Goal: Task Accomplishment & Management: Complete application form

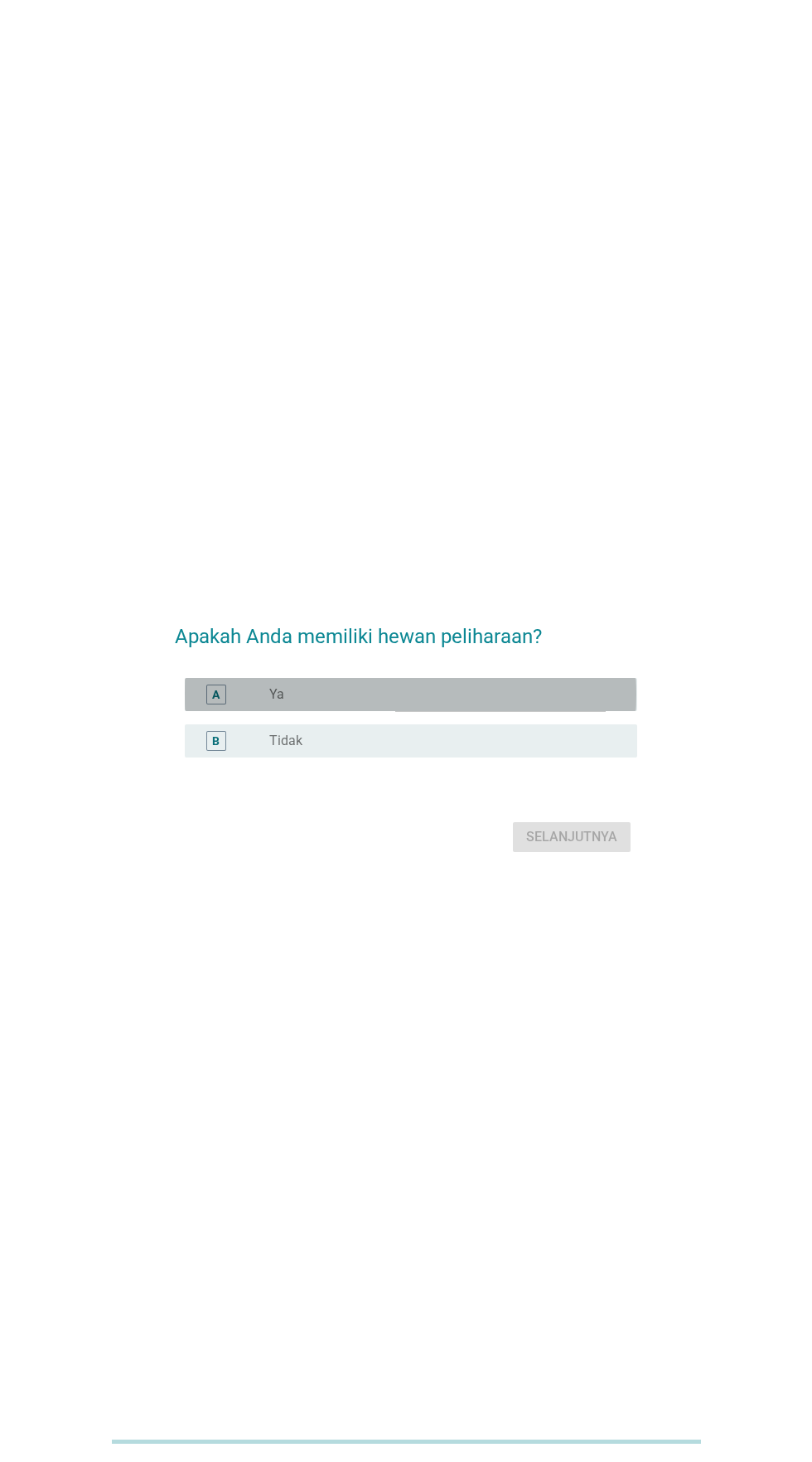
click at [491, 703] on div "tombol radio tidak dicentang Ya" at bounding box center [439, 694] width 342 height 16
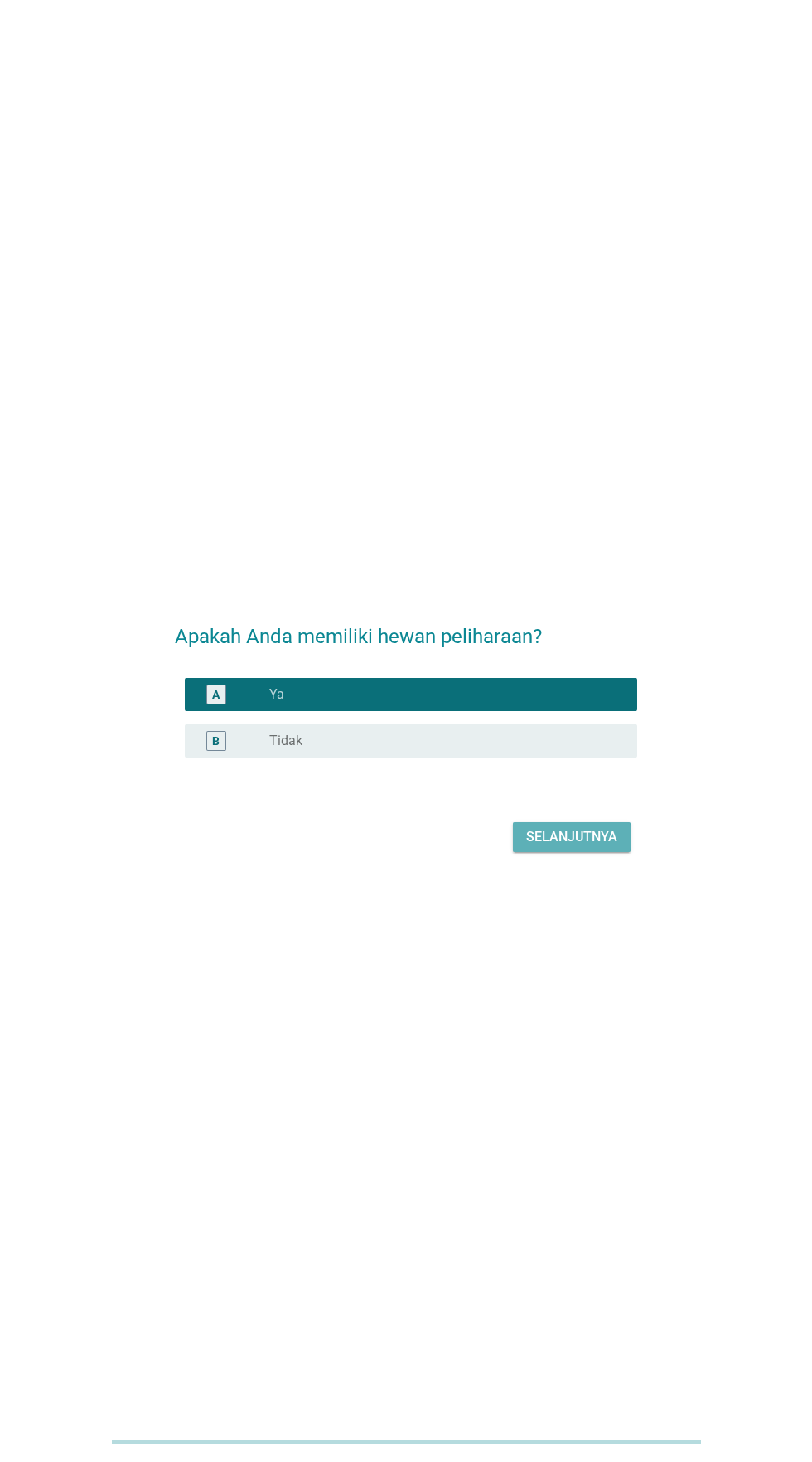
click at [568, 844] on font "Selanjutnya" at bounding box center [572, 837] width 91 height 15
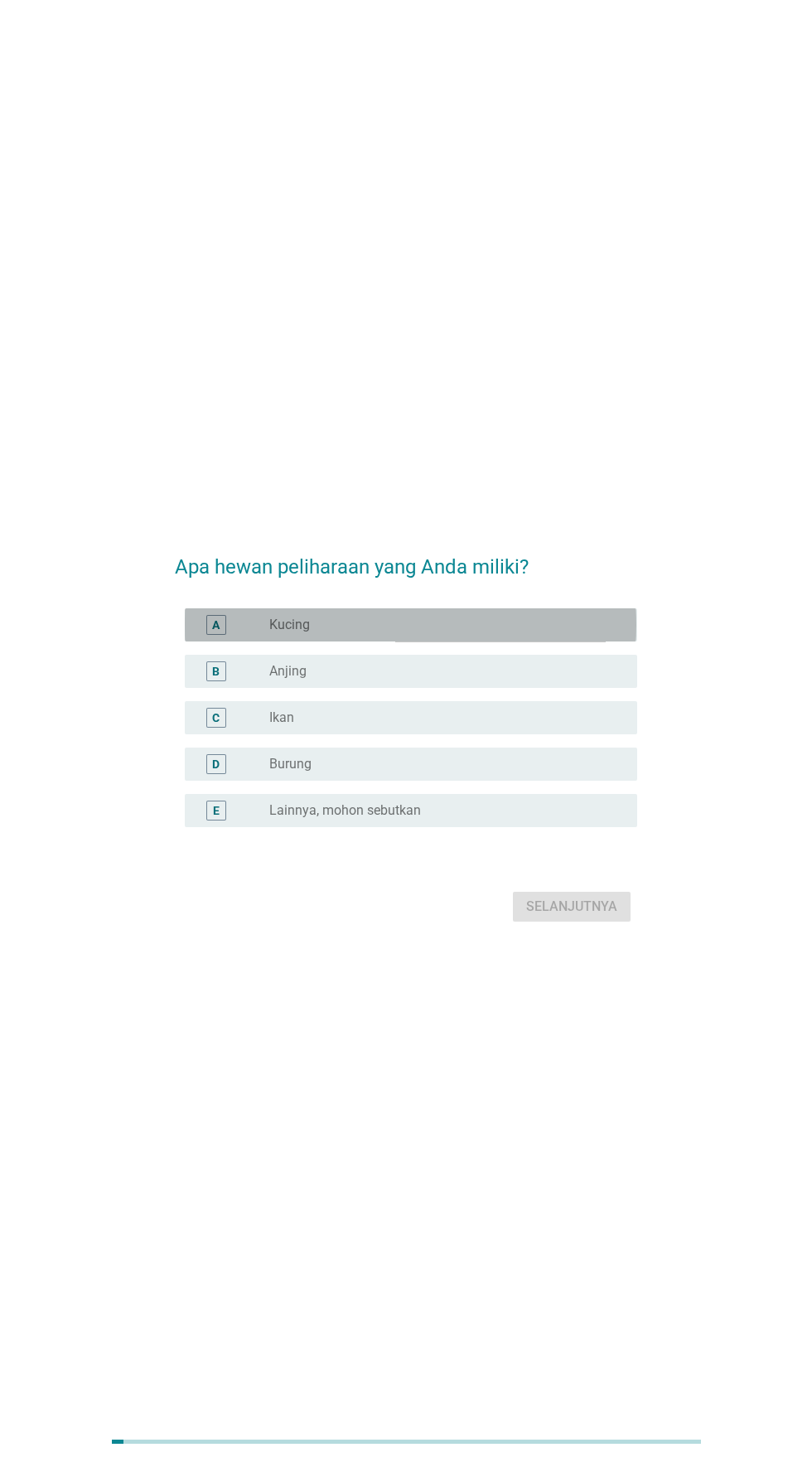
click at [490, 633] on div "tombol radio tidak dicentang Kucing" at bounding box center [439, 624] width 342 height 16
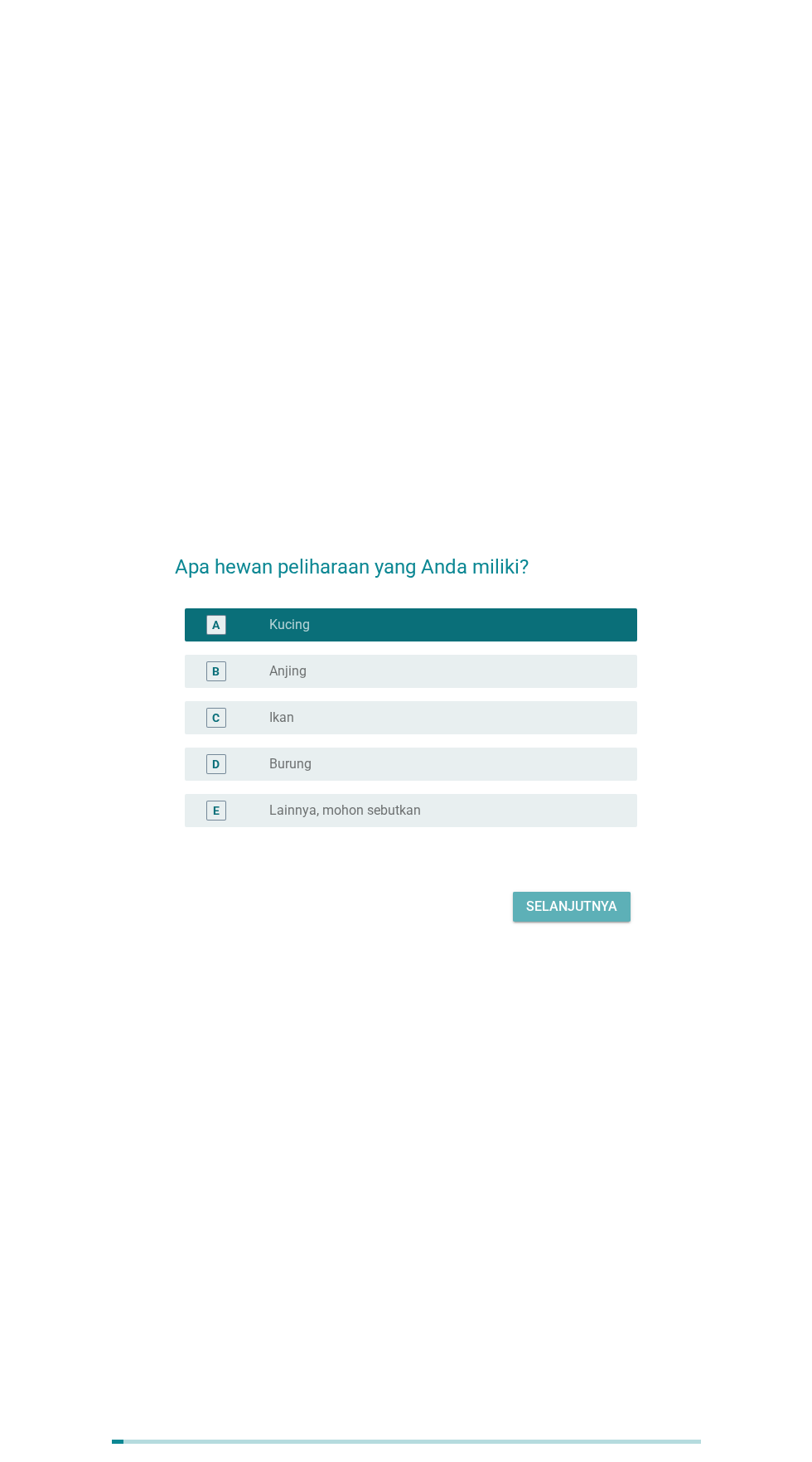
click at [570, 917] on font "Selanjutnya" at bounding box center [572, 906] width 91 height 20
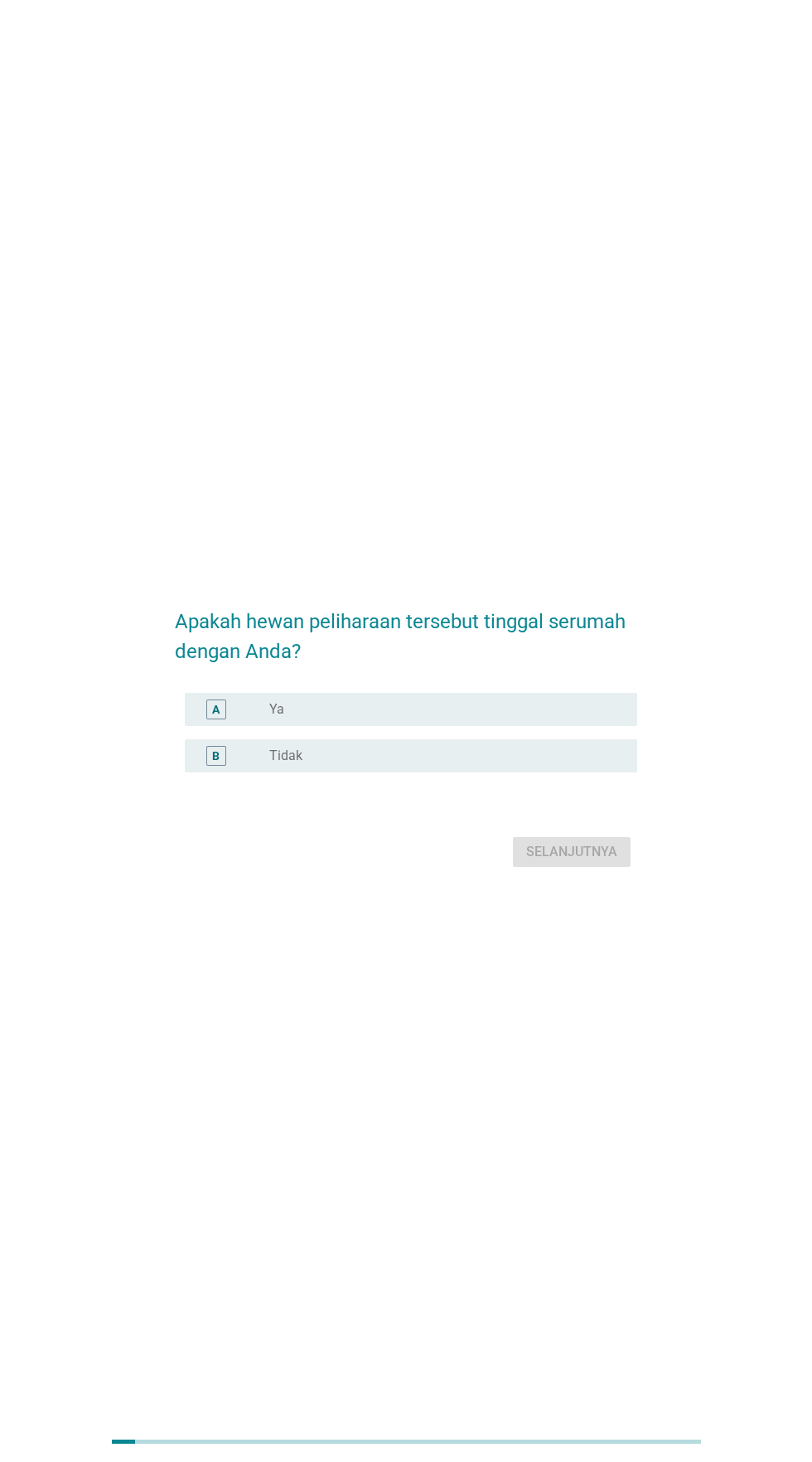
click at [493, 717] on div "tombol radio tidak dicentang Ya" at bounding box center [439, 709] width 342 height 16
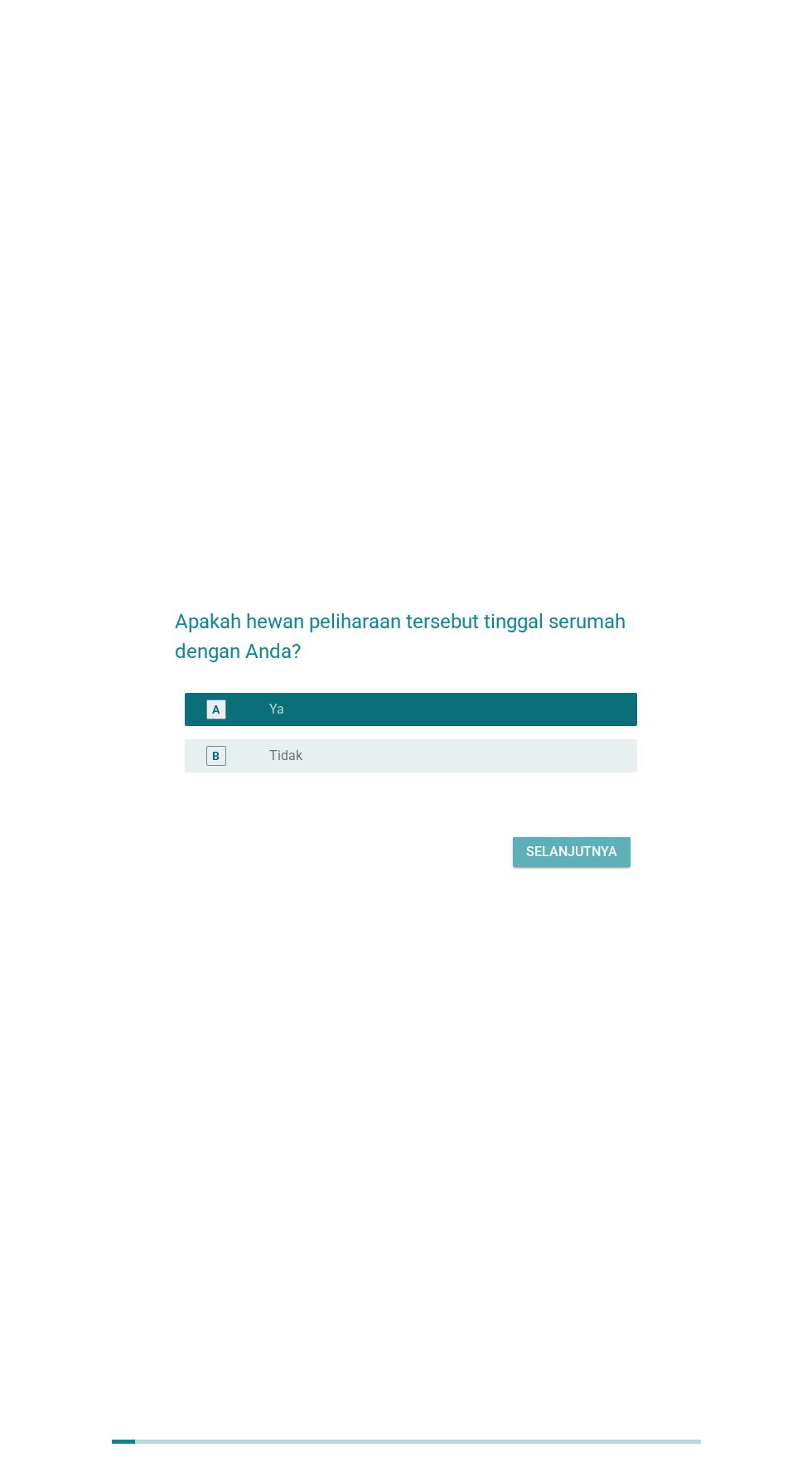
click at [579, 862] on font "Selanjutnya" at bounding box center [572, 852] width 91 height 20
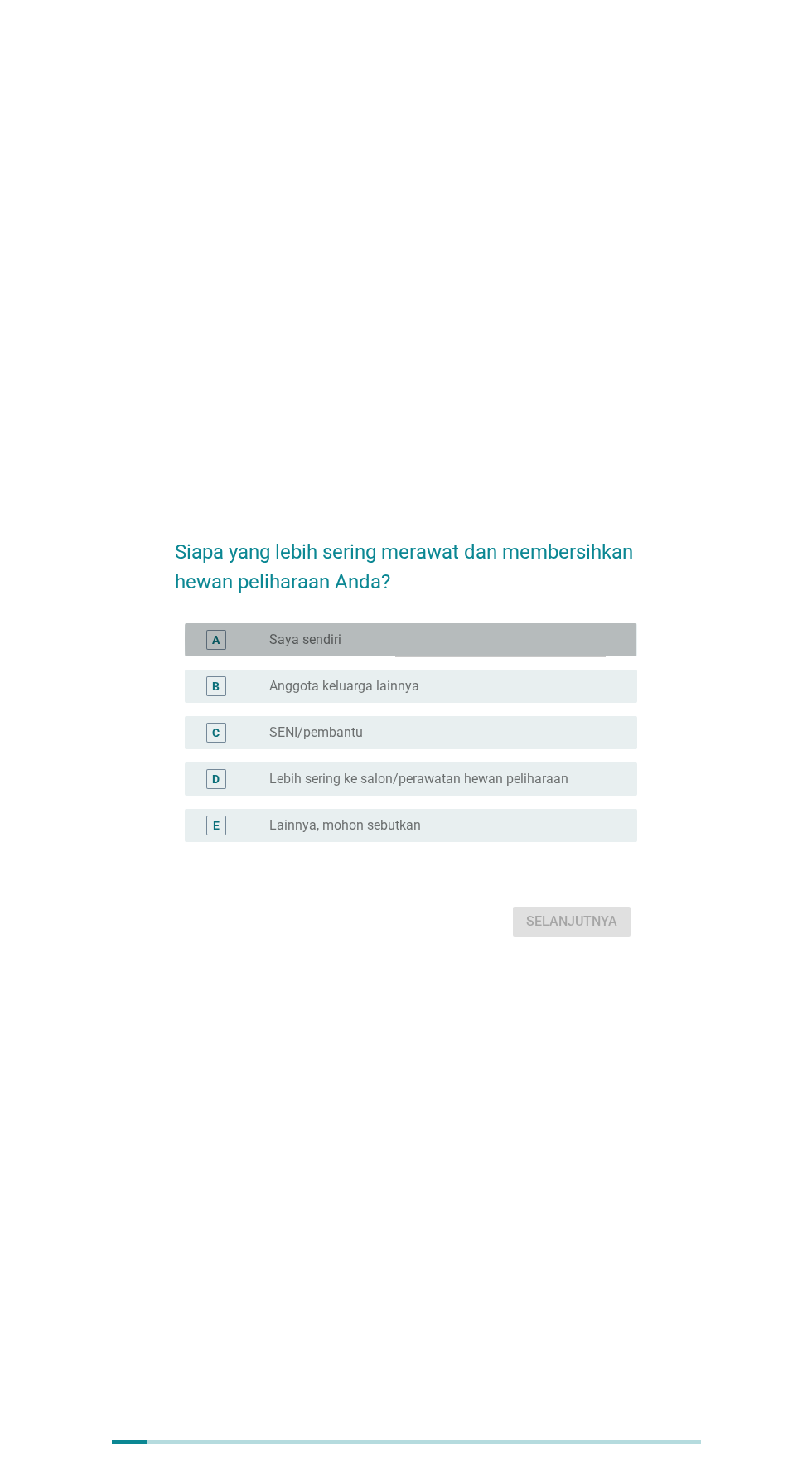
click at [516, 649] on div "tombol radio tidak dicentang Saya sendiri" at bounding box center [439, 639] width 342 height 16
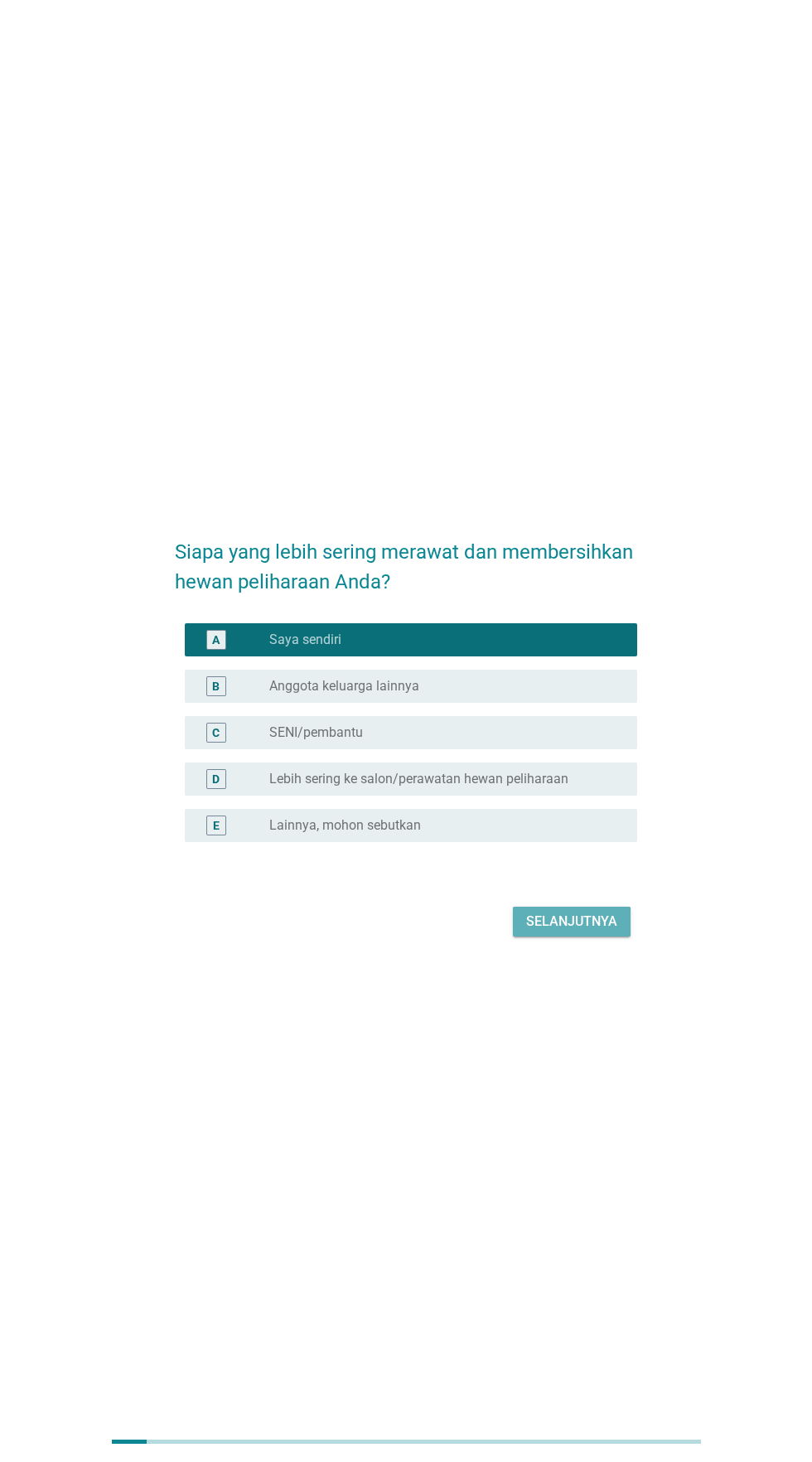
click at [552, 929] on font "Selanjutnya" at bounding box center [572, 922] width 91 height 15
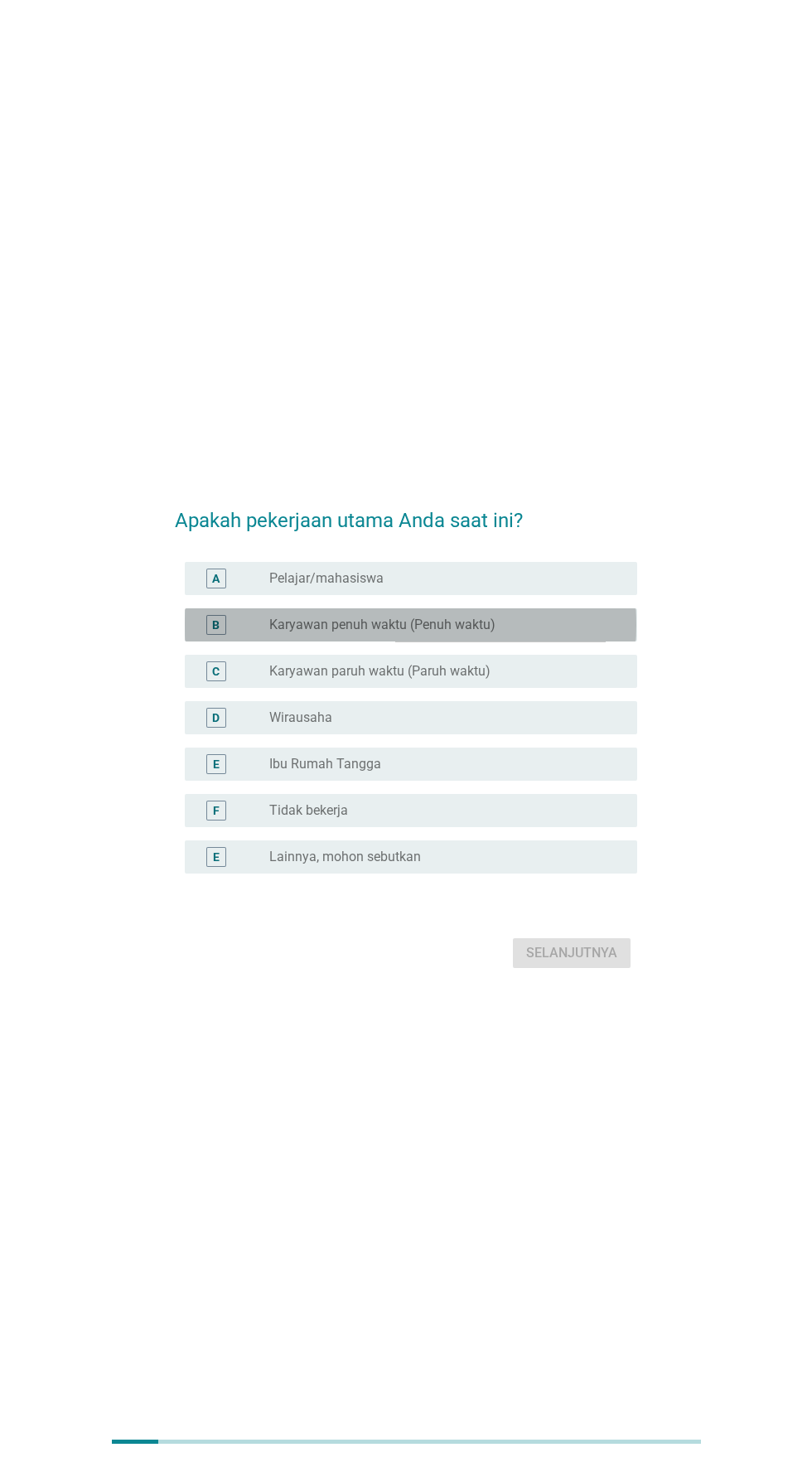
click at [534, 633] on div "tombol radio tidak dicentang Karyawan penuh waktu (Penuh waktu)" at bounding box center [439, 624] width 342 height 16
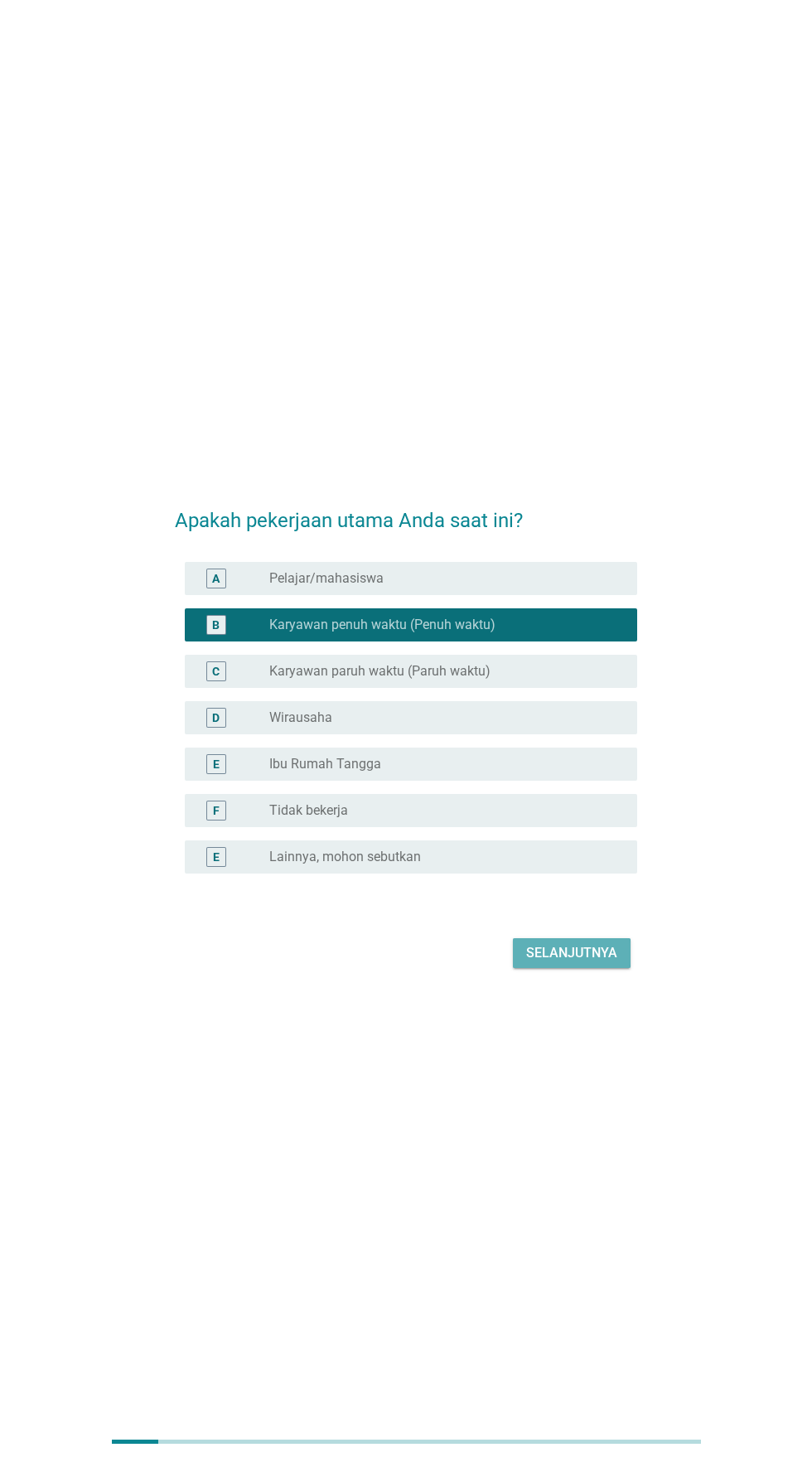
click at [567, 960] on font "Selanjutnya" at bounding box center [572, 953] width 91 height 15
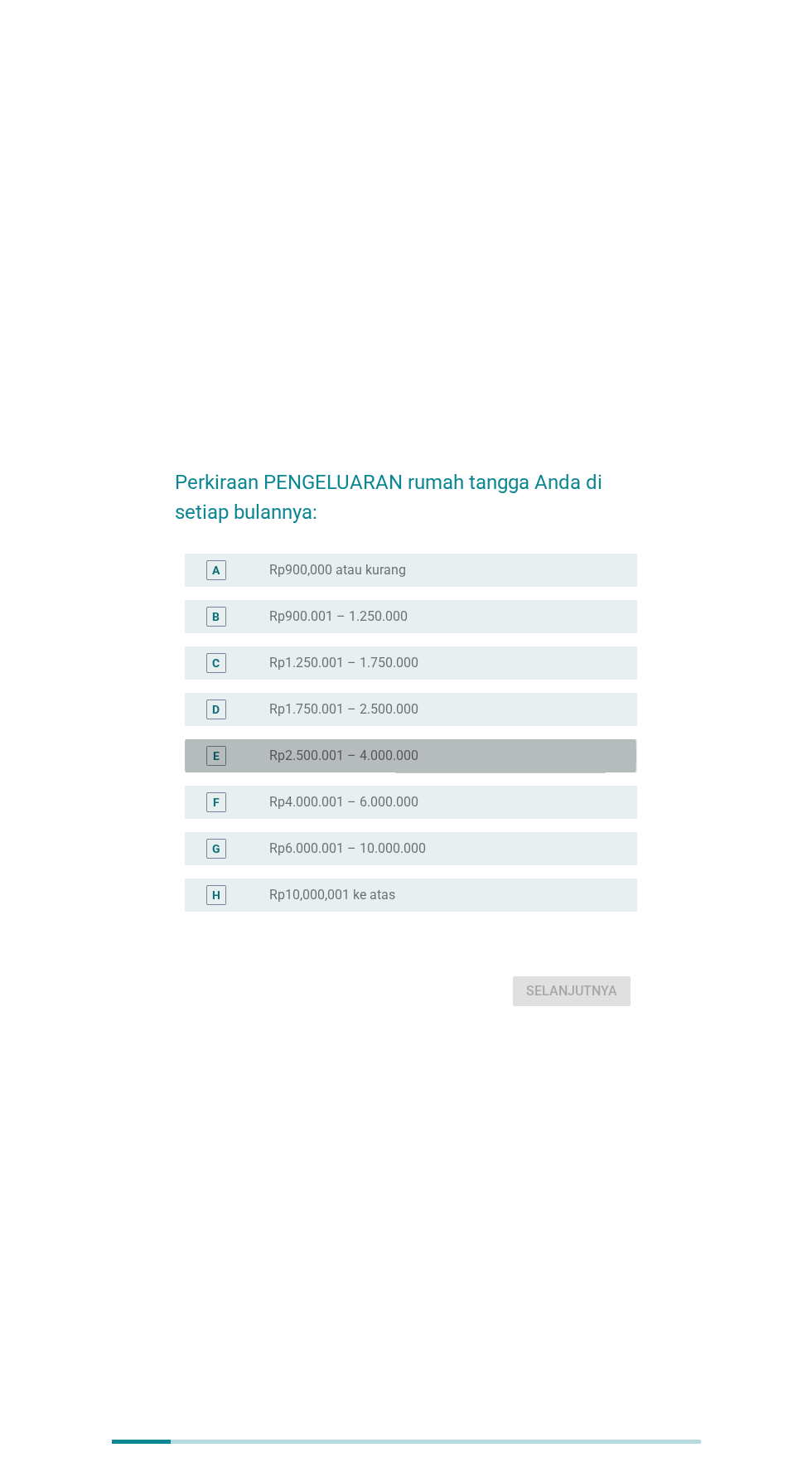
click at [474, 764] on div "tombol radio tidak dicentang Rp2.500.001 – 4.000.000" at bounding box center [439, 755] width 342 height 16
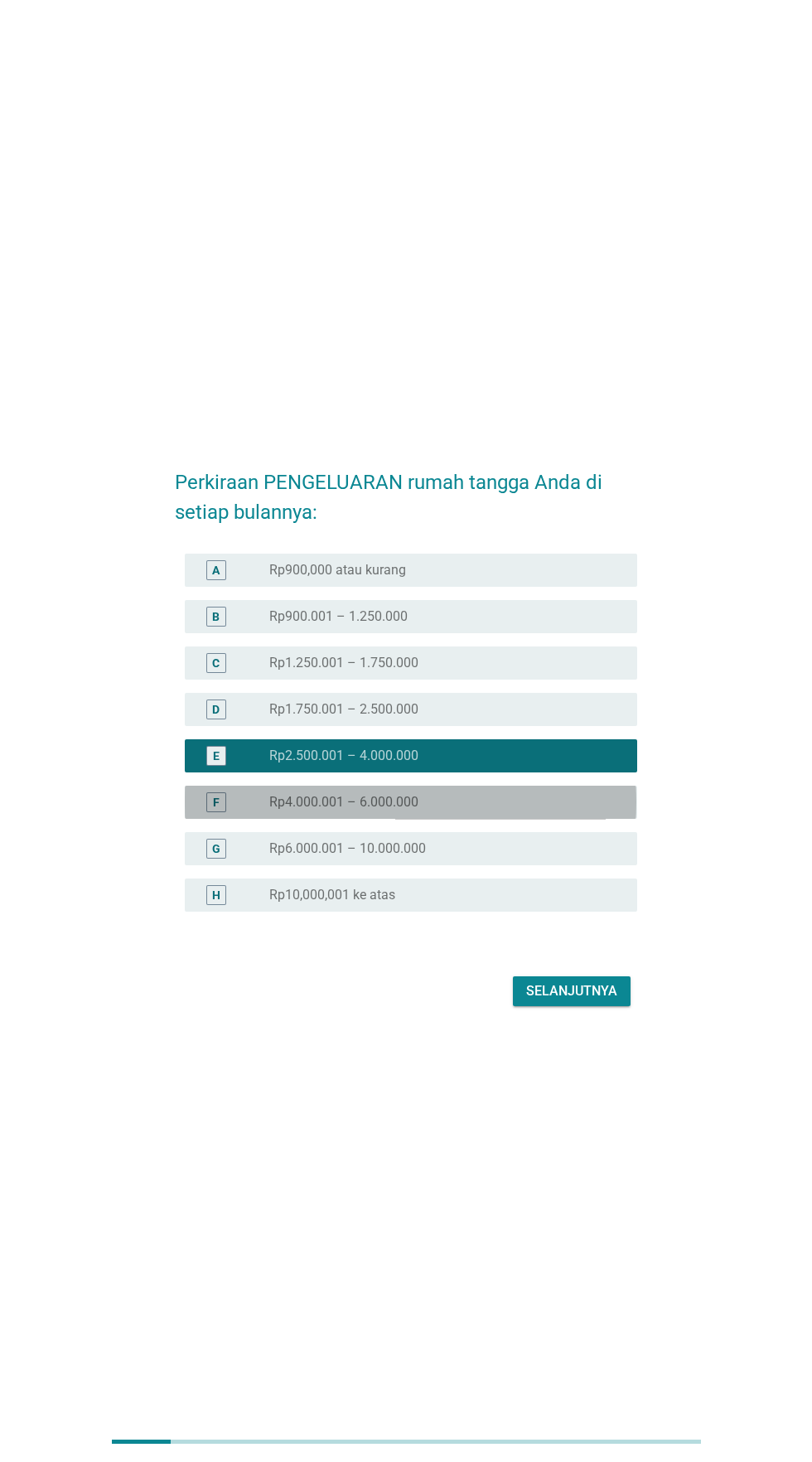
click at [478, 810] on div "tombol radio tidak dicentang Rp4.000.001 – 6.000.000" at bounding box center [439, 802] width 342 height 16
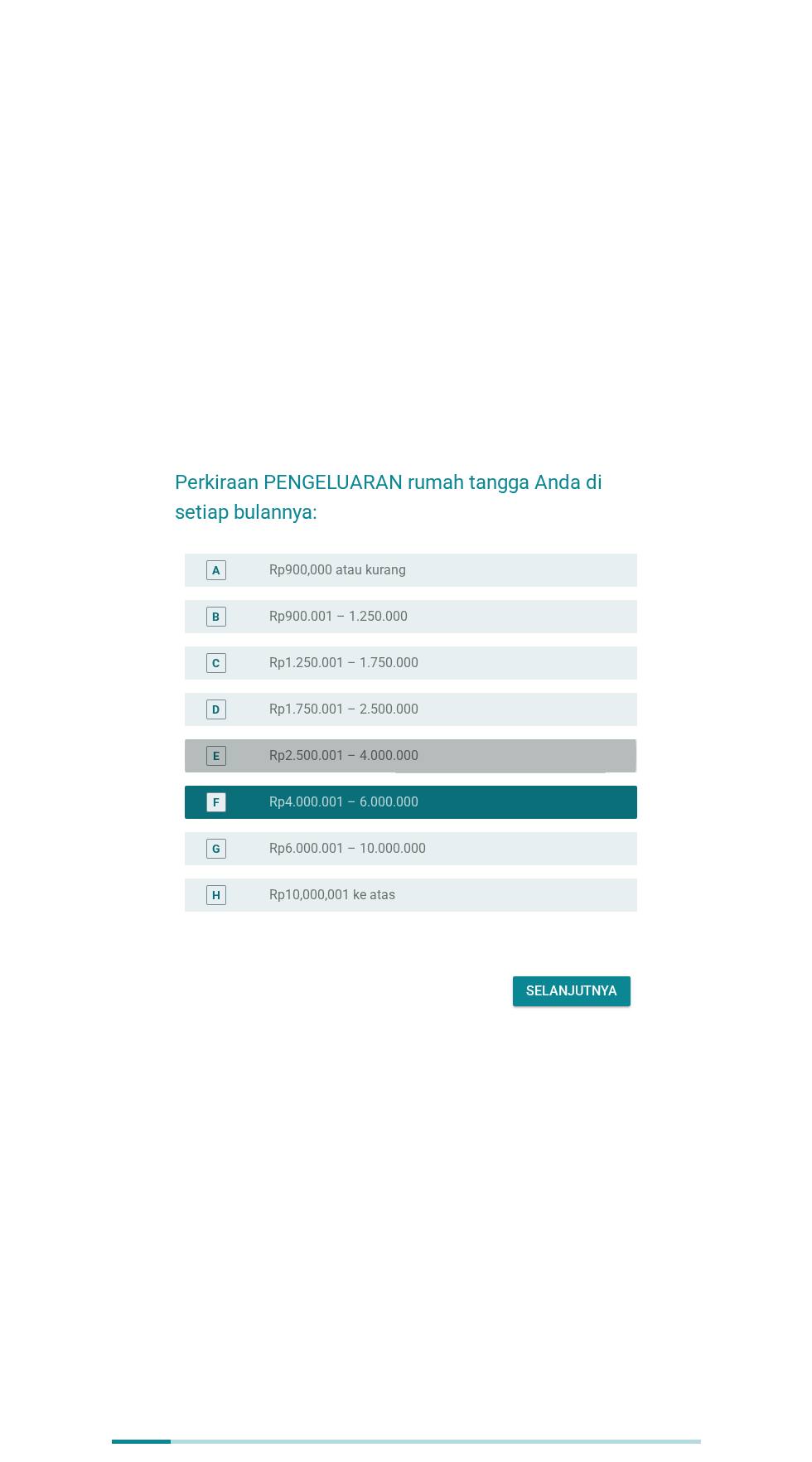
click at [499, 766] on div "tombol radio tidak dicentang Rp2.500.001 – 4.000.000" at bounding box center [446, 756] width 354 height 20
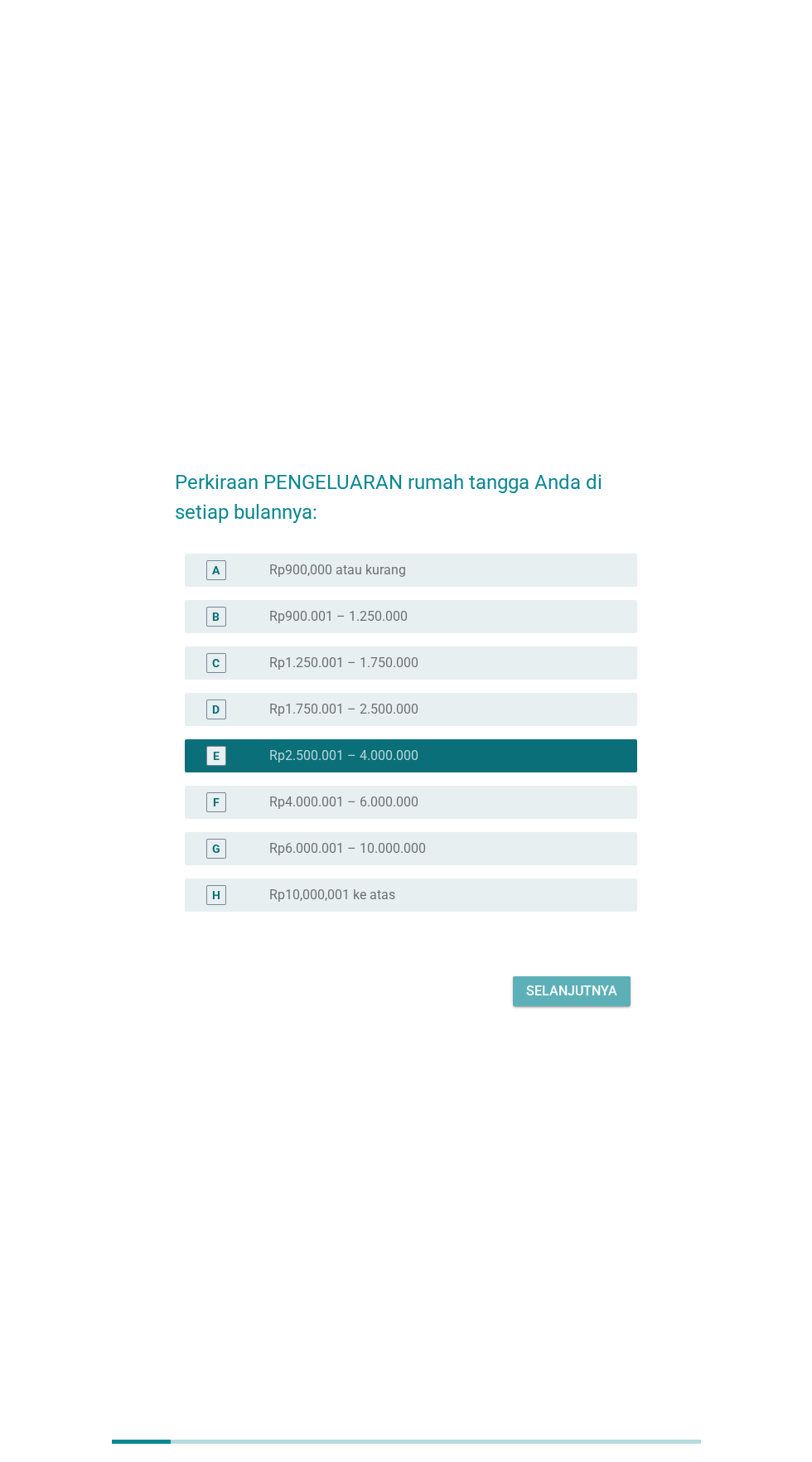
click at [586, 999] on font "Selanjutnya" at bounding box center [572, 990] width 91 height 15
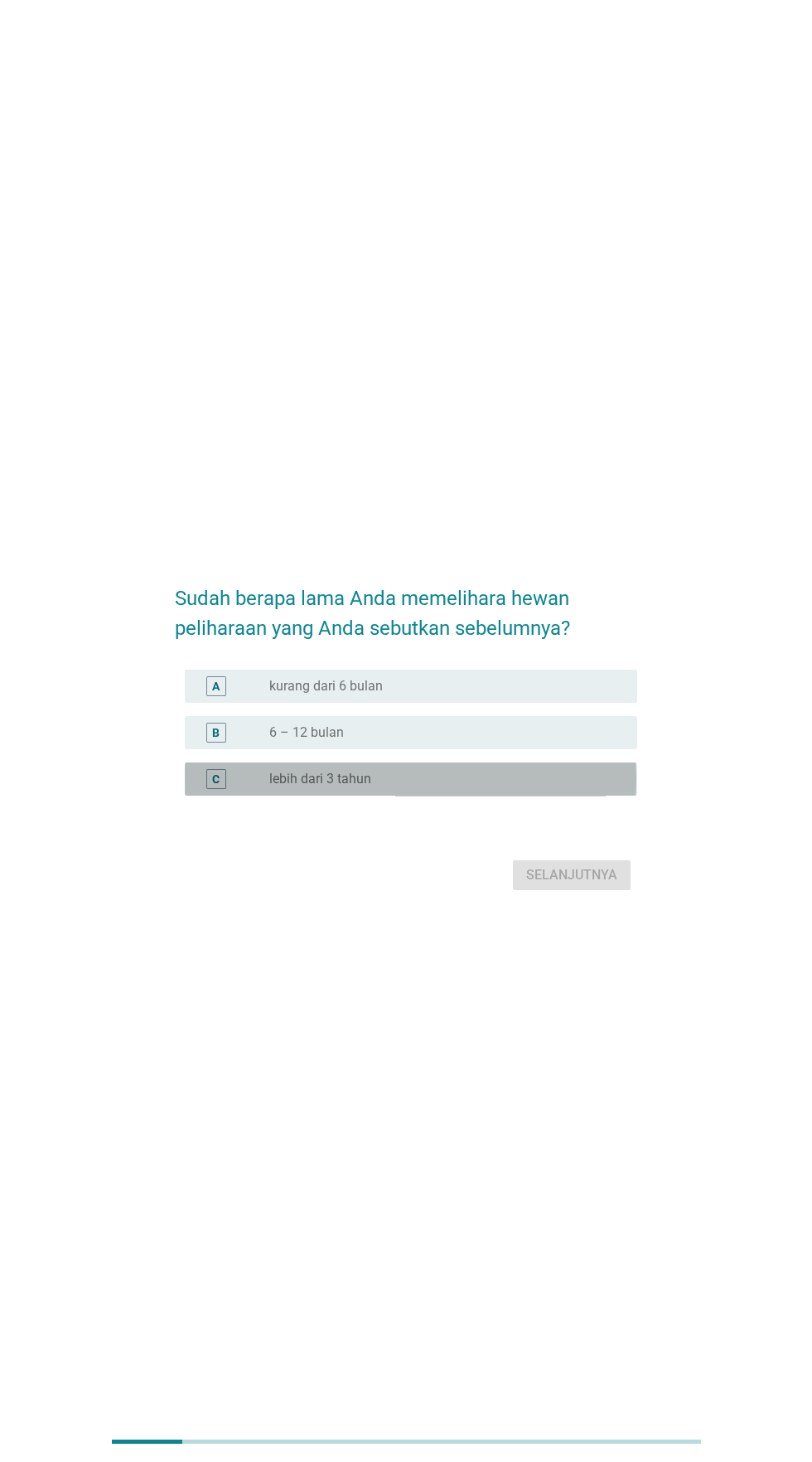
click at [449, 787] on div "tombol radio tidak dicentang lebih dari 3 tahun" at bounding box center [439, 778] width 342 height 16
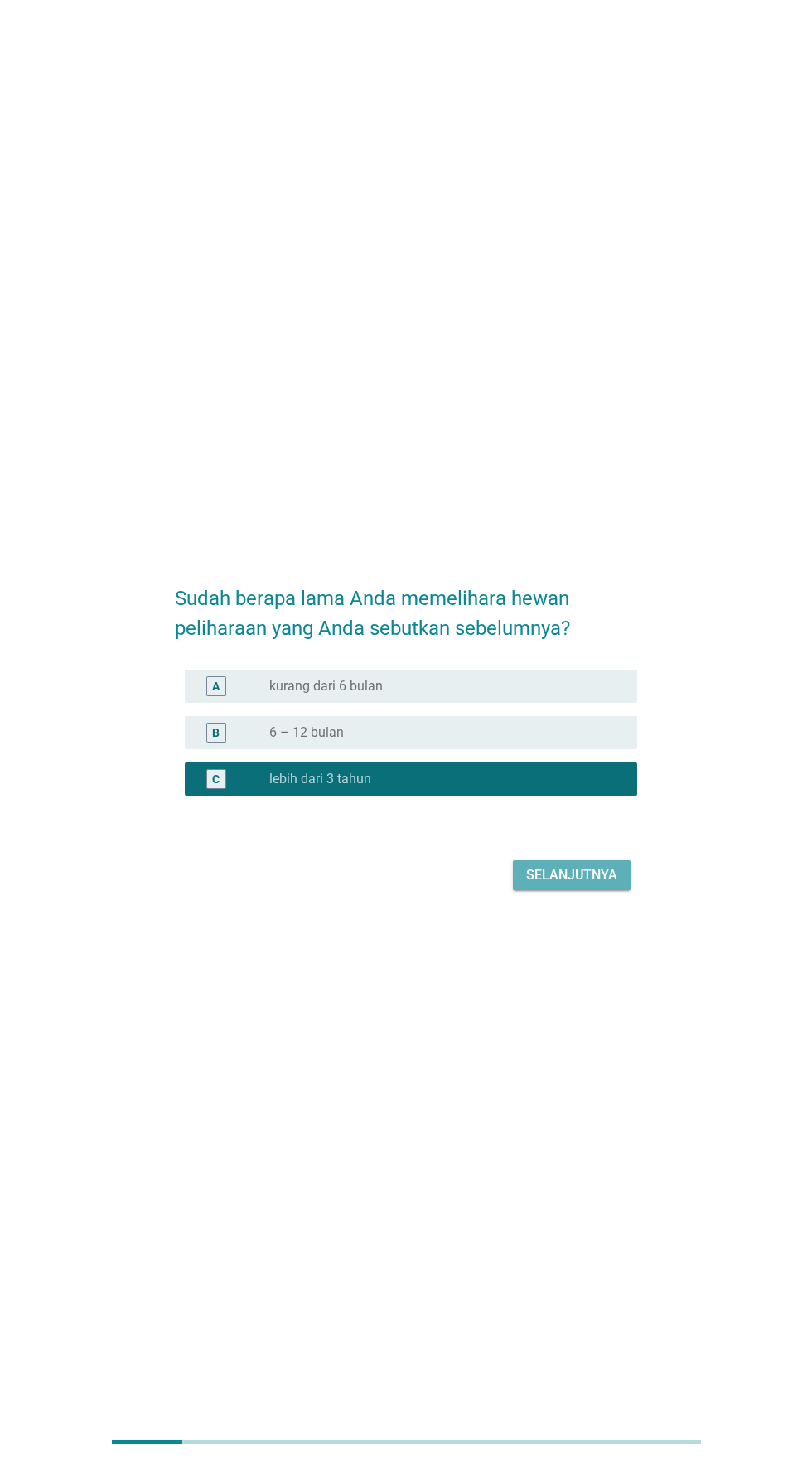
click at [554, 883] on font "Selanjutnya" at bounding box center [572, 875] width 91 height 15
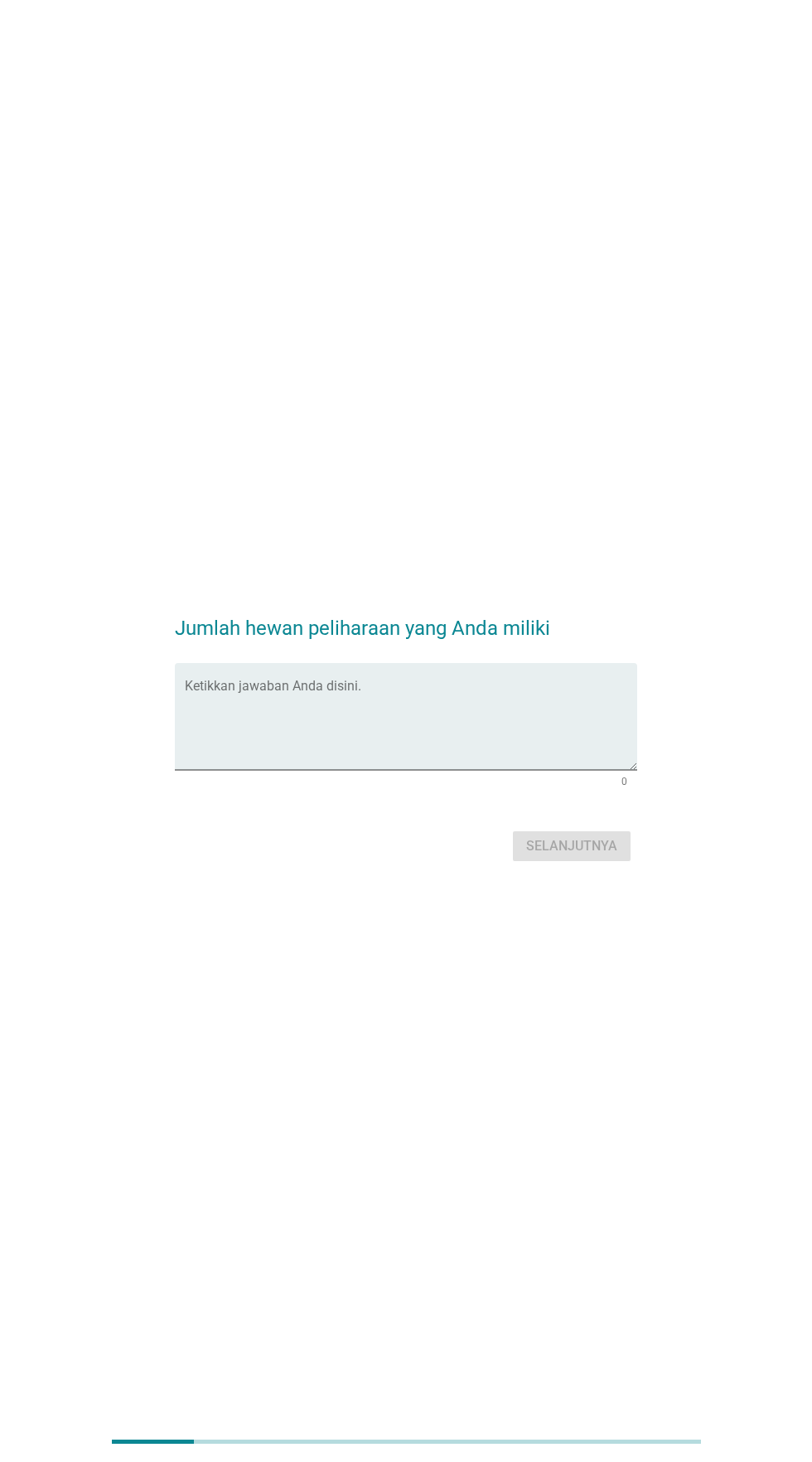
click at [465, 761] on textarea "Ketikkan jawaban Anda disini." at bounding box center [410, 727] width 452 height 87
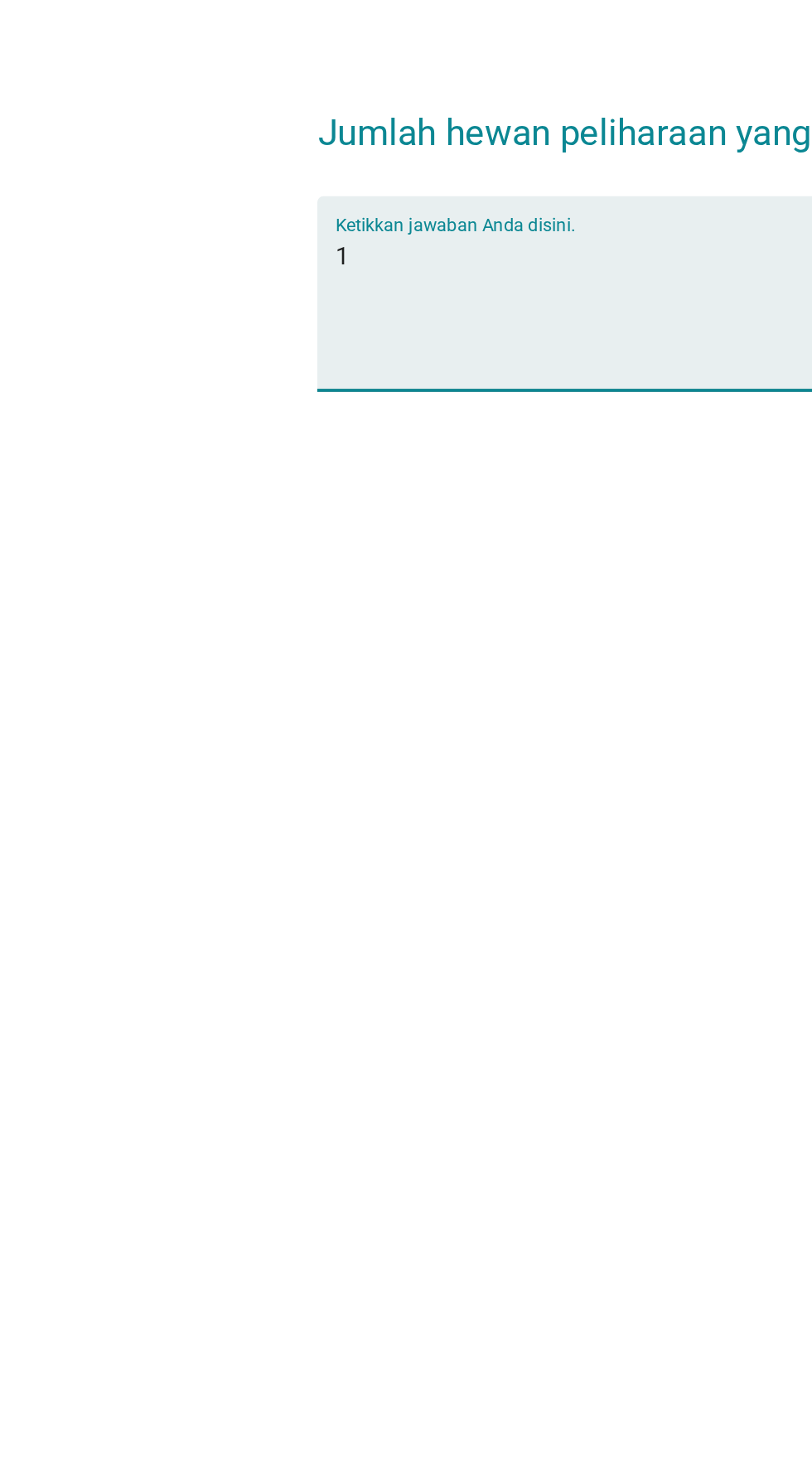
type textarea "1"
click at [310, 867] on div "Selanjutnya" at bounding box center [406, 846] width 462 height 40
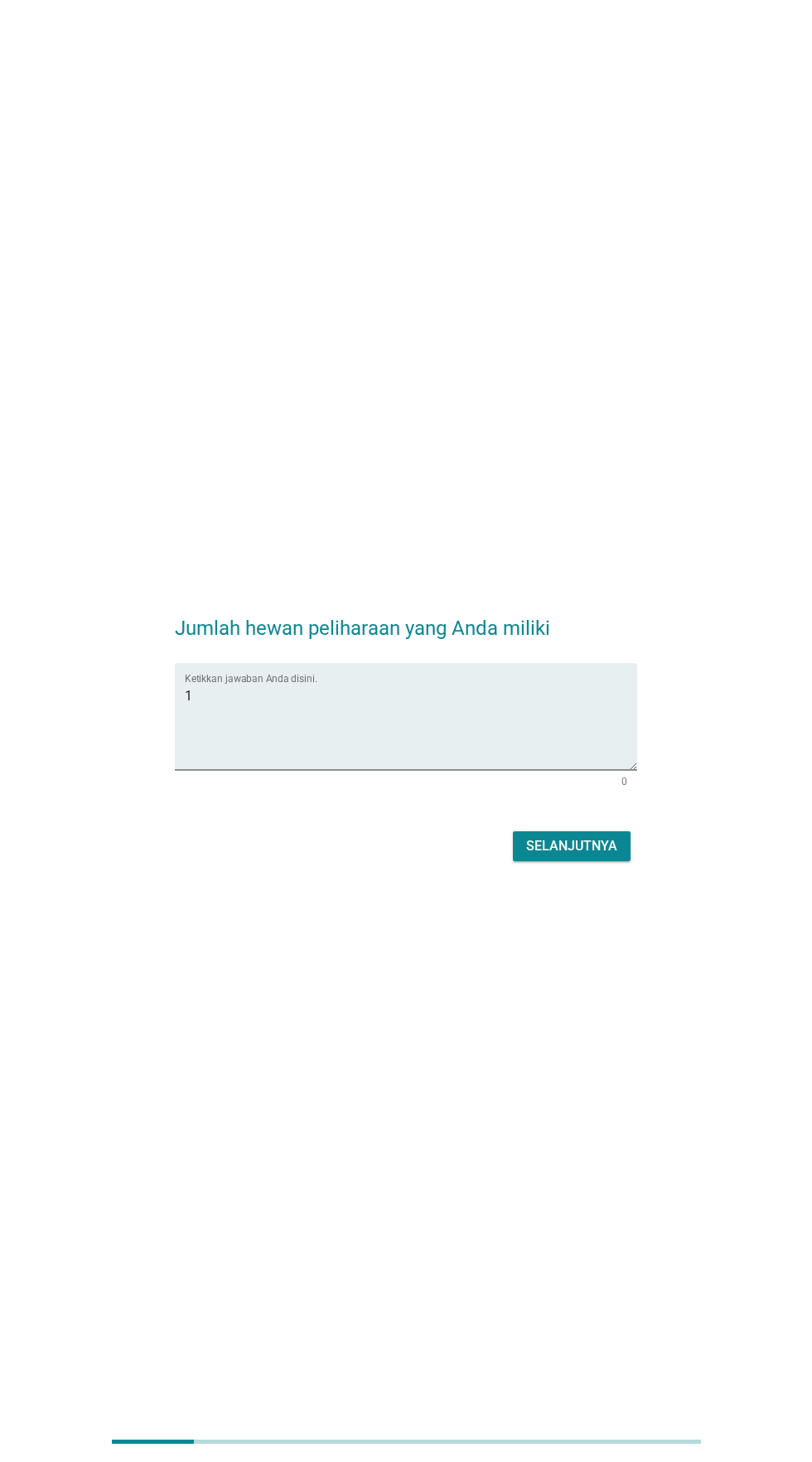
scroll to position [1, 0]
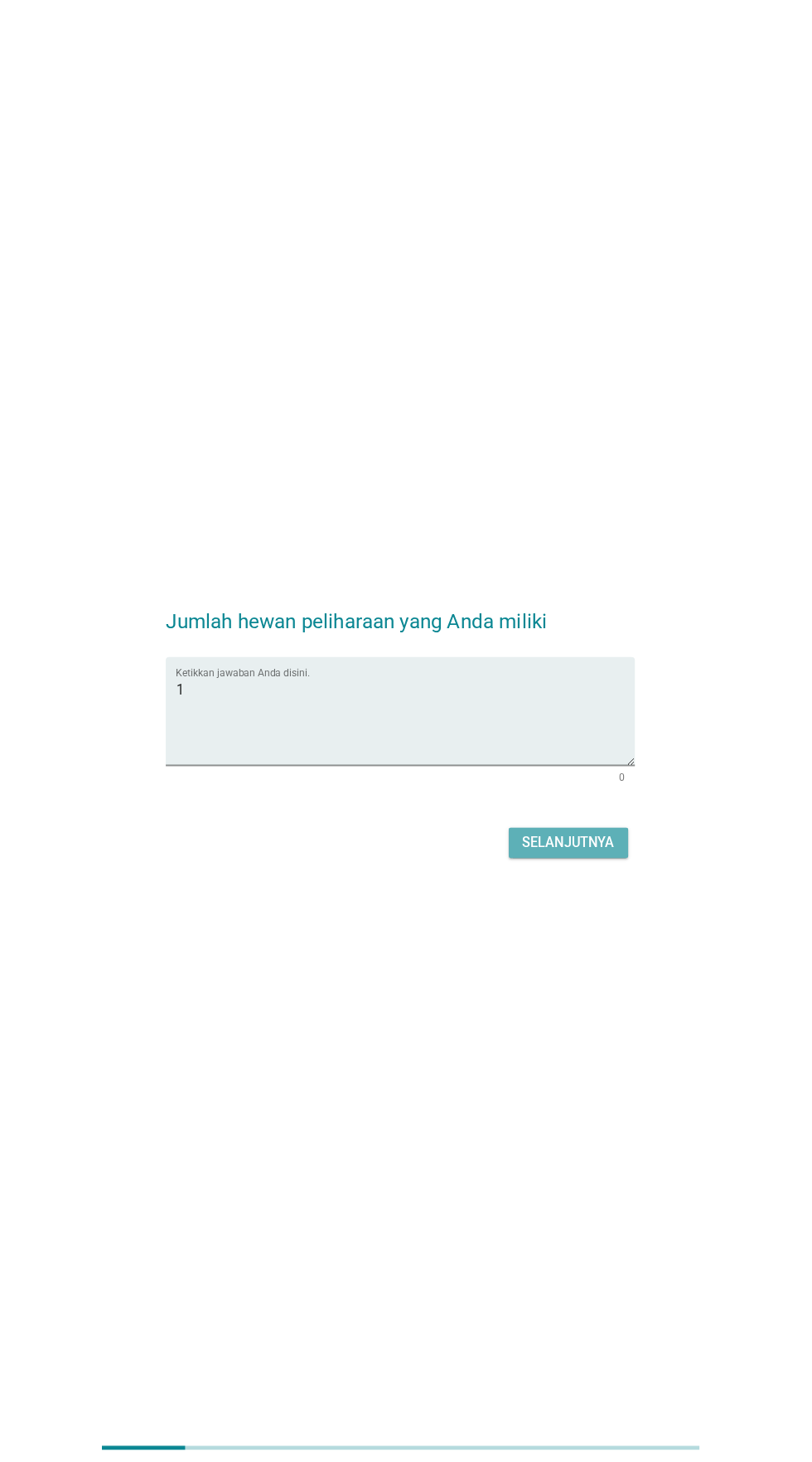
click at [556, 853] on font "Selanjutnya" at bounding box center [572, 845] width 91 height 15
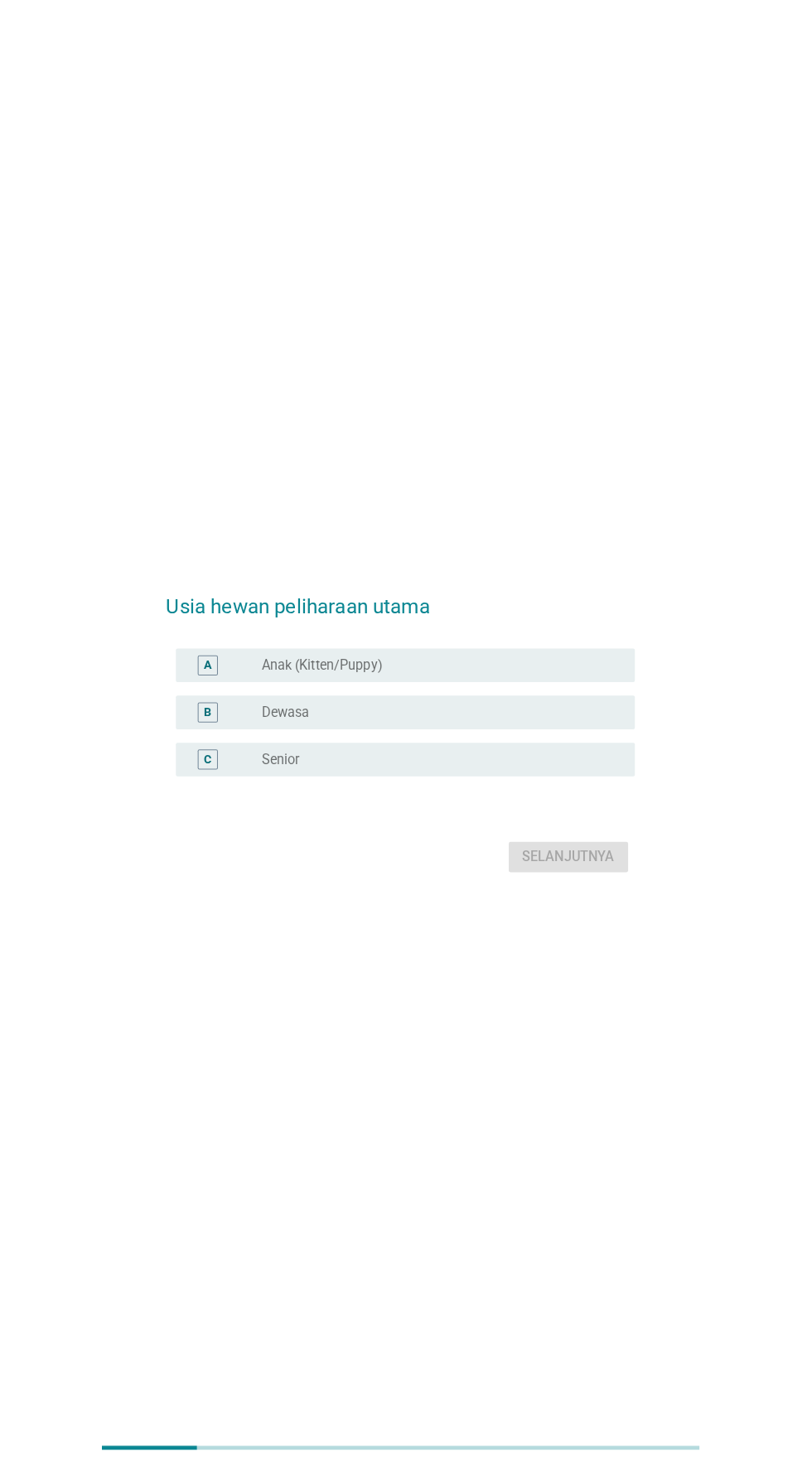
scroll to position [0, 0]
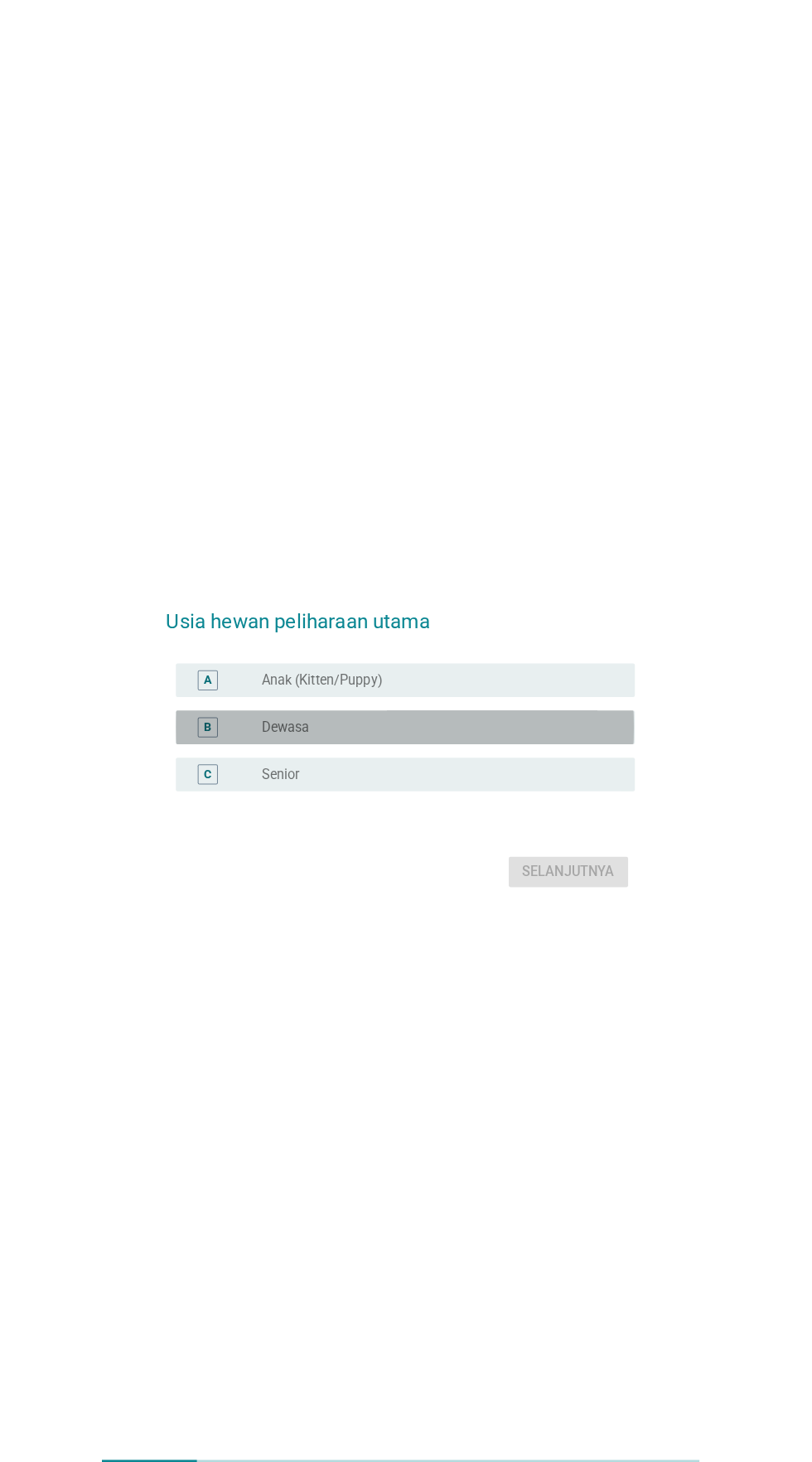
click at [443, 726] on div "tombol radio tidak dicentang Dewasa" at bounding box center [439, 717] width 342 height 16
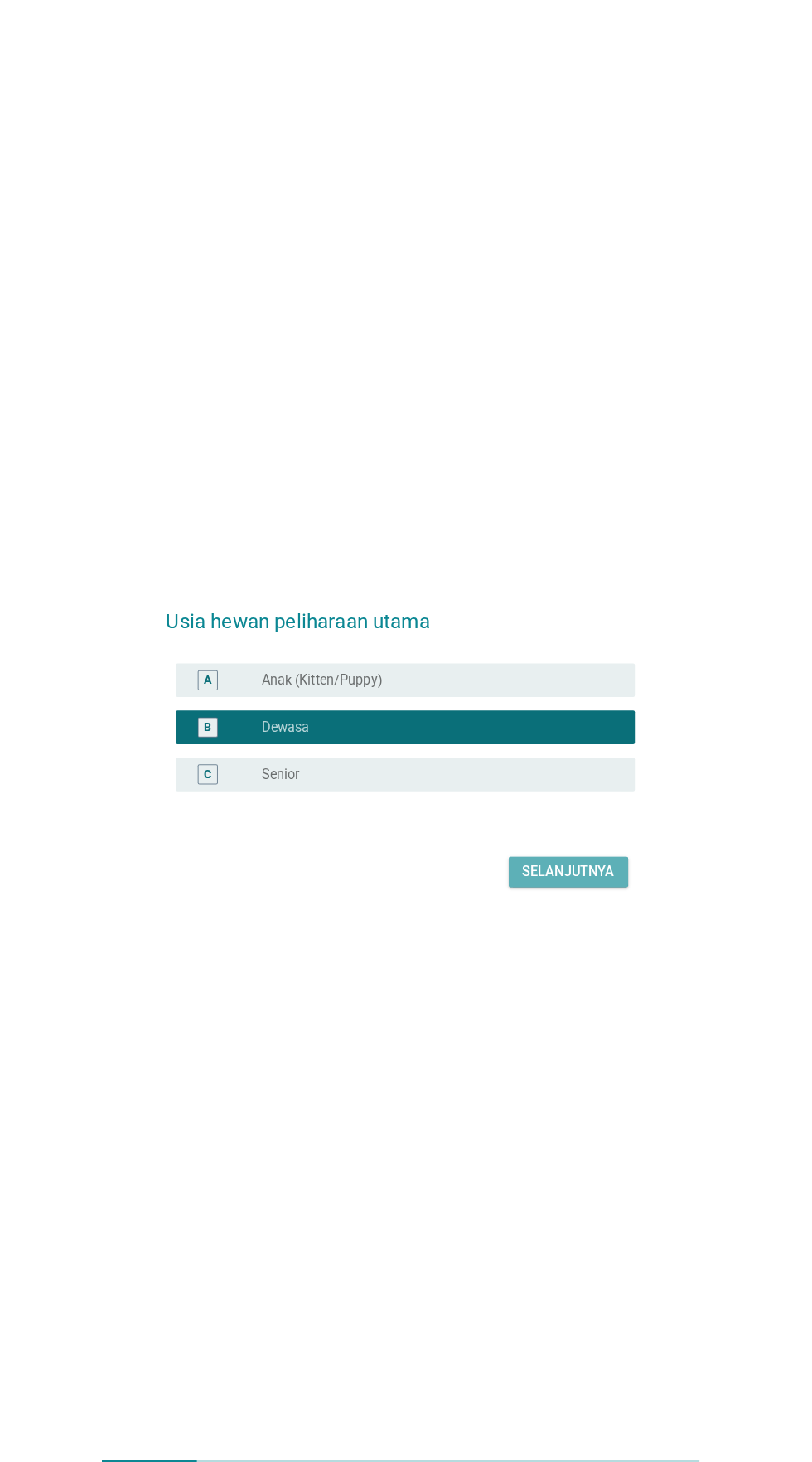
click at [569, 870] on font "Selanjutnya" at bounding box center [572, 860] width 91 height 20
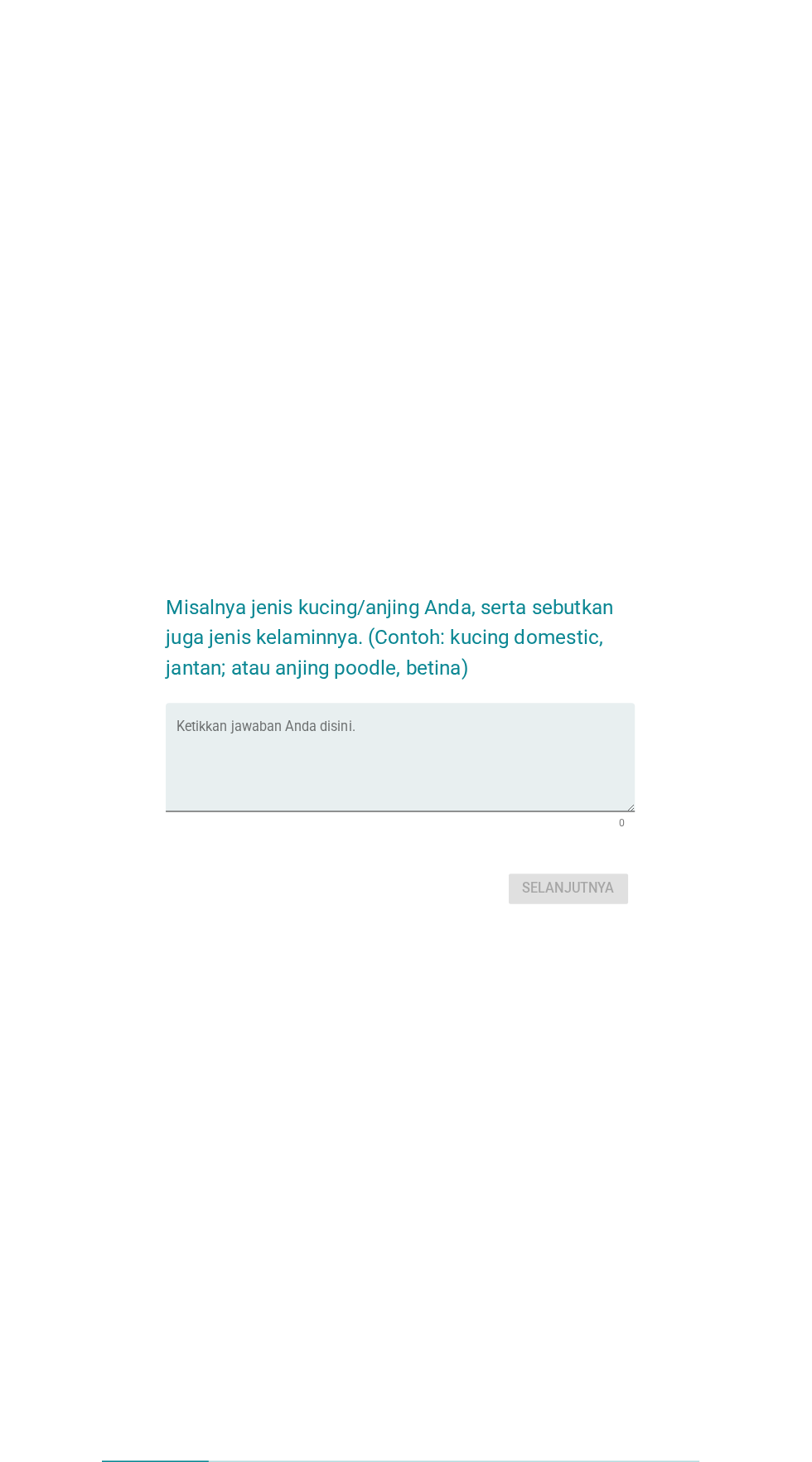
scroll to position [15, 0]
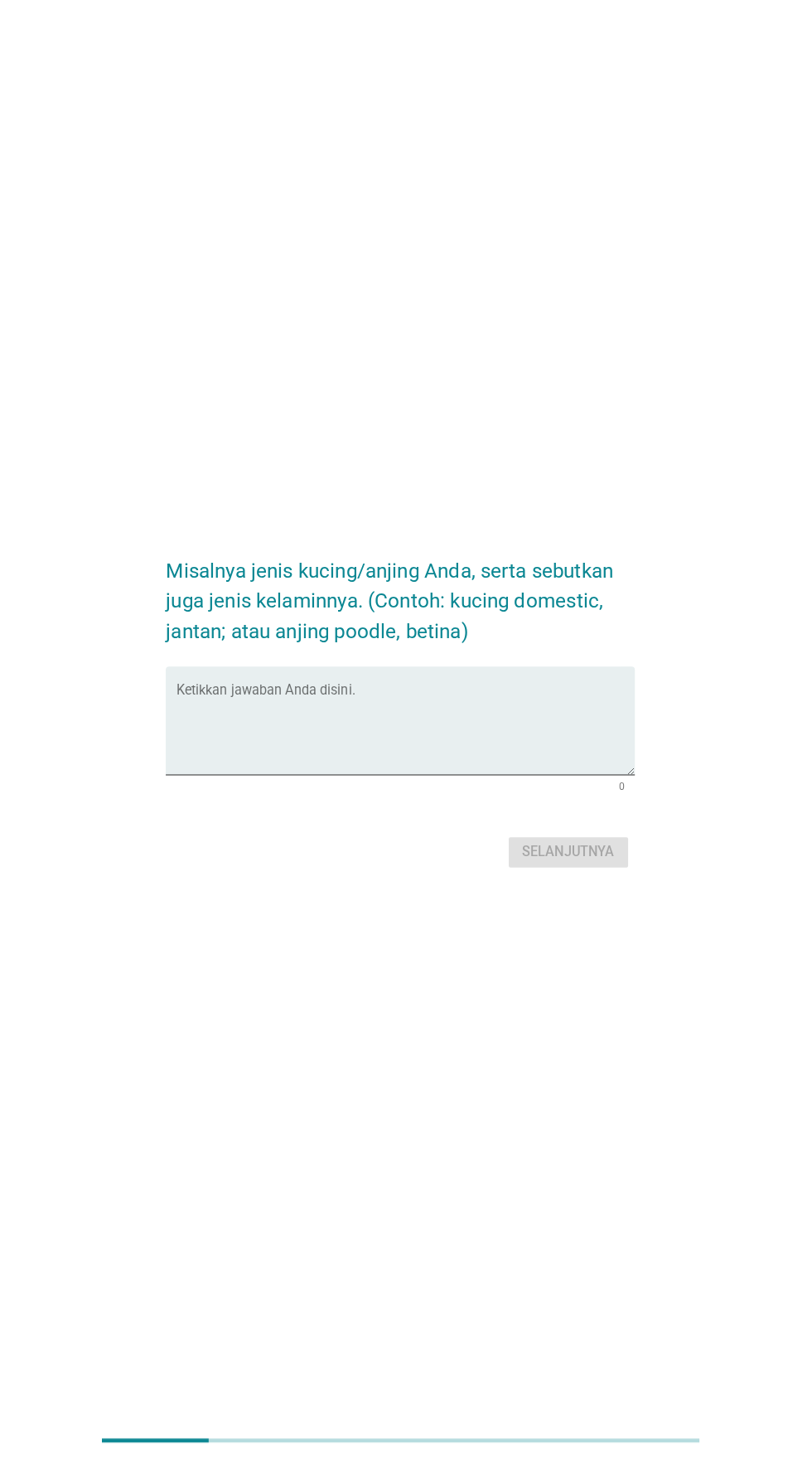
click at [430, 775] on textarea "Ketikkan jawaban Anda disini." at bounding box center [410, 743] width 452 height 87
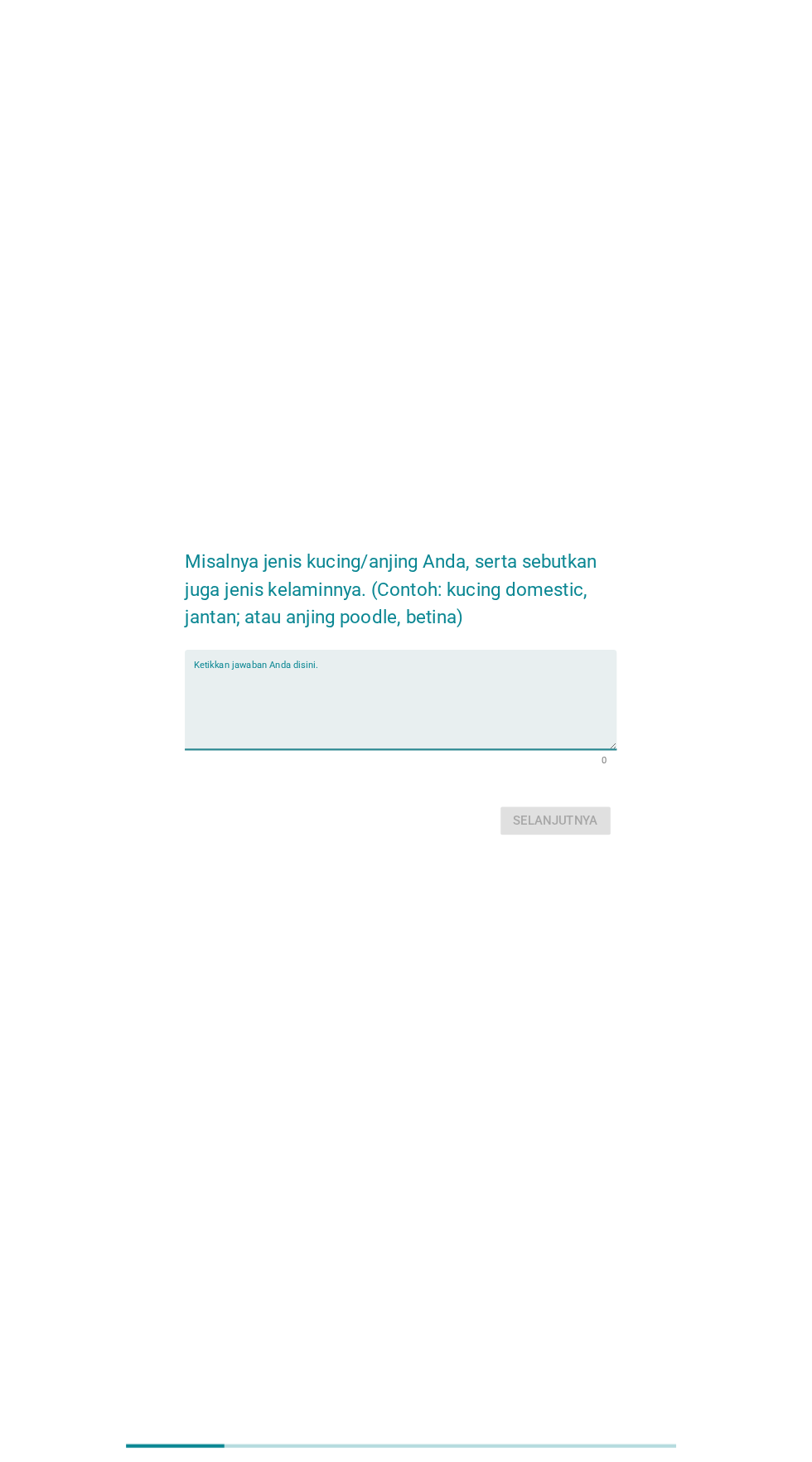
scroll to position [144, 0]
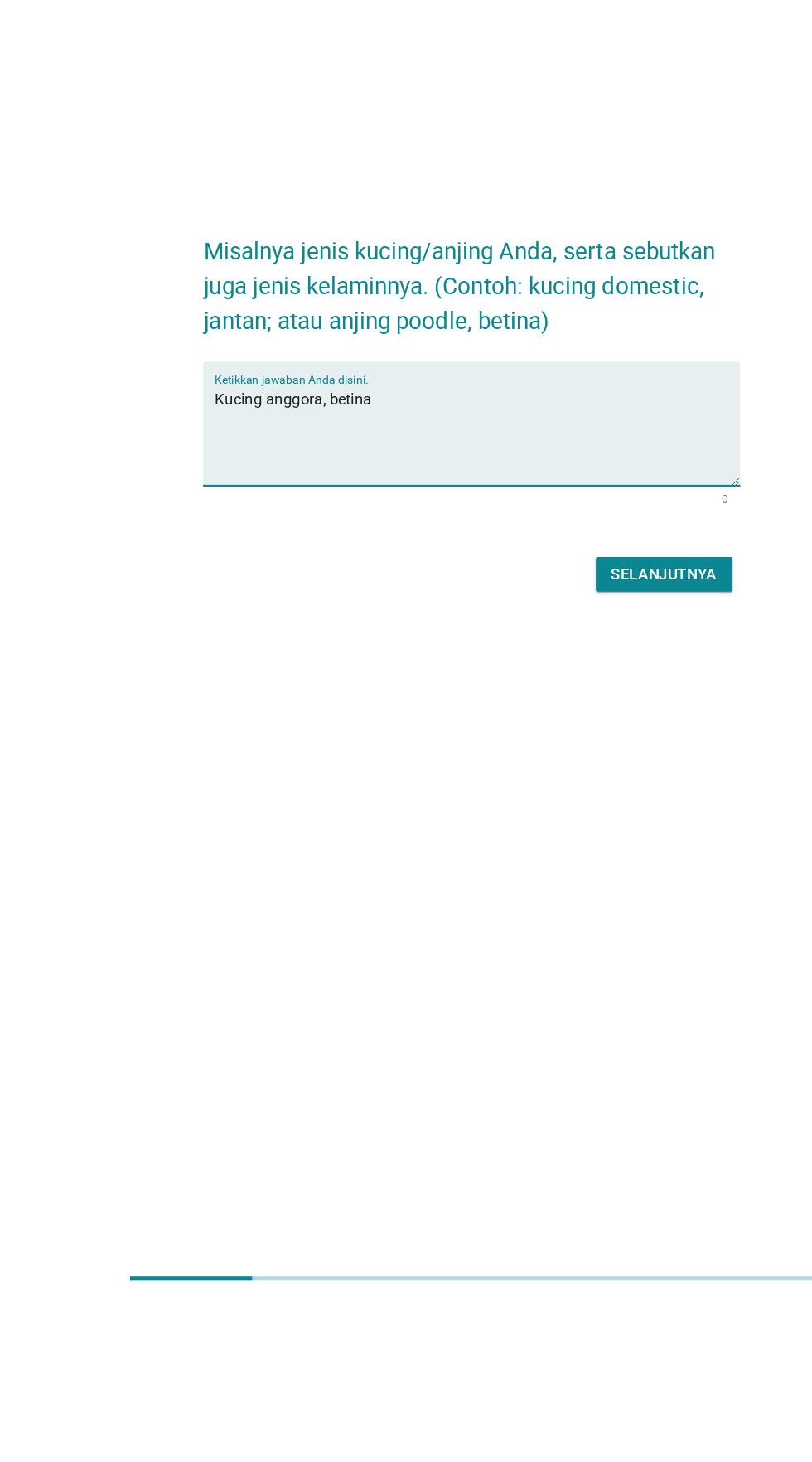
type textarea "Kucing anggora, betina"
click at [573, 827] on font "Selanjutnya" at bounding box center [572, 835] width 91 height 15
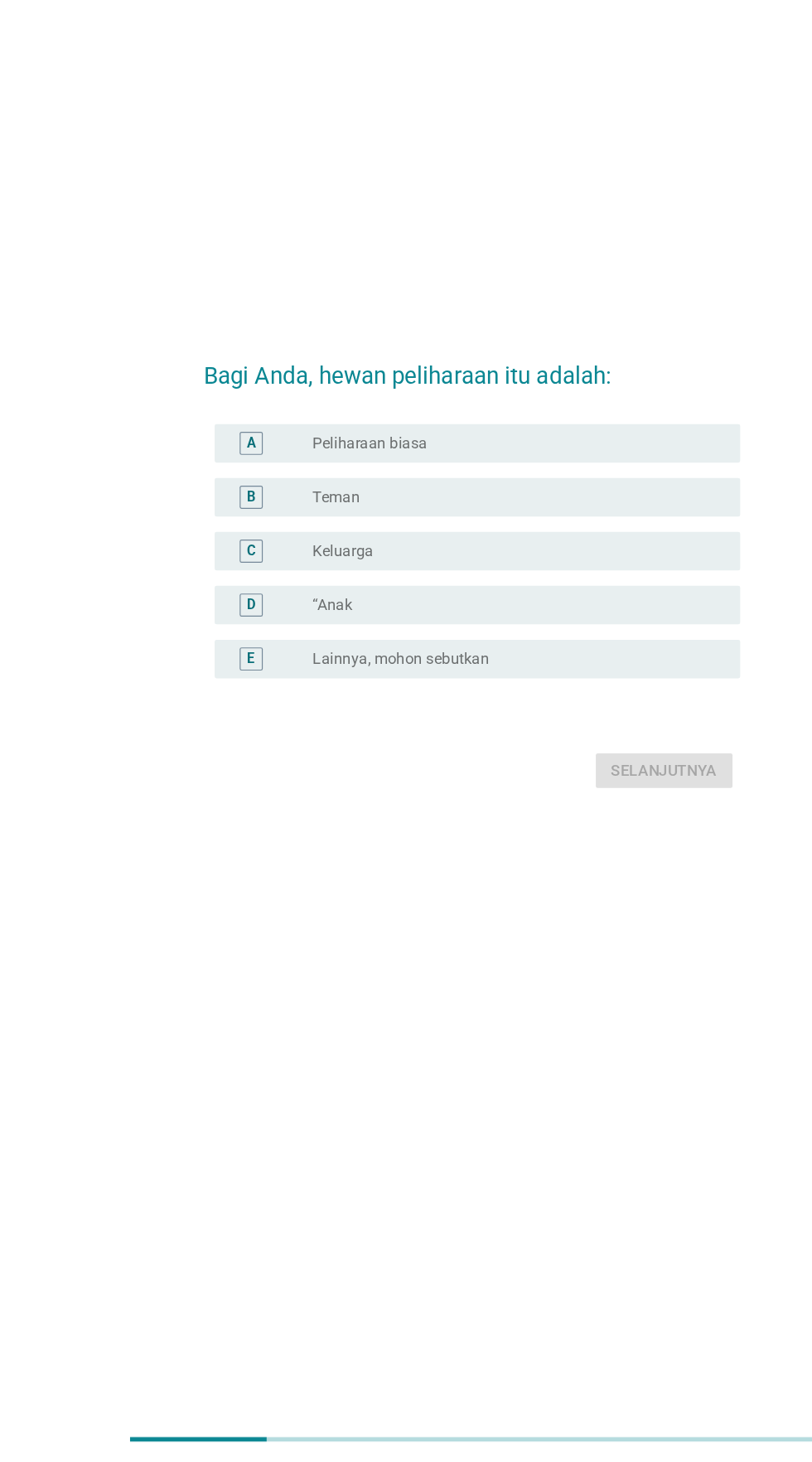
scroll to position [0, 0]
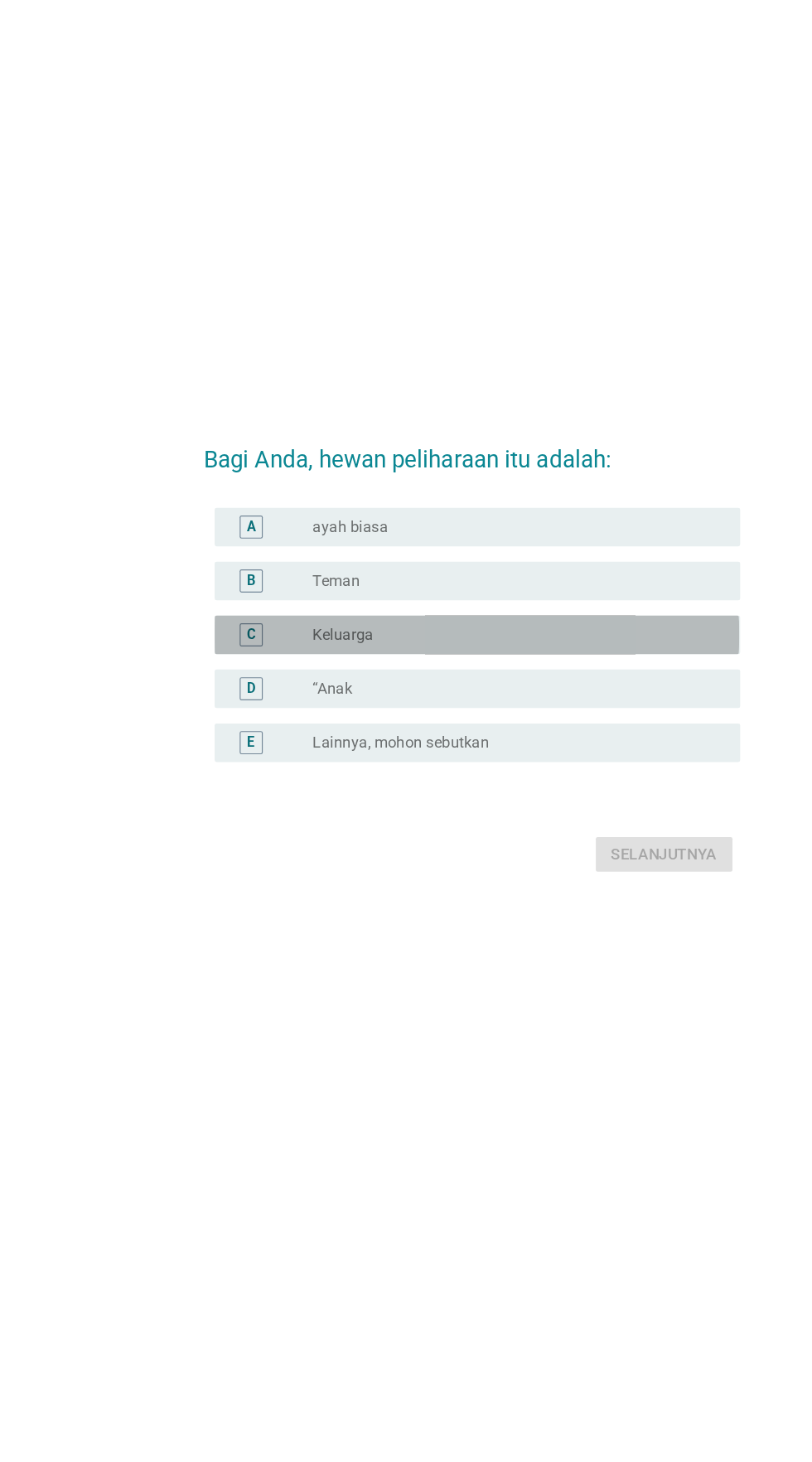
click at [490, 726] on div "tombol radio tidak dicentang Keluarga" at bounding box center [439, 717] width 342 height 16
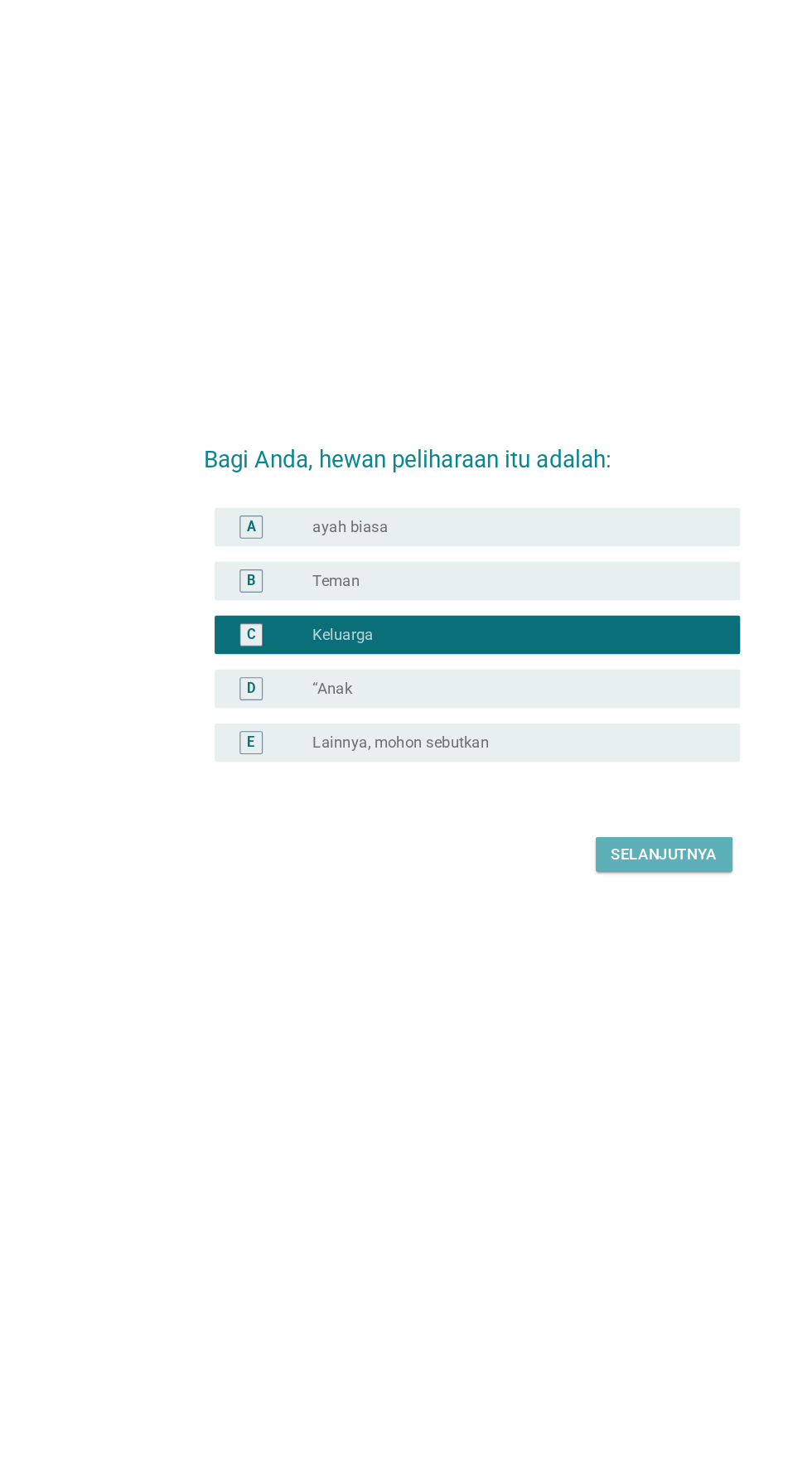
click at [564, 917] on font "Selanjutnya" at bounding box center [572, 906] width 91 height 20
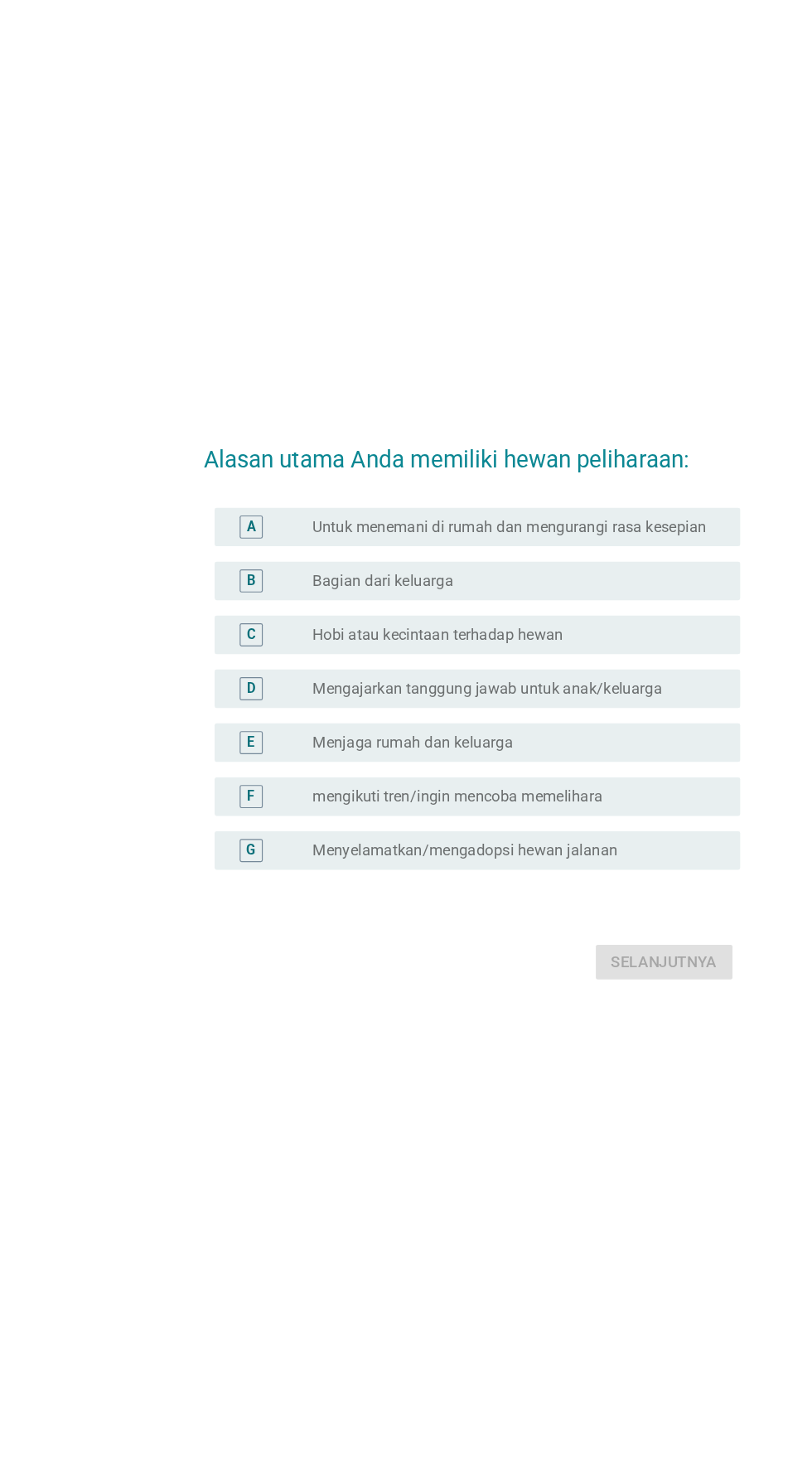
click at [497, 865] on font "Menyelamatkan/mengadopsi hewan jalanan" at bounding box center [400, 857] width 262 height 15
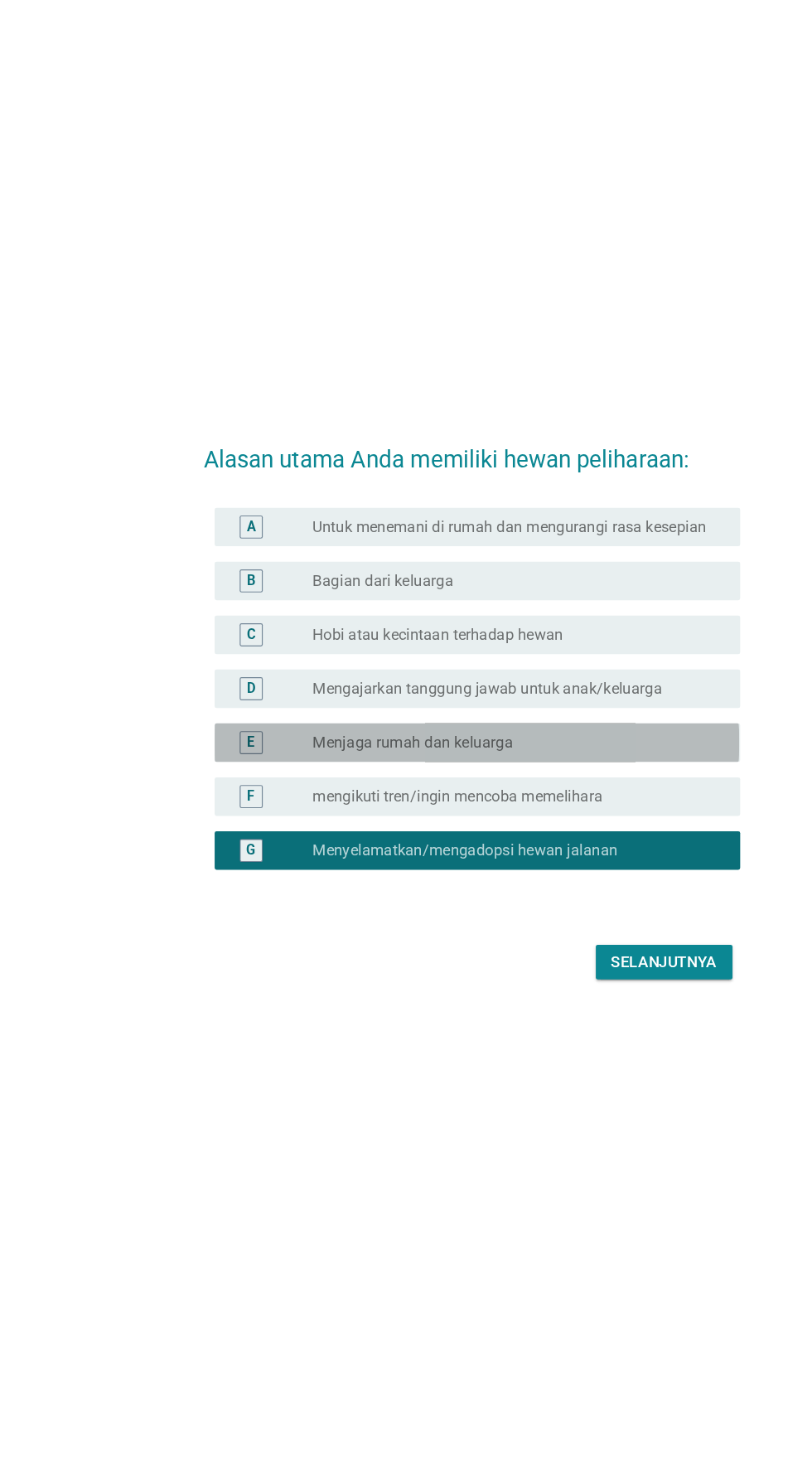
click at [539, 773] on div "tombol radio tidak dicentang Menjaga rumah dan keluarga" at bounding box center [439, 764] width 342 height 16
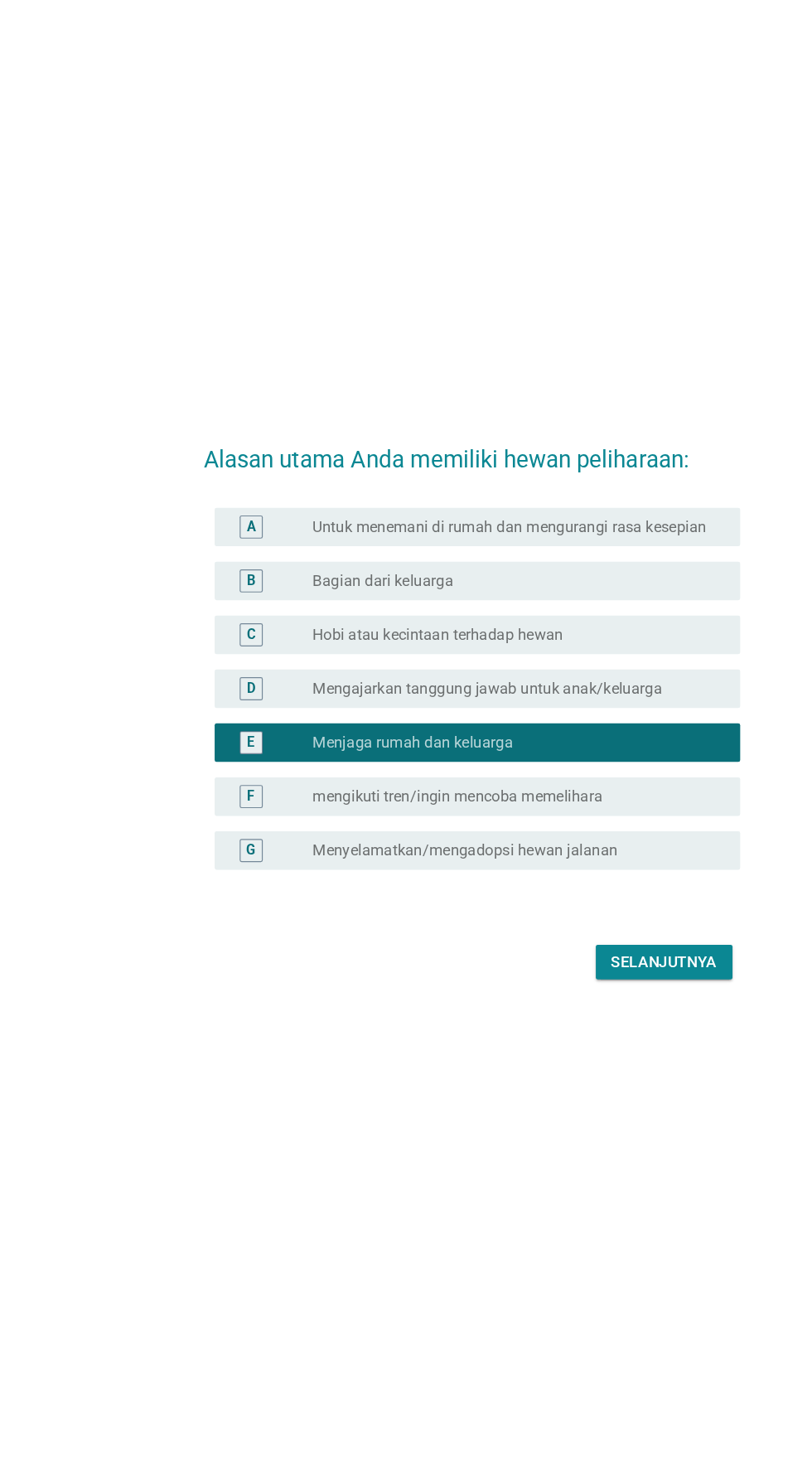
click at [514, 725] on font "Mengajarkan tanggung jawab untuk anak/keluarga" at bounding box center [419, 717] width 301 height 15
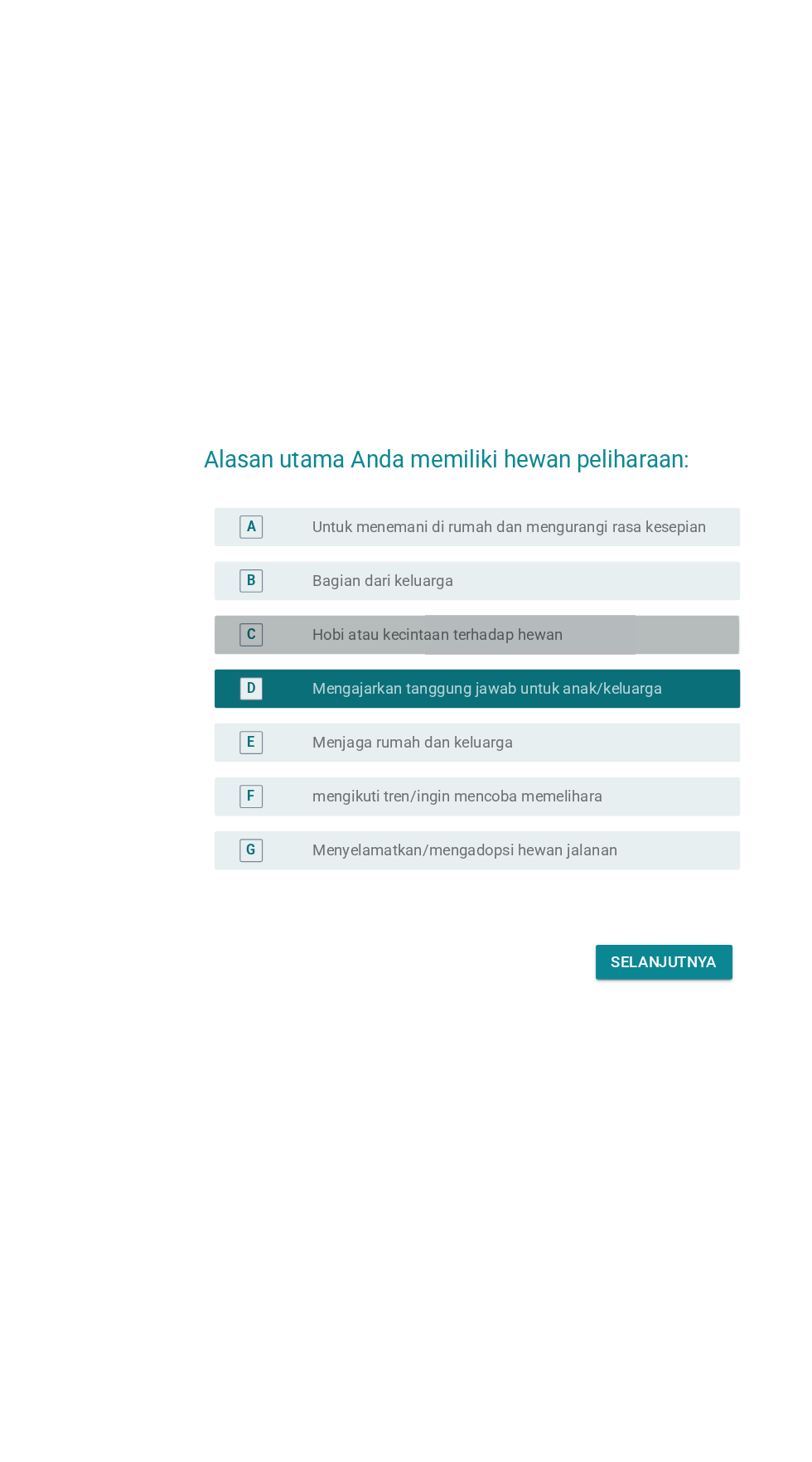
click at [527, 680] on div "tombol radio tidak dicentang Hobi atau kecintaan terhadap hewan" at bounding box center [439, 671] width 342 height 16
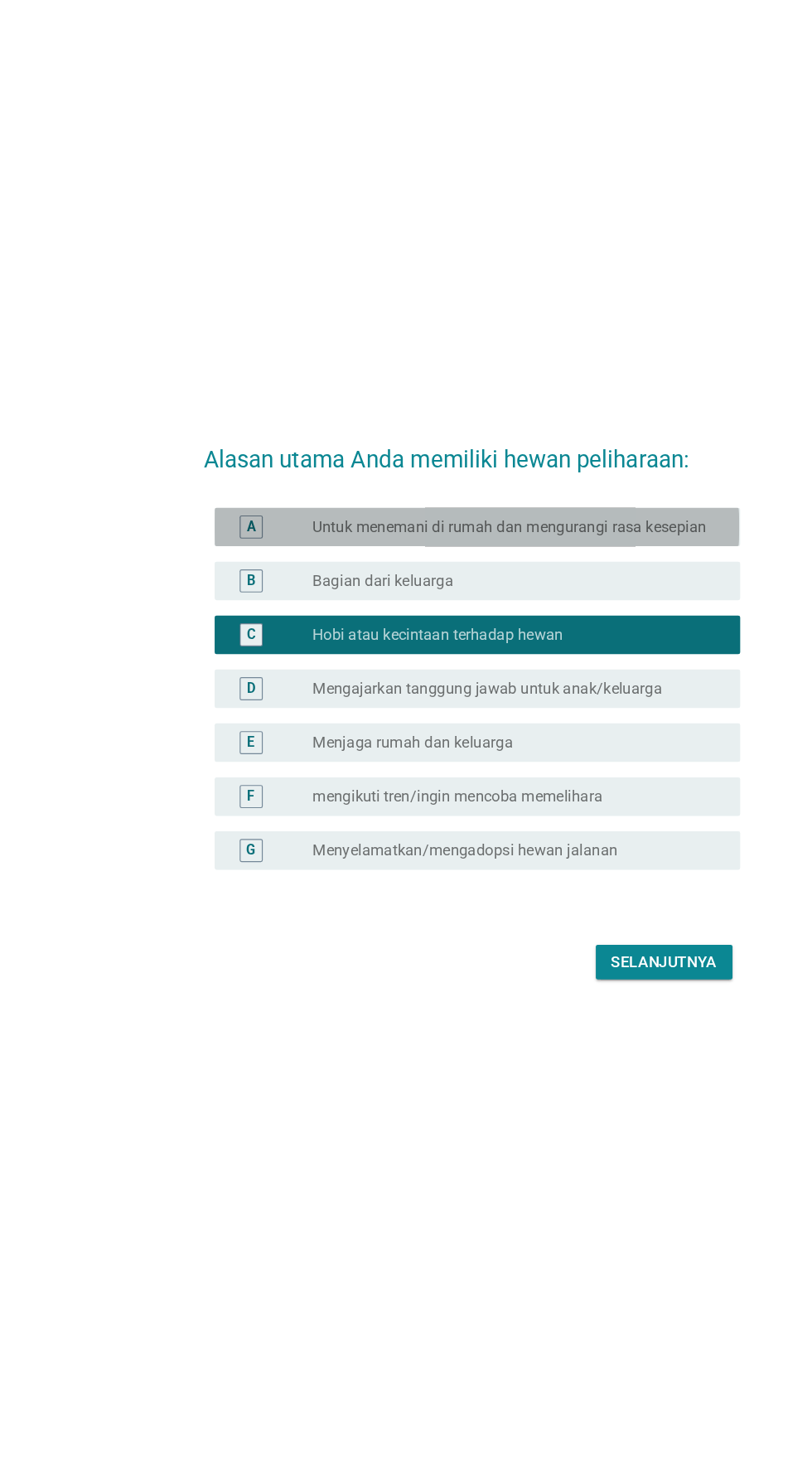
click at [579, 586] on font "Untuk menemani di rumah dan mengurangi rasa kesepian" at bounding box center [438, 578] width 339 height 15
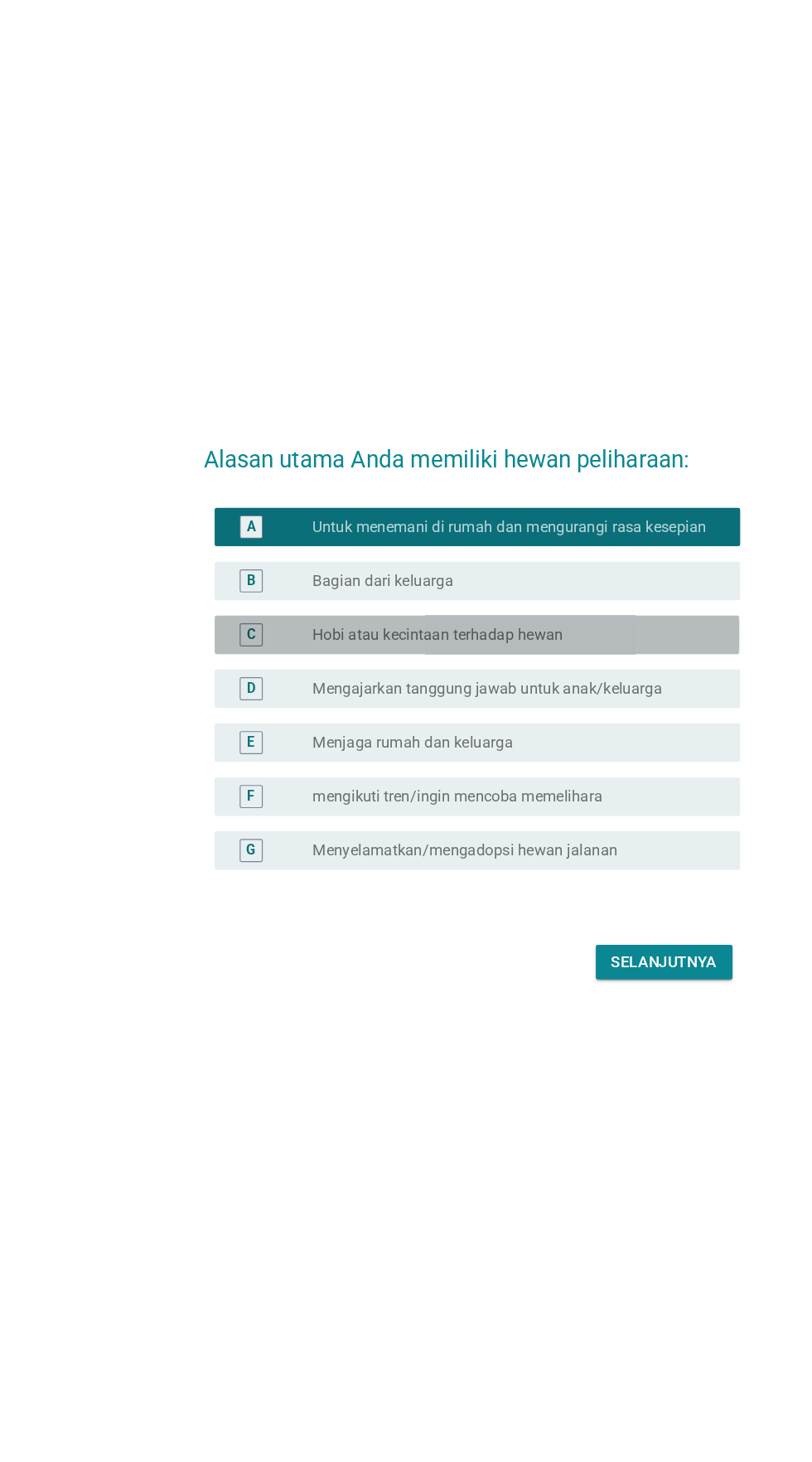
click at [539, 680] on div "tombol radio tidak dicentang Hobi atau kecintaan terhadap hewan" at bounding box center [439, 671] width 342 height 16
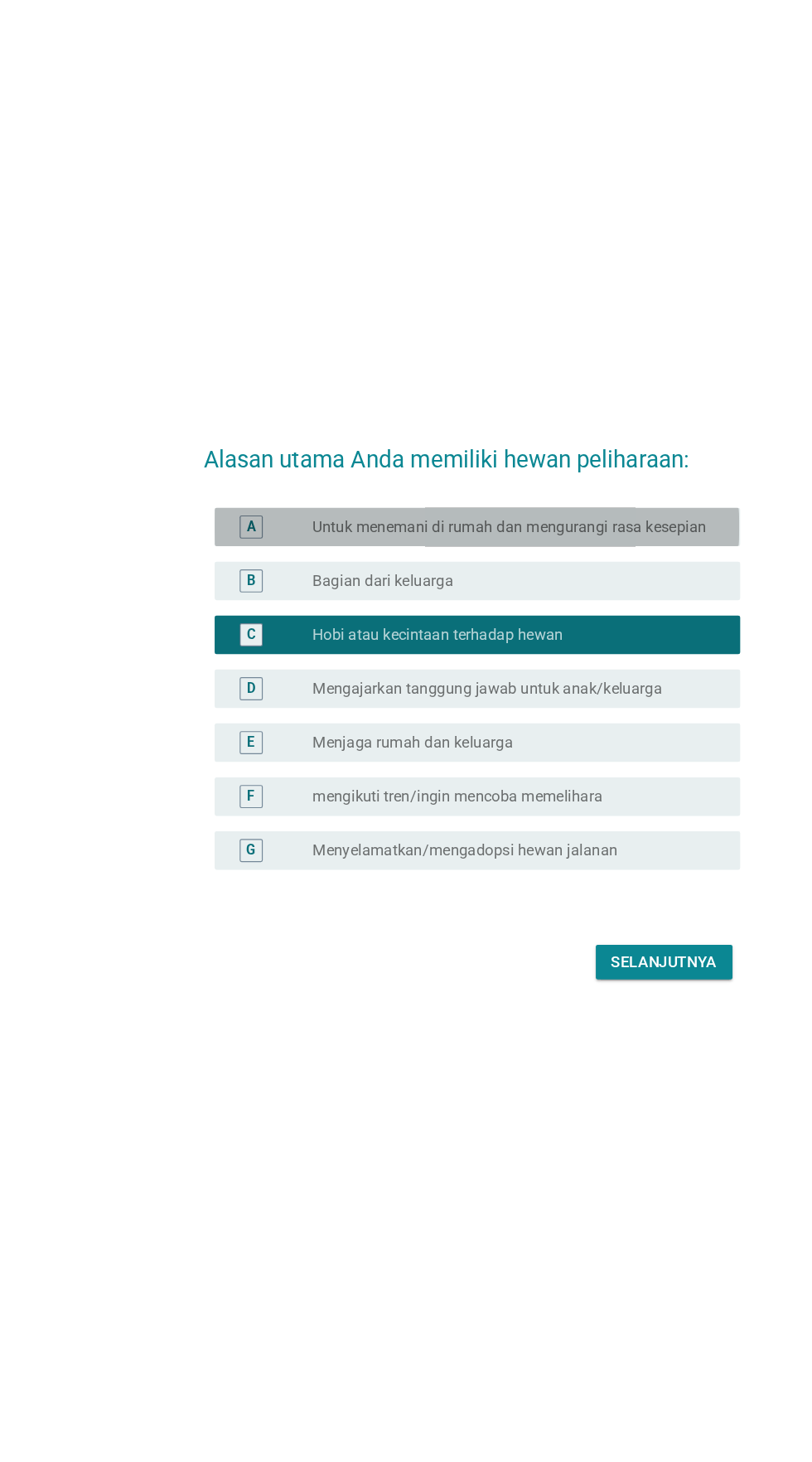
click at [554, 586] on font "Untuk menemani di rumah dan mengurangi rasa kesepian" at bounding box center [438, 578] width 339 height 15
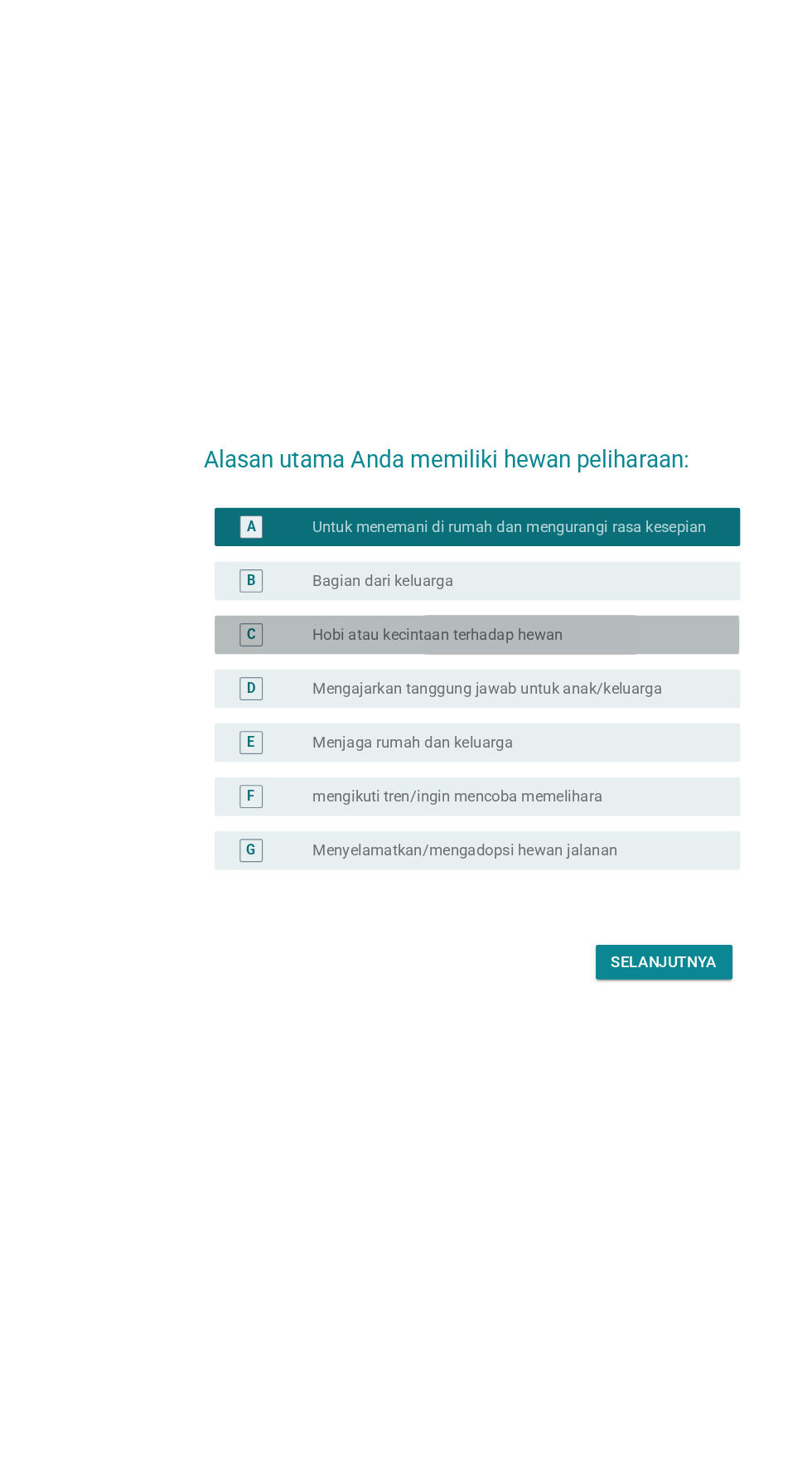
click at [537, 680] on div "tombol radio tidak dicentang Hobi atau kecintaan terhadap hewan" at bounding box center [439, 671] width 342 height 16
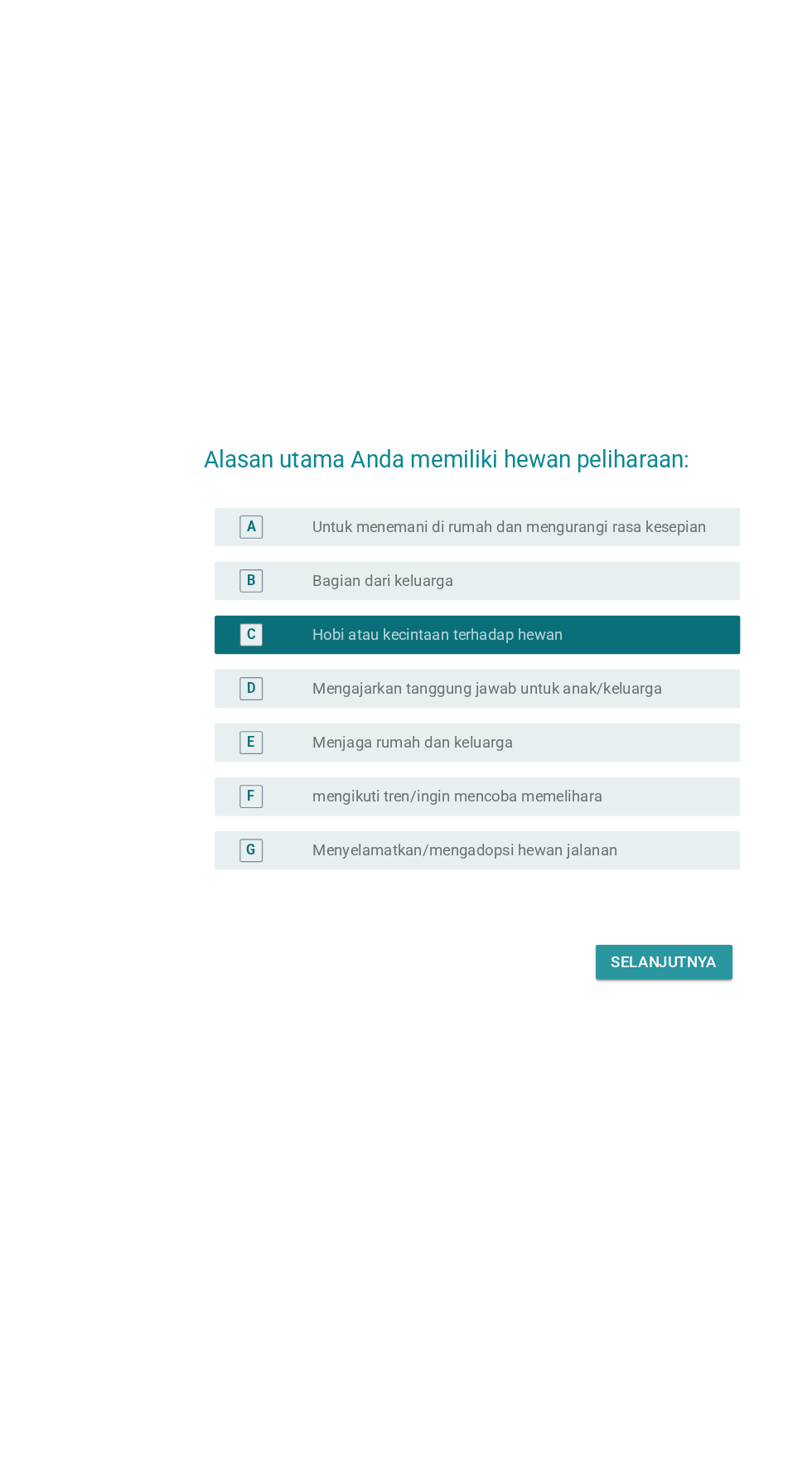
click at [588, 960] on font "Selanjutnya" at bounding box center [572, 953] width 91 height 15
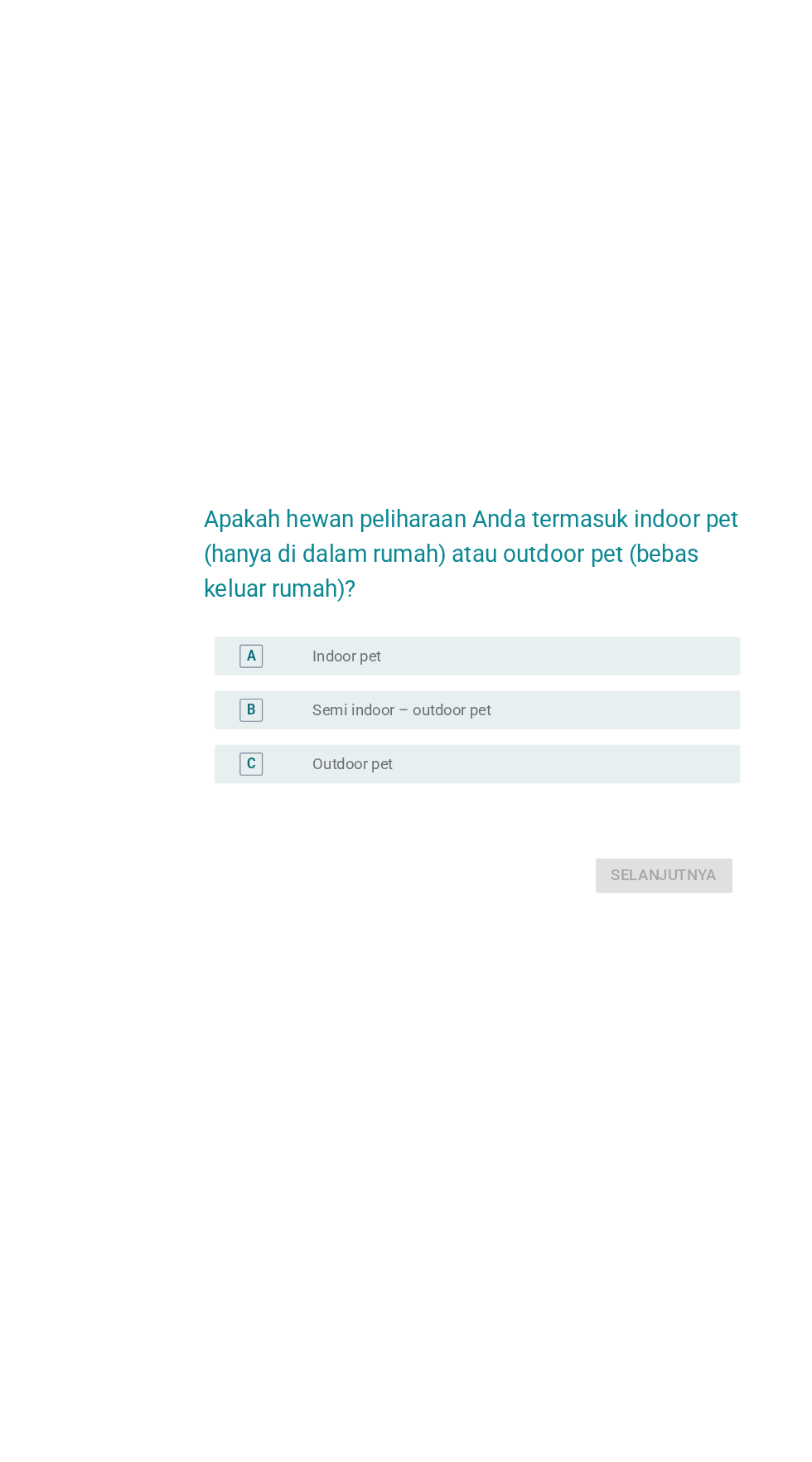
scroll to position [77, 0]
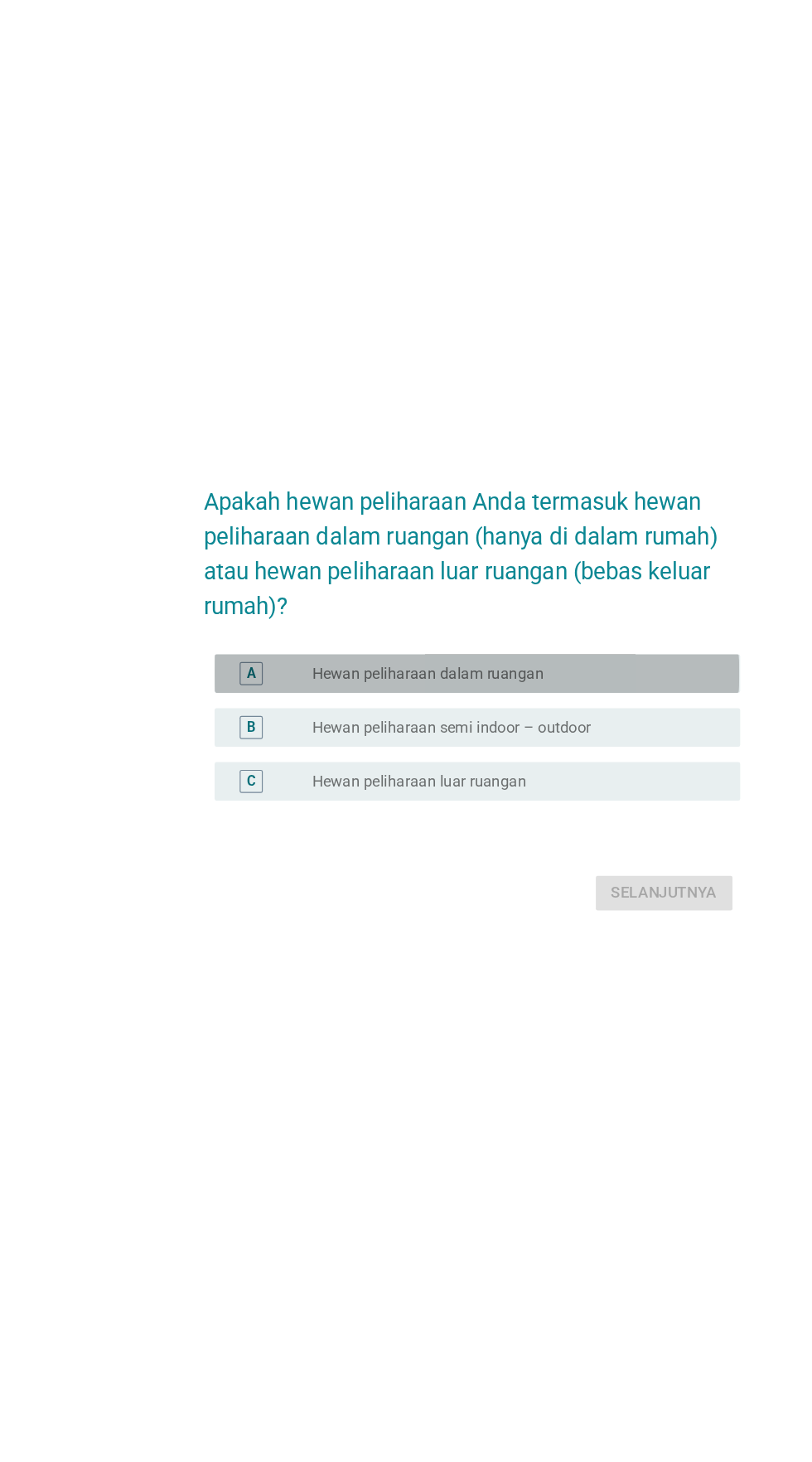
click at [558, 684] on div "tombol radio tidak dicentang [PERSON_NAME]an dalam ruangan" at bounding box center [439, 675] width 342 height 16
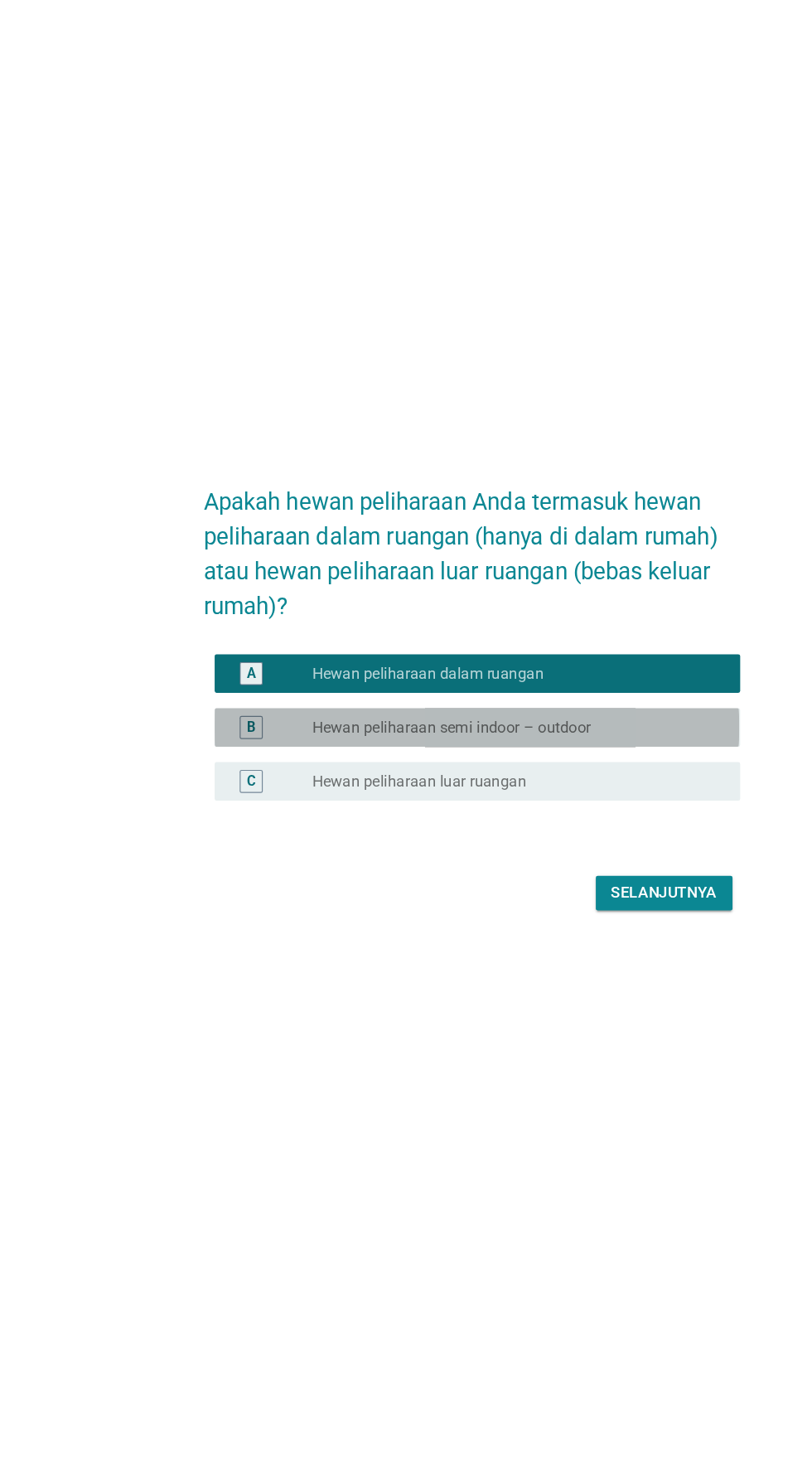
click at [550, 730] on div "tombol radio tidak dicentang Hewan peliharaan semi indoor – outdoor" at bounding box center [439, 721] width 342 height 16
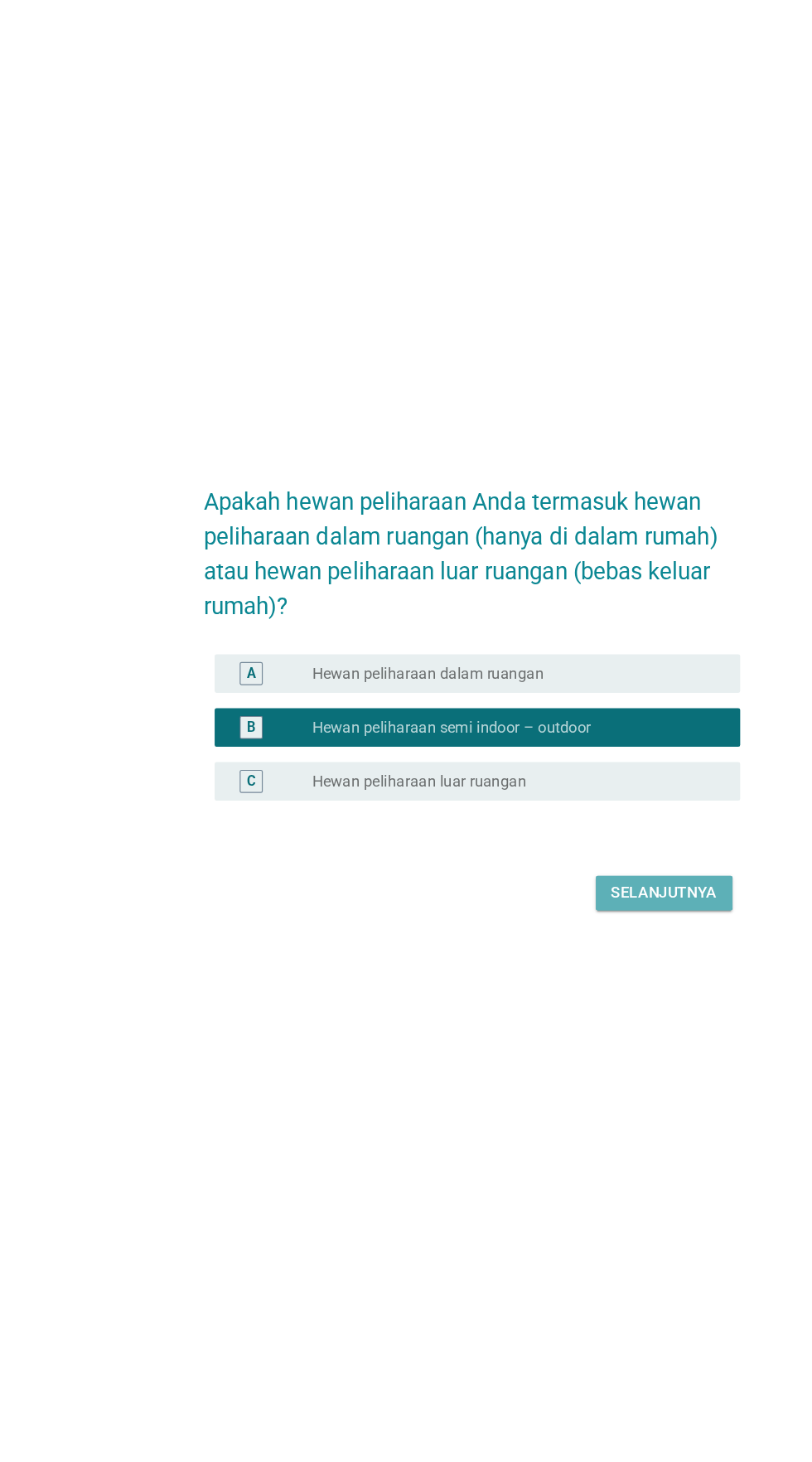
click at [572, 877] on button "Selanjutnya" at bounding box center [572, 865] width 118 height 30
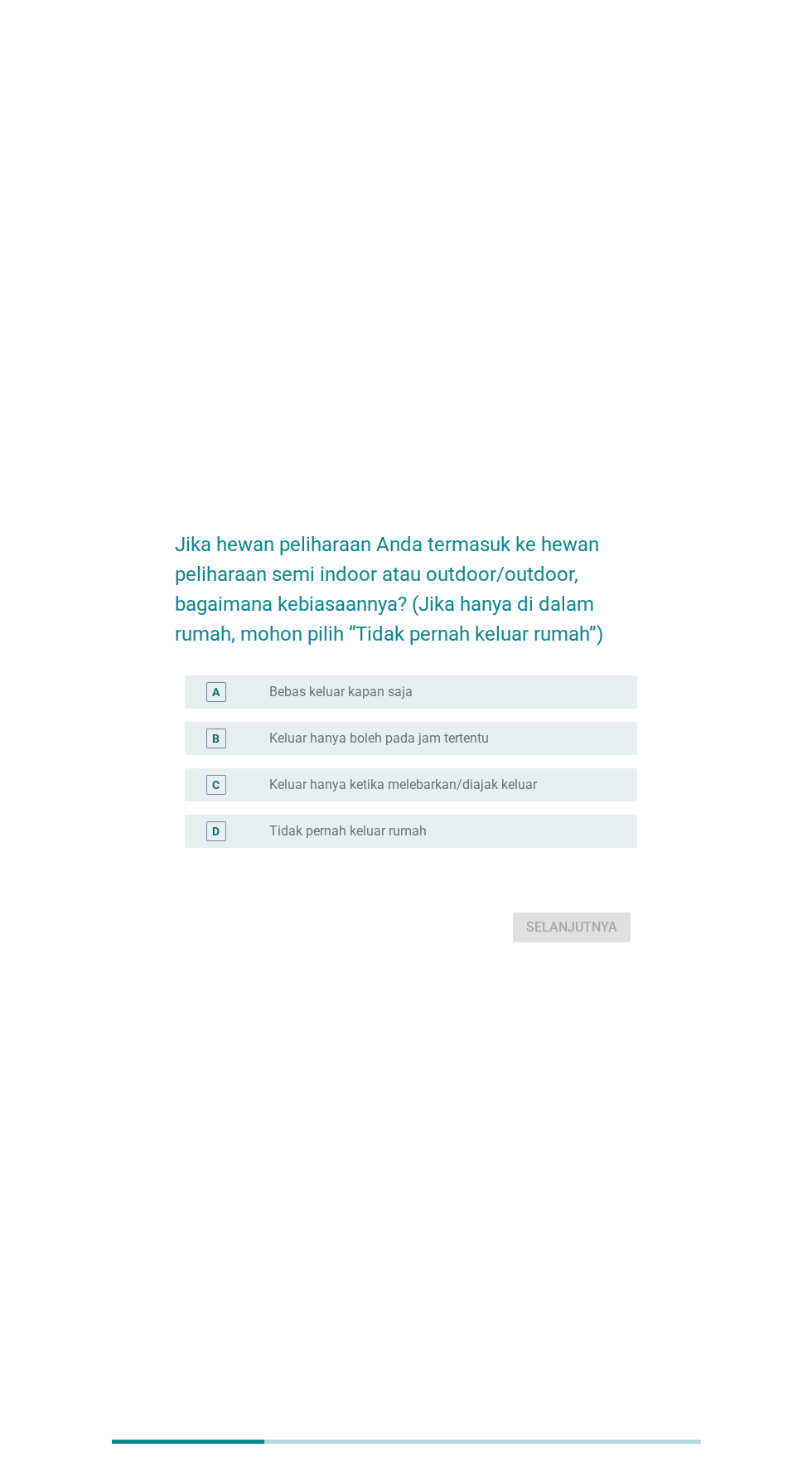
scroll to position [0, 0]
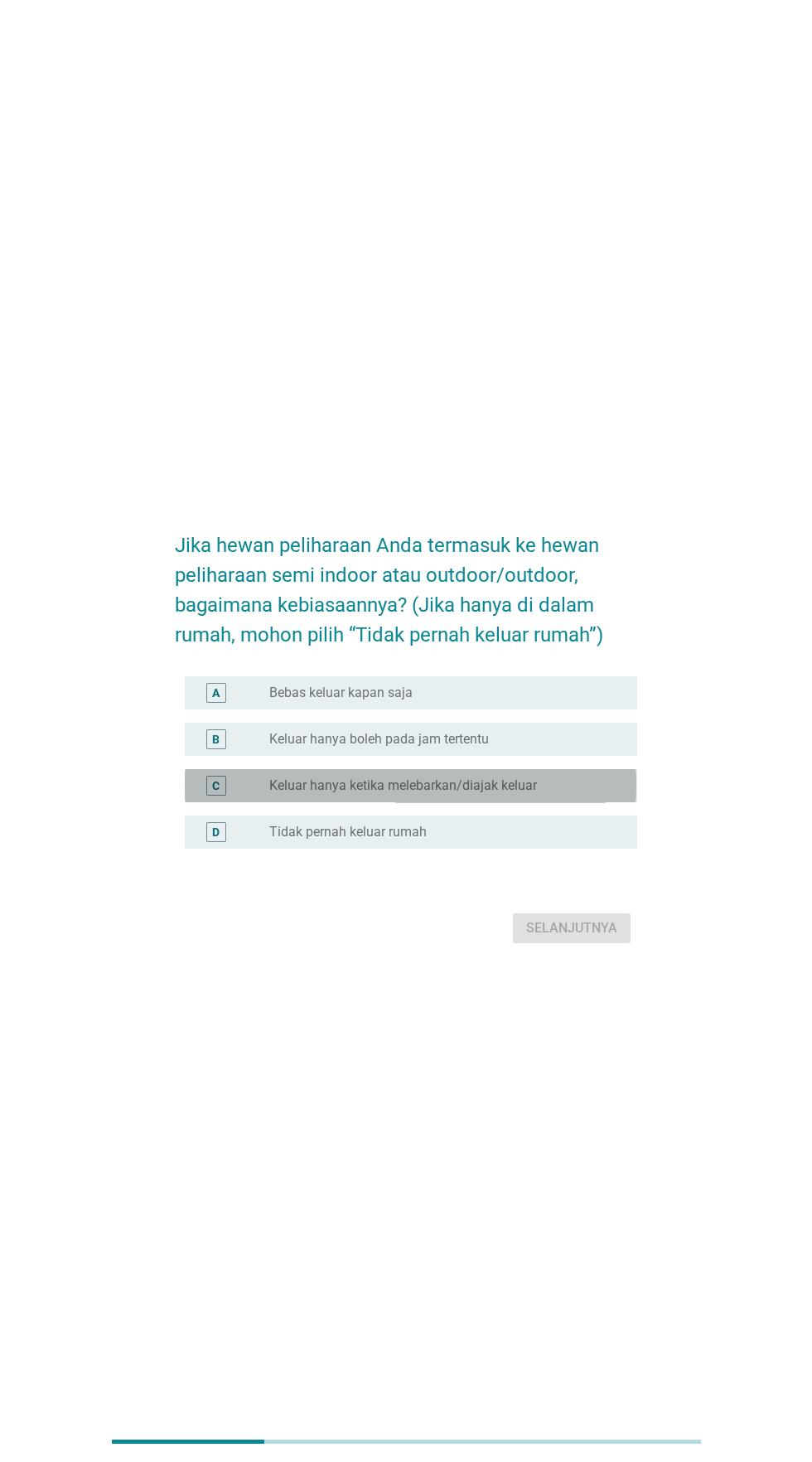
click at [558, 796] on div "tombol radio tidak dicentang Keluar hanya ketika melebarkan/diajak keluar" at bounding box center [446, 785] width 354 height 20
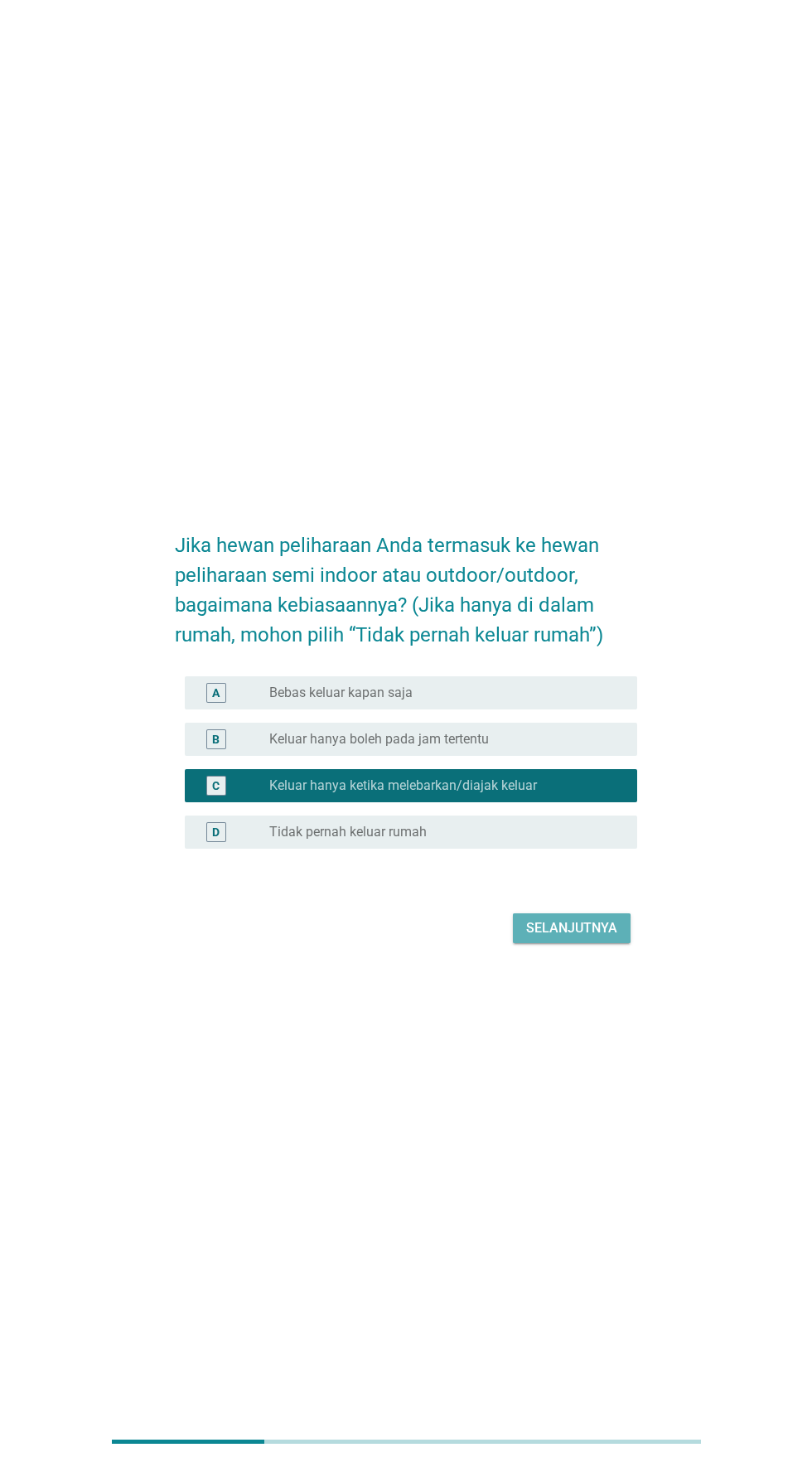
click at [580, 938] on font "Selanjutnya" at bounding box center [572, 929] width 91 height 20
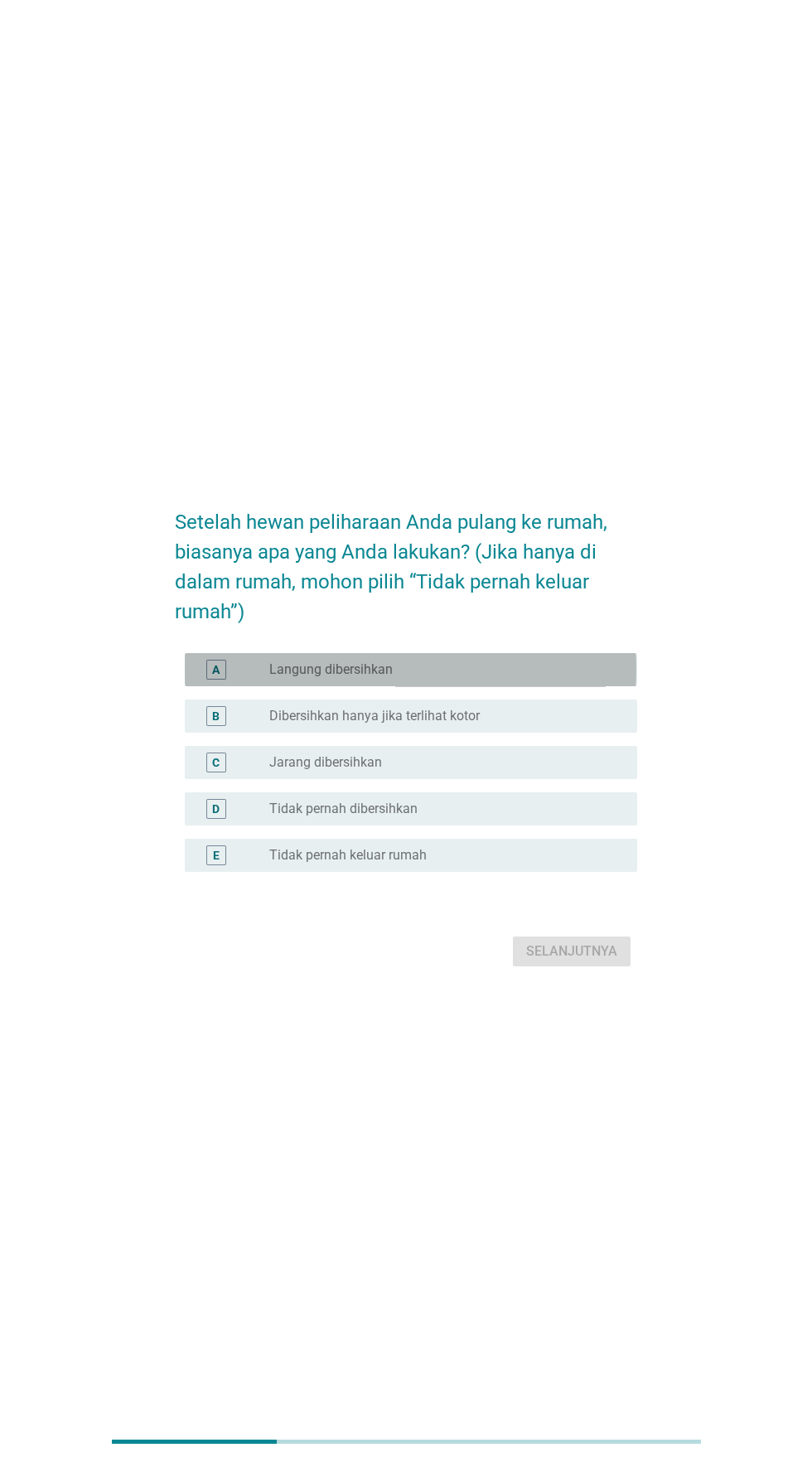
click at [527, 678] on div "tombol radio tidak dicentang Langung dibersihkan" at bounding box center [439, 669] width 342 height 16
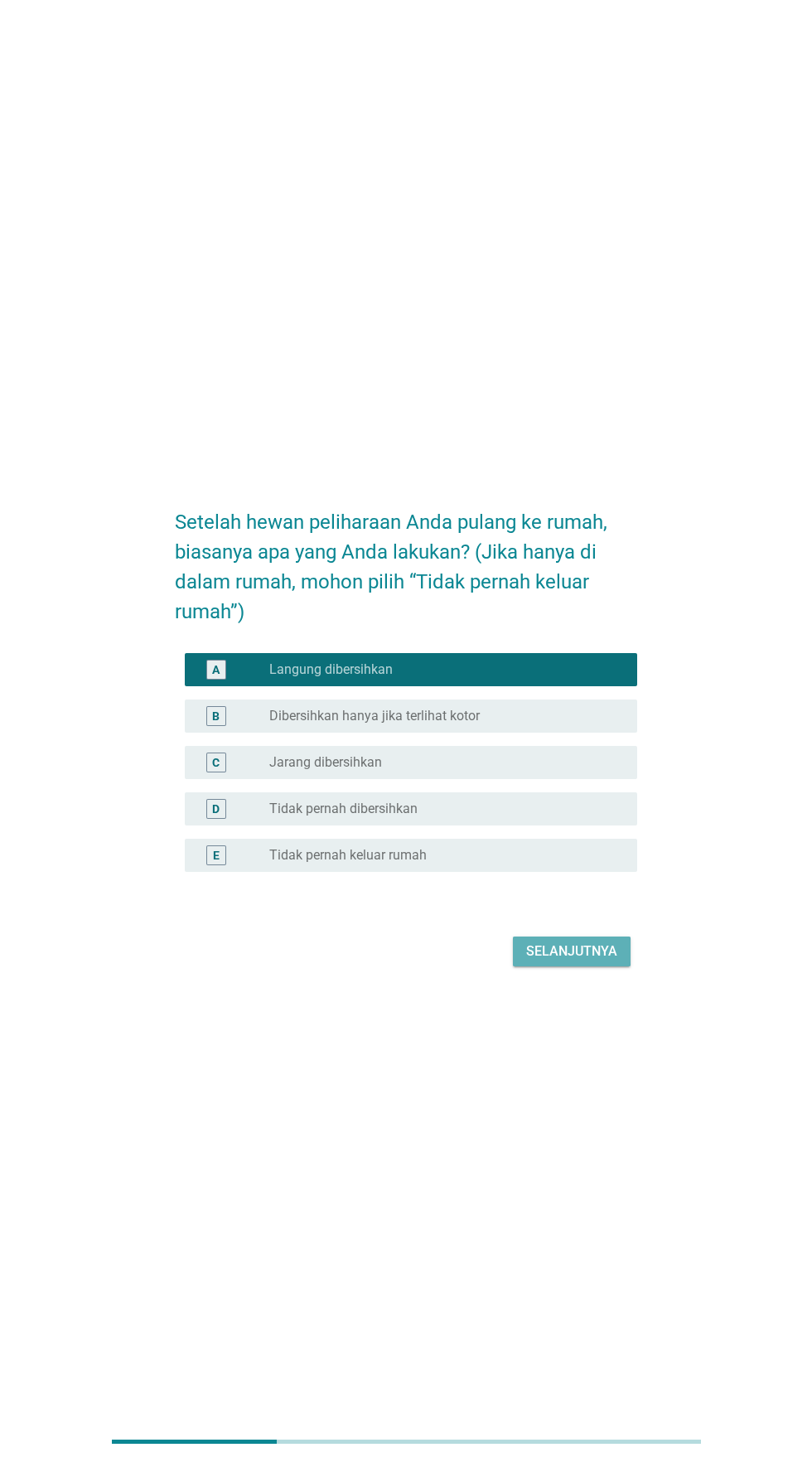
click at [575, 961] on font "Selanjutnya" at bounding box center [572, 952] width 91 height 20
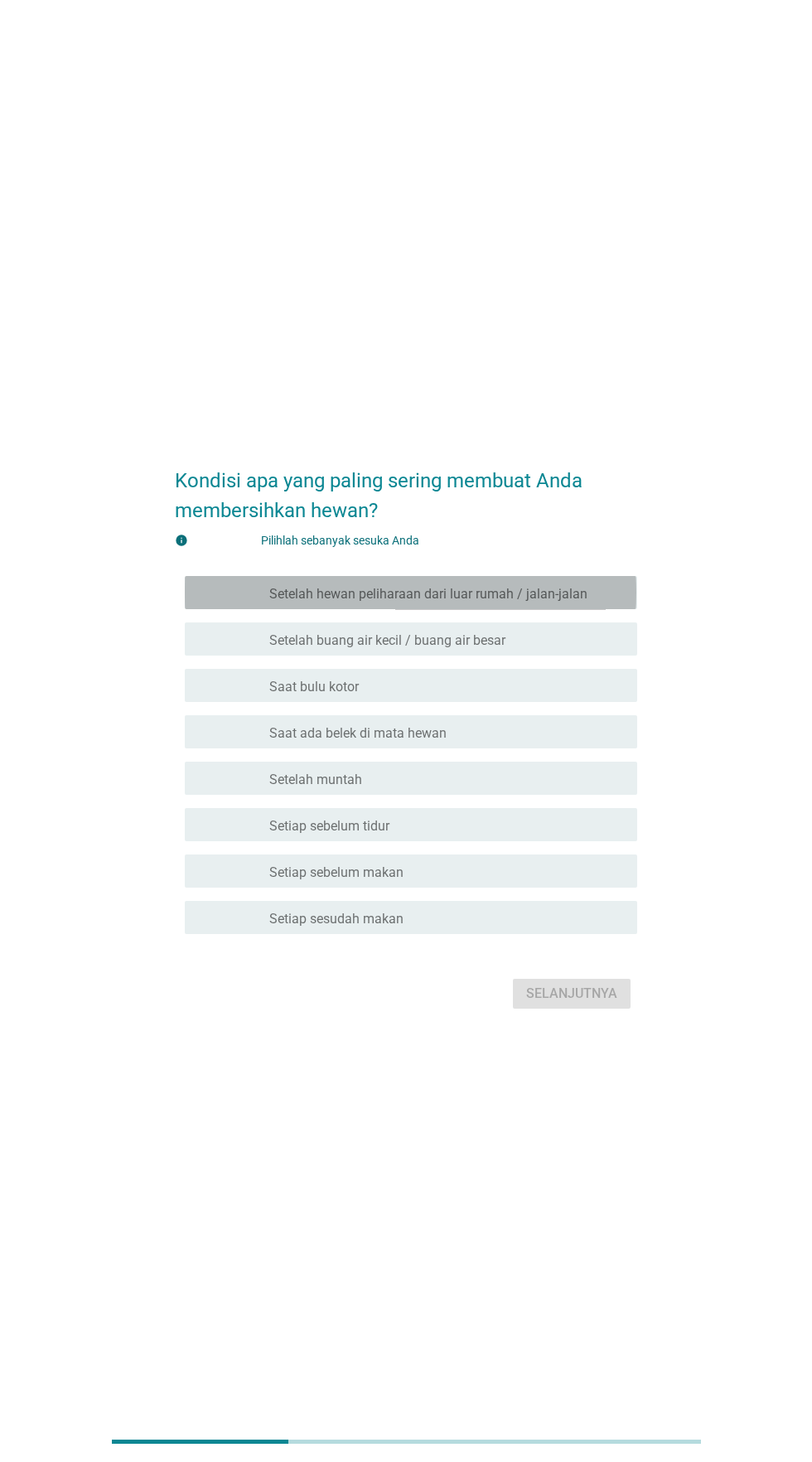
click at [580, 602] on font "Setelah hewan peliharaan dari luar rumah / jalan-jalan" at bounding box center [428, 594] width 318 height 15
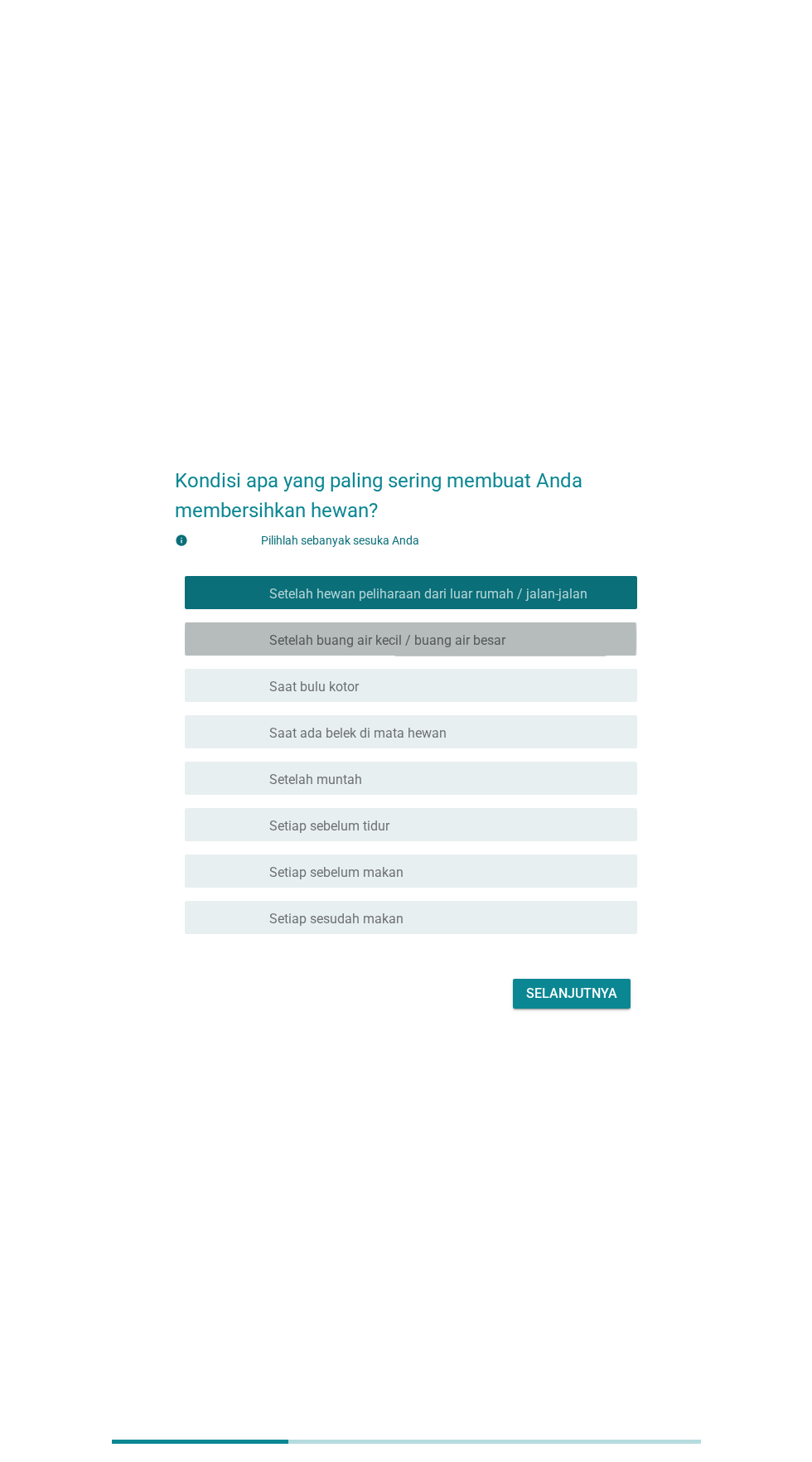
click at [557, 649] on div "garis besar kotak centang kosong Setelah buang air kecil / buang air besar" at bounding box center [446, 639] width 354 height 20
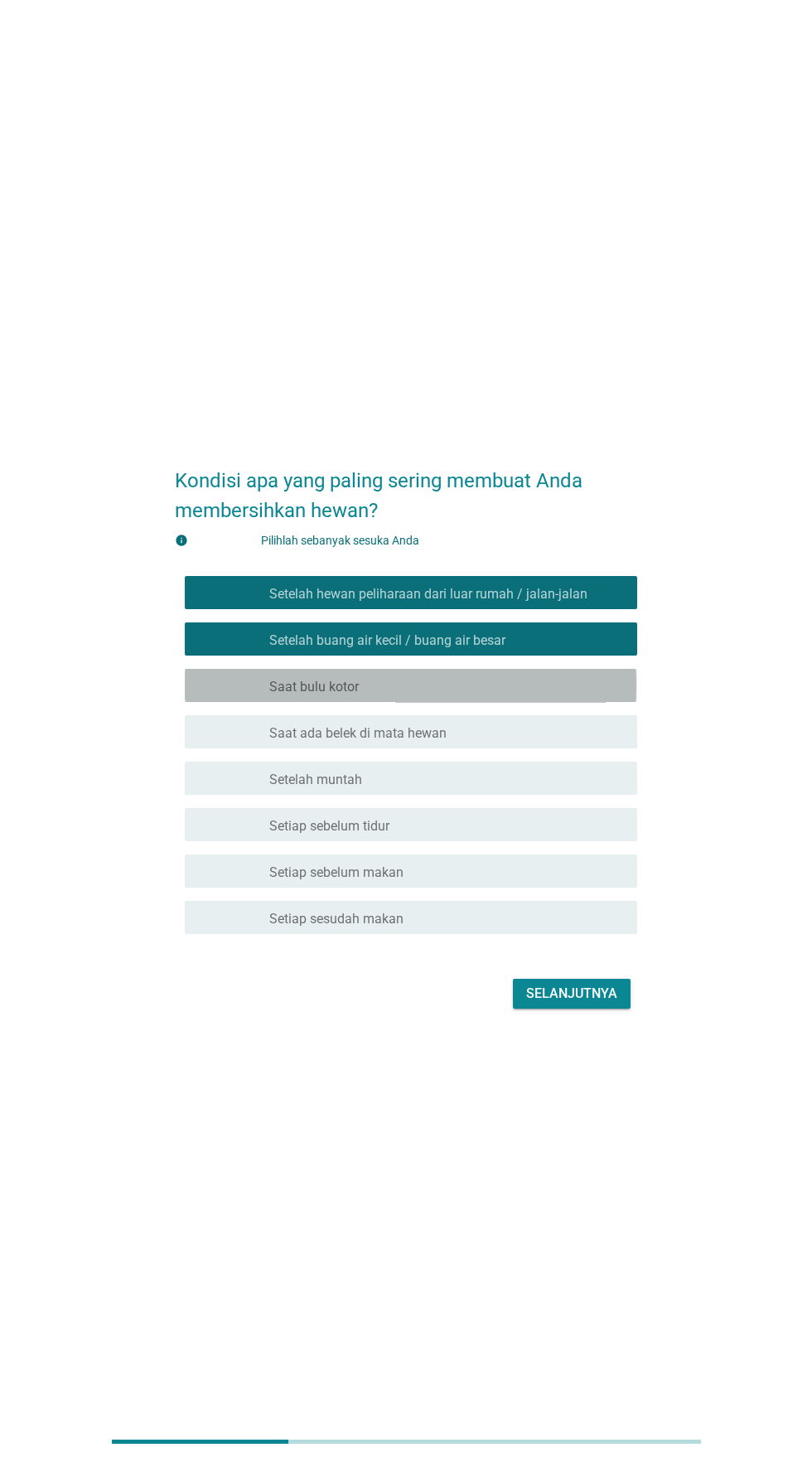
click at [525, 695] on div "garis besar kotak centang kosong Saat bulu kotor" at bounding box center [446, 685] width 354 height 20
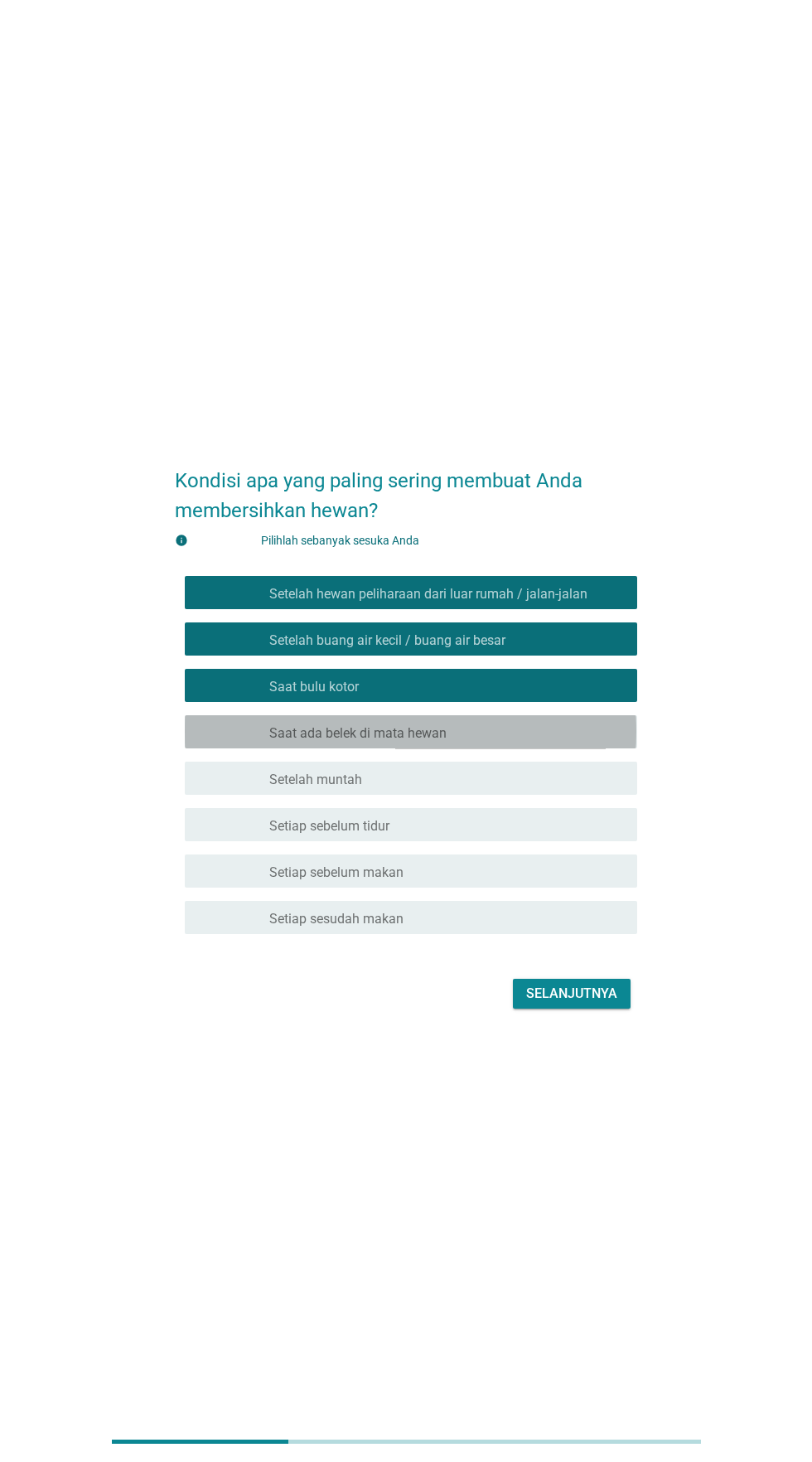
click at [504, 742] on div "garis besar kotak centang kosong Saat ada belek di mata hewan" at bounding box center [446, 732] width 354 height 20
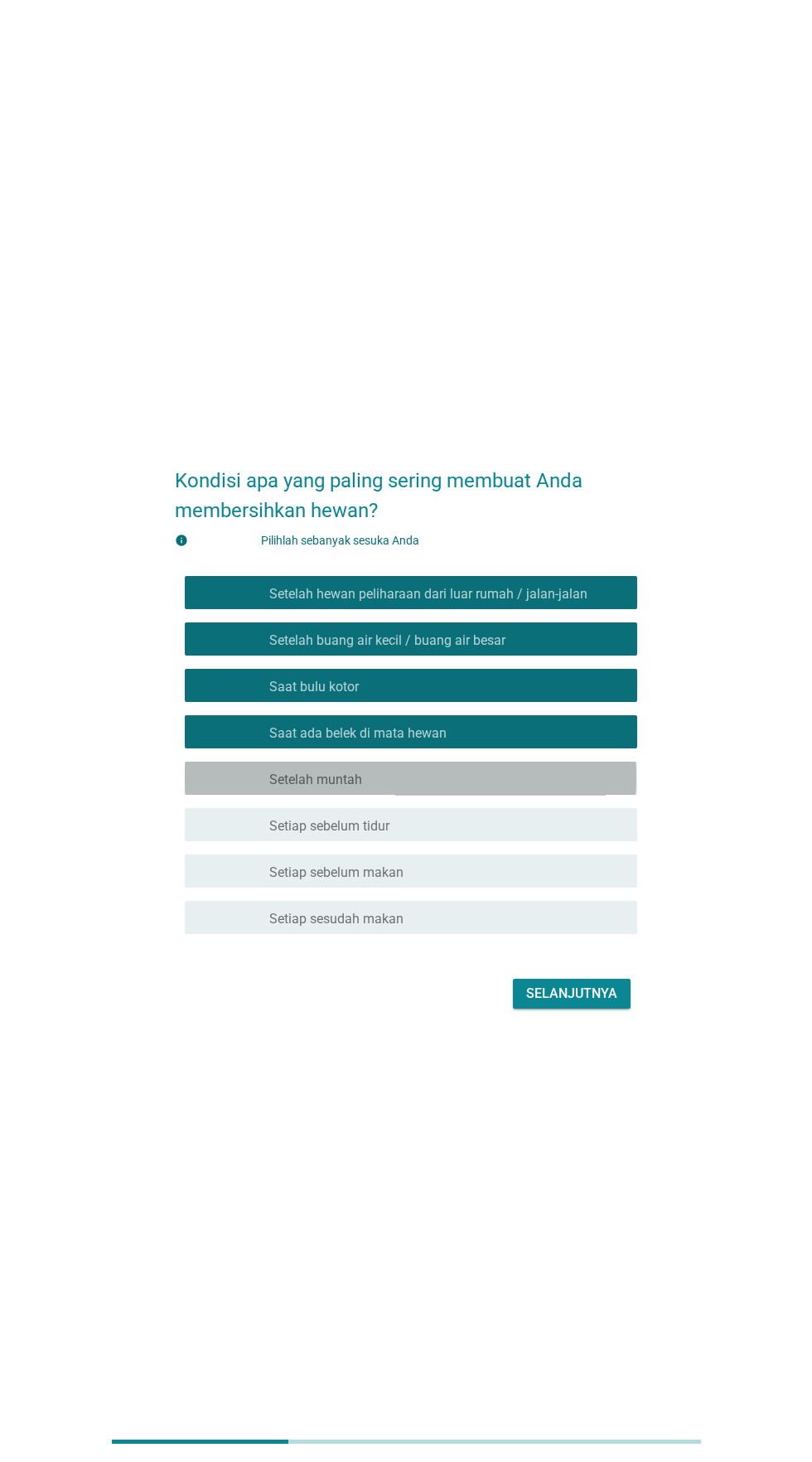
click at [490, 788] on div "garis besar kotak centang kosong Setelah muntah" at bounding box center [446, 778] width 354 height 20
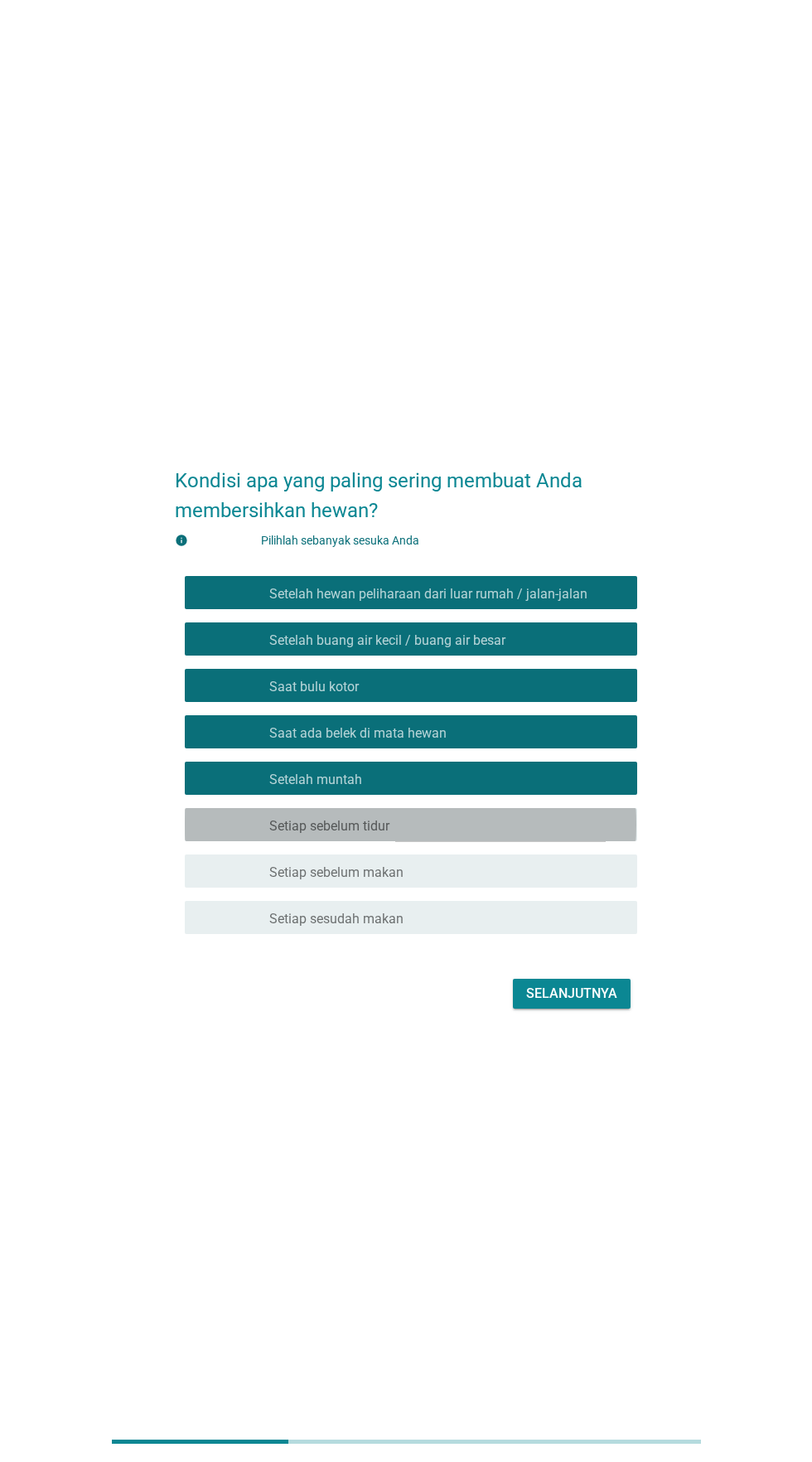
click at [481, 835] on div "garis besar kotak centang kosong Setiap sebelum tidur" at bounding box center [446, 825] width 354 height 20
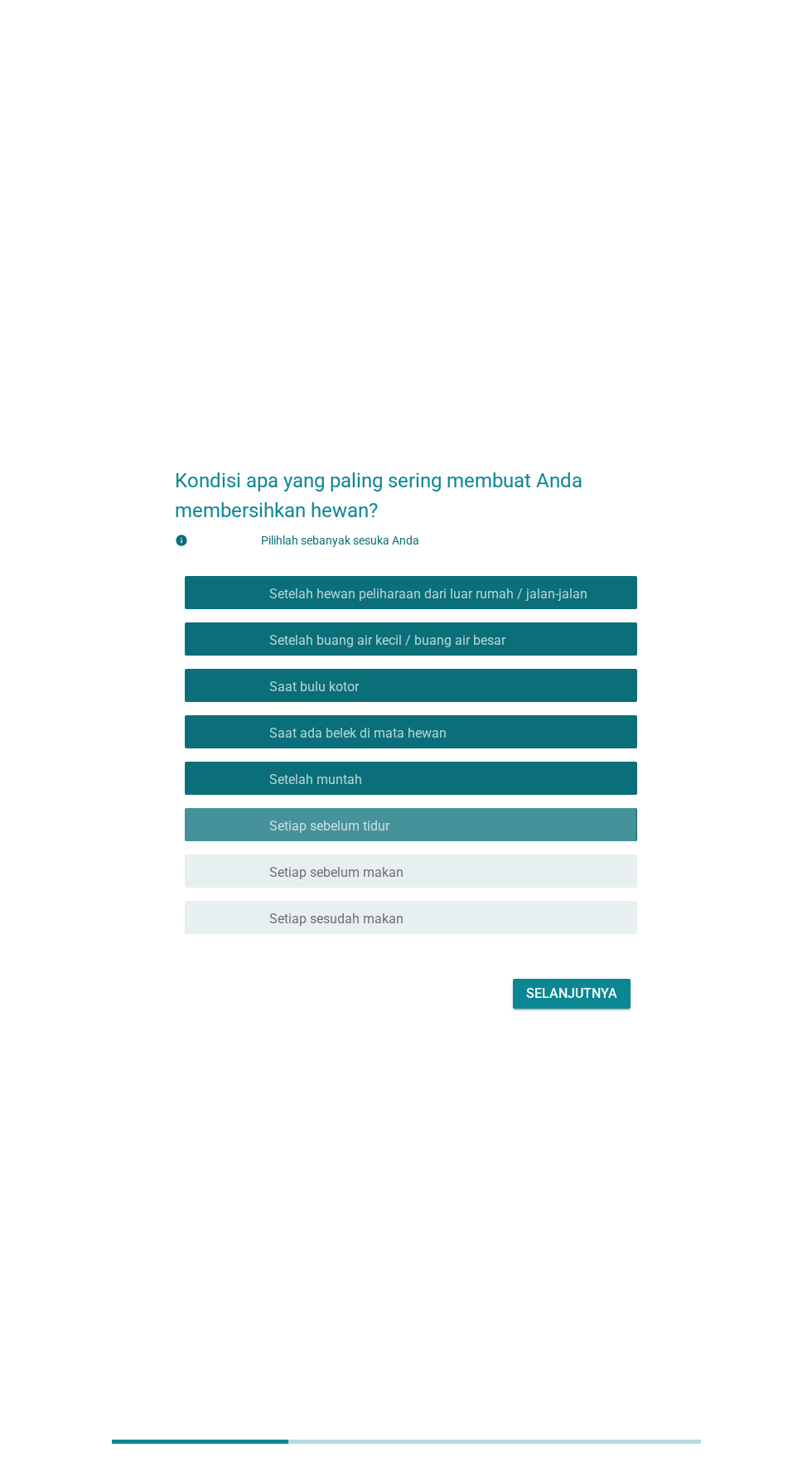
click at [481, 835] on div "garis besar kotak centang kosong Setiap sebelum tidur" at bounding box center [446, 825] width 354 height 20
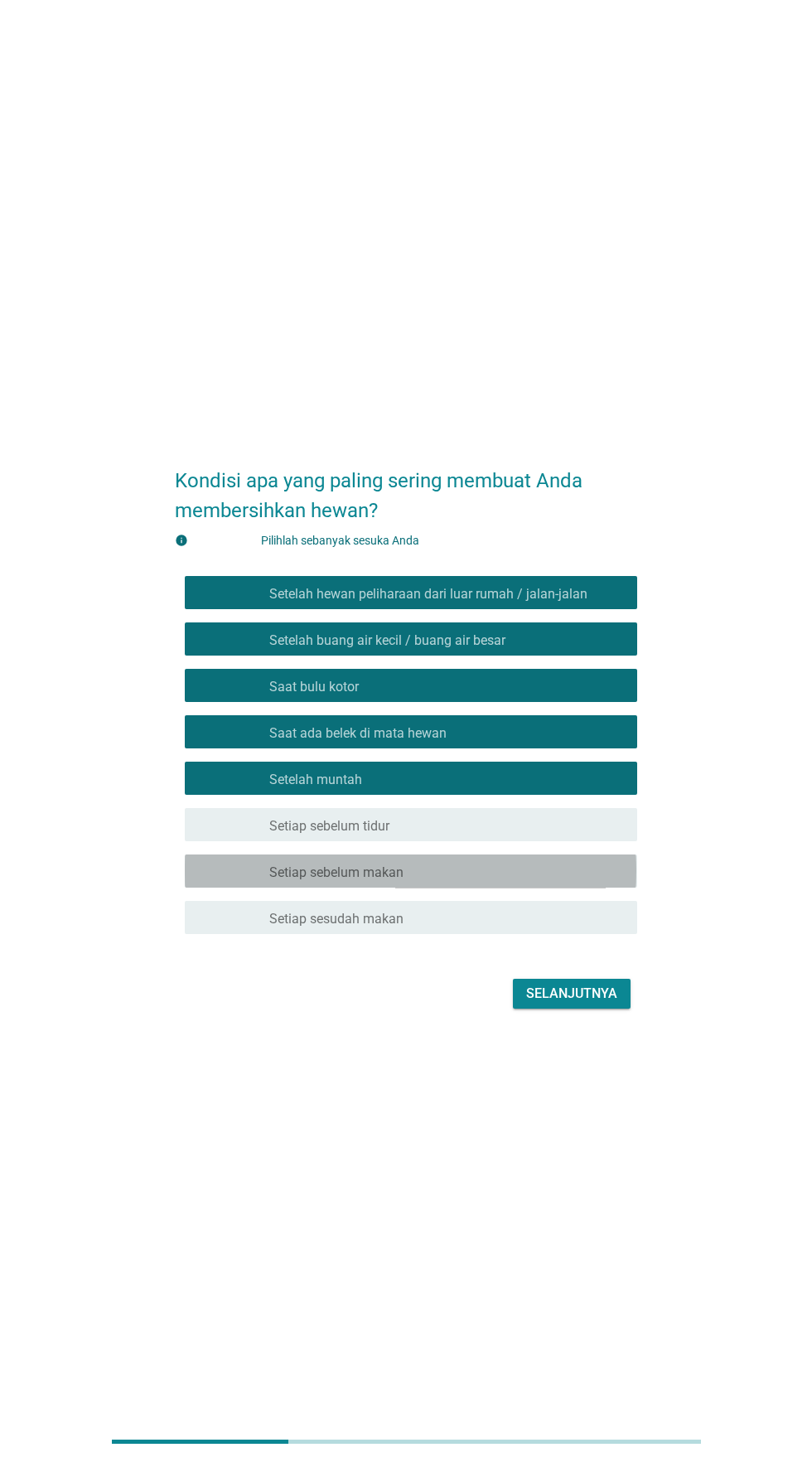
click at [481, 881] on div "garis besar kotak centang kosong Setiap sebelum makan" at bounding box center [446, 871] width 354 height 20
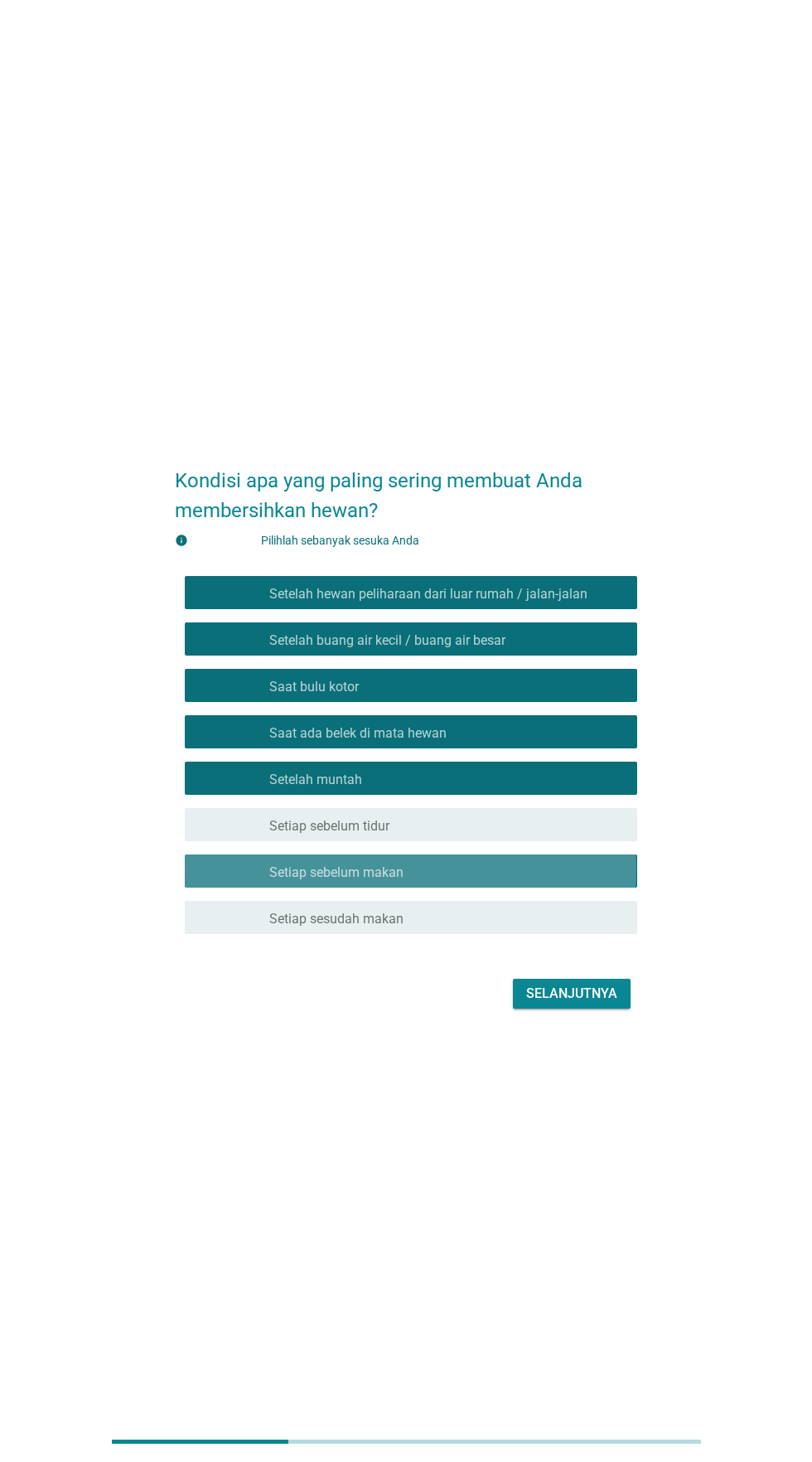
click at [490, 881] on div "garis besar kotak centang kosong Setiap sebelum makan" at bounding box center [446, 871] width 354 height 20
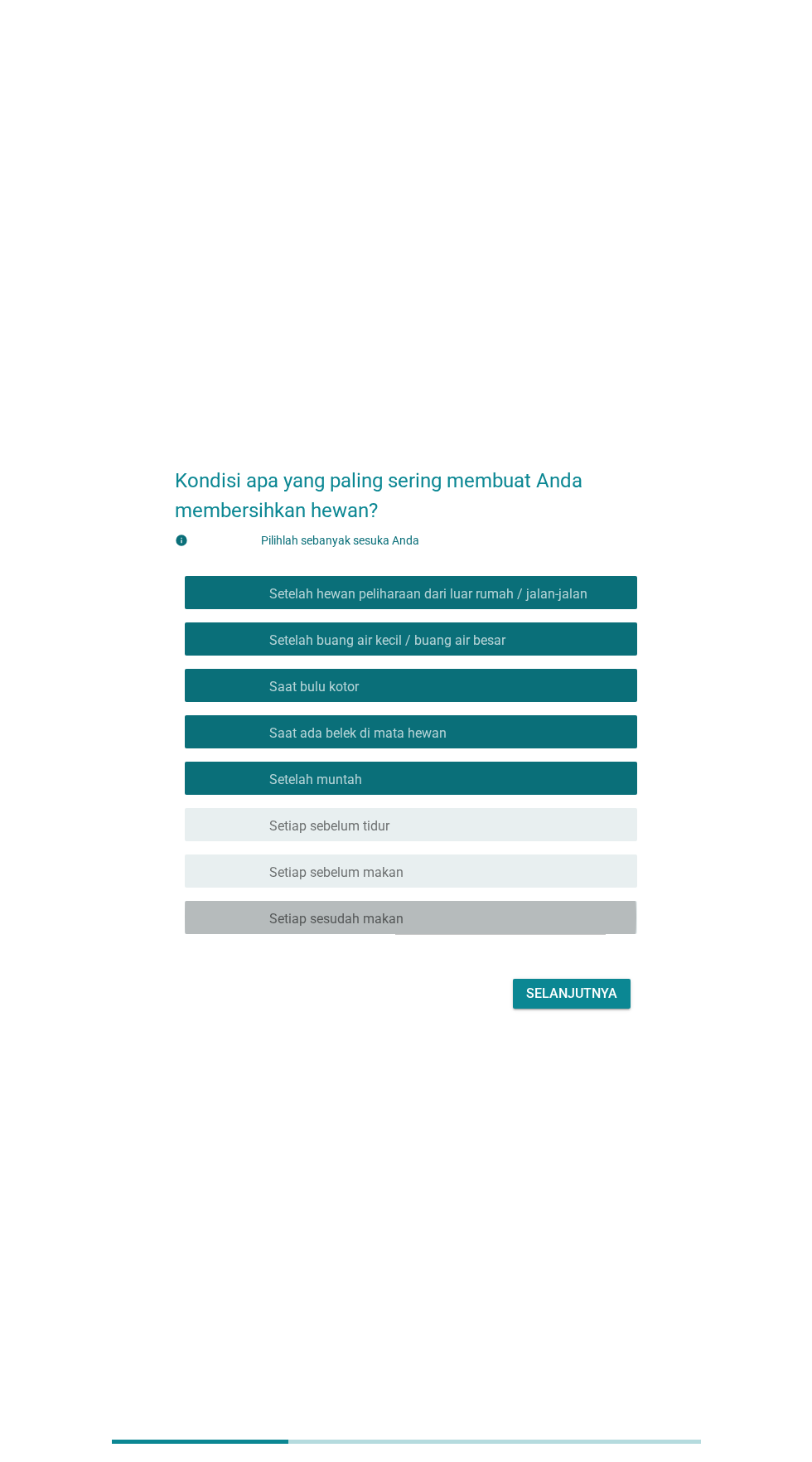
click at [499, 928] on div "garis besar kotak centang kosong Setiap sesudah makan" at bounding box center [446, 918] width 354 height 20
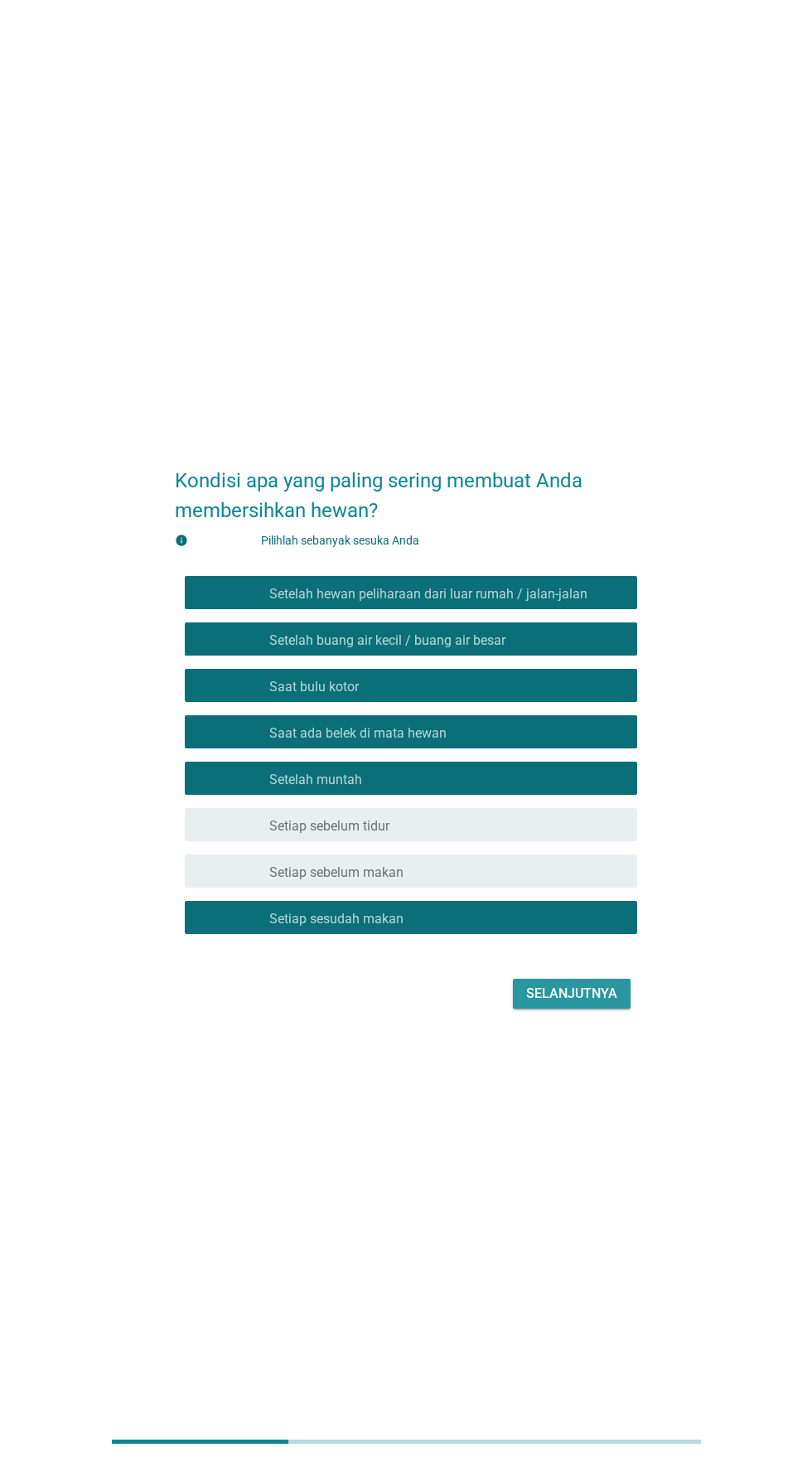
click at [566, 1001] on font "Selanjutnya" at bounding box center [572, 993] width 91 height 15
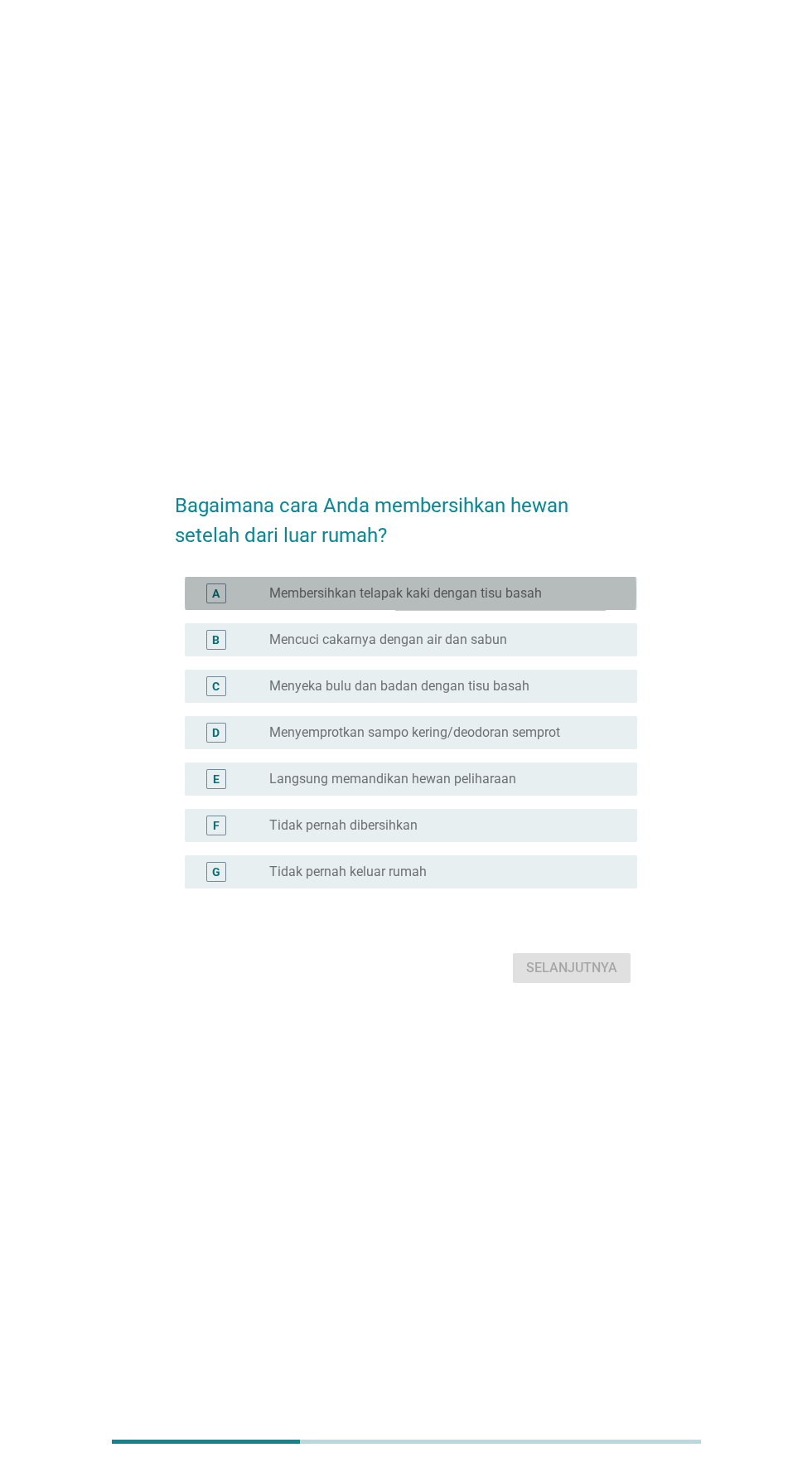
click at [540, 601] on font "Membersihkan telapak kaki dengan tisu basah" at bounding box center [406, 593] width 273 height 15
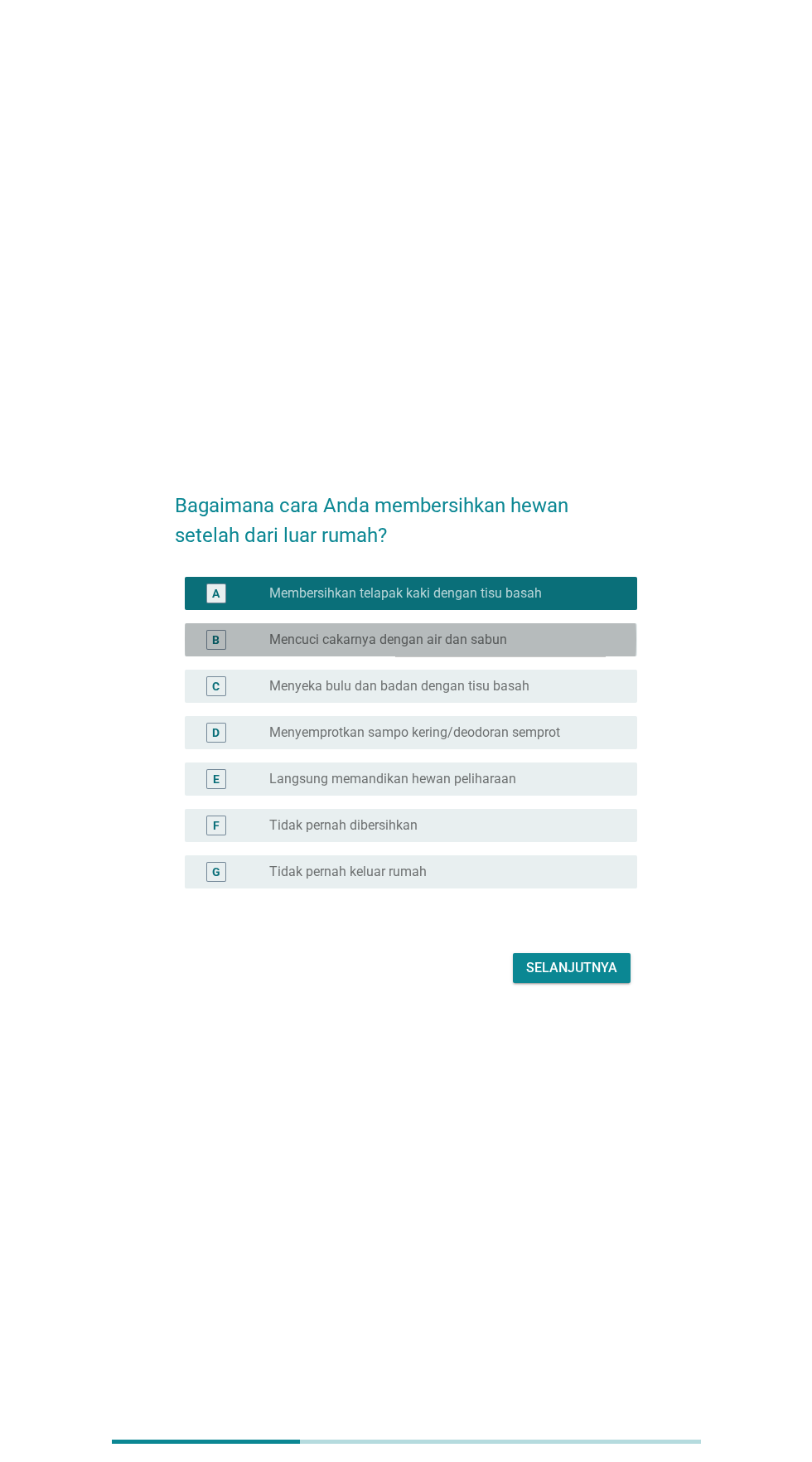
click at [542, 649] on div "tombol radio tidak dicentang Mencuci cakarnya dengan air dan sabun" at bounding box center [439, 639] width 342 height 16
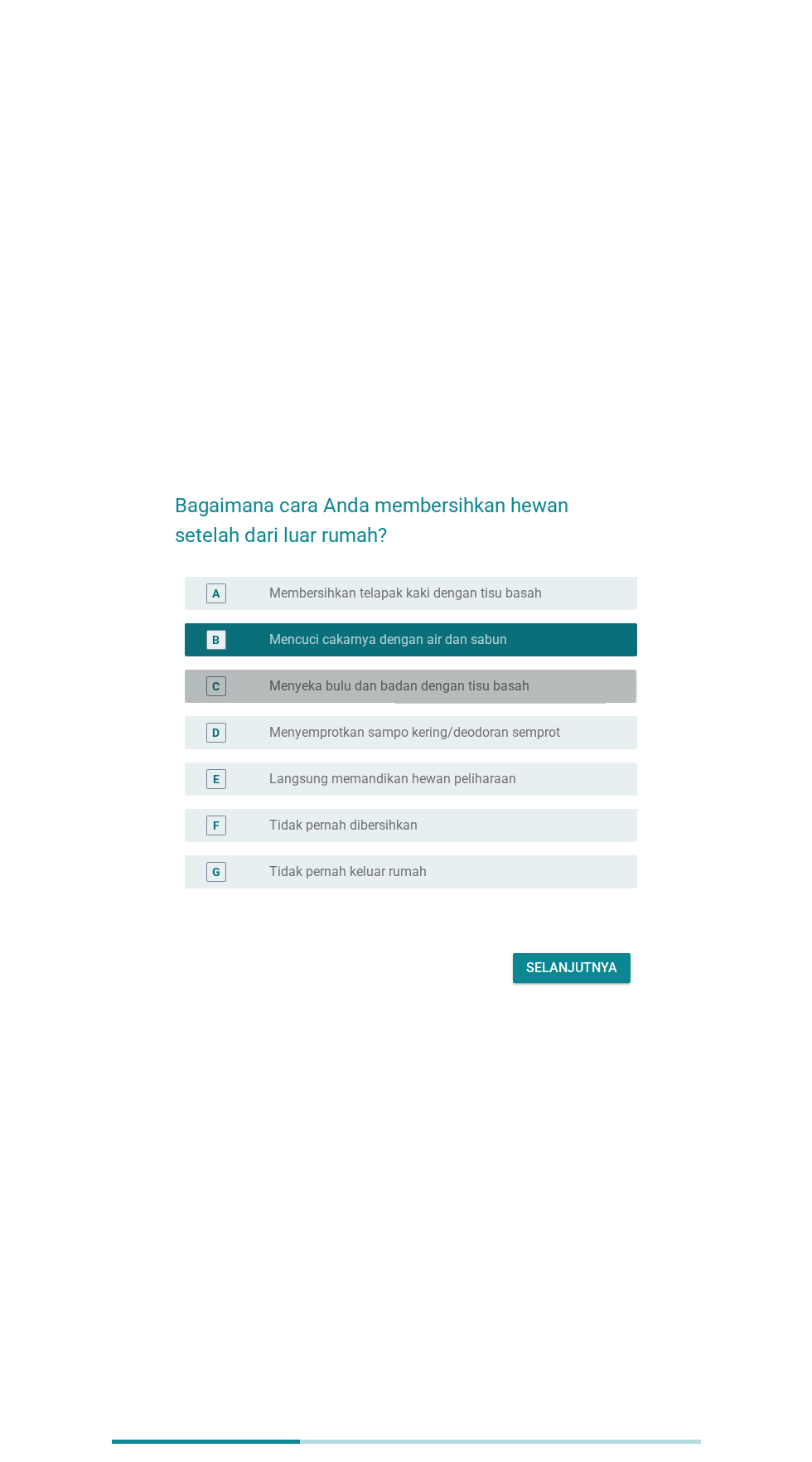
click at [515, 694] on font "Menyeka bulu dan badan dengan tisu basah" at bounding box center [399, 685] width 260 height 15
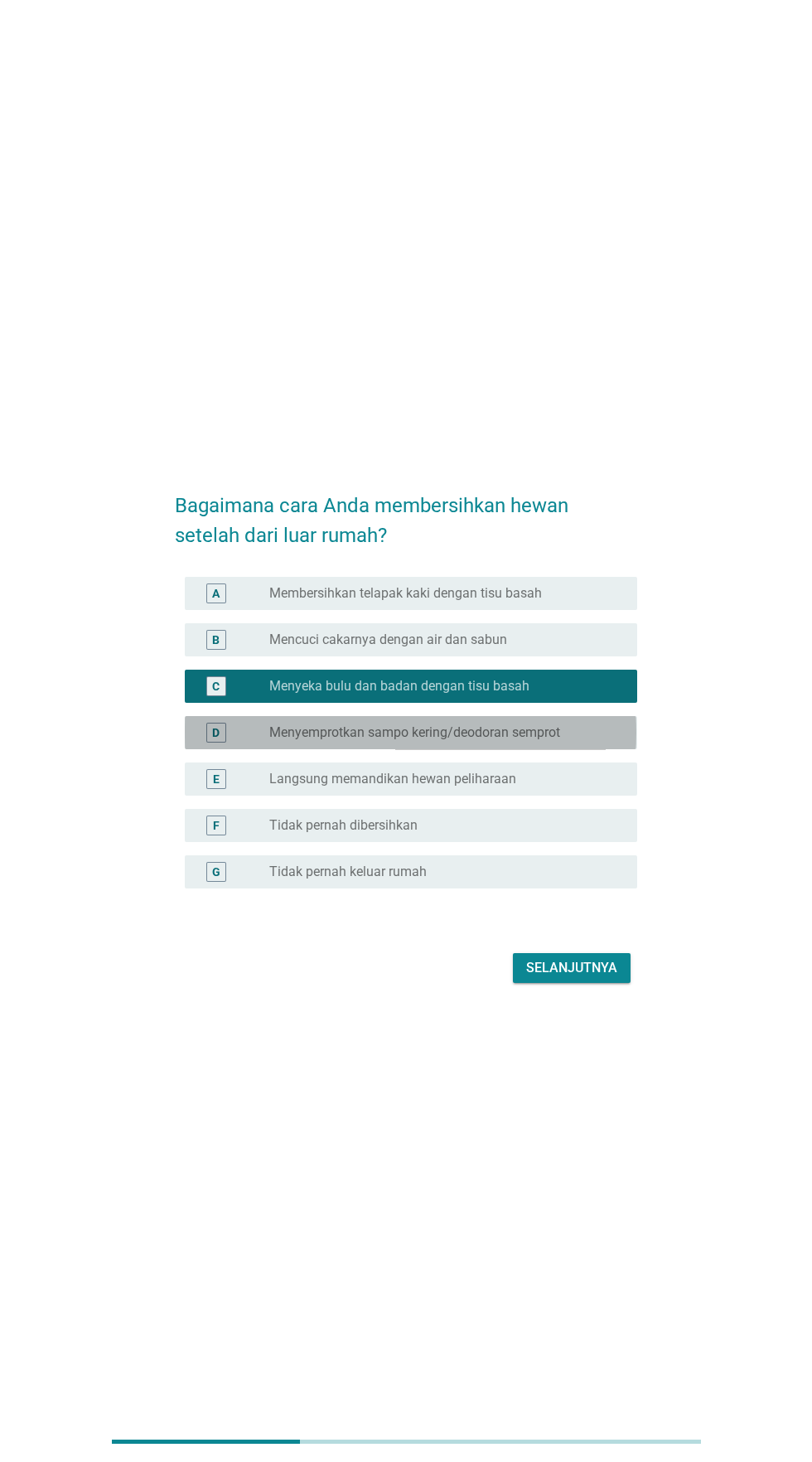
click at [519, 741] on font "Menyemprotkan sampo kering/deodoran semprot" at bounding box center [414, 732] width 291 height 15
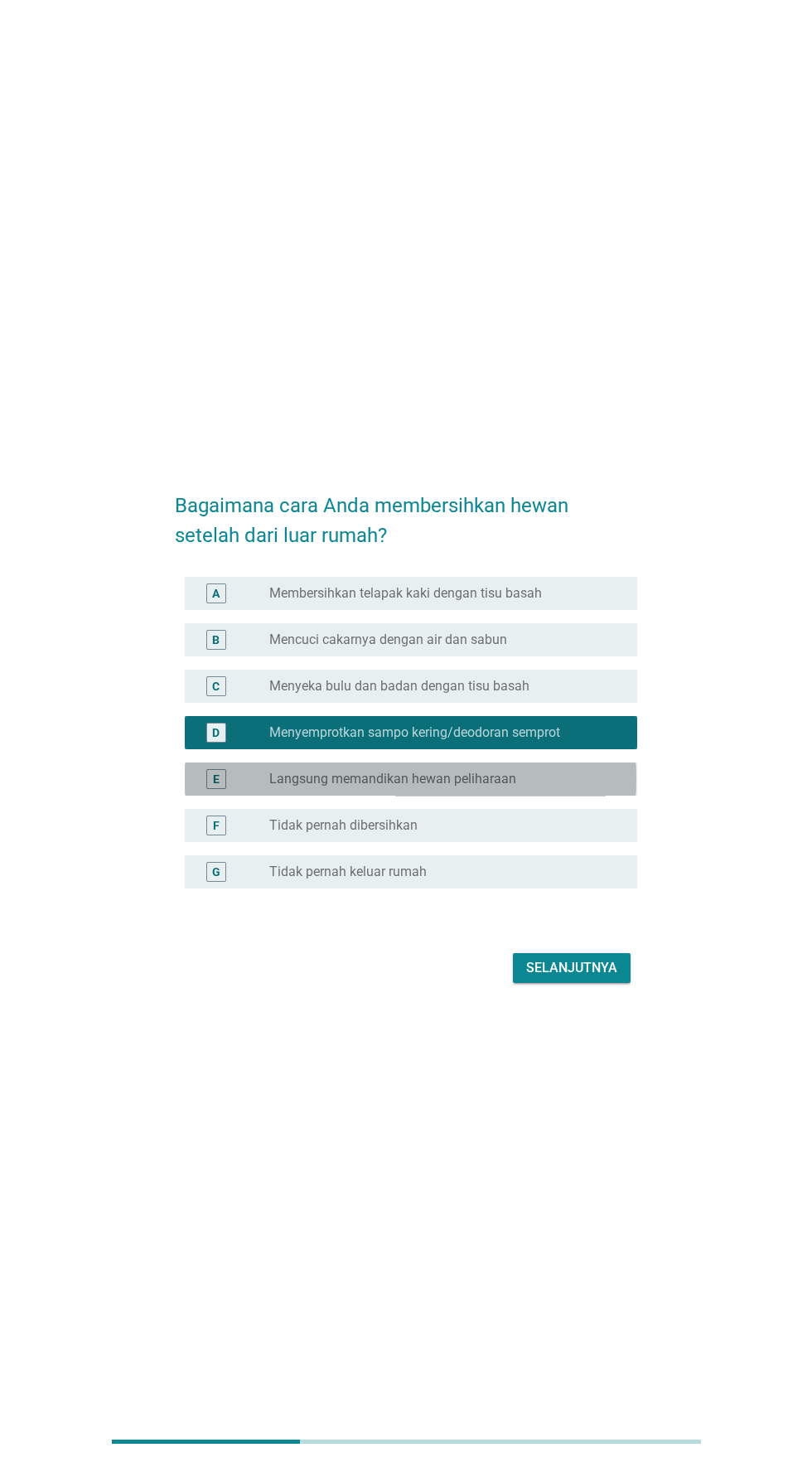
click at [504, 787] on font "Langsung memandikan hewan peliharaan" at bounding box center [392, 778] width 247 height 15
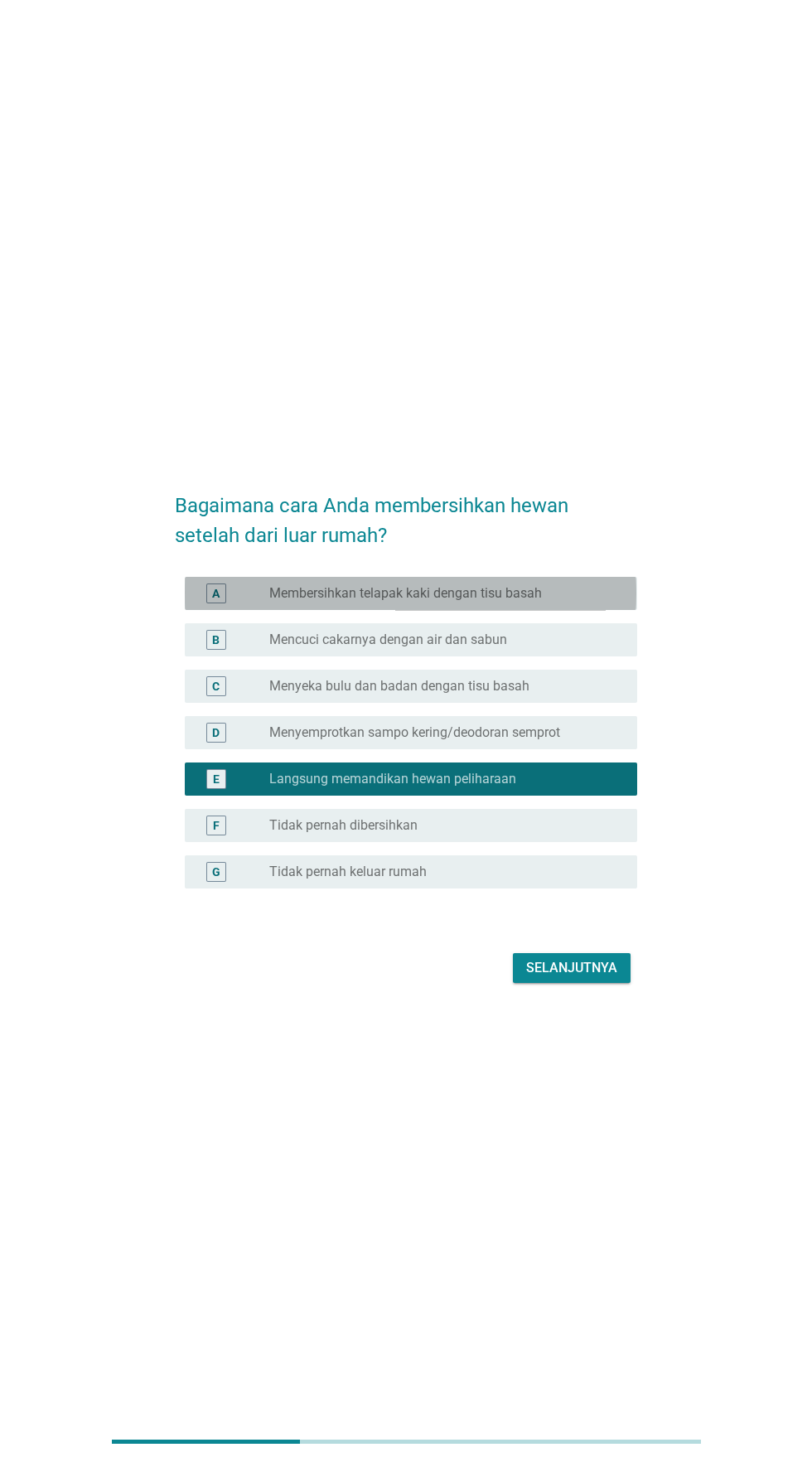
click at [533, 601] on font "Membersihkan telapak kaki dengan tisu basah" at bounding box center [406, 593] width 273 height 15
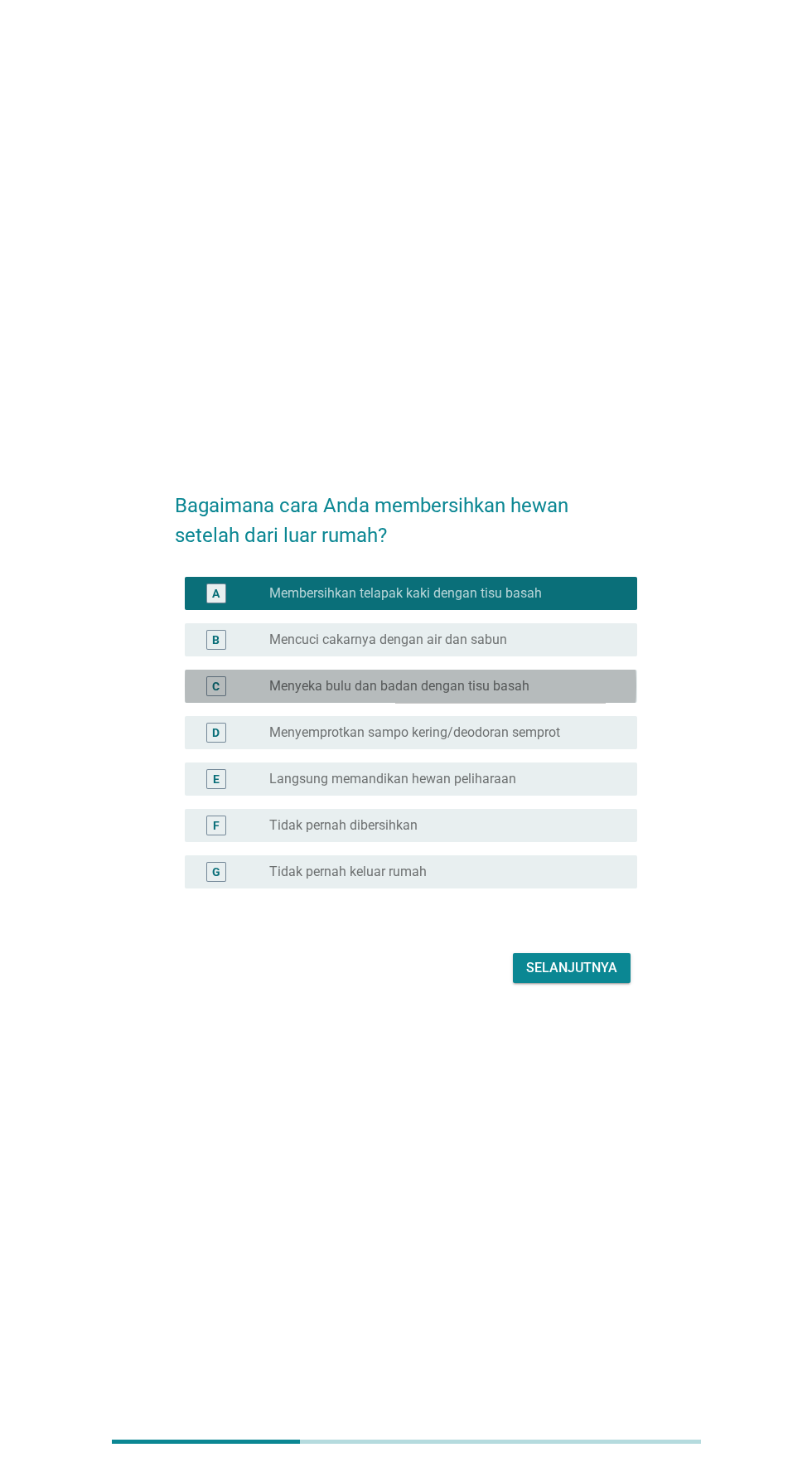
click at [565, 694] on div "tombol radio tidak dicentang Menyeka bulu dan badan dengan tisu basah" at bounding box center [439, 685] width 342 height 16
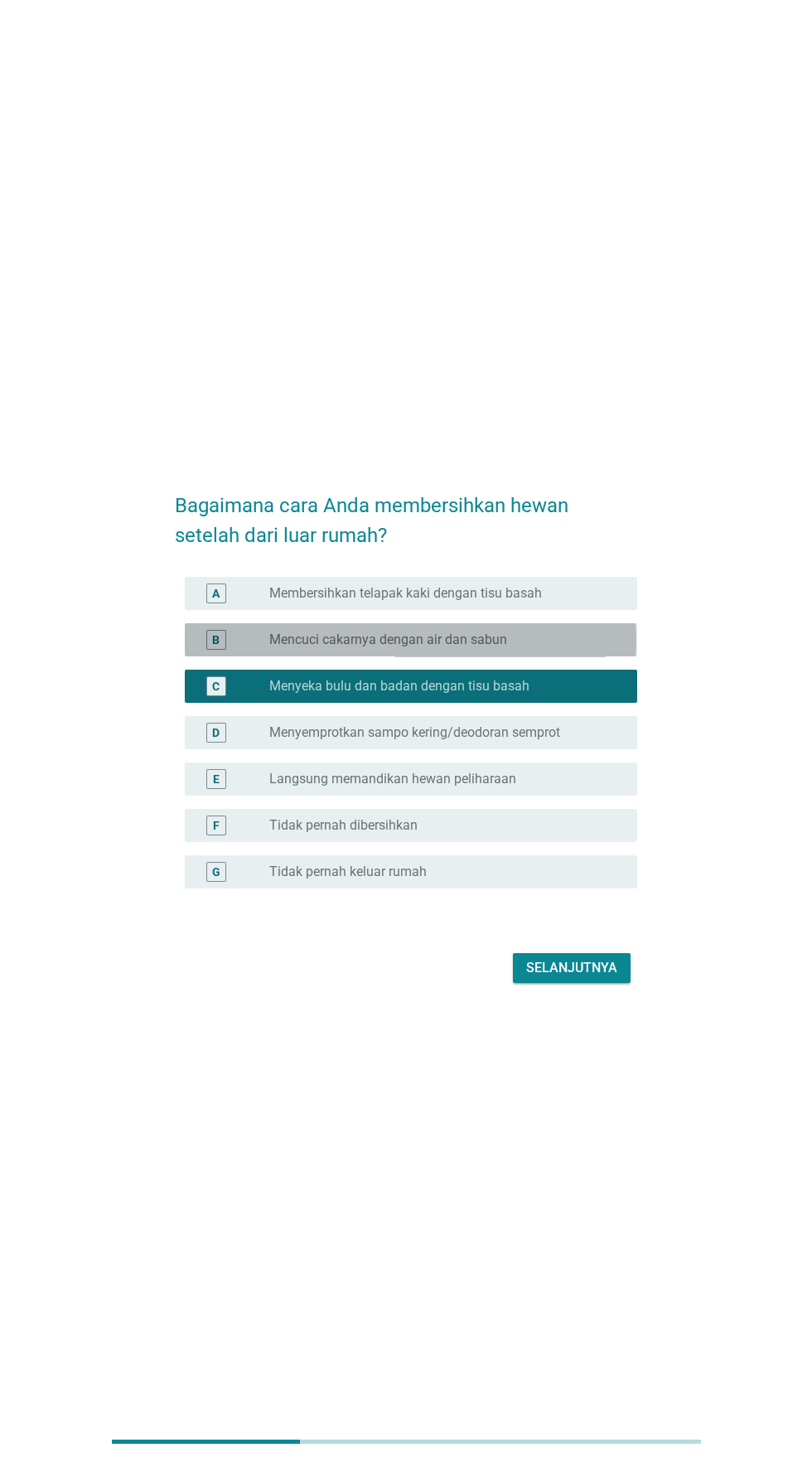
click at [534, 649] on div "tombol radio tidak dicentang Mencuci cakarnya dengan air dan sabun" at bounding box center [439, 639] width 342 height 16
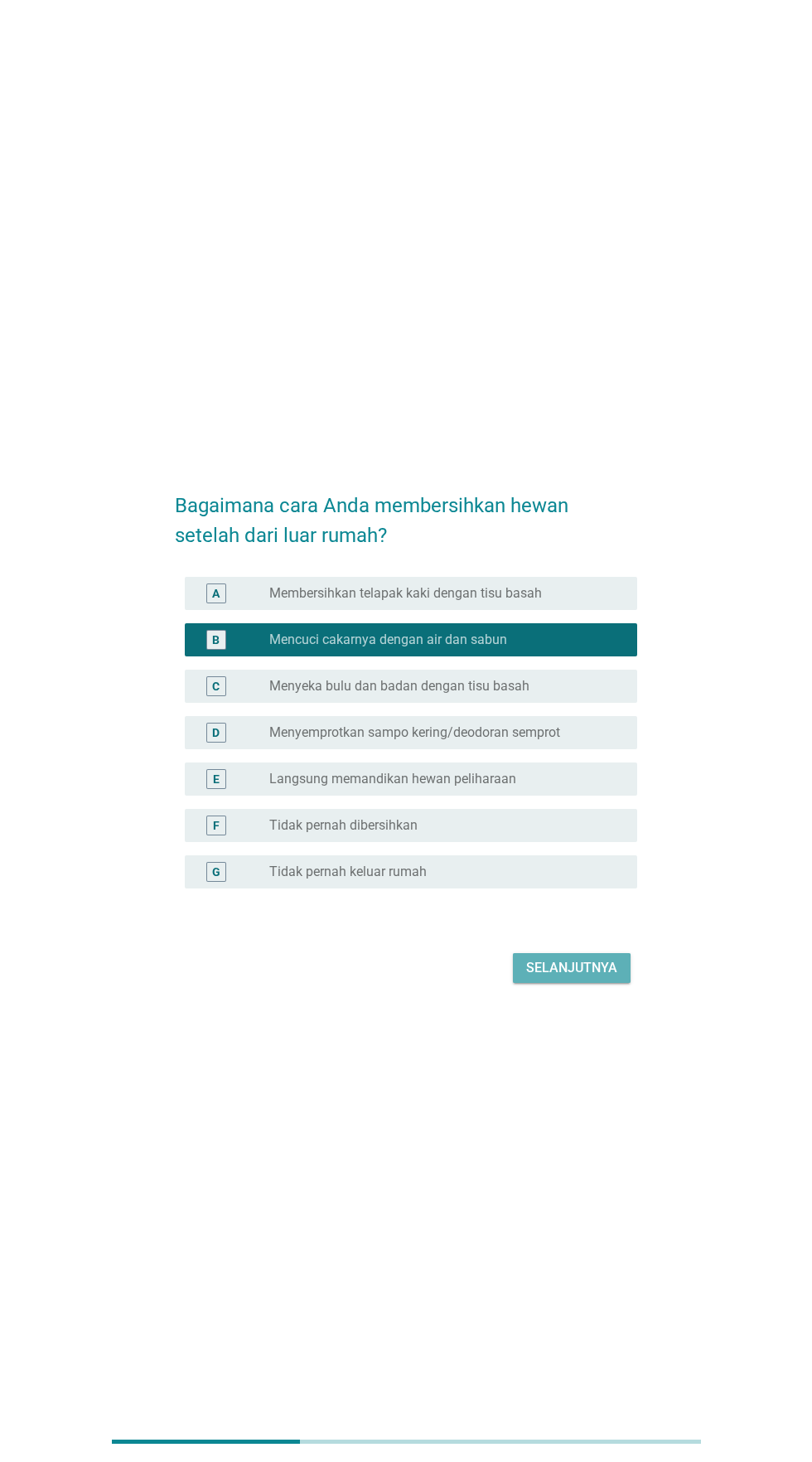
click at [575, 978] on font "Selanjutnya" at bounding box center [572, 968] width 91 height 20
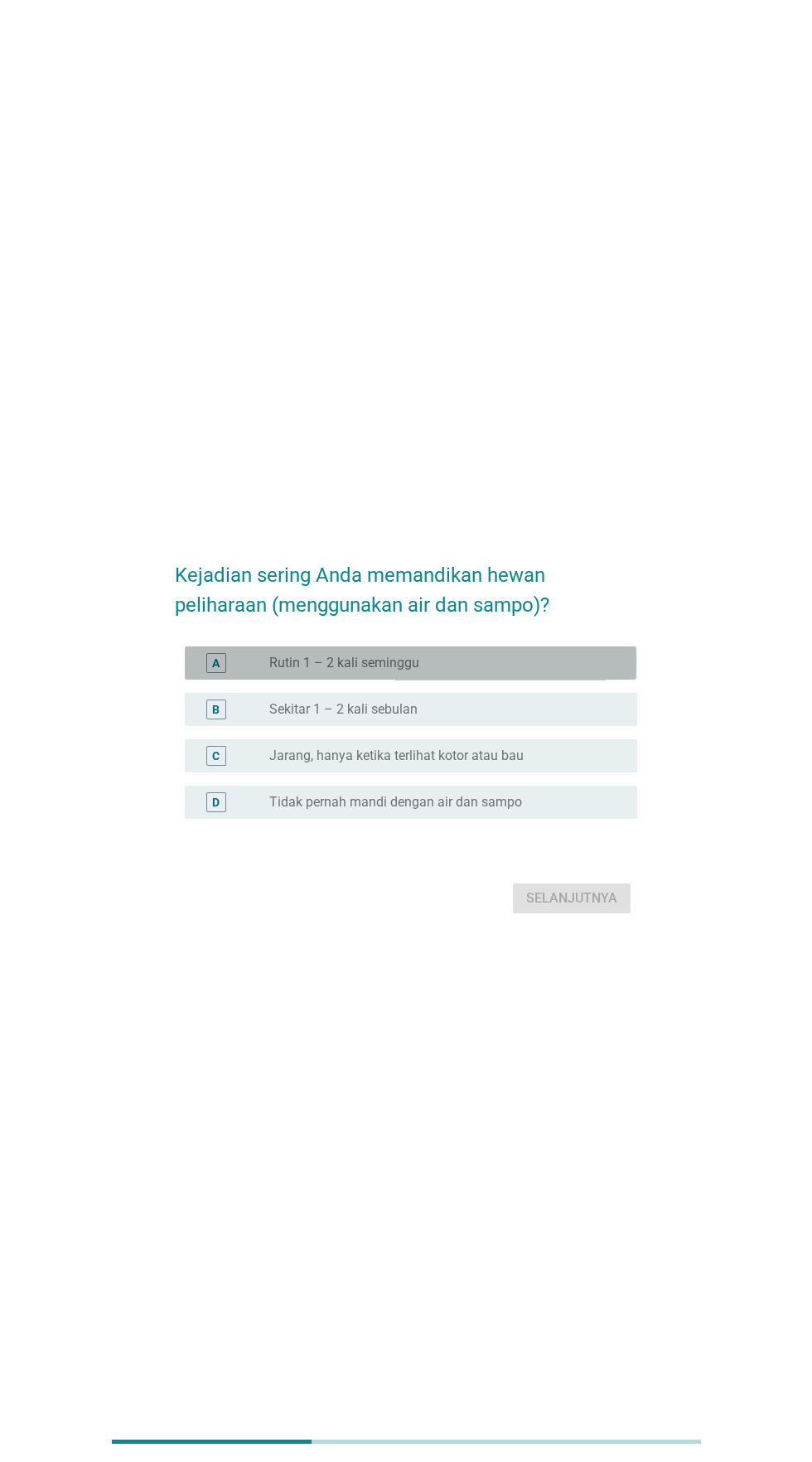
click at [533, 673] on div "tombol radio tidak dicentang Rutin 1 – 2 kali seminggu" at bounding box center [446, 663] width 354 height 20
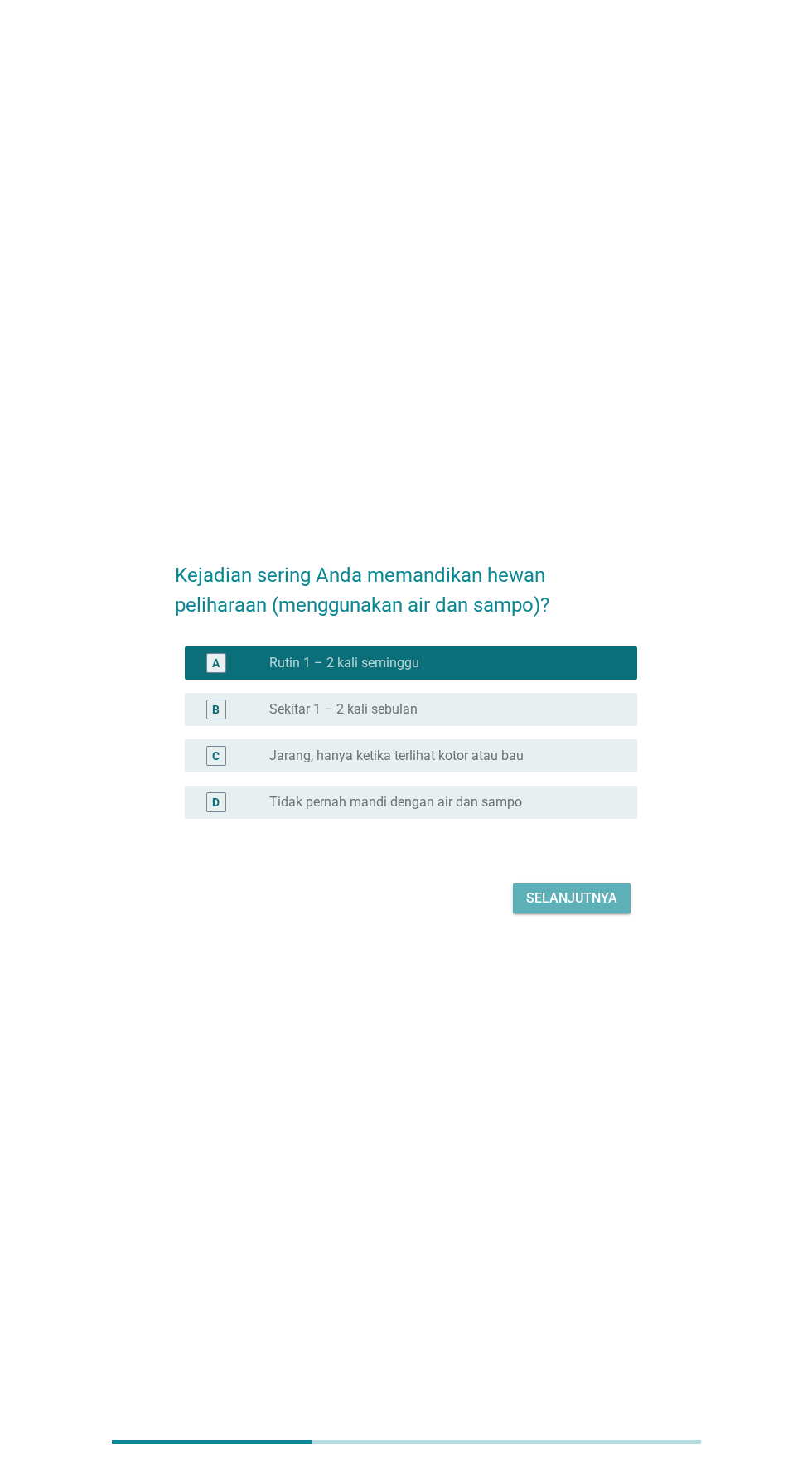
click at [570, 906] on font "Selanjutnya" at bounding box center [572, 899] width 91 height 15
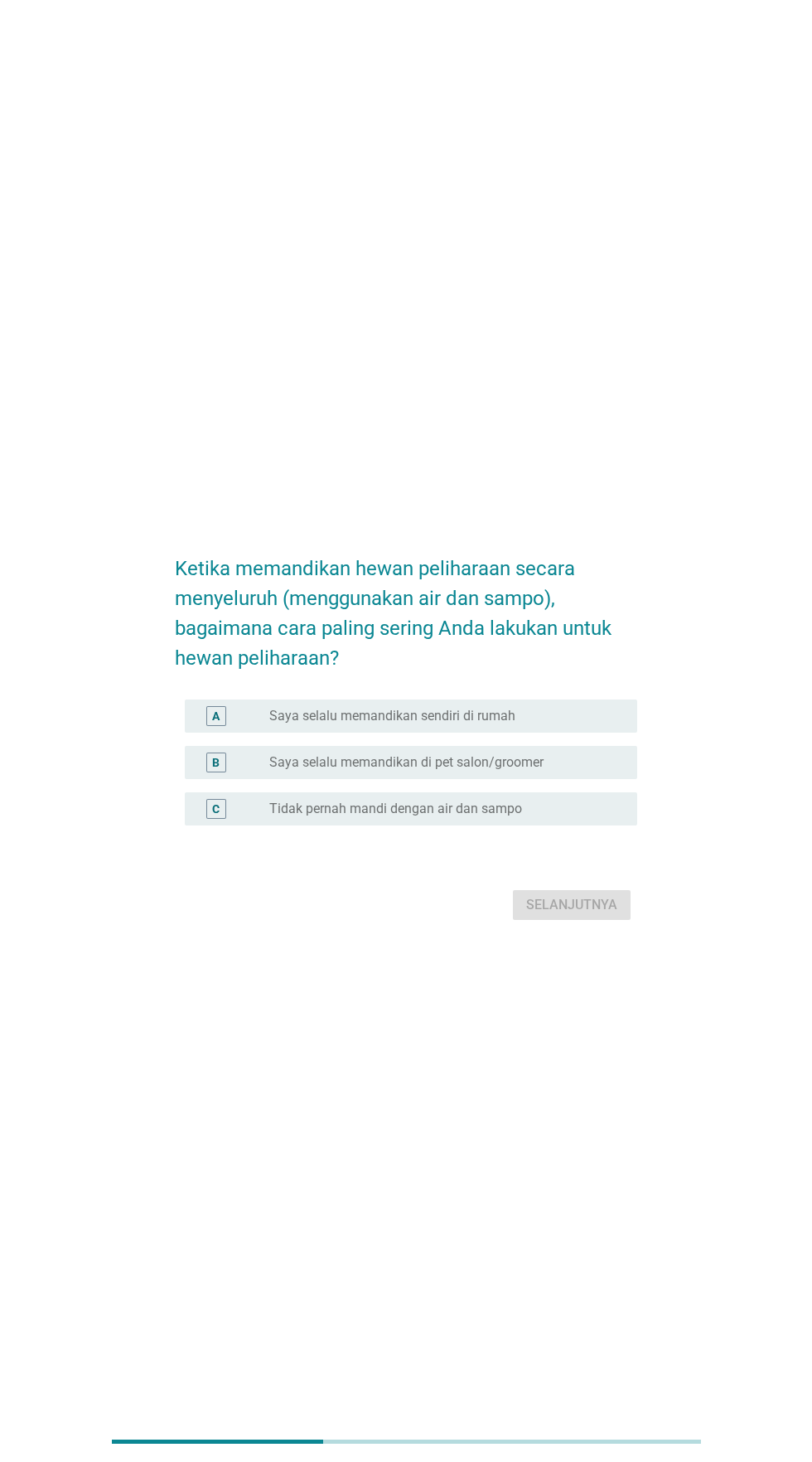
click at [552, 724] on div "tombol radio tidak dicentang Saya selalu memandikan sendiri di rumah" at bounding box center [439, 716] width 342 height 16
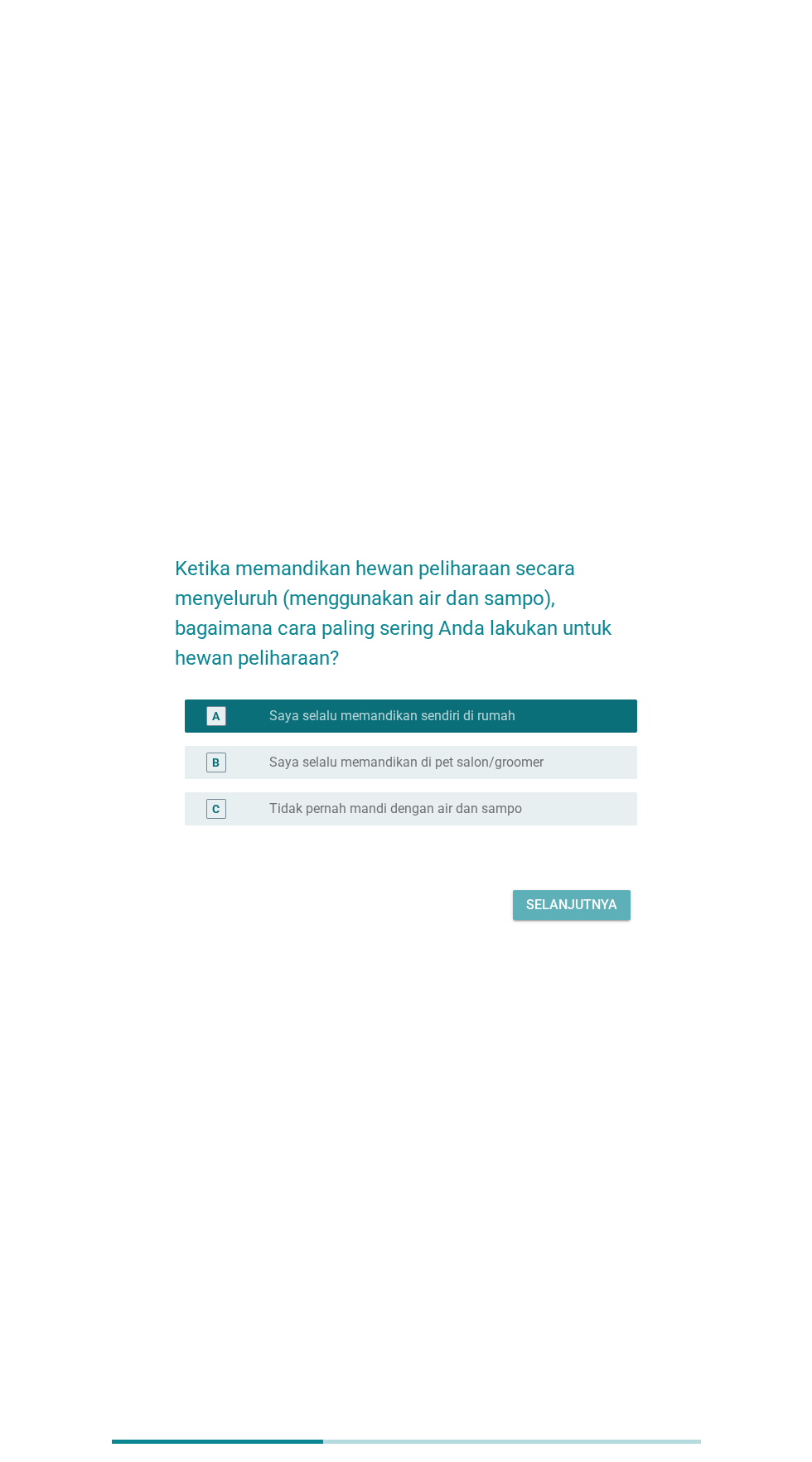
click at [573, 913] on font "Selanjutnya" at bounding box center [572, 904] width 91 height 15
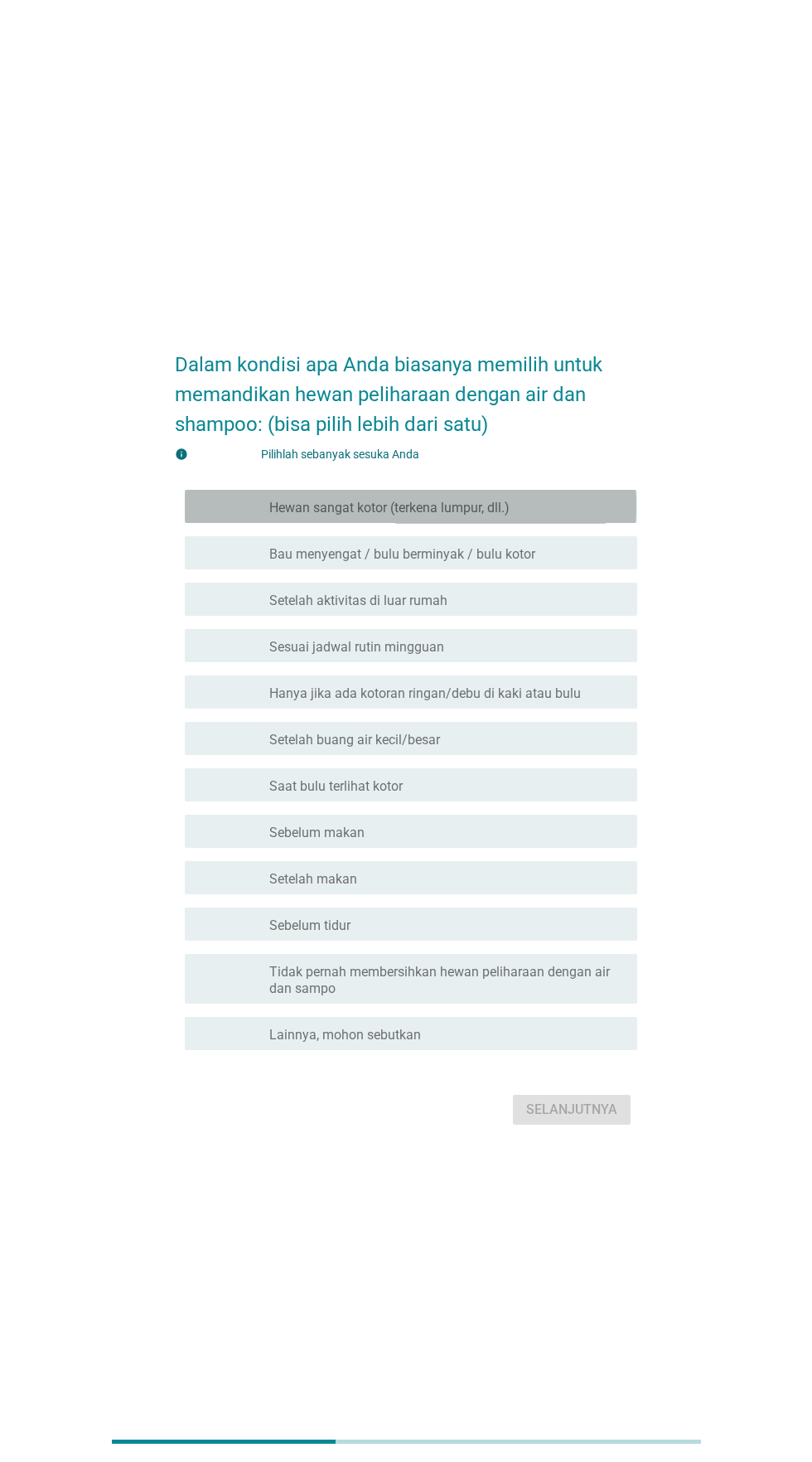
click at [571, 516] on div "garis besar kotak centang kosong Hewan sangat kotor (terkena lumpur, dll.)" at bounding box center [446, 506] width 354 height 20
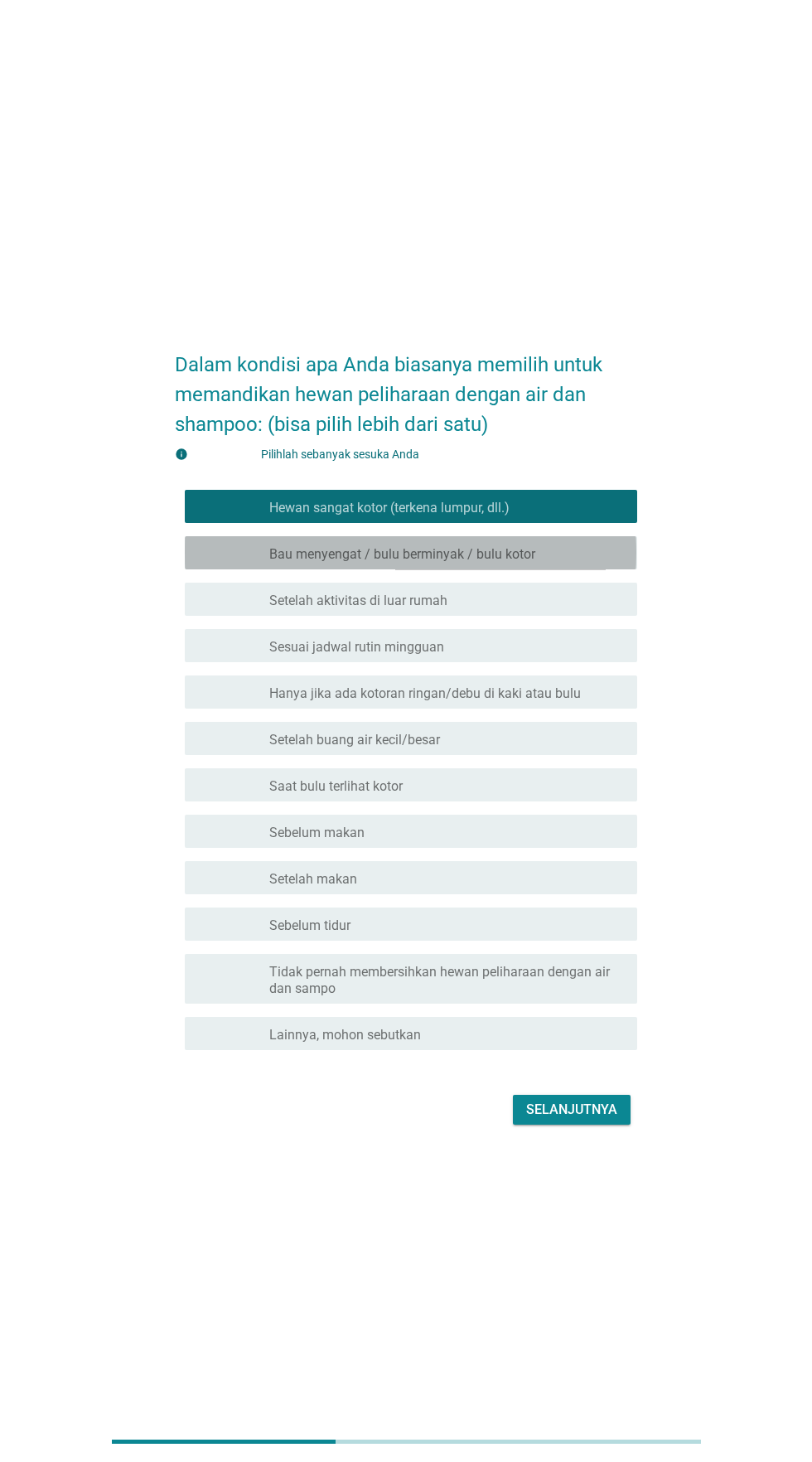
click at [527, 562] on font "Bau menyengat / bulu berminyak / bulu kotor" at bounding box center [402, 554] width 266 height 15
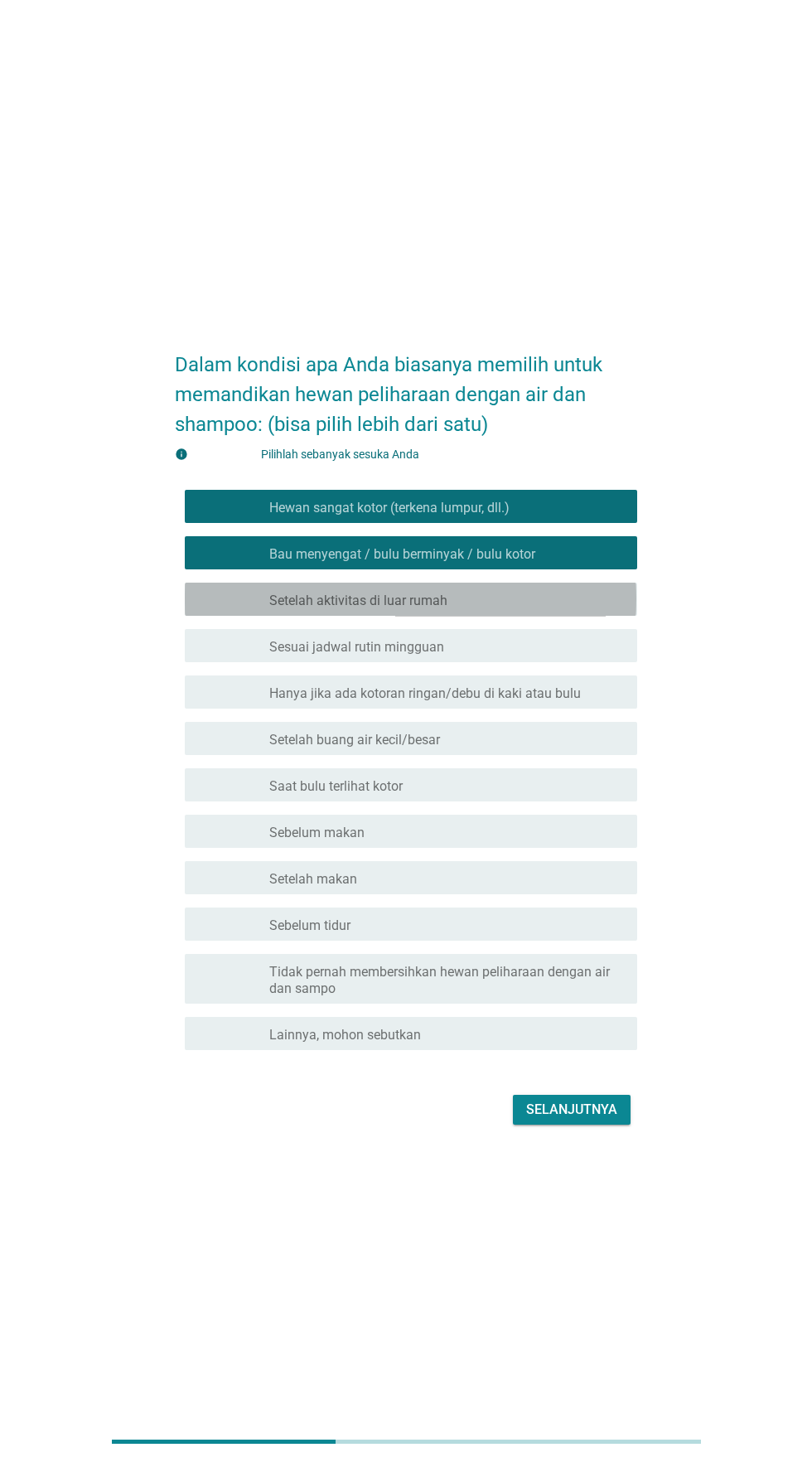
click at [516, 609] on div "garis besar kotak centang kosong Setelah aktivitas di luar rumah" at bounding box center [446, 599] width 354 height 20
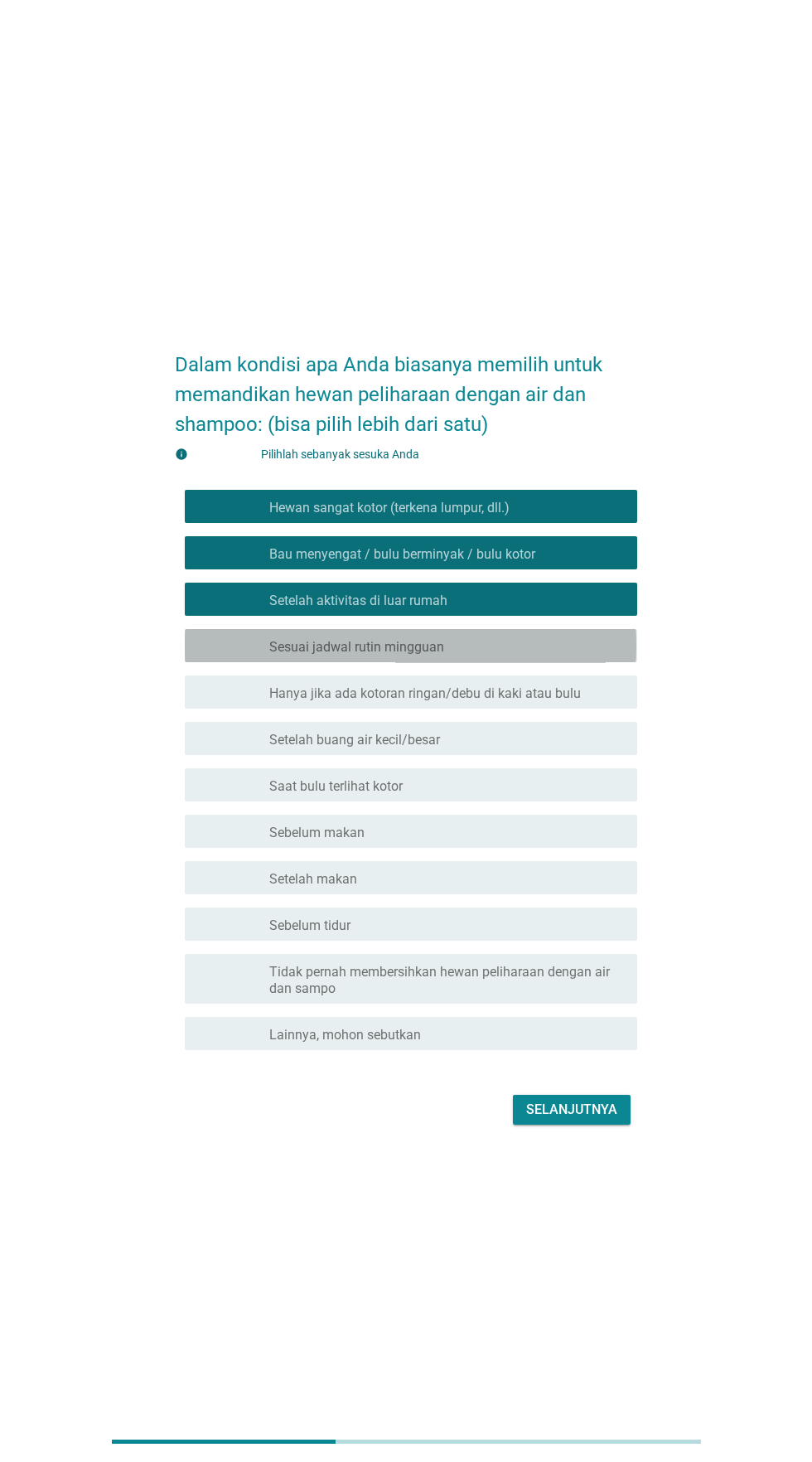
click at [516, 655] on div "garis besar kotak centang kosong Sesuai jadwal rutin mingguan" at bounding box center [446, 646] width 354 height 20
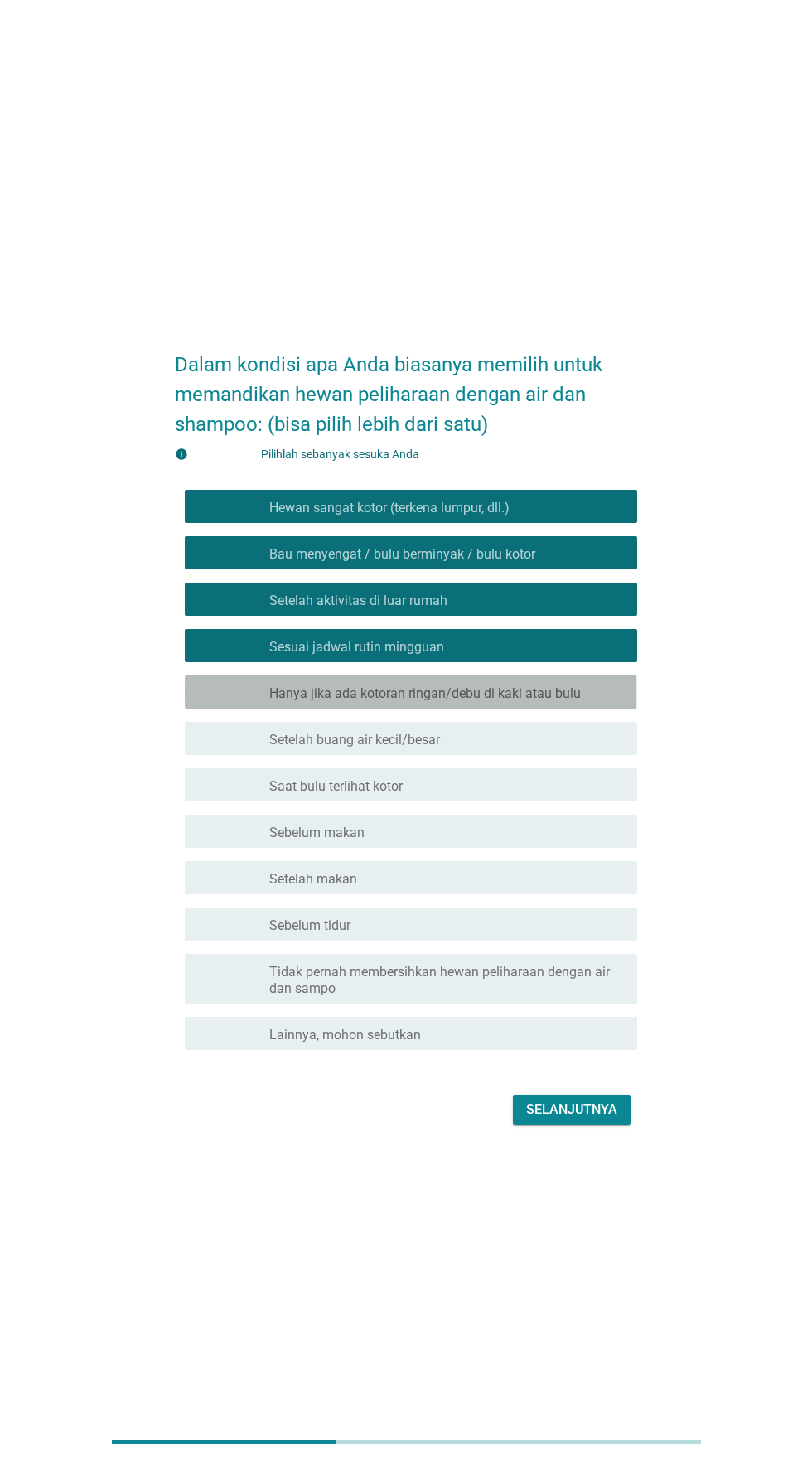
click at [530, 701] on font "Hanya jika ada kotoran ringan/debu di kaki atau bulu" at bounding box center [425, 693] width 312 height 15
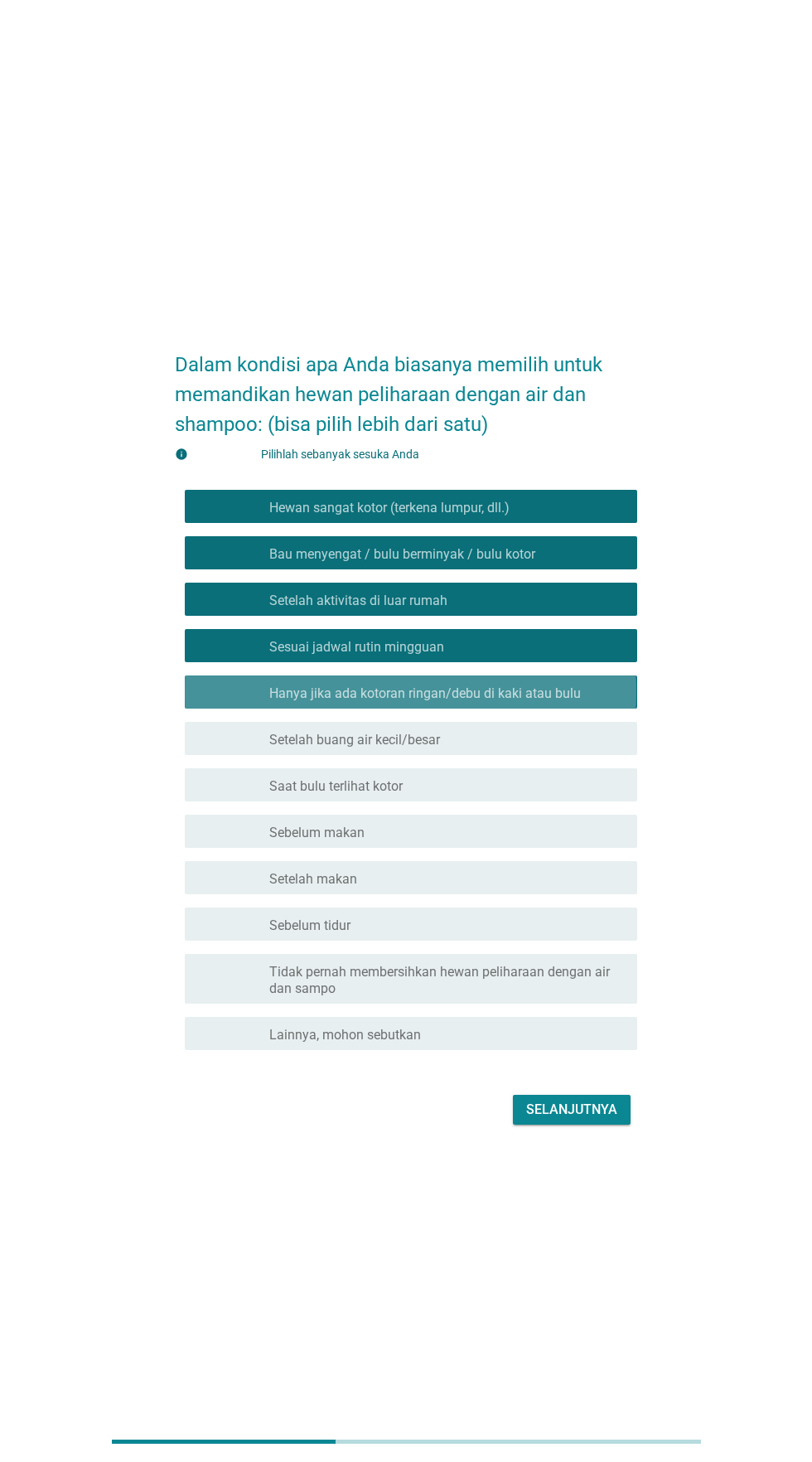
click at [521, 655] on div "garis besar kotak centang kosong Sesuai jadwal rutin mingguan" at bounding box center [446, 646] width 354 height 20
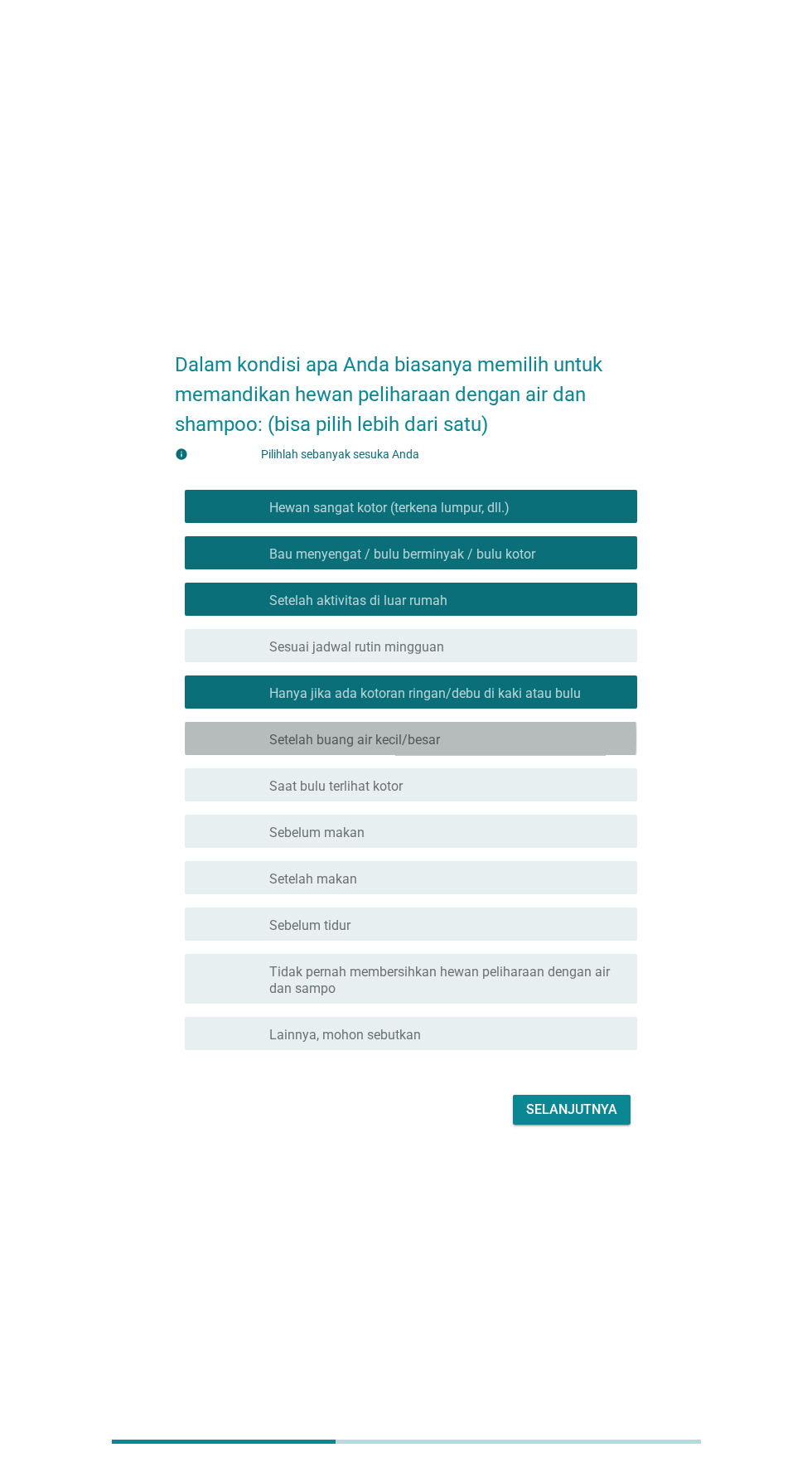
click at [503, 748] on div "garis besar kotak centang kosong Setelah buang air kecil/besar" at bounding box center [446, 739] width 354 height 20
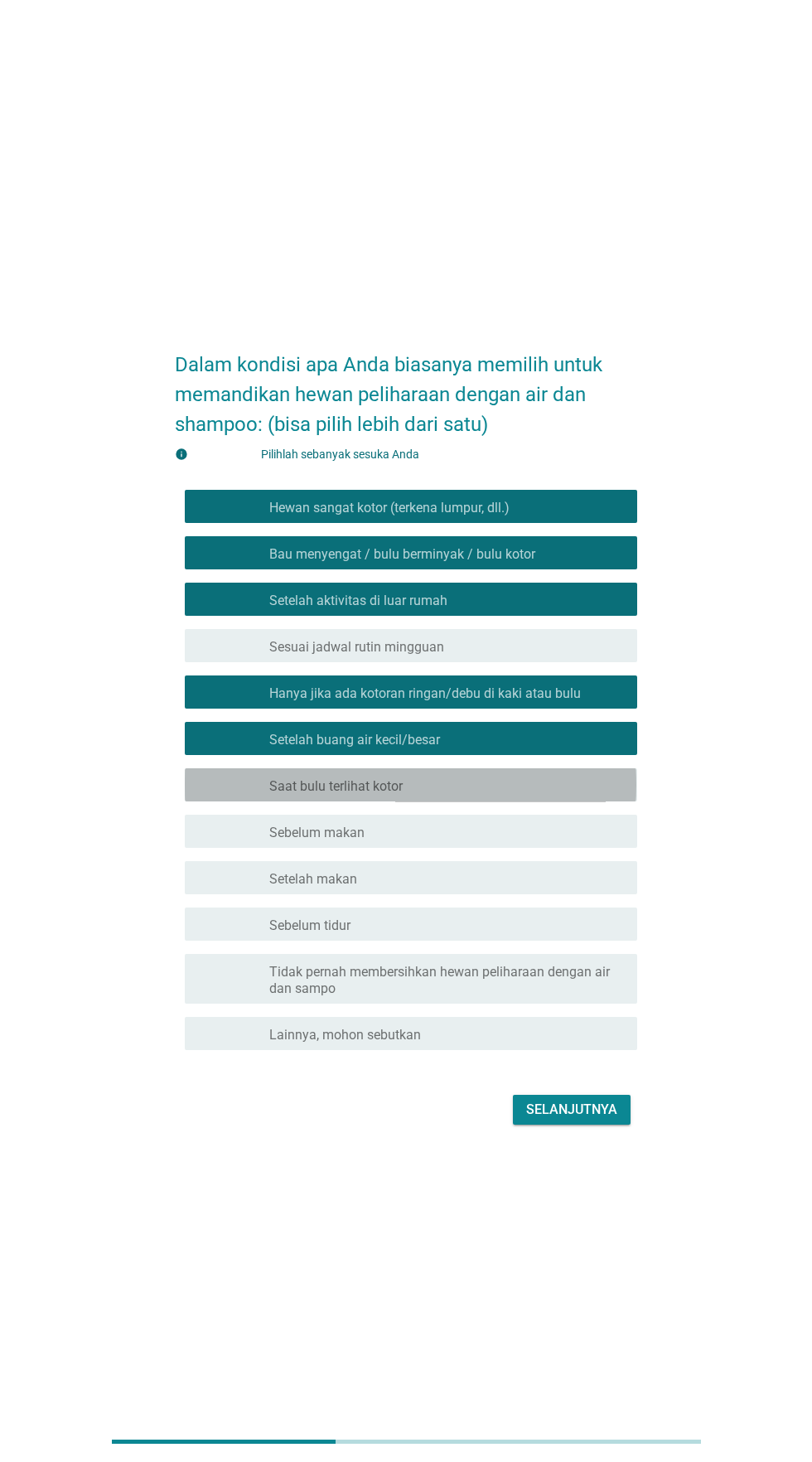
click at [496, 795] on div "garis besar kotak centang kosong Saat bulu terlihat kotor" at bounding box center [446, 785] width 354 height 20
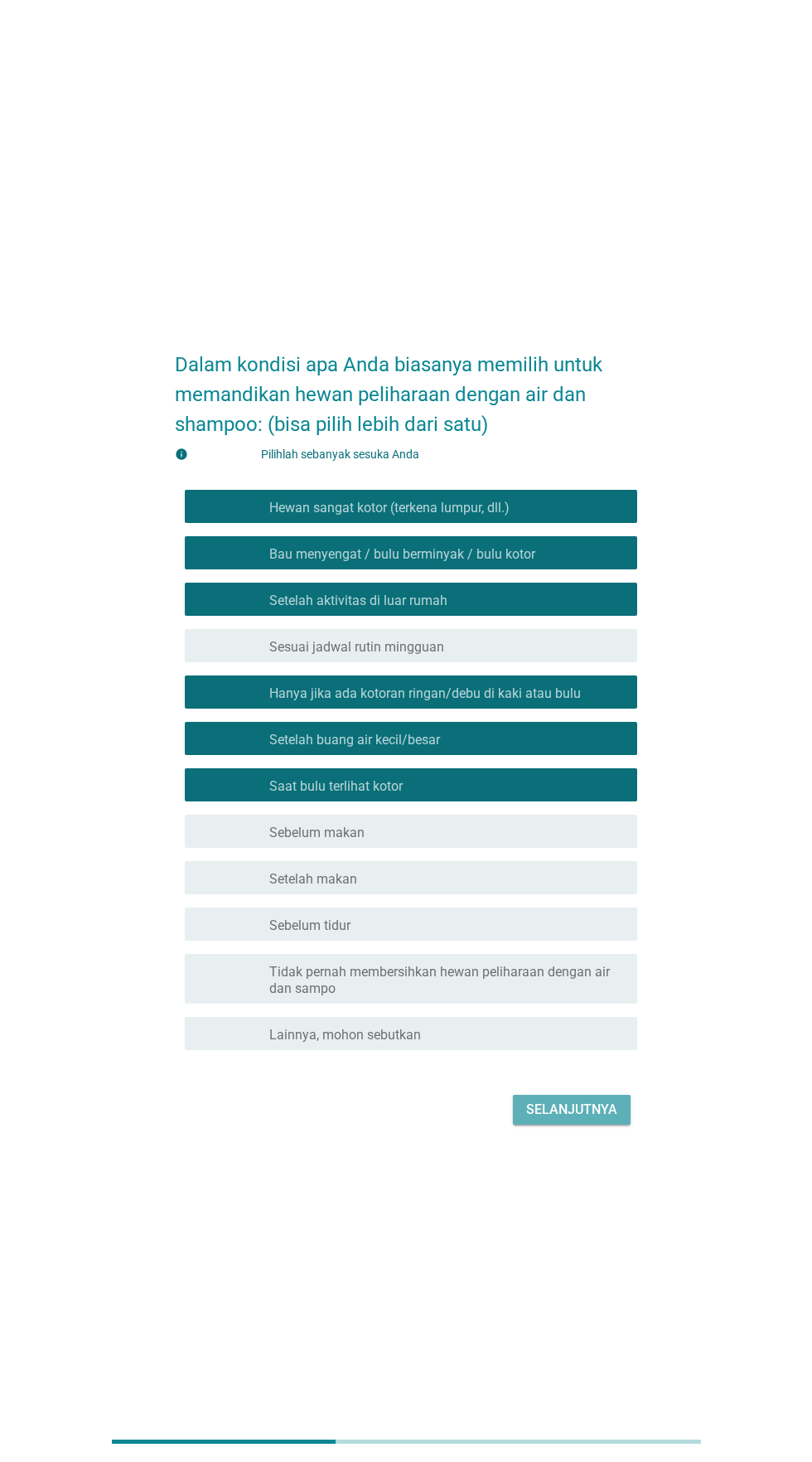
click at [564, 1117] on font "Selanjutnya" at bounding box center [572, 1110] width 91 height 15
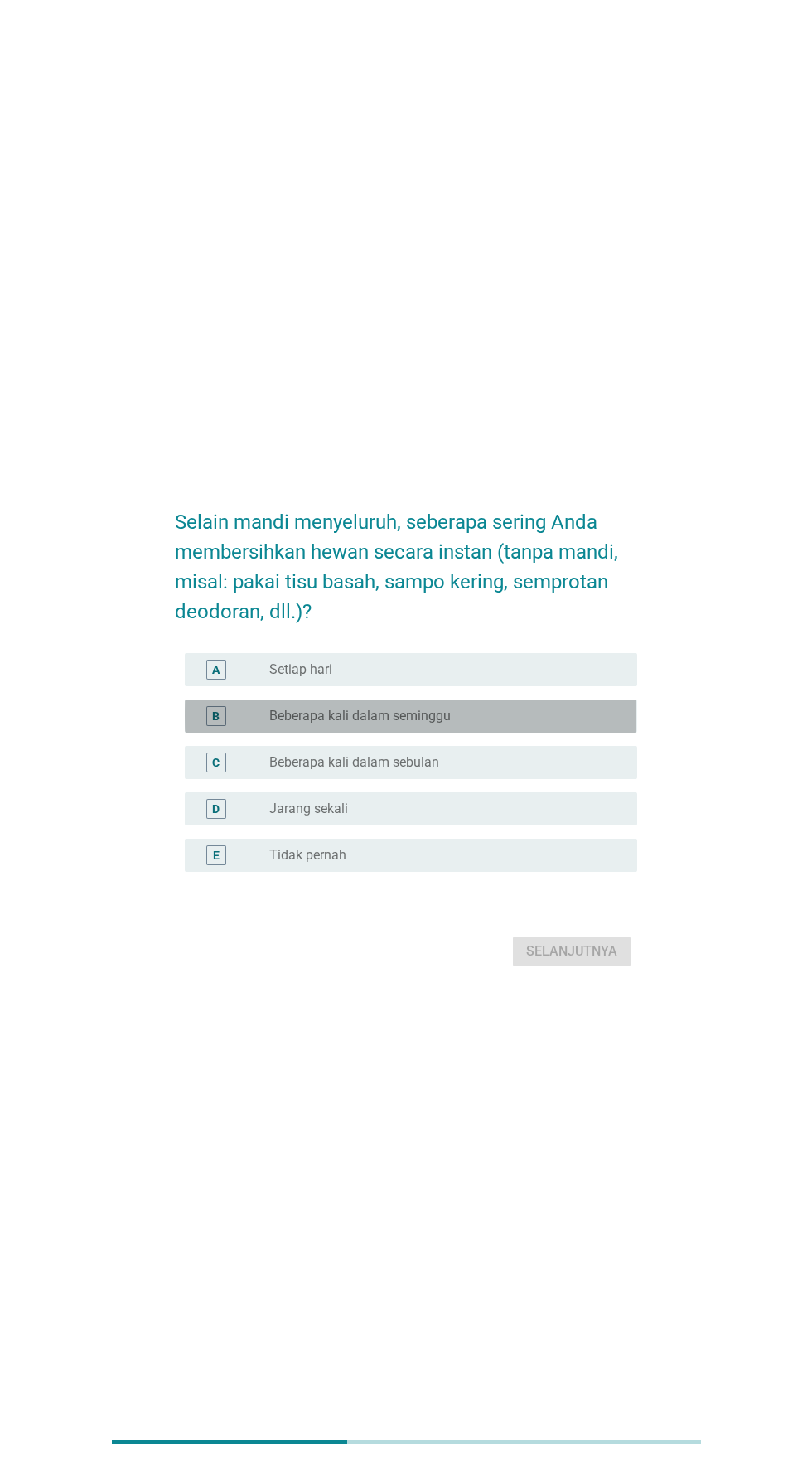
click at [527, 724] on div "tombol radio tidak dicentang Beberapa kali dalam seminggu" at bounding box center [439, 716] width 342 height 16
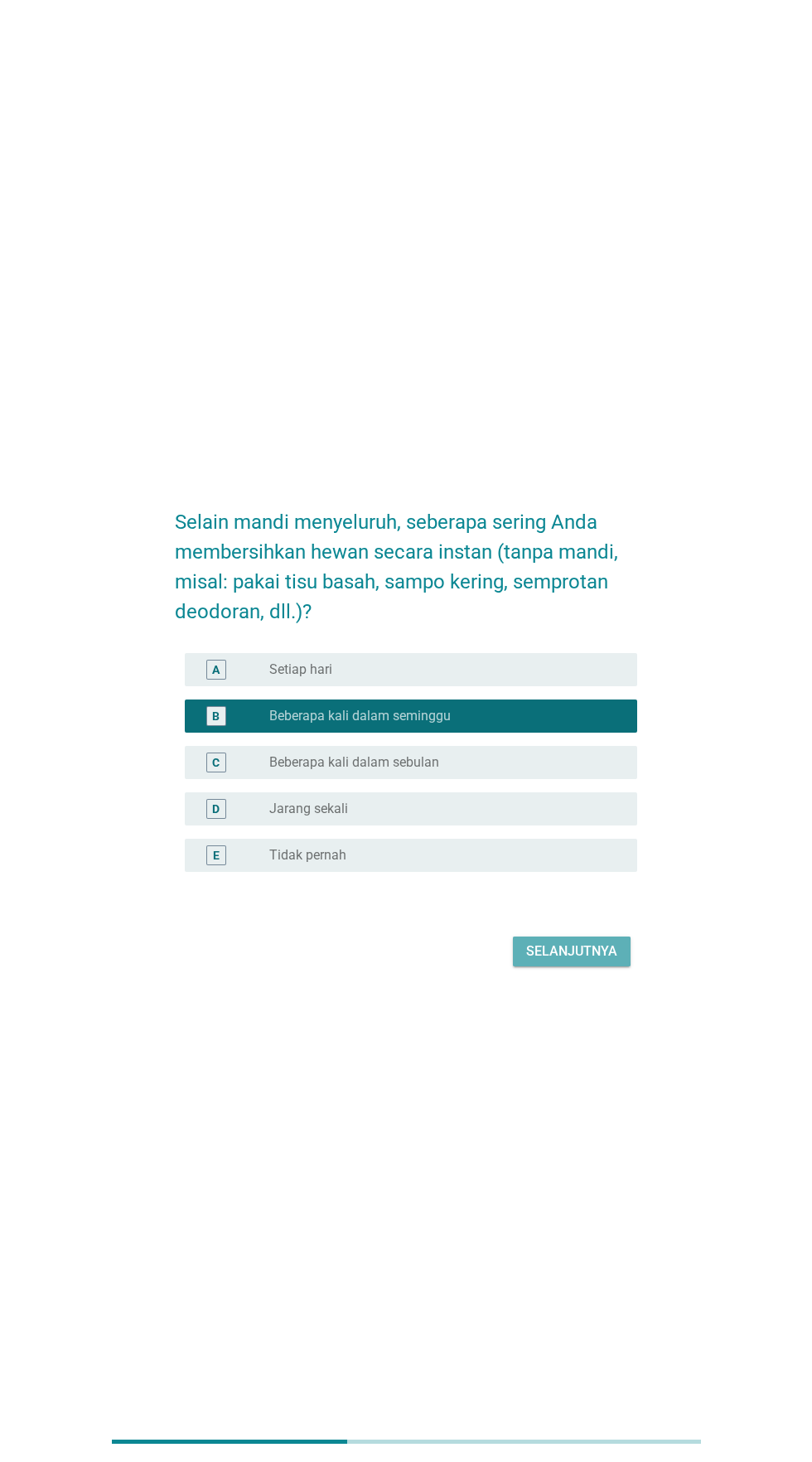
click at [579, 959] on font "Selanjutnya" at bounding box center [572, 951] width 91 height 15
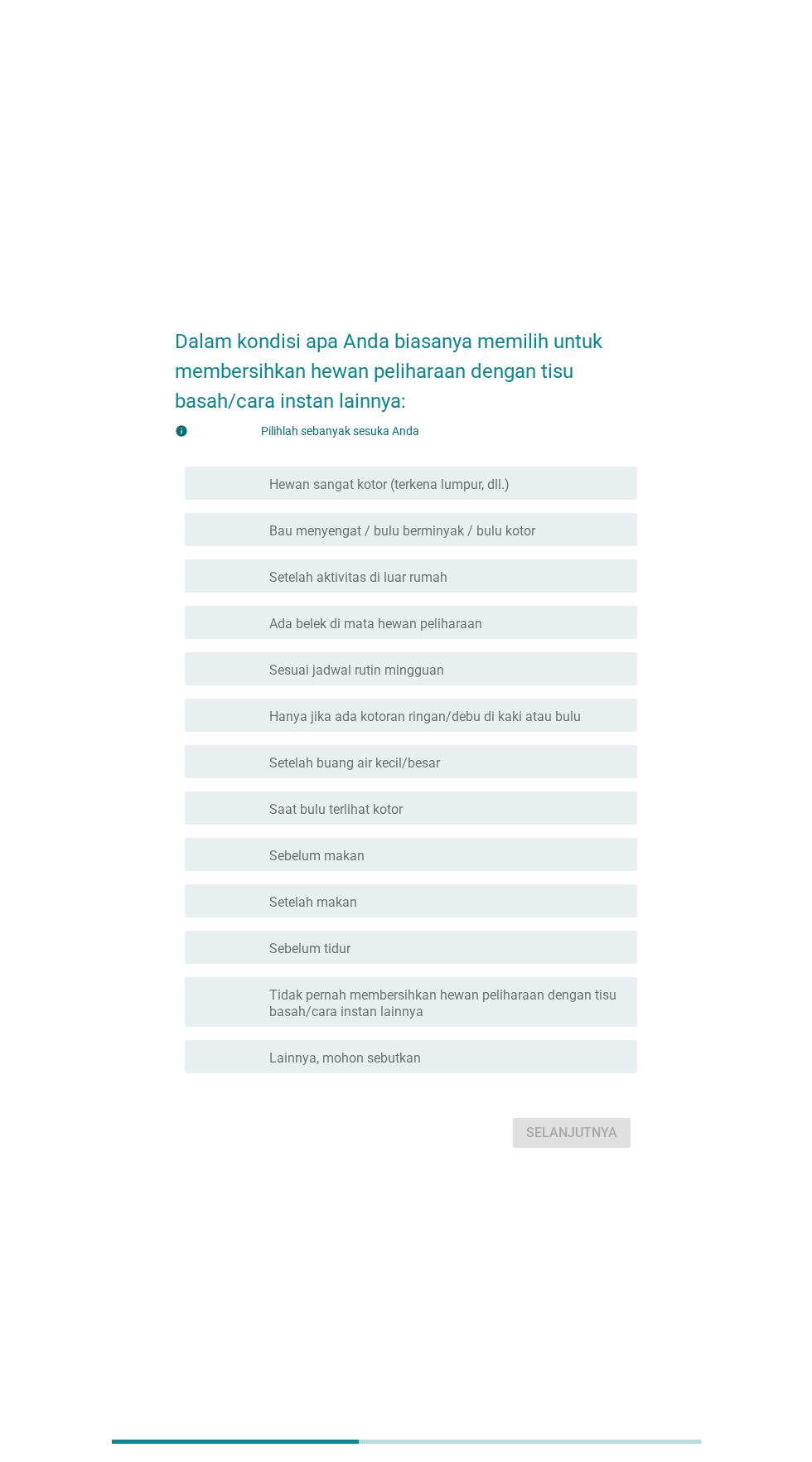
click at [505, 493] on font "Hewan sangat kotor (terkena lumpur, dll.)" at bounding box center [389, 484] width 240 height 15
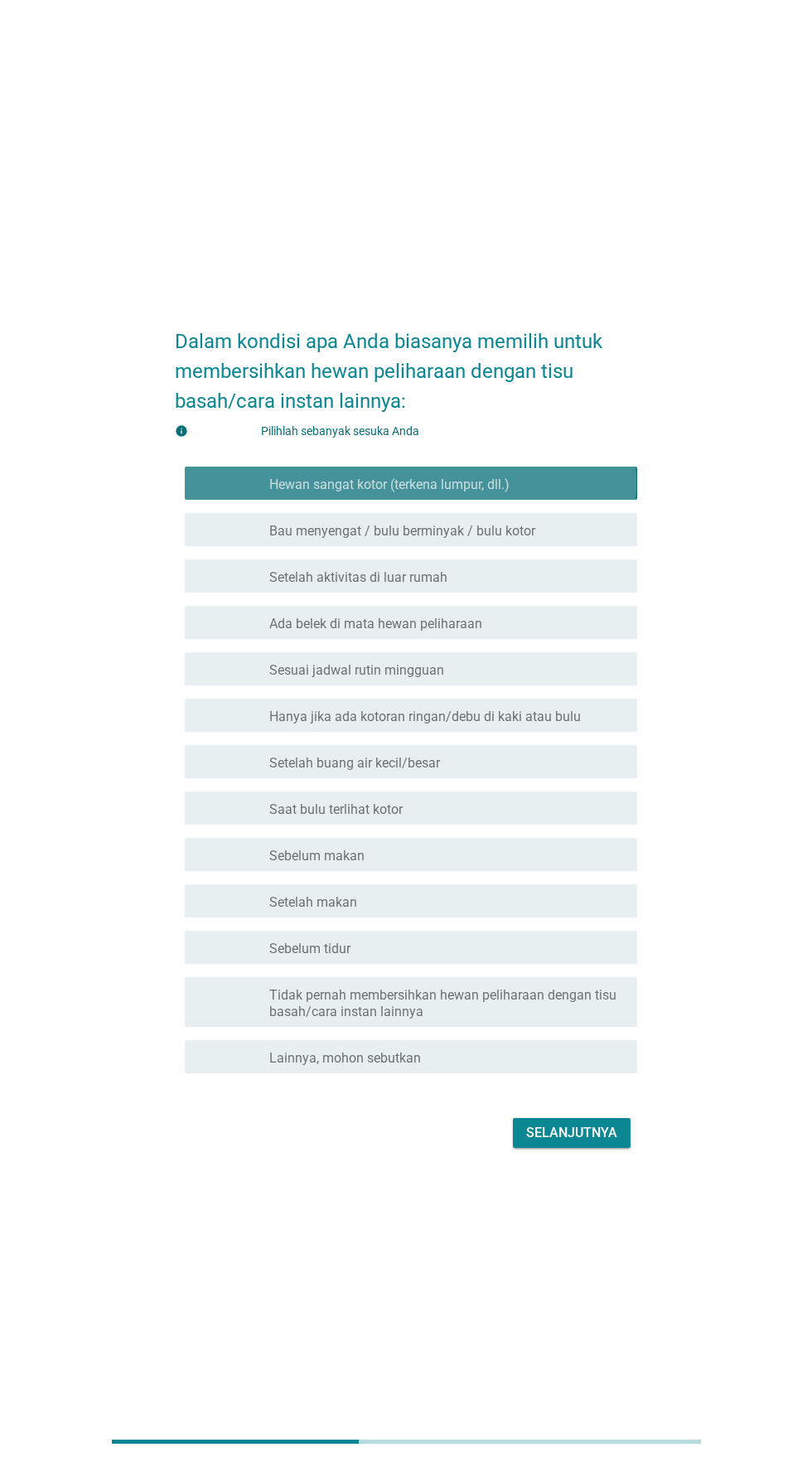
click at [501, 539] on font "Bau menyengat / bulu berminyak / bulu kotor" at bounding box center [402, 531] width 266 height 15
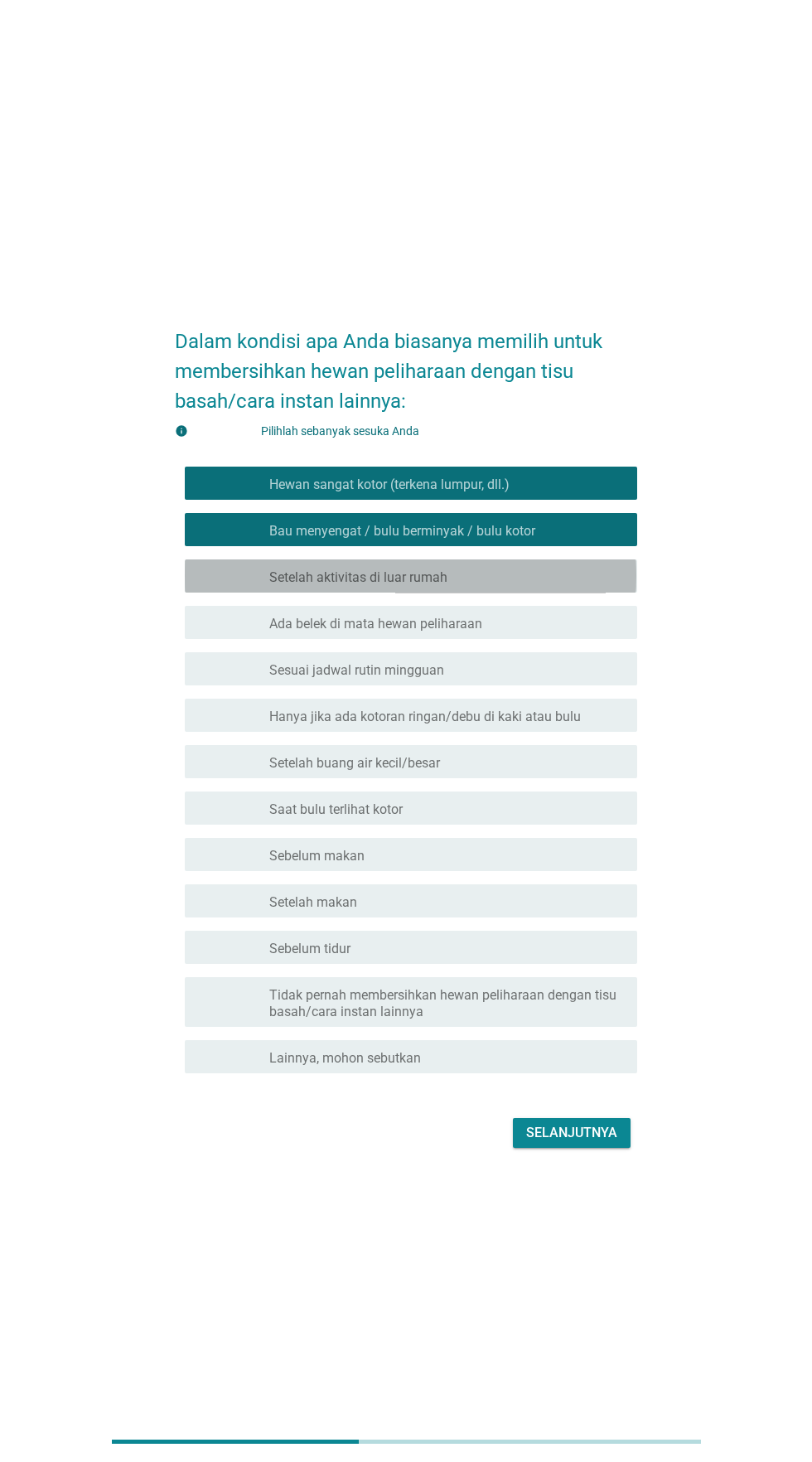
click at [496, 586] on div "garis besar kotak centang kosong Setelah aktivitas di luar rumah" at bounding box center [446, 576] width 354 height 20
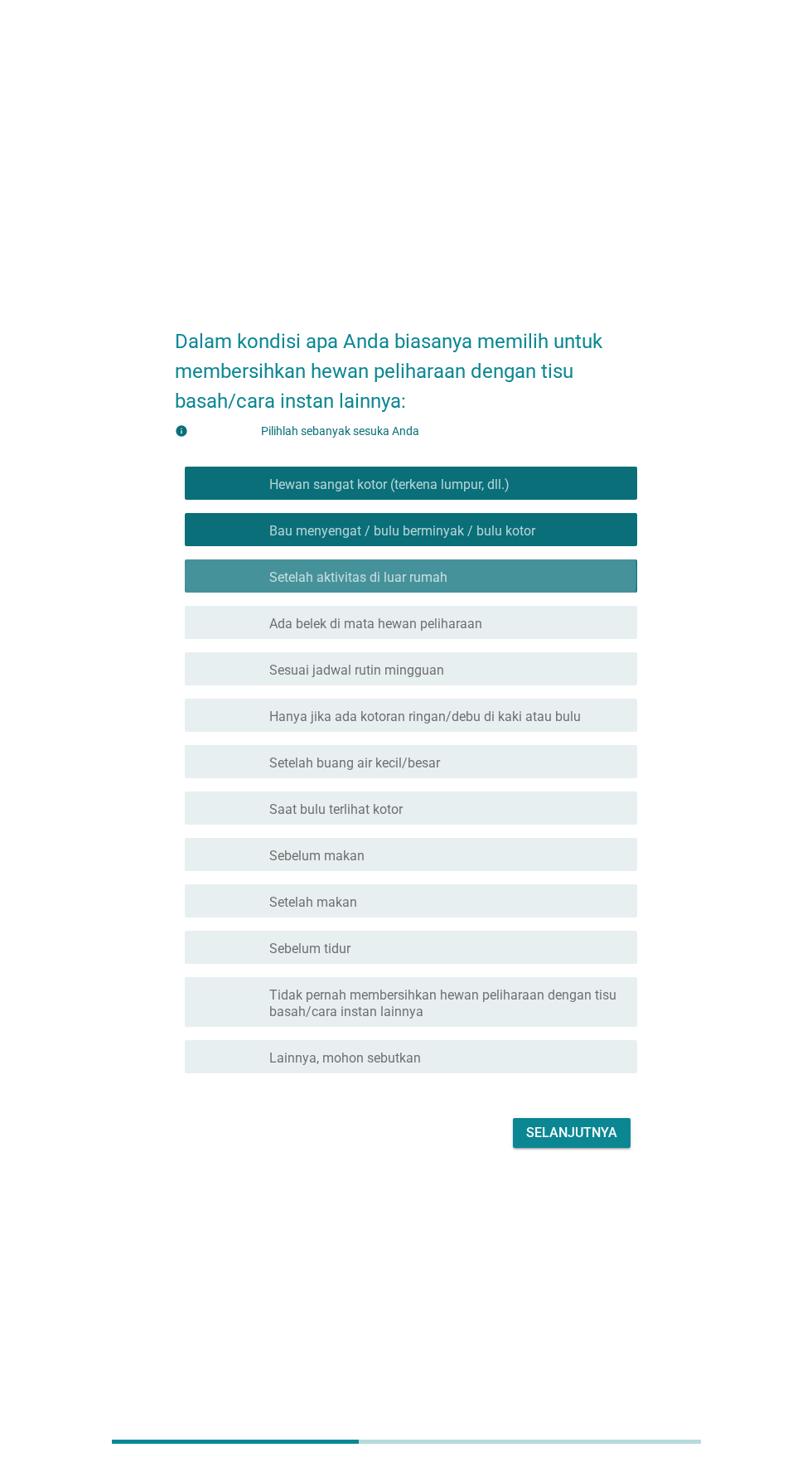
click at [499, 593] on div "memeriksa garis besar kotak centang kosong Setelah aktivitas di luar rumah" at bounding box center [410, 576] width 452 height 33
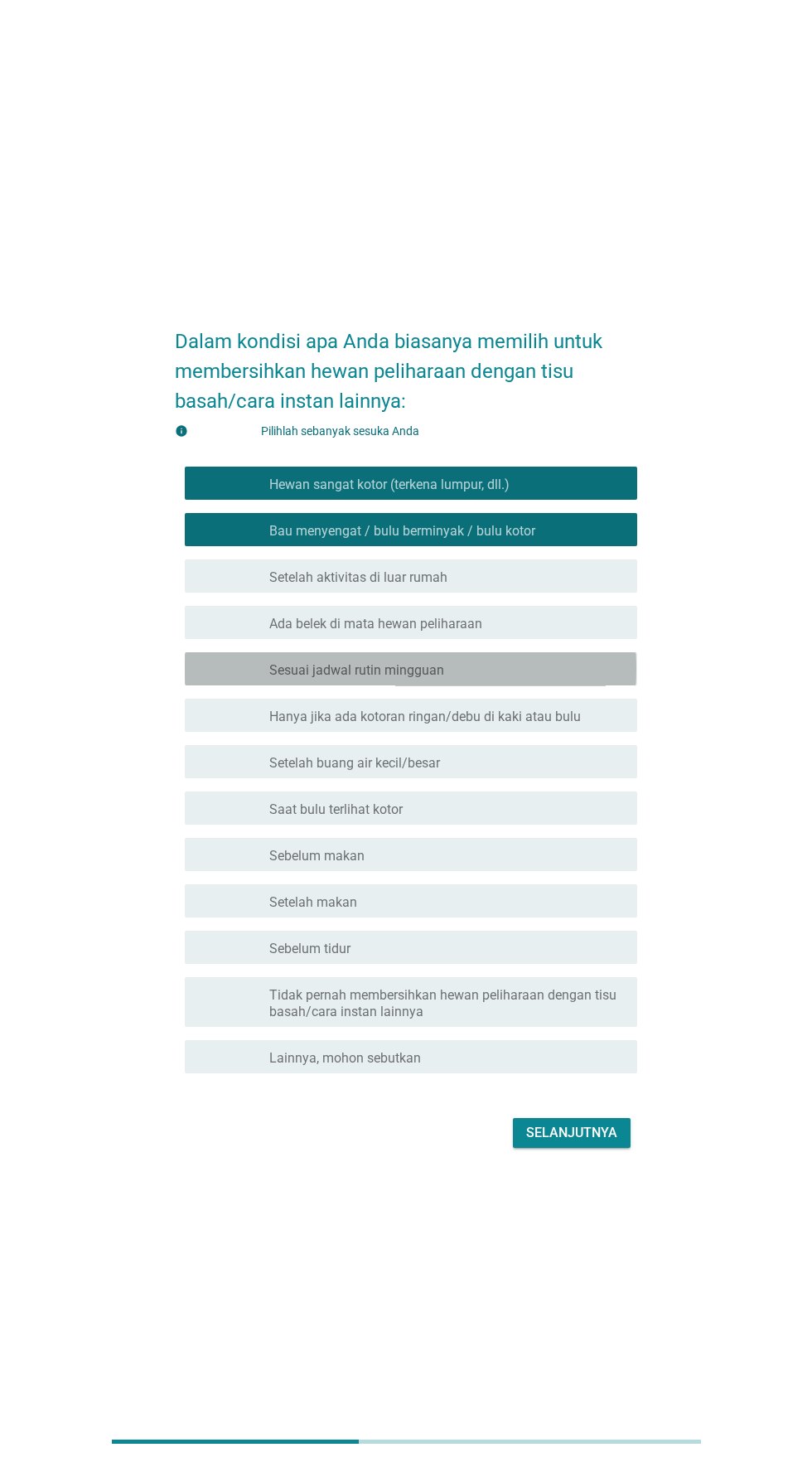
click at [486, 679] on div "garis besar kotak centang kosong Sesuai jadwal rutin mingguan" at bounding box center [446, 669] width 354 height 20
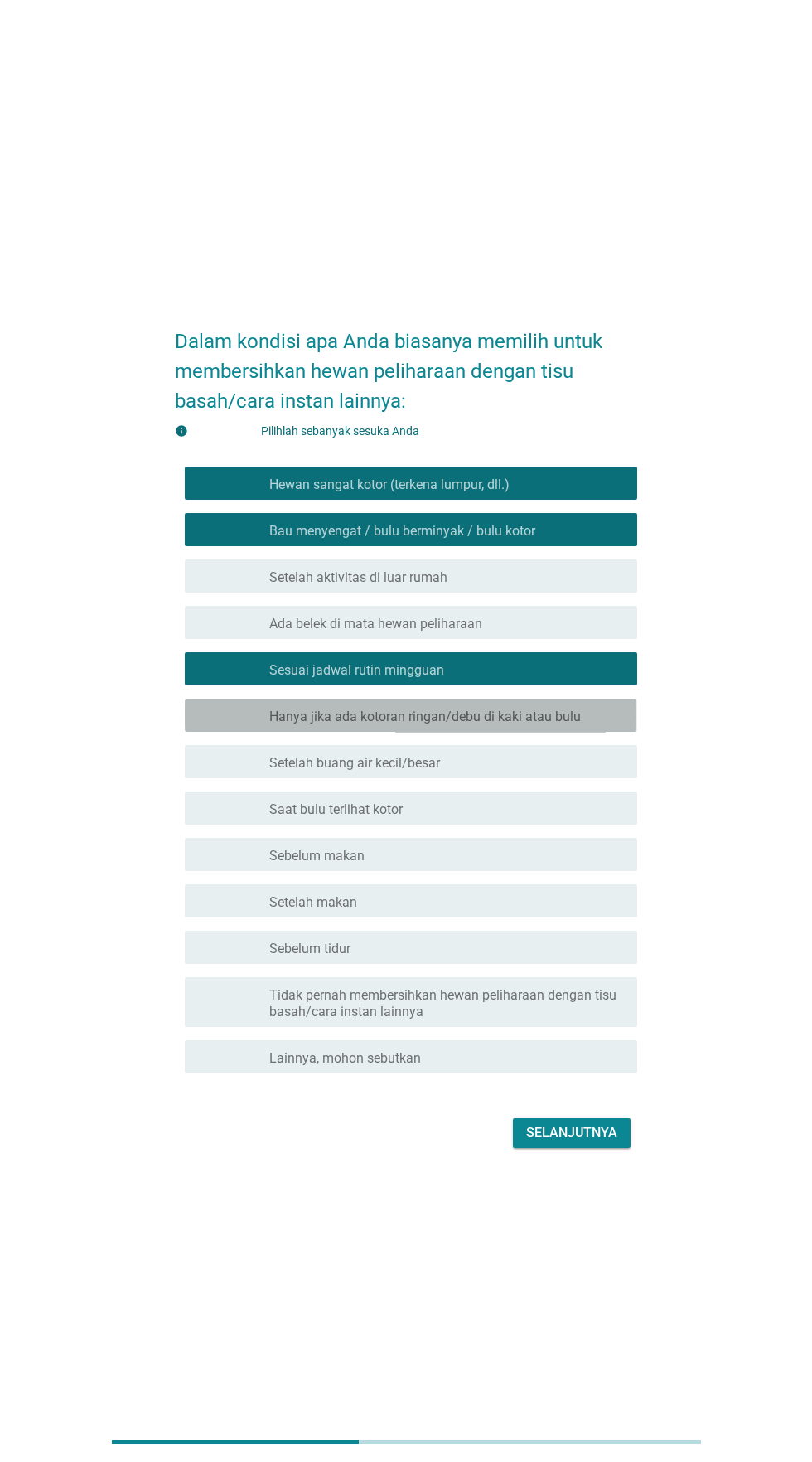
click at [487, 724] on font "Hanya jika ada kotoran ringan/debu di kaki atau bulu" at bounding box center [425, 716] width 312 height 15
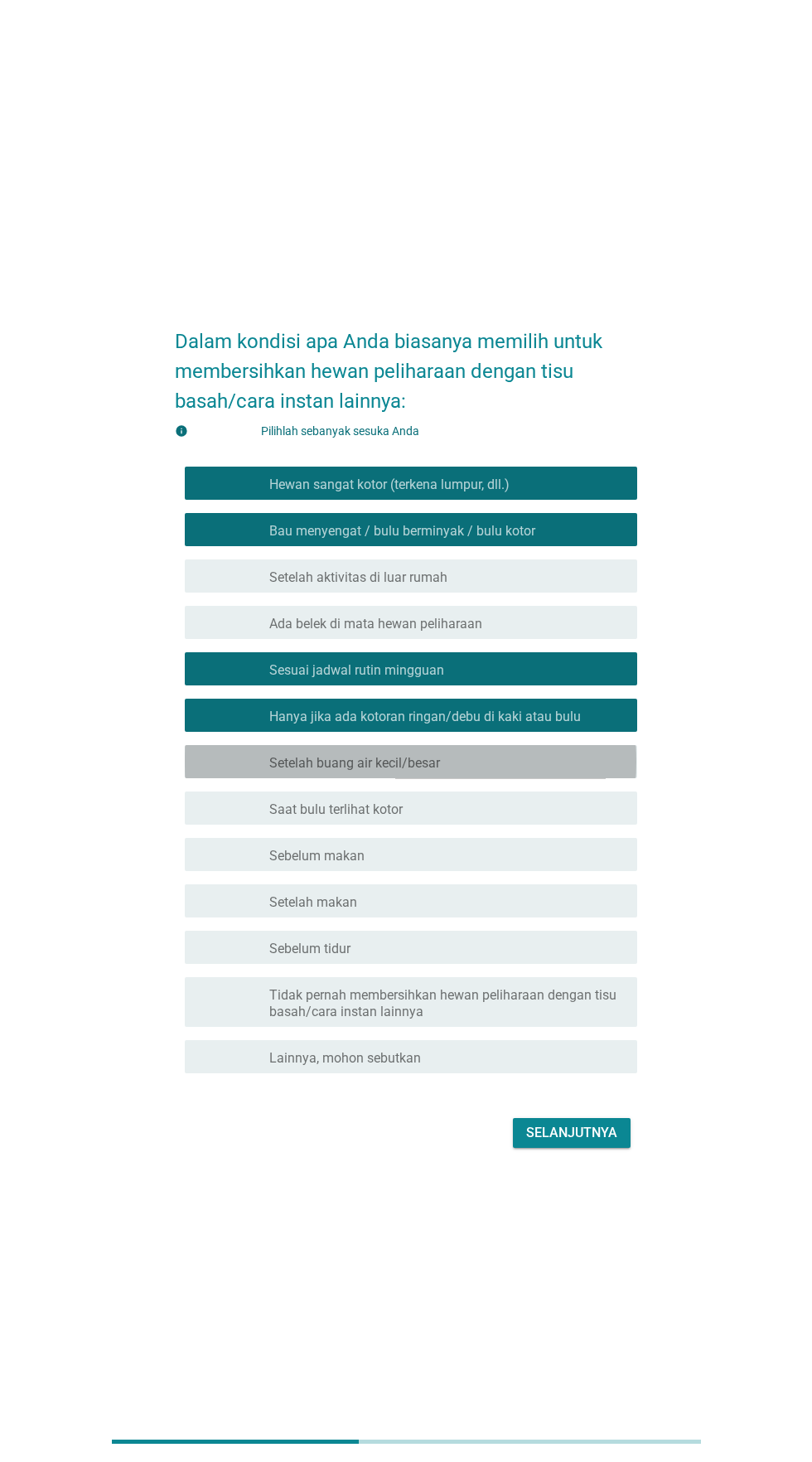
click at [487, 772] on div "garis besar kotak centang kosong Setelah buang air kecil/besar" at bounding box center [446, 762] width 354 height 20
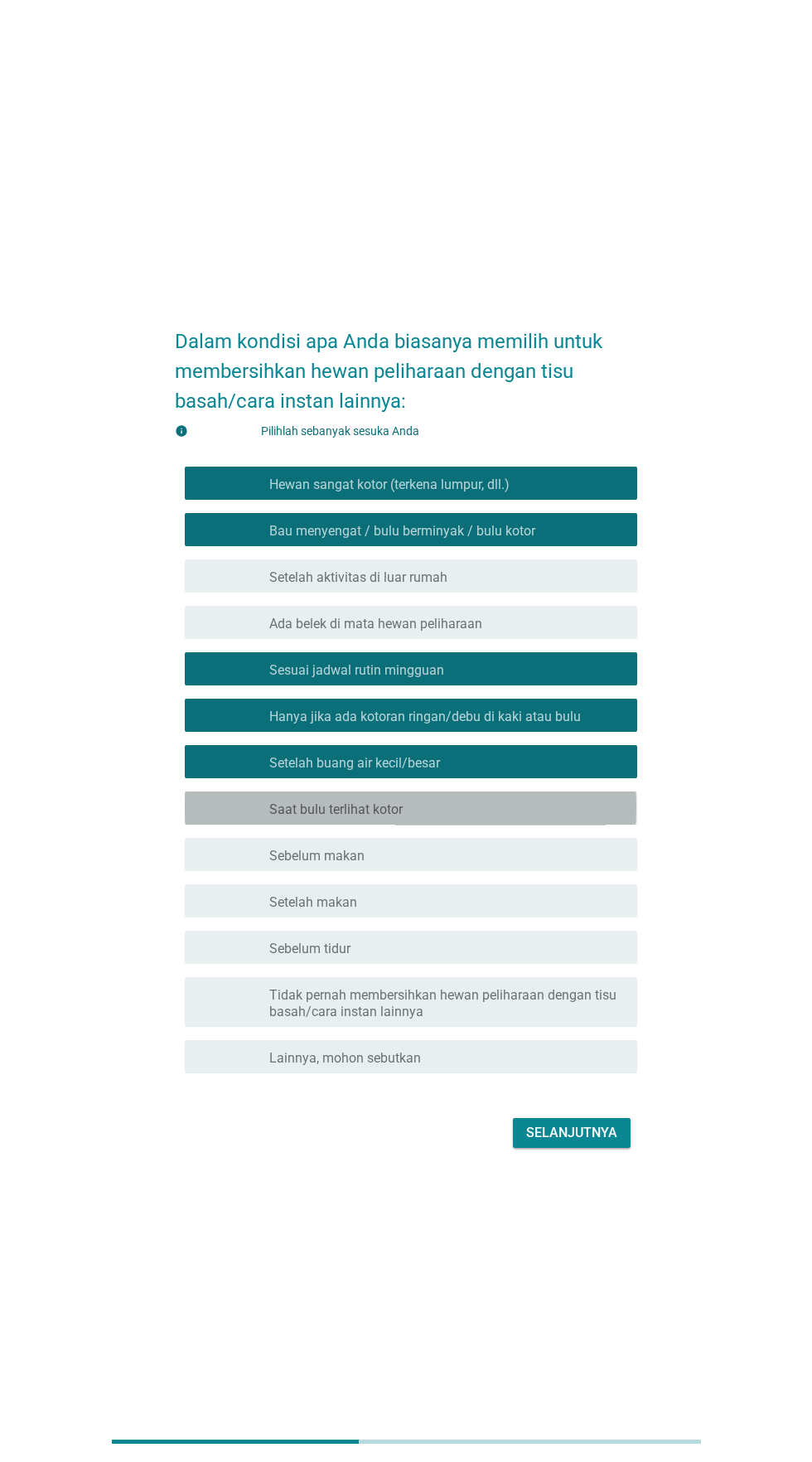
click at [477, 818] on div "garis besar kotak centang kosong Saat bulu terlihat kotor" at bounding box center [446, 808] width 354 height 20
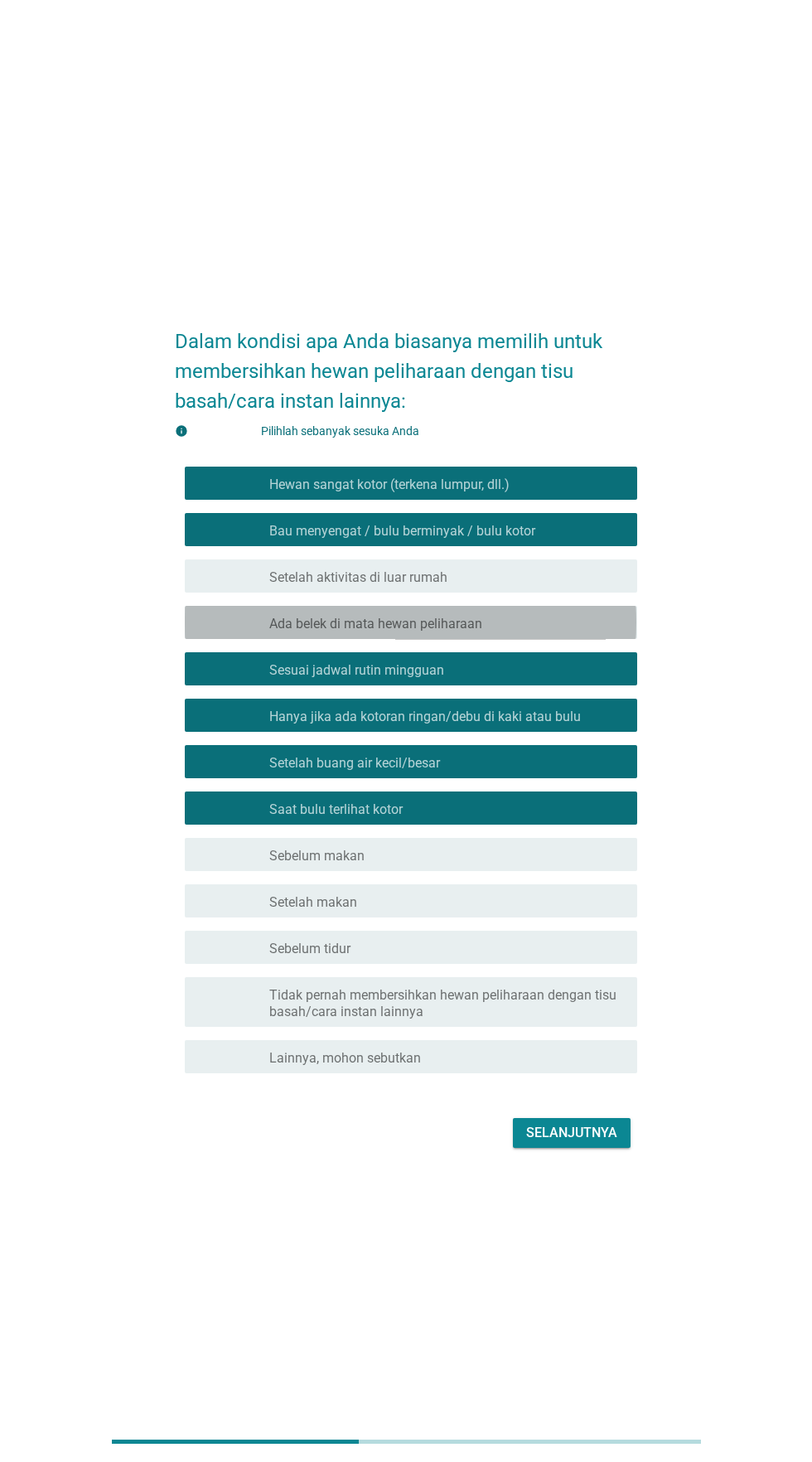
click at [471, 631] on font "Ada belek di mata hewan peliharaan" at bounding box center [376, 624] width 213 height 15
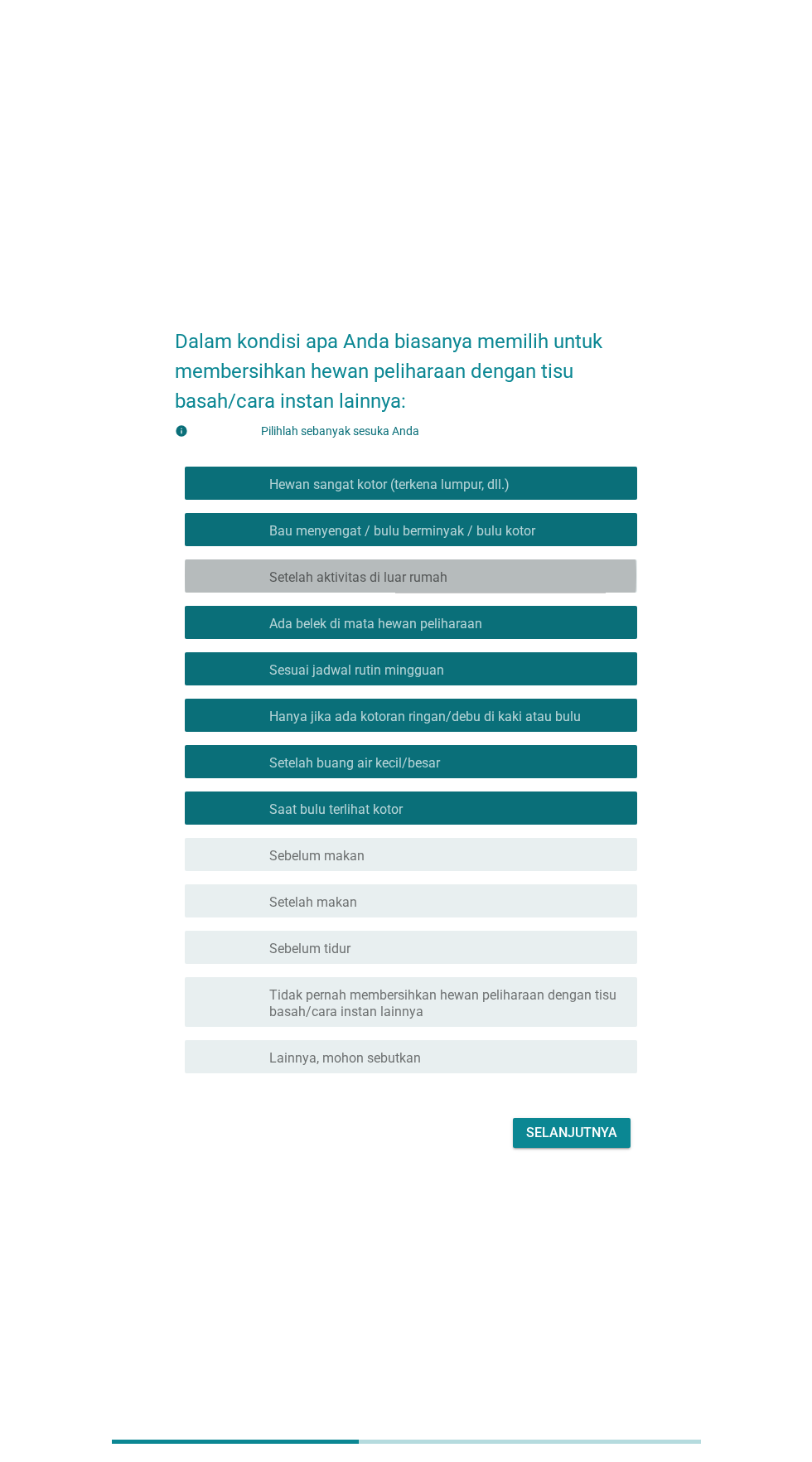
click at [443, 585] on font "Setelah aktivitas di luar rumah" at bounding box center [358, 577] width 178 height 15
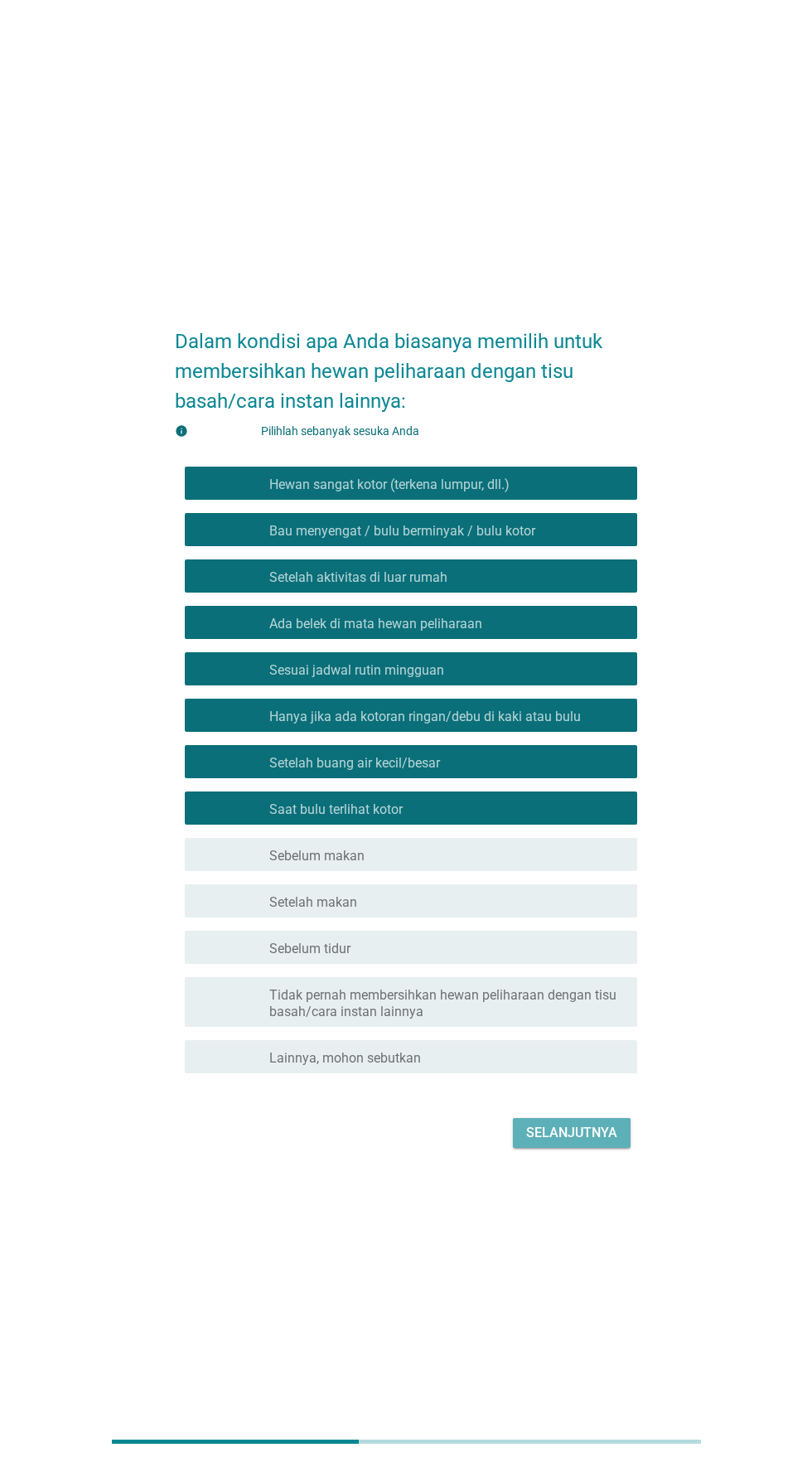
click at [566, 1141] on font "Selanjutnya" at bounding box center [572, 1133] width 91 height 15
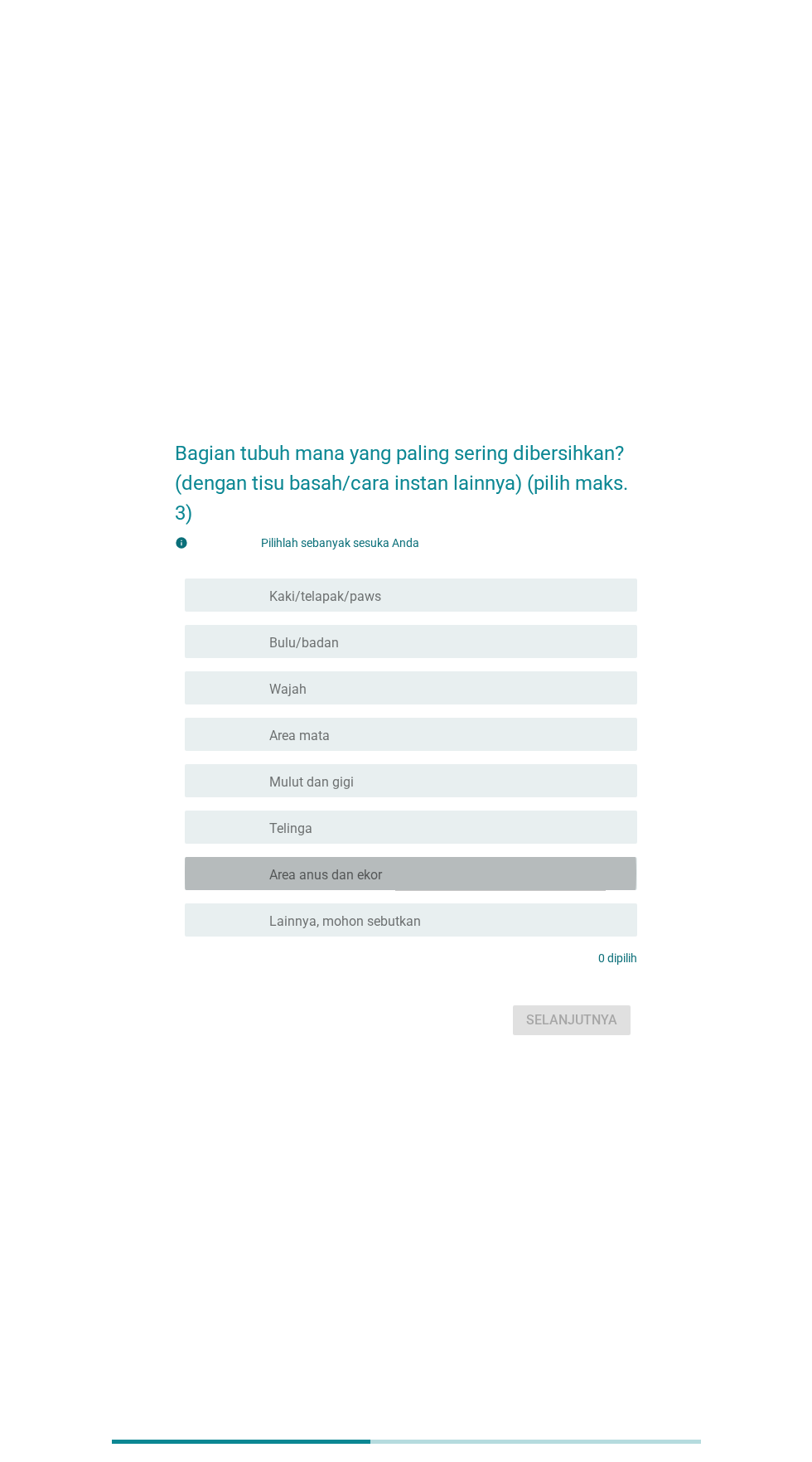
click at [468, 884] on div "garis besar kotak centang kosong Area anus dan ekor" at bounding box center [446, 873] width 354 height 20
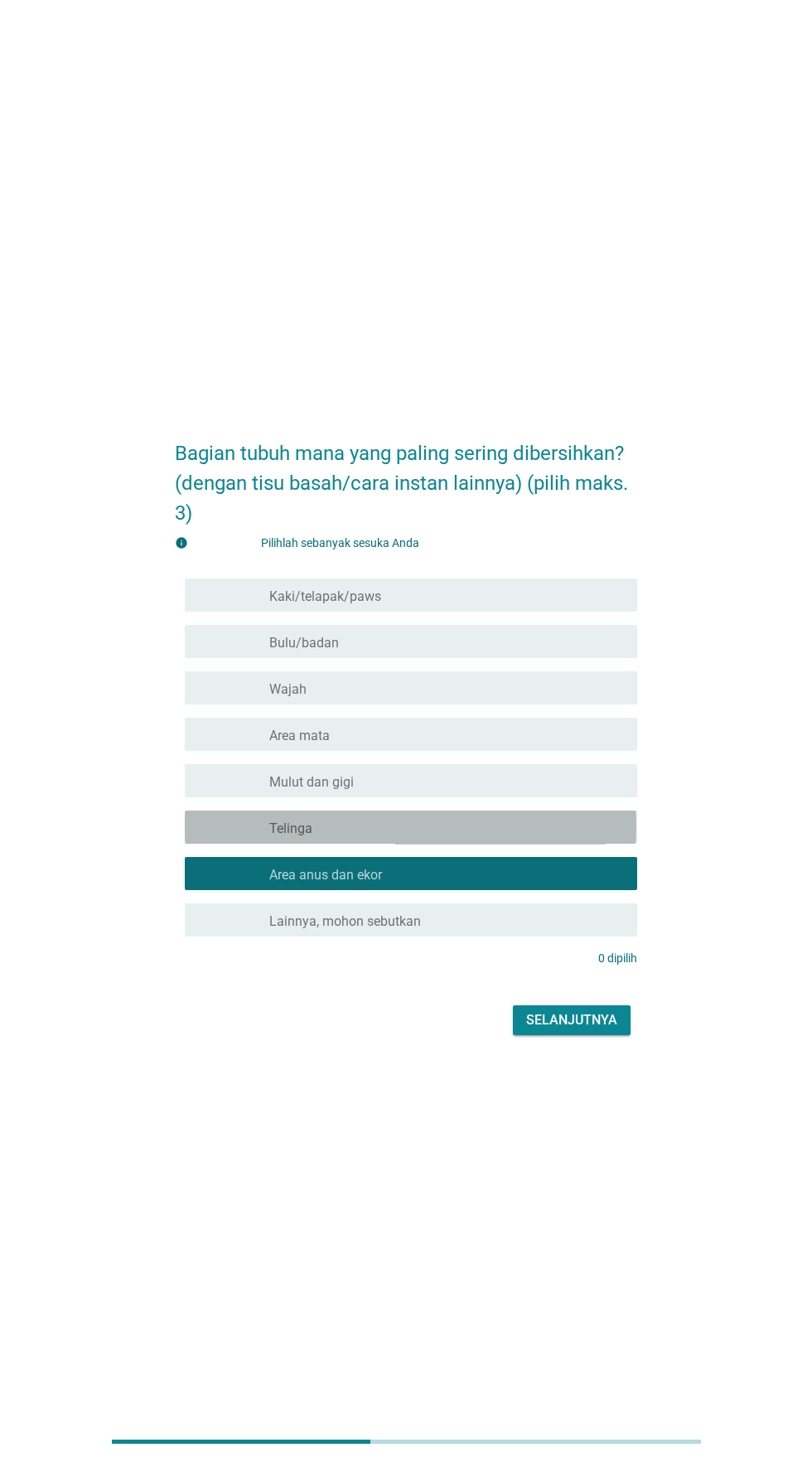
click at [465, 838] on div "garis besar kotak centang kosong Telinga" at bounding box center [446, 827] width 354 height 20
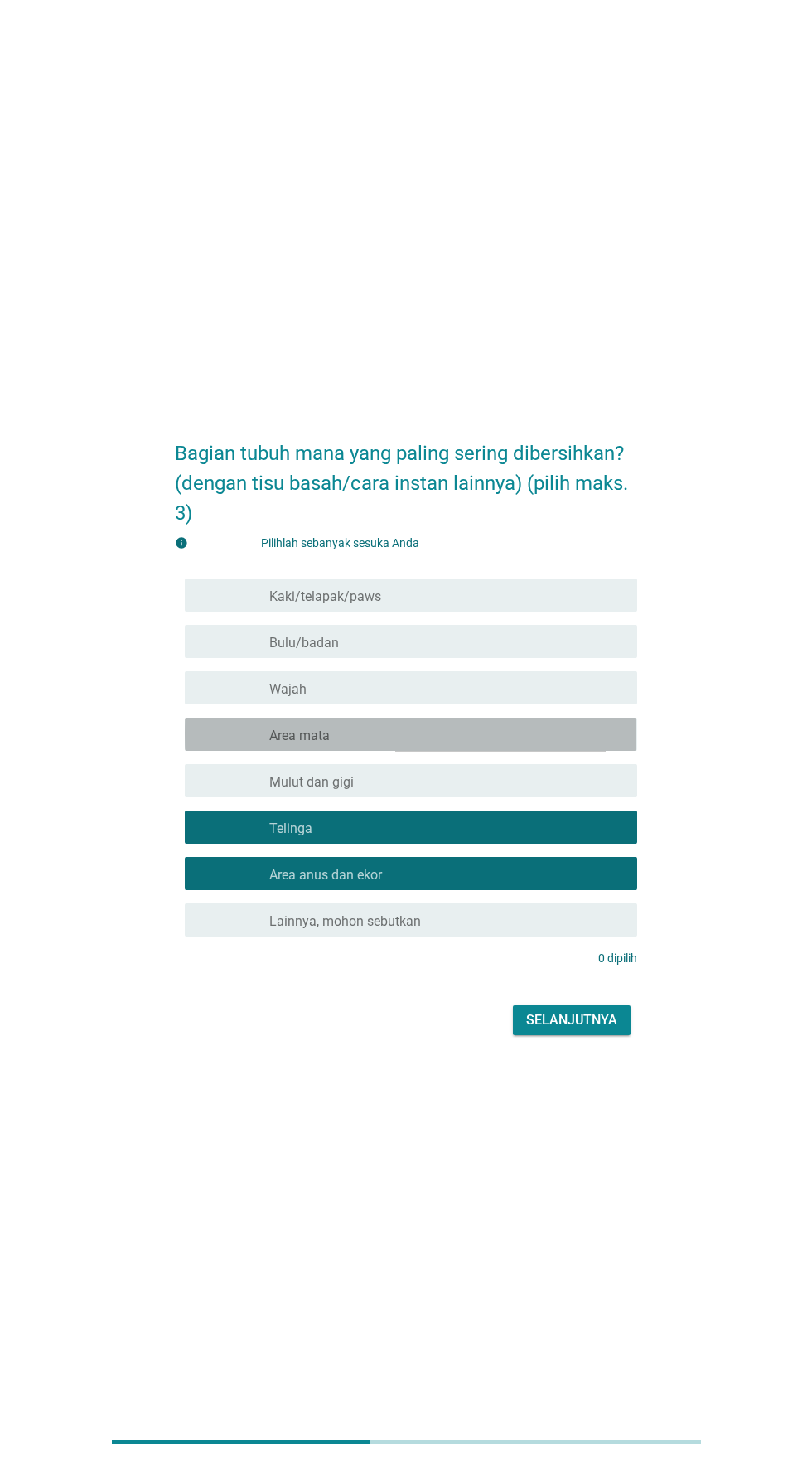
click at [465, 745] on div "garis besar kotak centang kosong Area mata" at bounding box center [446, 734] width 354 height 20
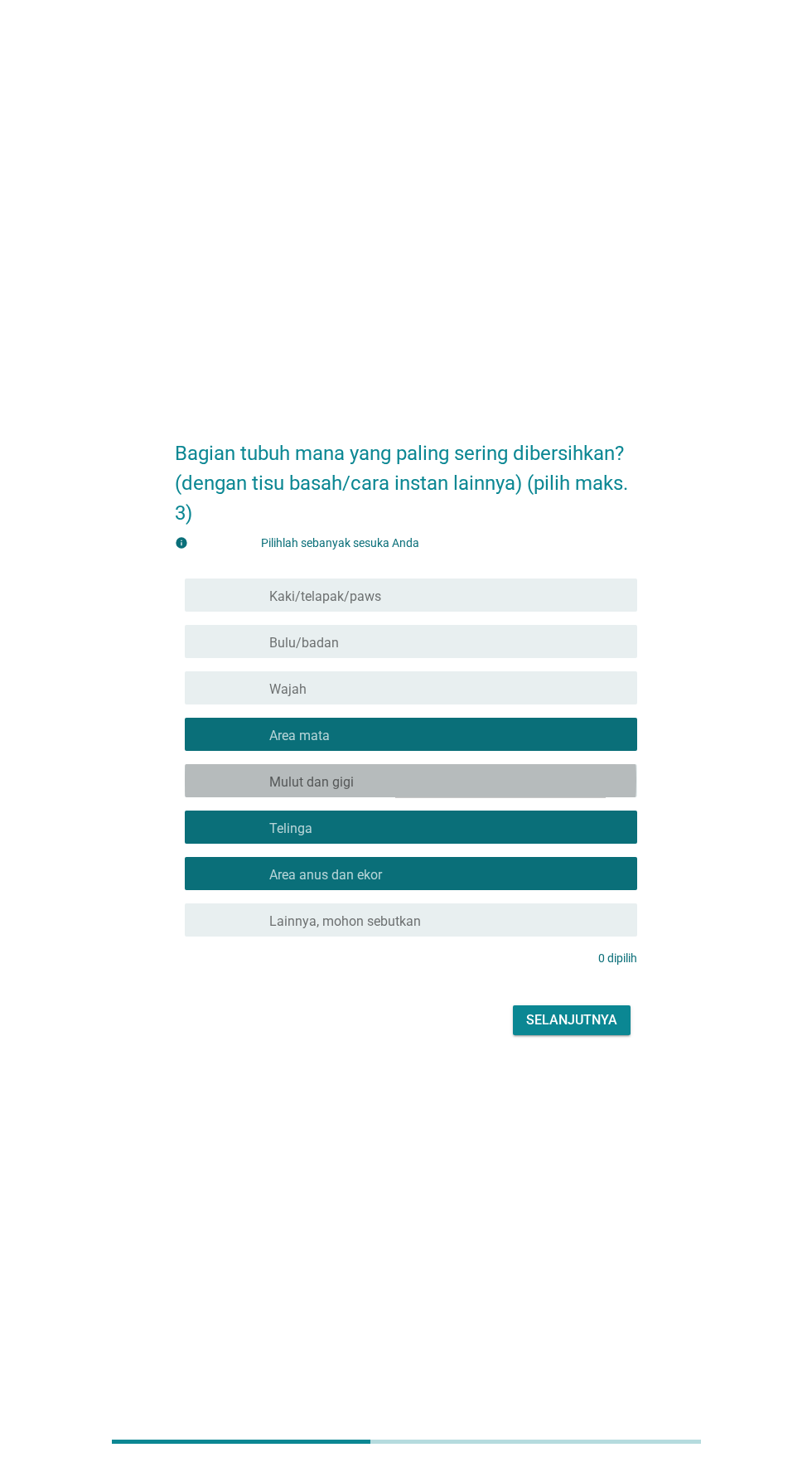
click at [437, 791] on div "garis besar kotak centang kosong Mulut dan gigi" at bounding box center [446, 780] width 354 height 20
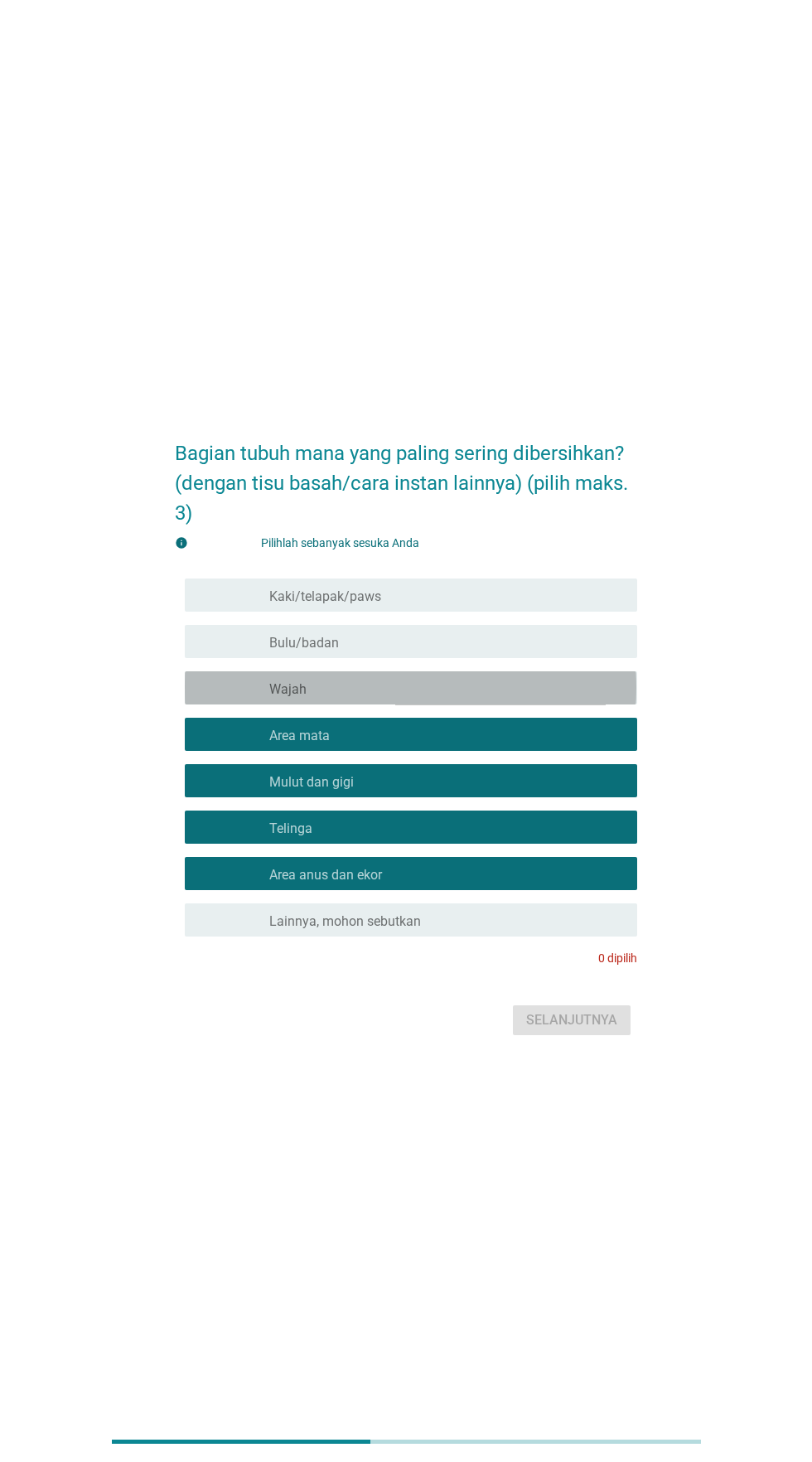
click at [442, 698] on div "garis besar kotak centang kosong Wajah" at bounding box center [446, 687] width 354 height 20
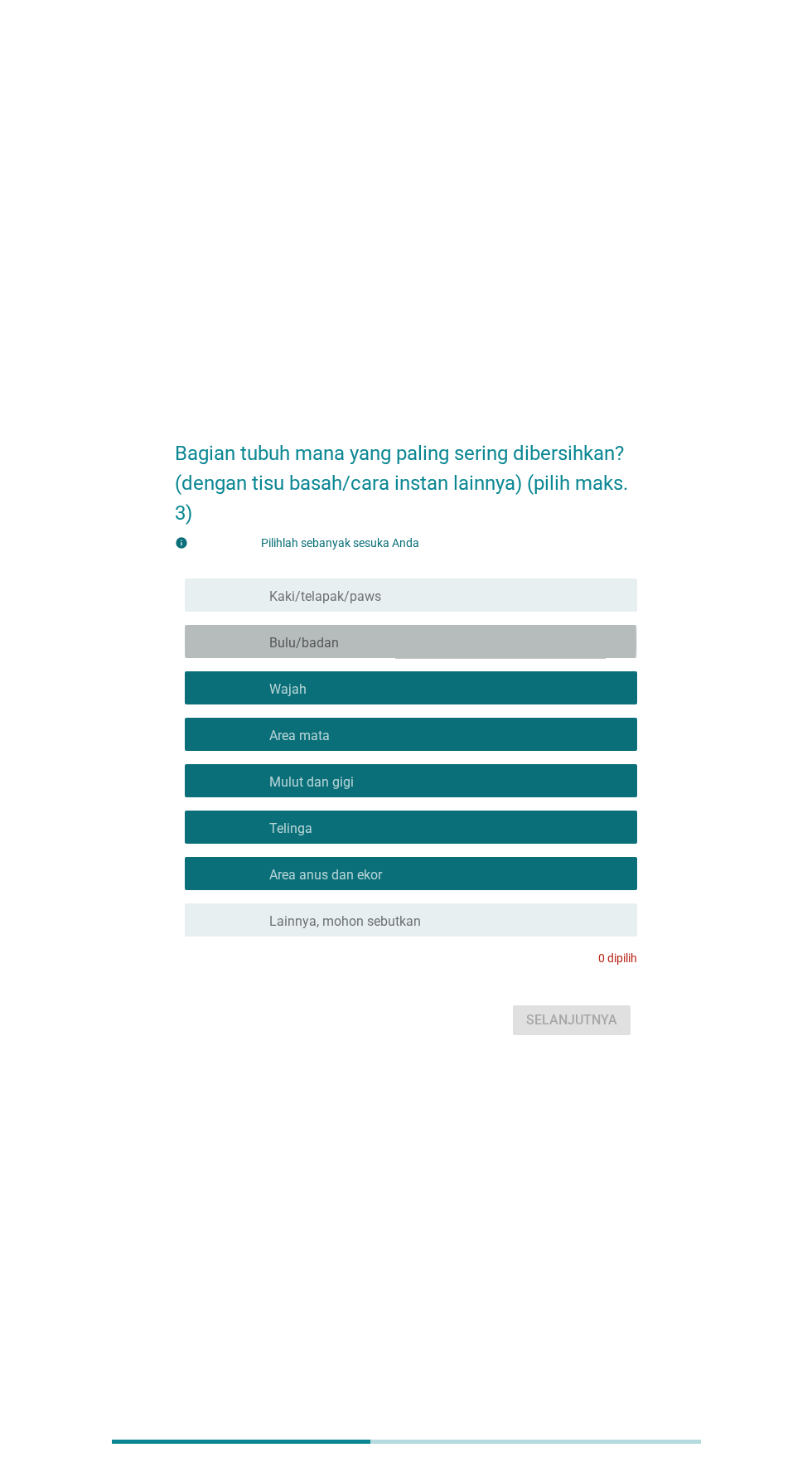
click at [446, 652] on div "garis besar kotak centang kosong Bulu/badan" at bounding box center [446, 641] width 354 height 20
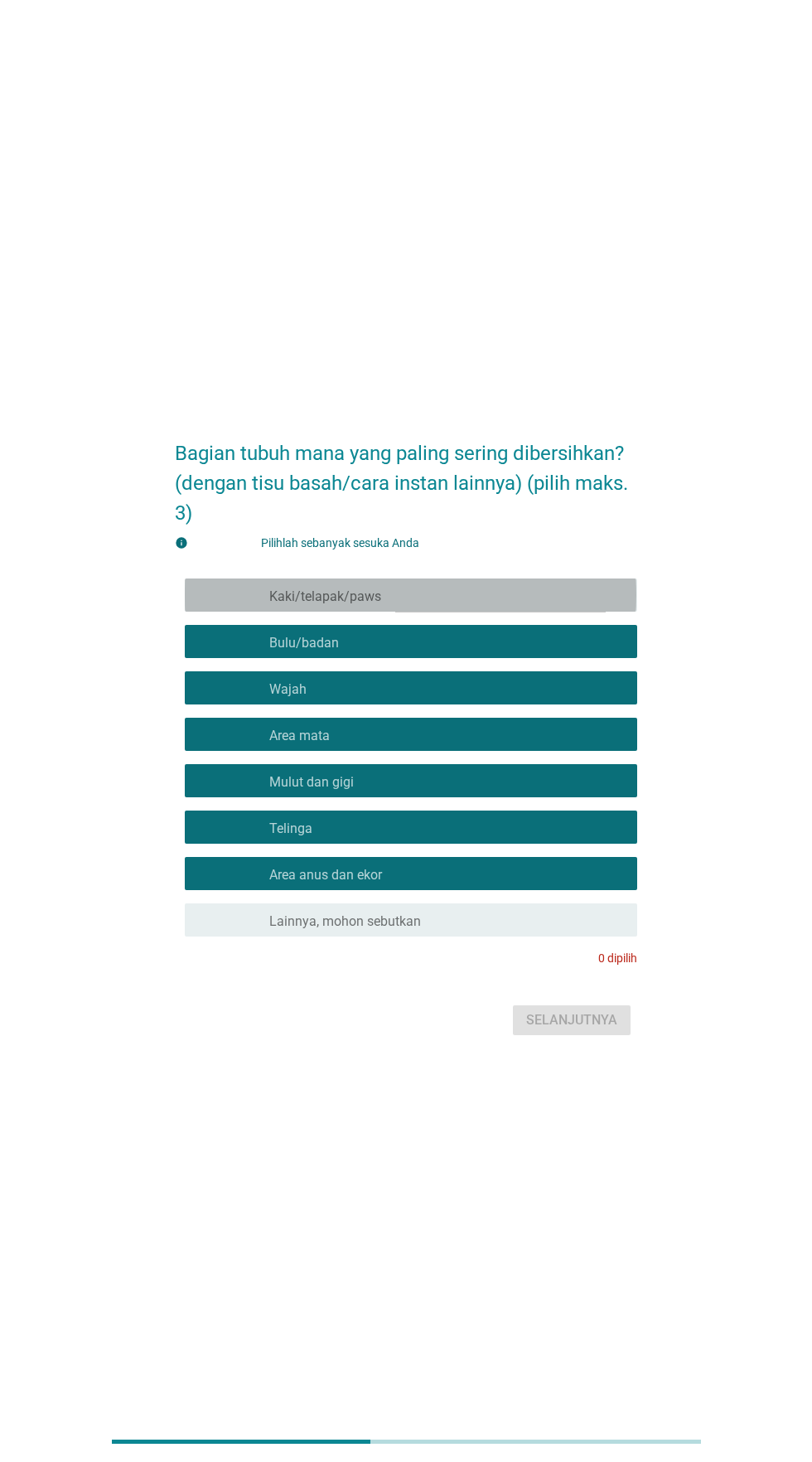
click at [459, 605] on div "garis besar kotak centang kosong Kaki/telapak/paws" at bounding box center [446, 594] width 354 height 20
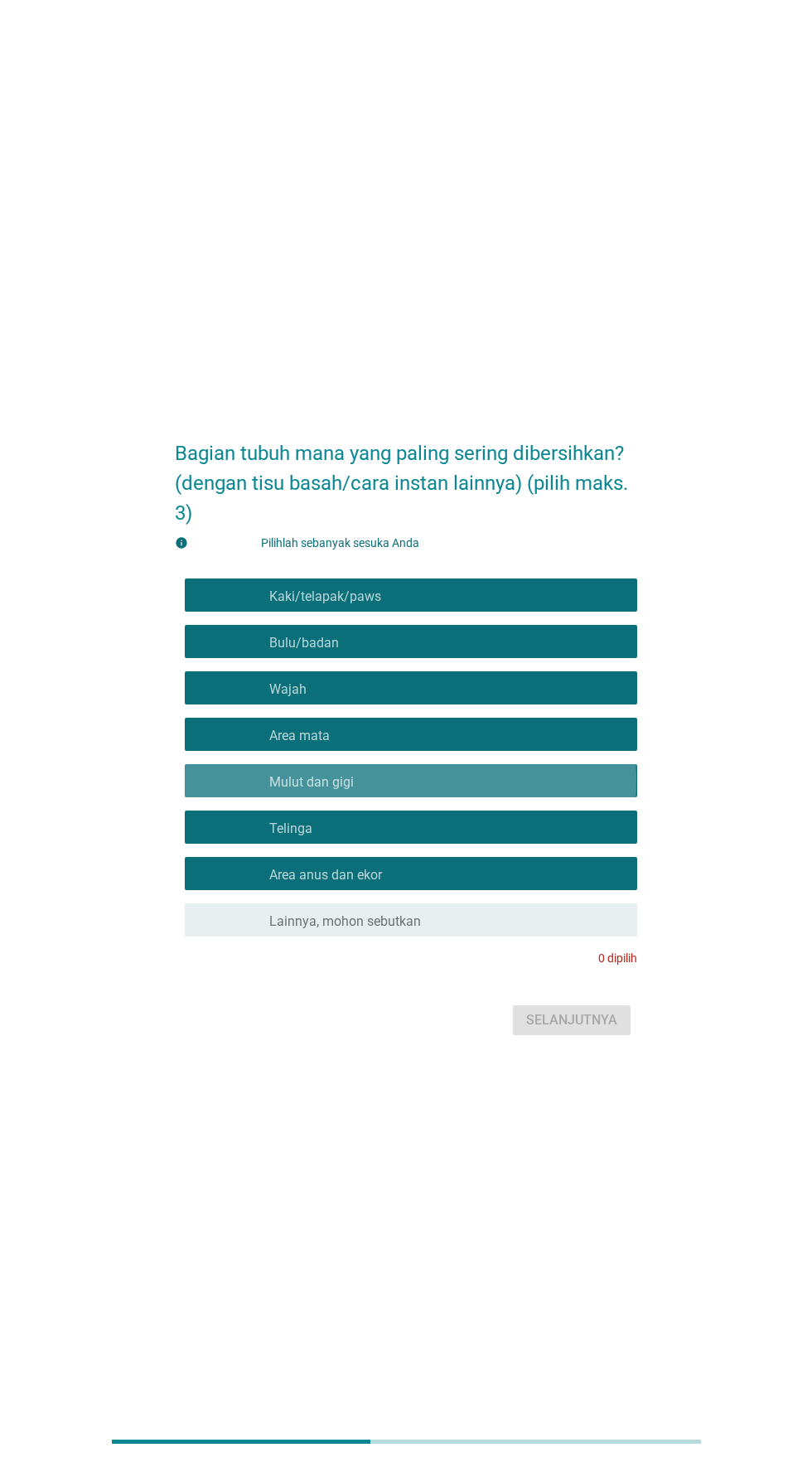
click at [526, 791] on div "garis besar kotak centang kosong Mulut dan gigi" at bounding box center [446, 780] width 354 height 20
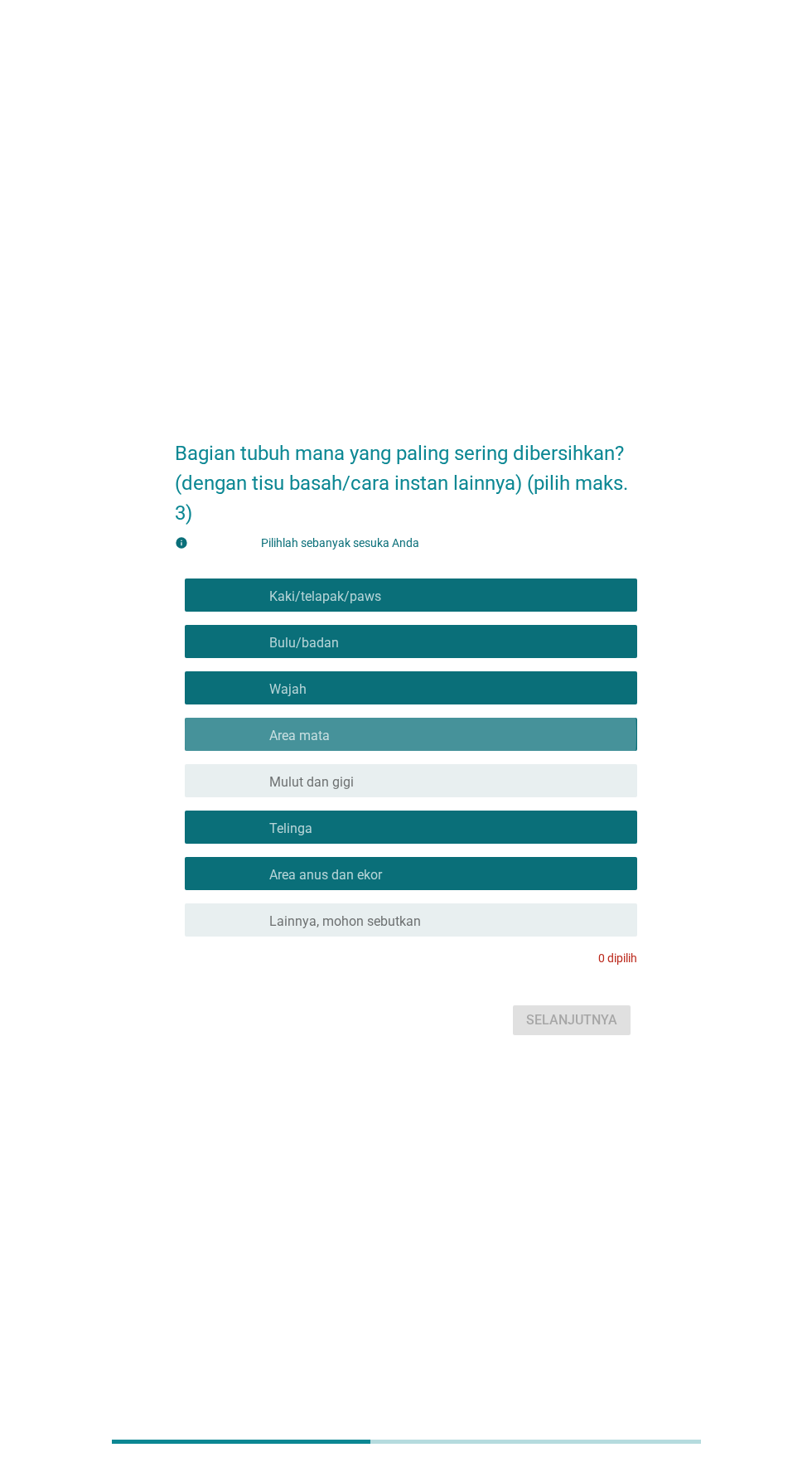
click at [524, 745] on div "garis besar kotak centang kosong Area mata" at bounding box center [446, 734] width 354 height 20
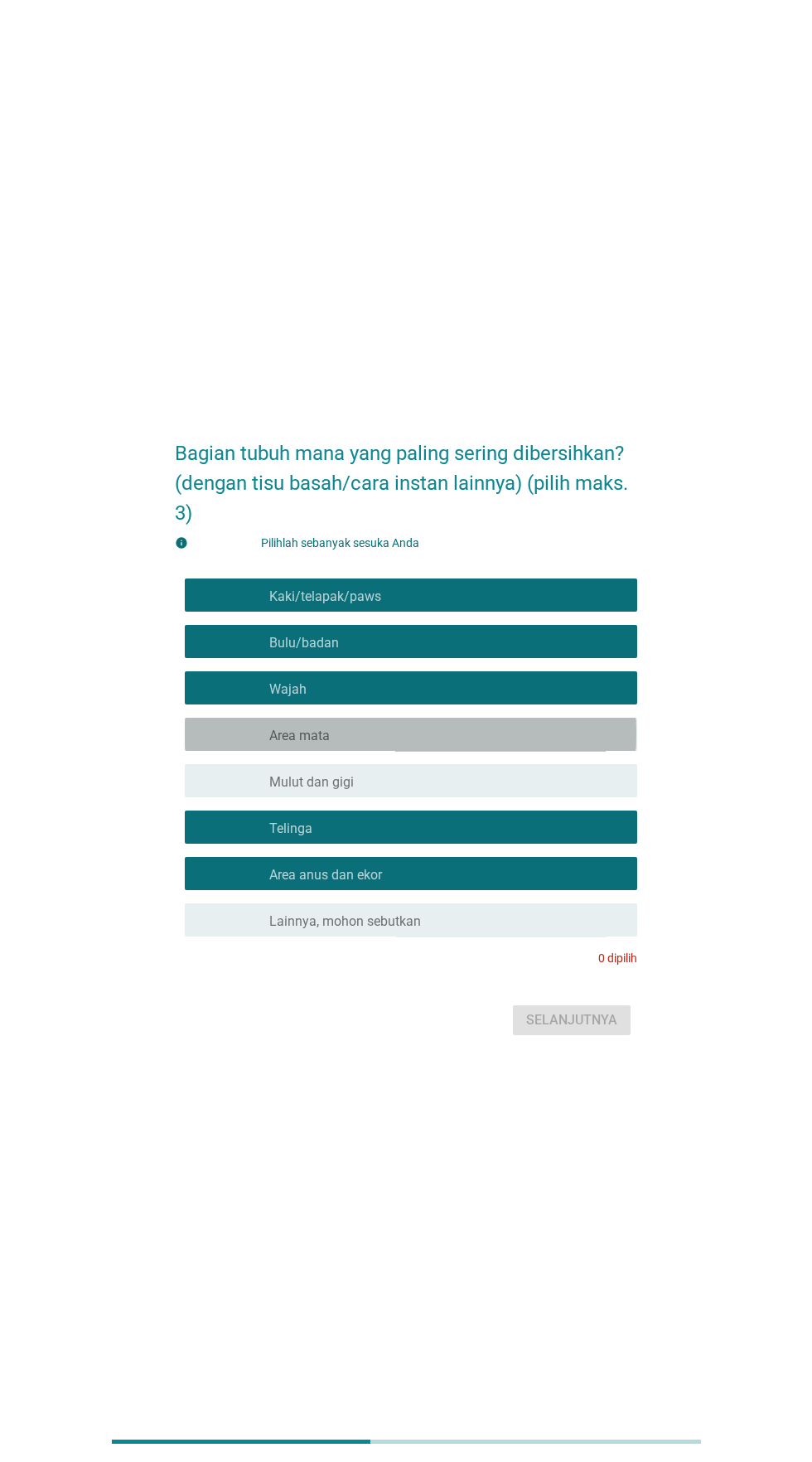
click at [506, 698] on div "garis besar kotak centang kosong Wajah" at bounding box center [446, 687] width 354 height 20
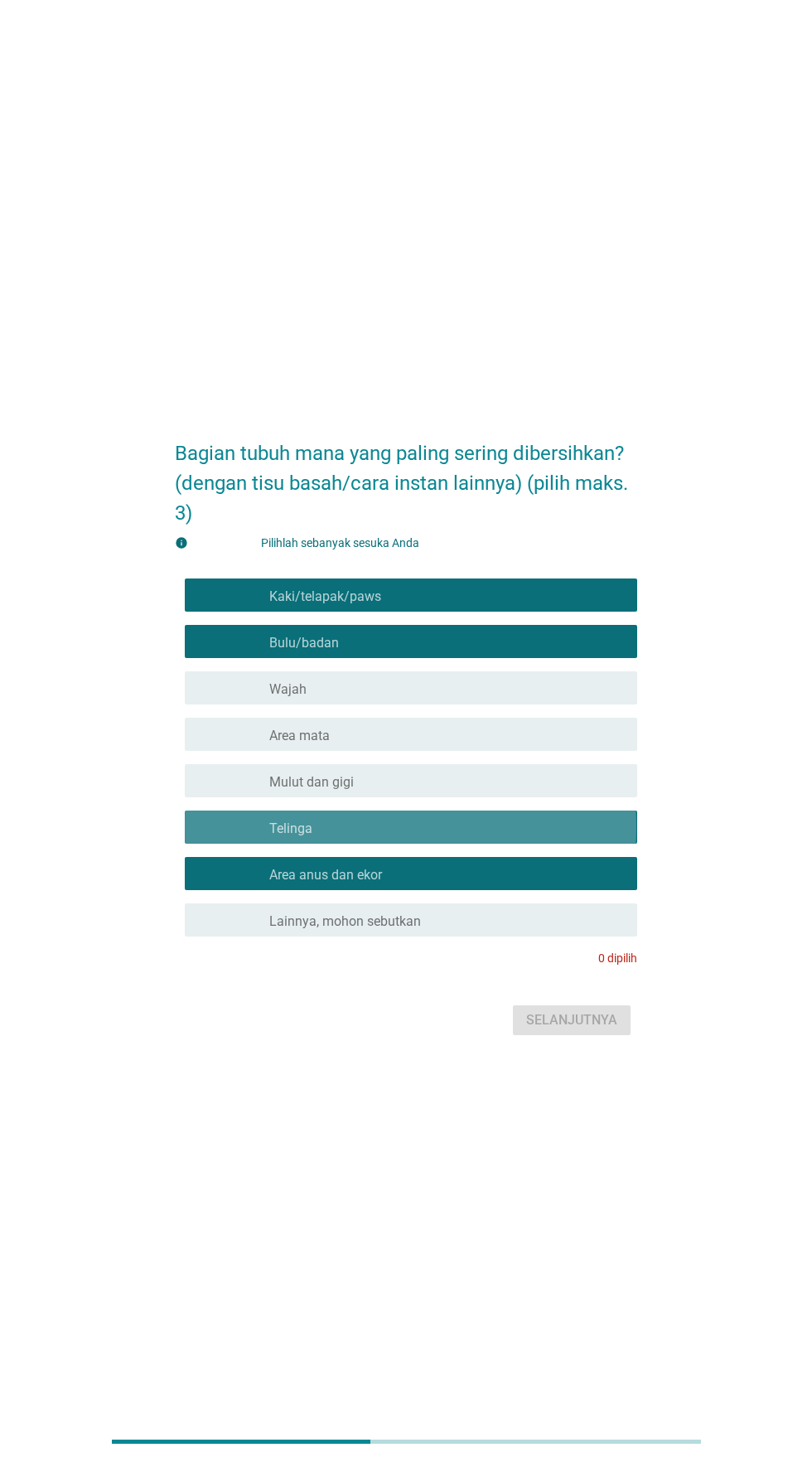
click at [469, 838] on div "garis besar kotak centang kosong Telinga" at bounding box center [446, 827] width 354 height 20
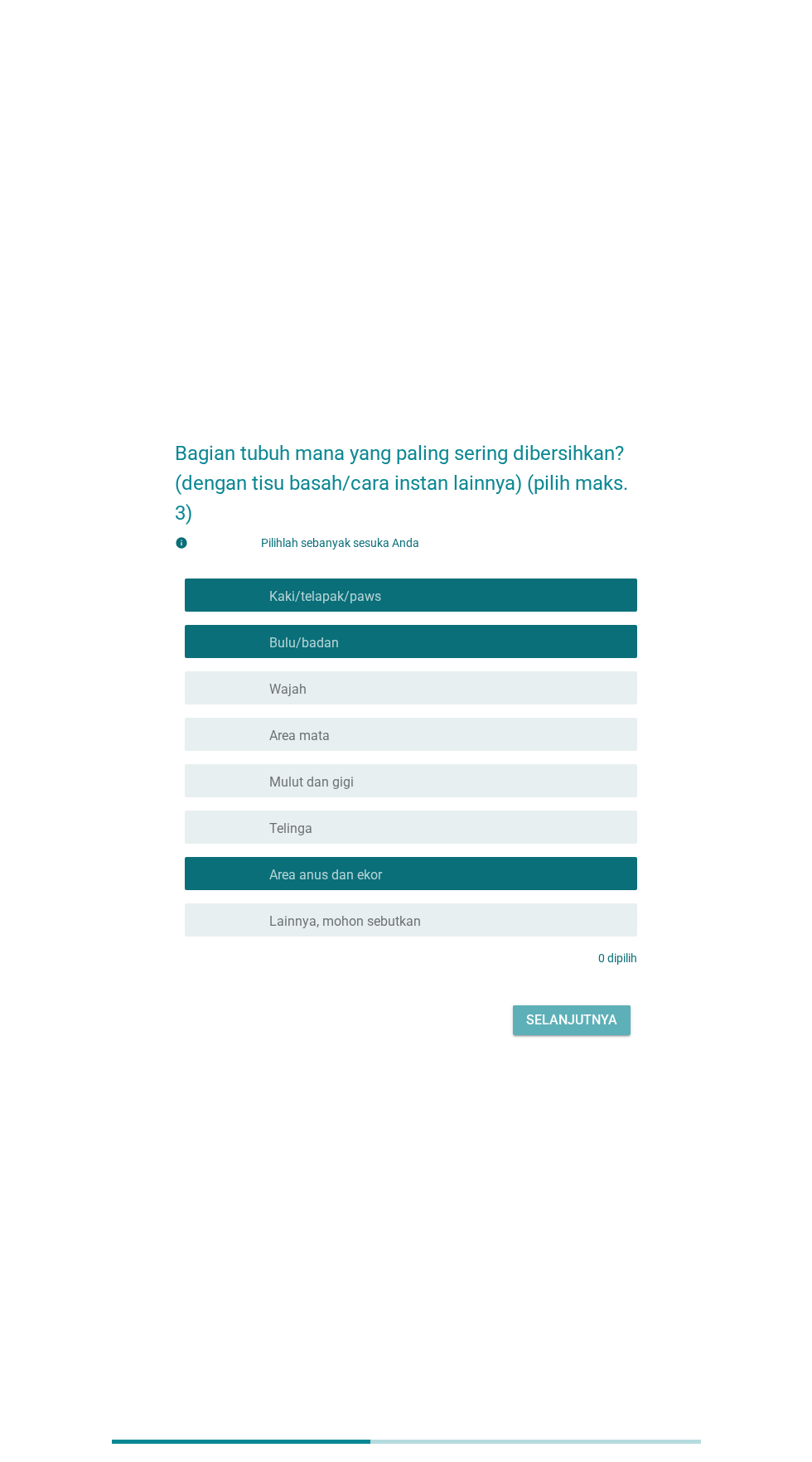
click at [577, 1028] on font "Selanjutnya" at bounding box center [572, 1020] width 91 height 15
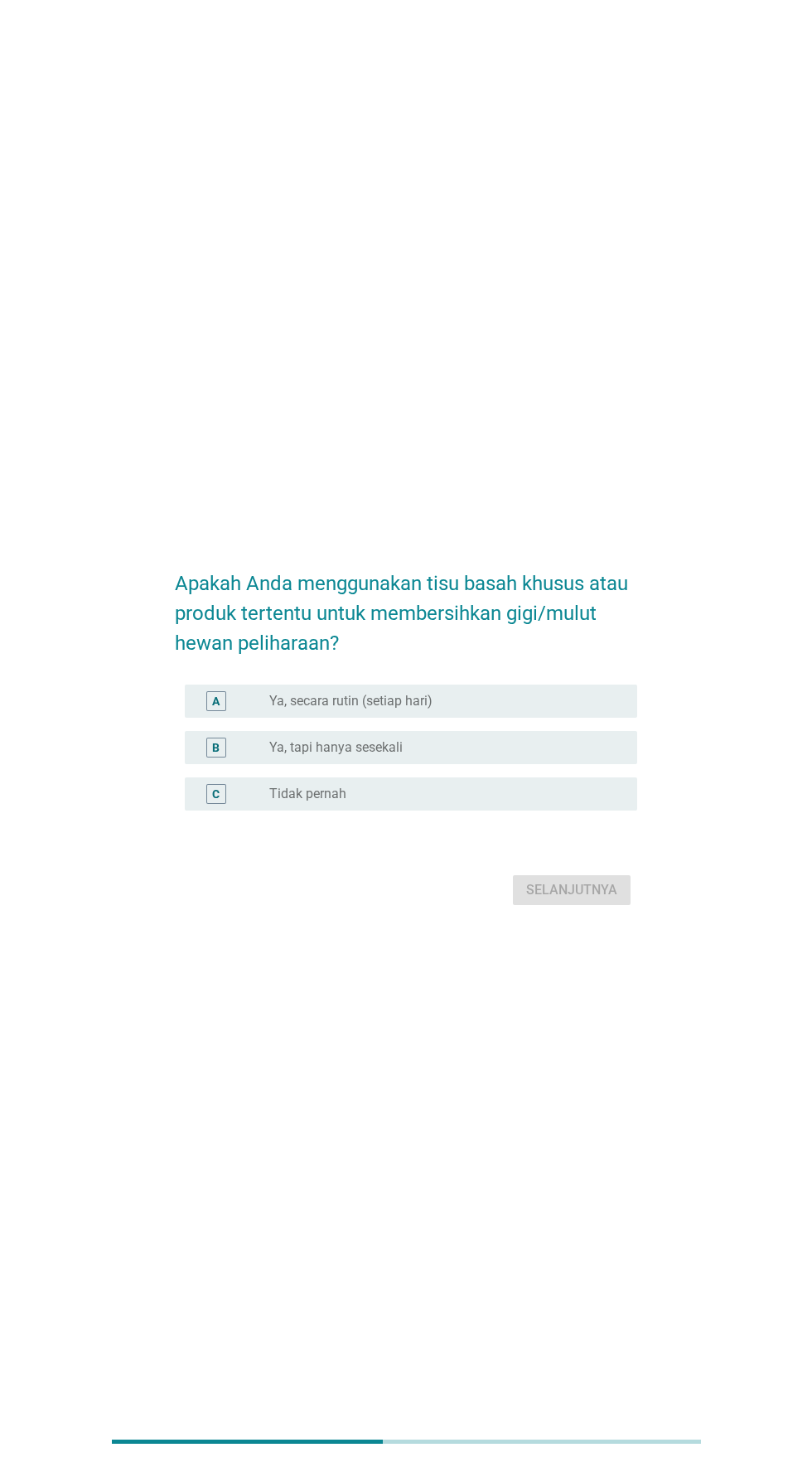
click at [539, 710] on div "tombol radio tidak dicentang Ya, secara rutin (setiap hari)" at bounding box center [439, 701] width 342 height 16
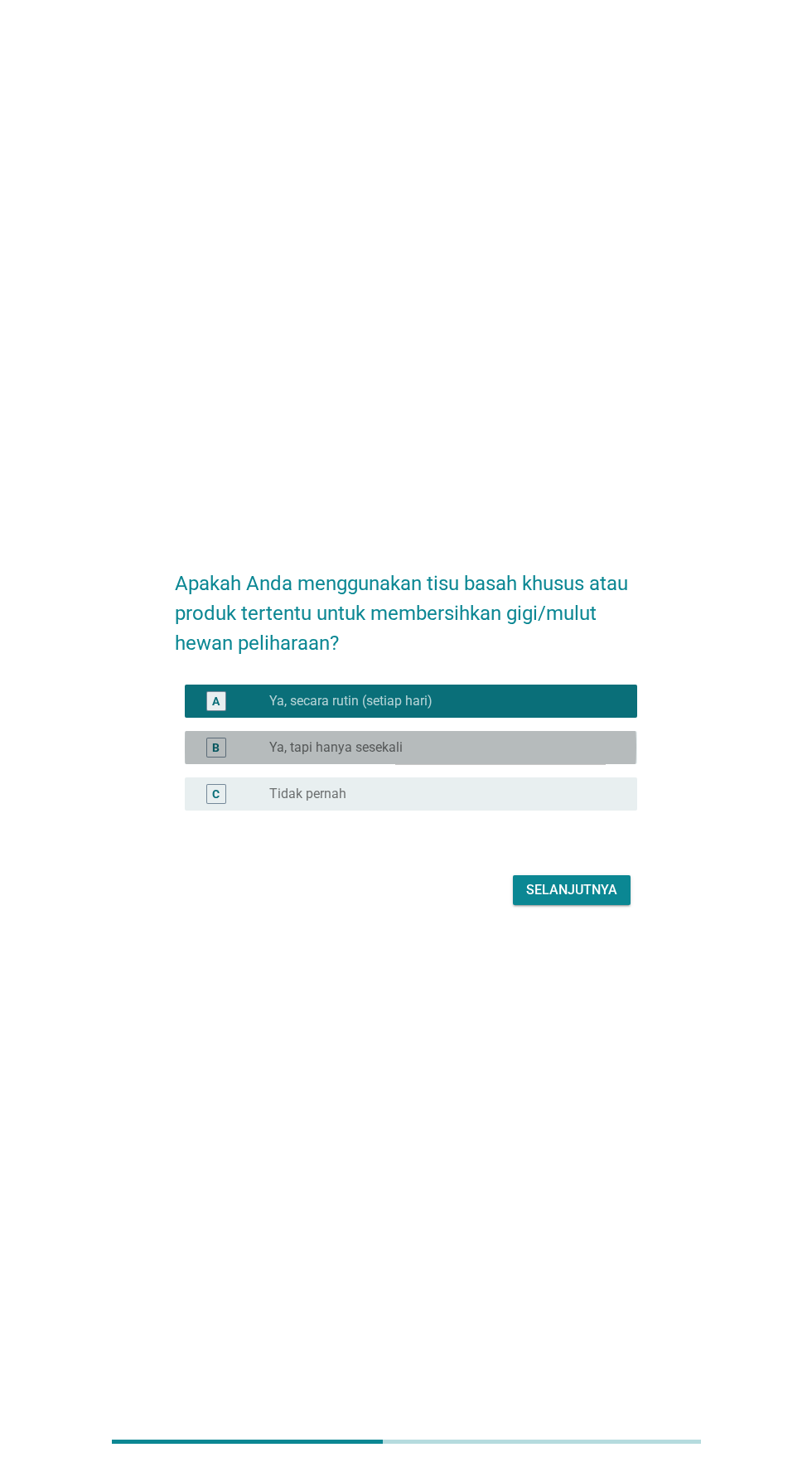
click at [534, 756] on div "tombol radio tidak dicentang Ya, tapi hanya sesekali" at bounding box center [439, 747] width 342 height 16
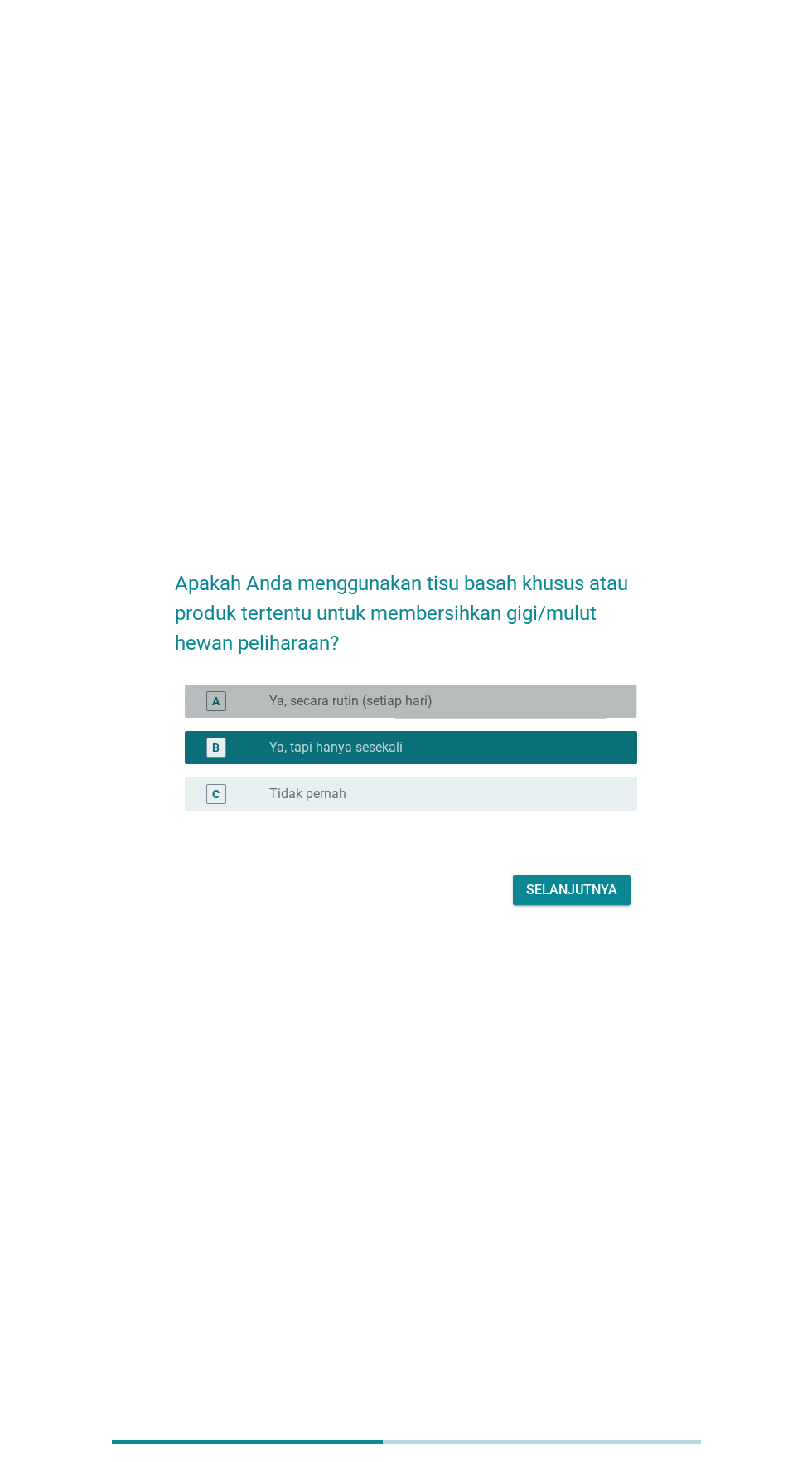
click at [518, 710] on div "tombol radio tidak dicentang Ya, secara rutin (setiap hari)" at bounding box center [439, 701] width 342 height 16
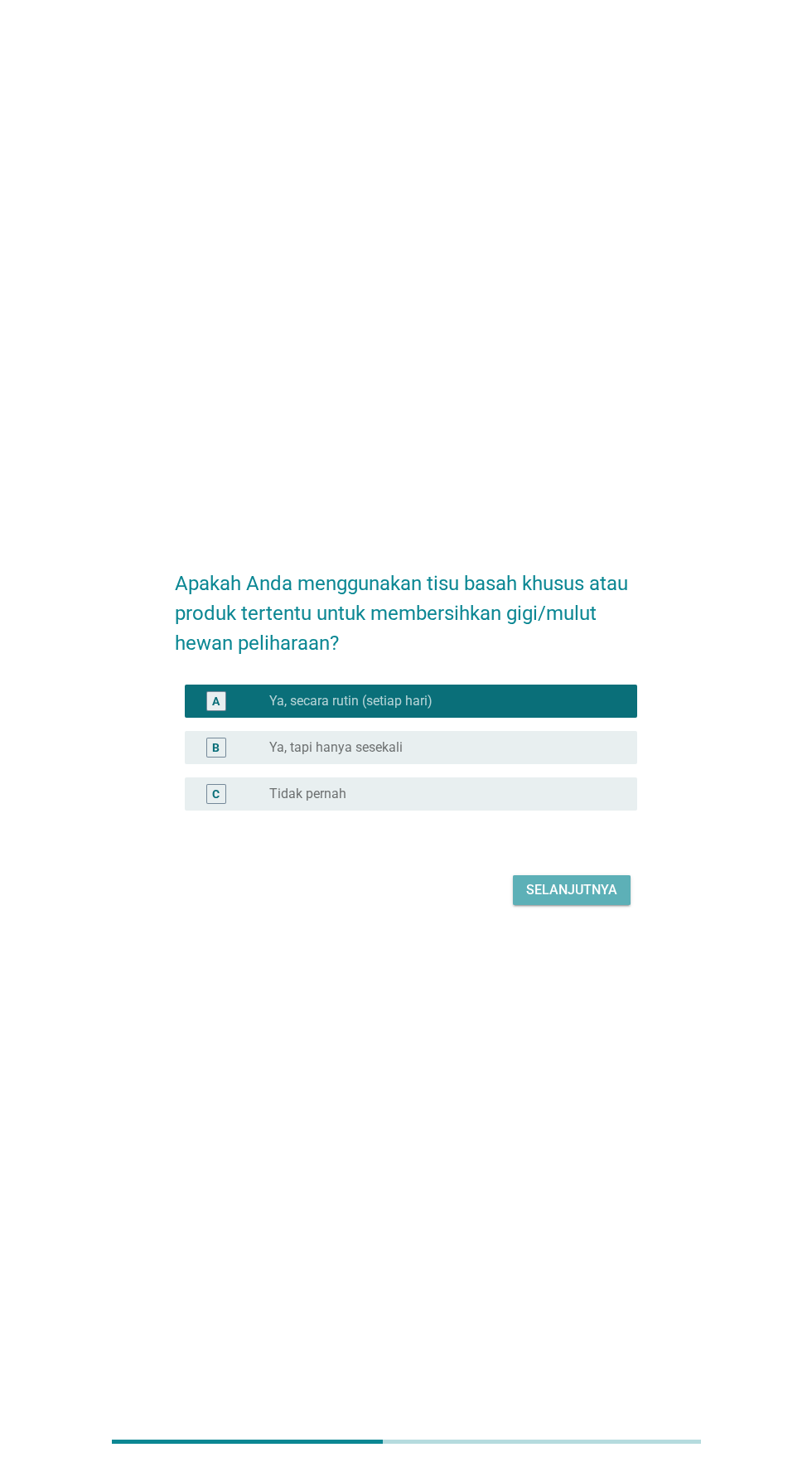
click at [570, 905] on button "Selanjutnya" at bounding box center [572, 890] width 118 height 30
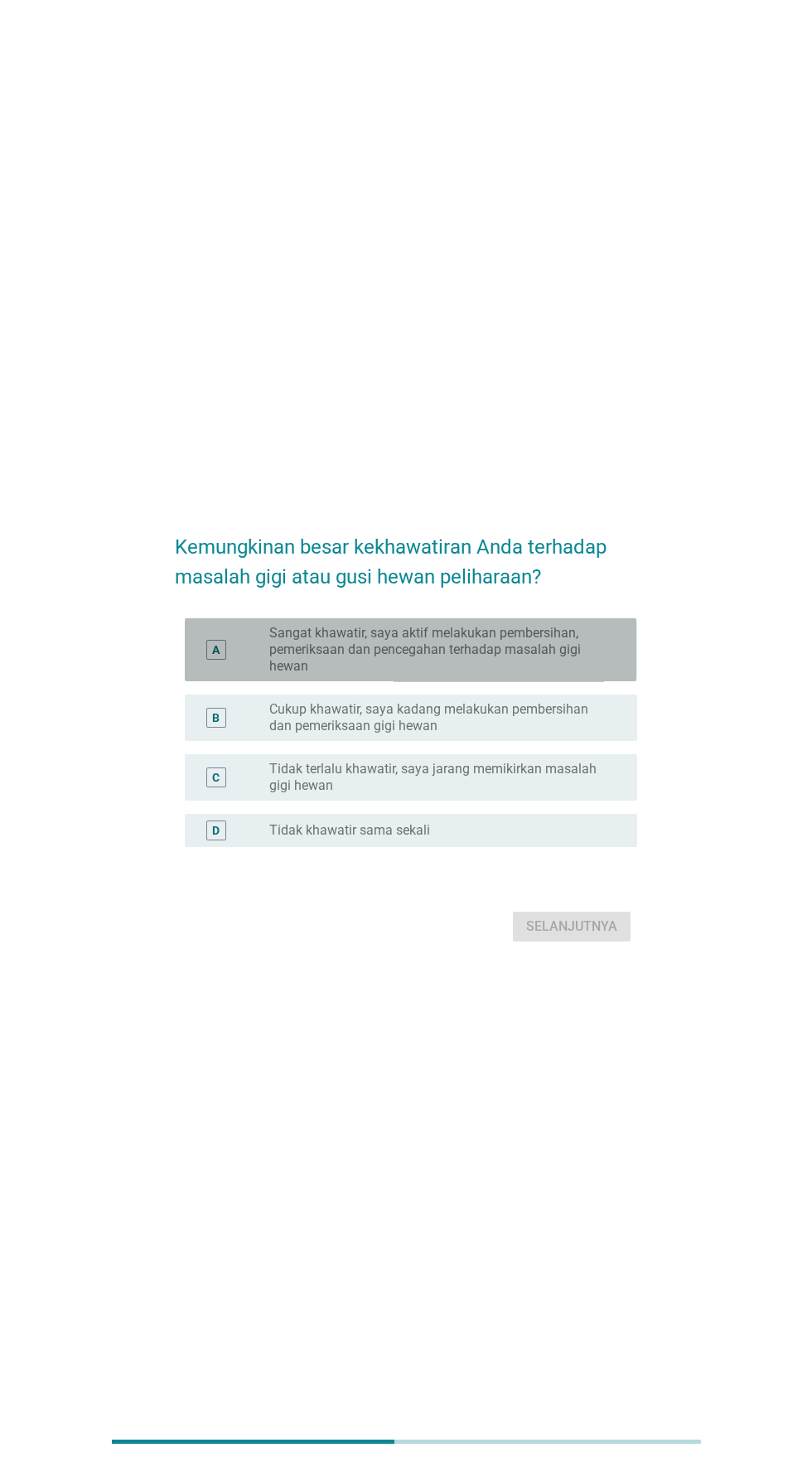
click at [527, 674] on font "Sangat khawatir, saya aktif melakukan pembersihan, pemeriksaan dan pencegahan t…" at bounding box center [425, 650] width 312 height 49
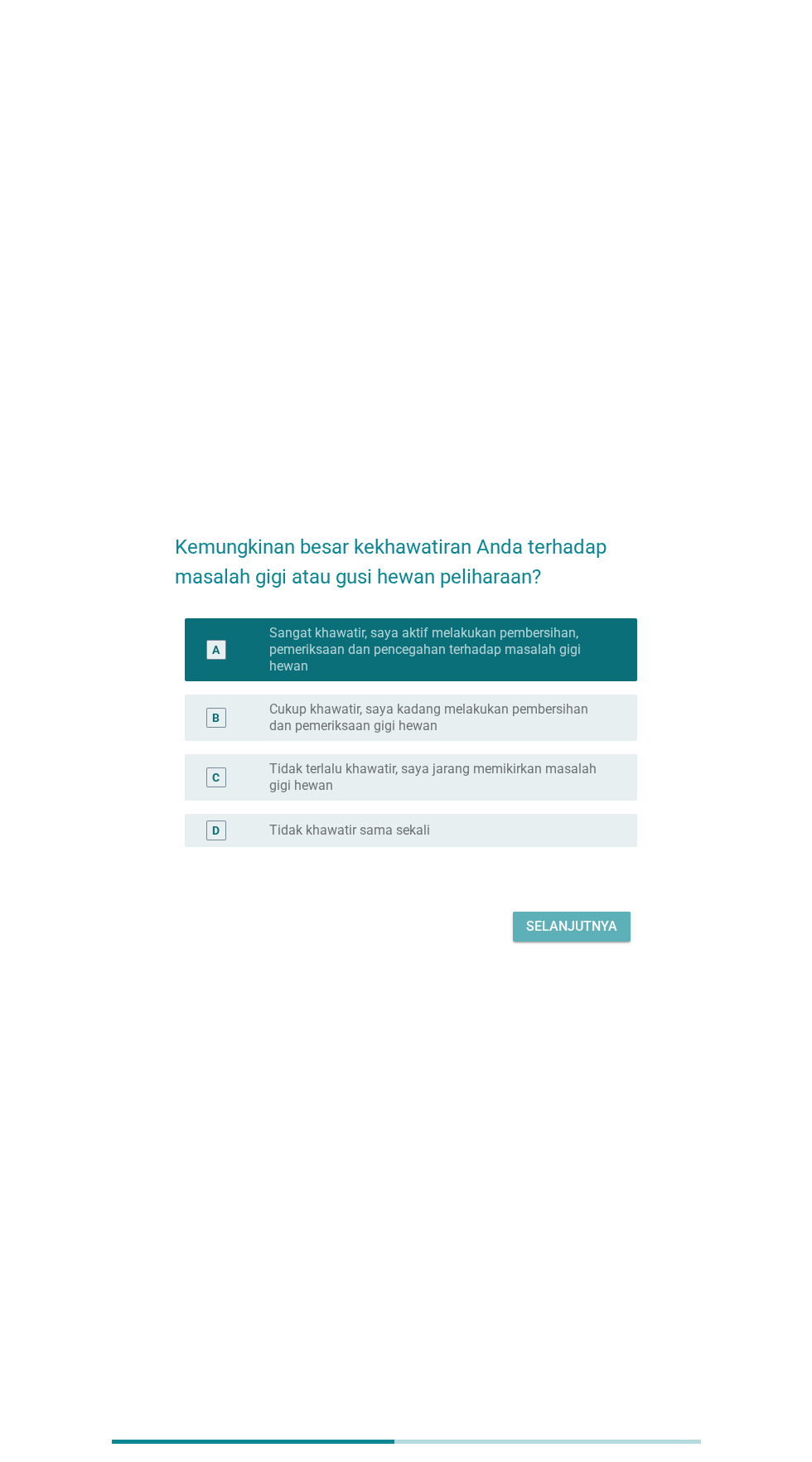
click at [599, 934] on font "Selanjutnya" at bounding box center [572, 927] width 91 height 15
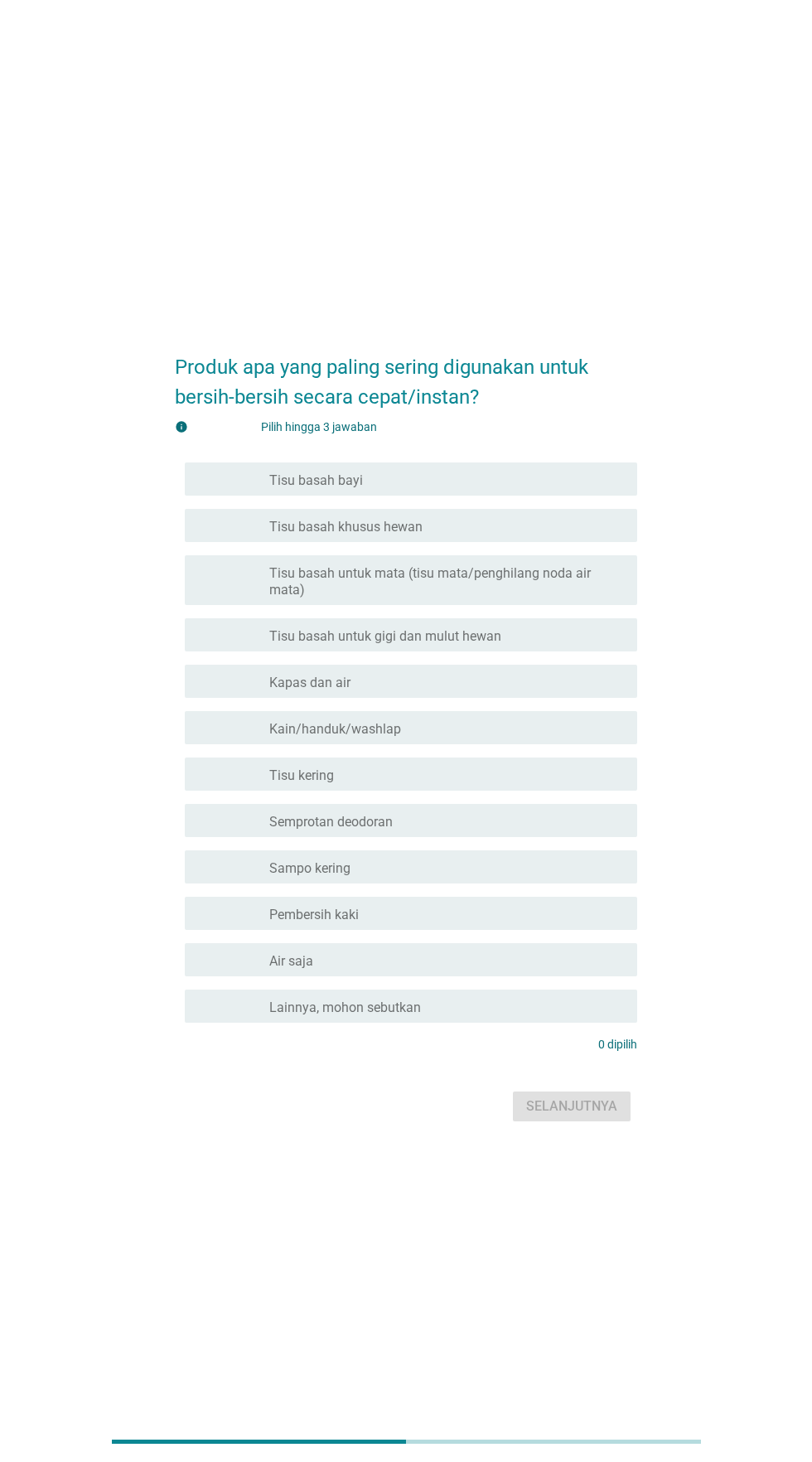
click at [547, 535] on div "garis besar kotak centang kosong Tisu basah khusus hewan" at bounding box center [446, 526] width 354 height 20
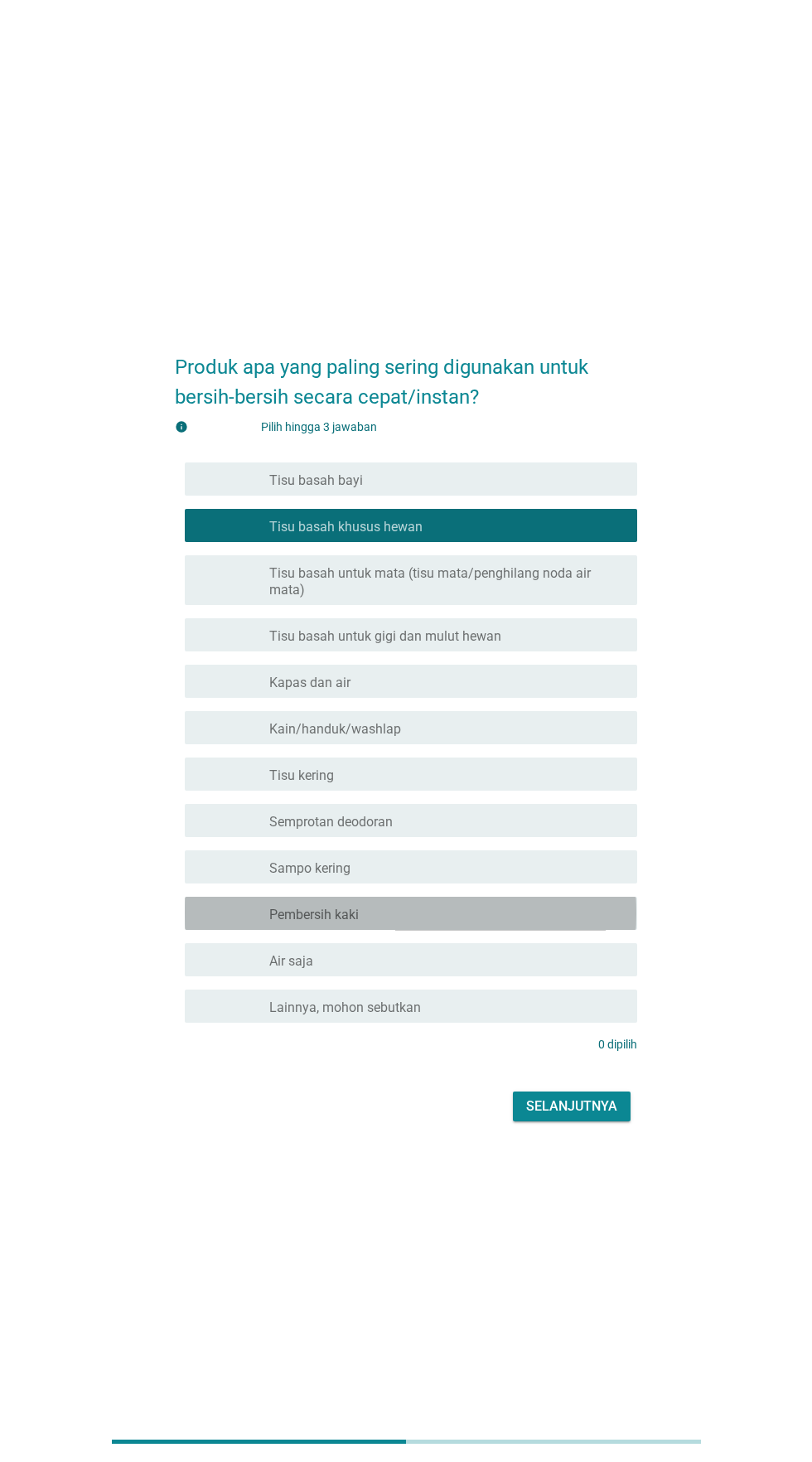
click at [435, 924] on div "garis besar kotak centang kosong Pembersih kaki" at bounding box center [446, 913] width 354 height 20
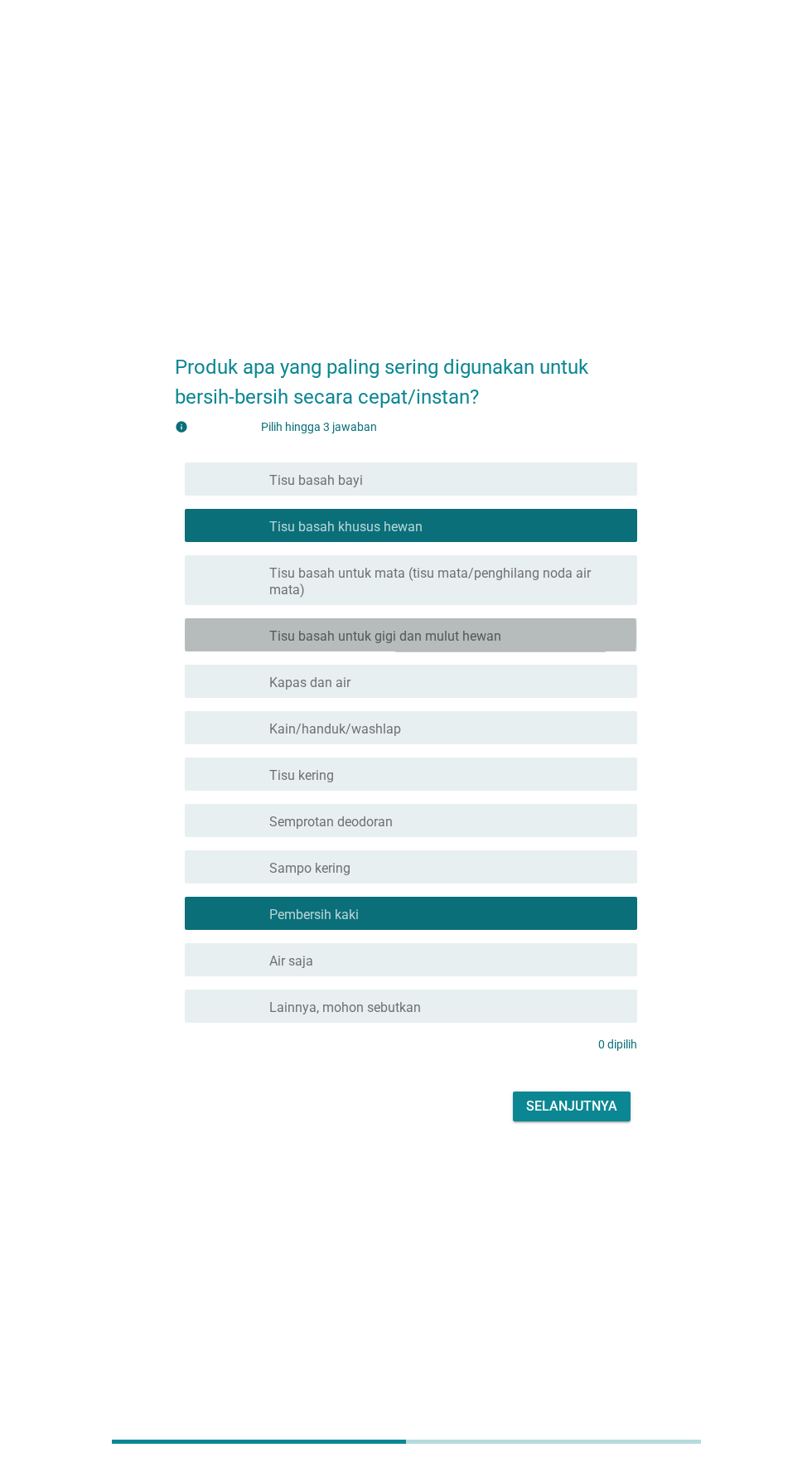
click at [498, 644] on font "Tisu basah untuk gigi dan mulut hewan" at bounding box center [385, 636] width 232 height 15
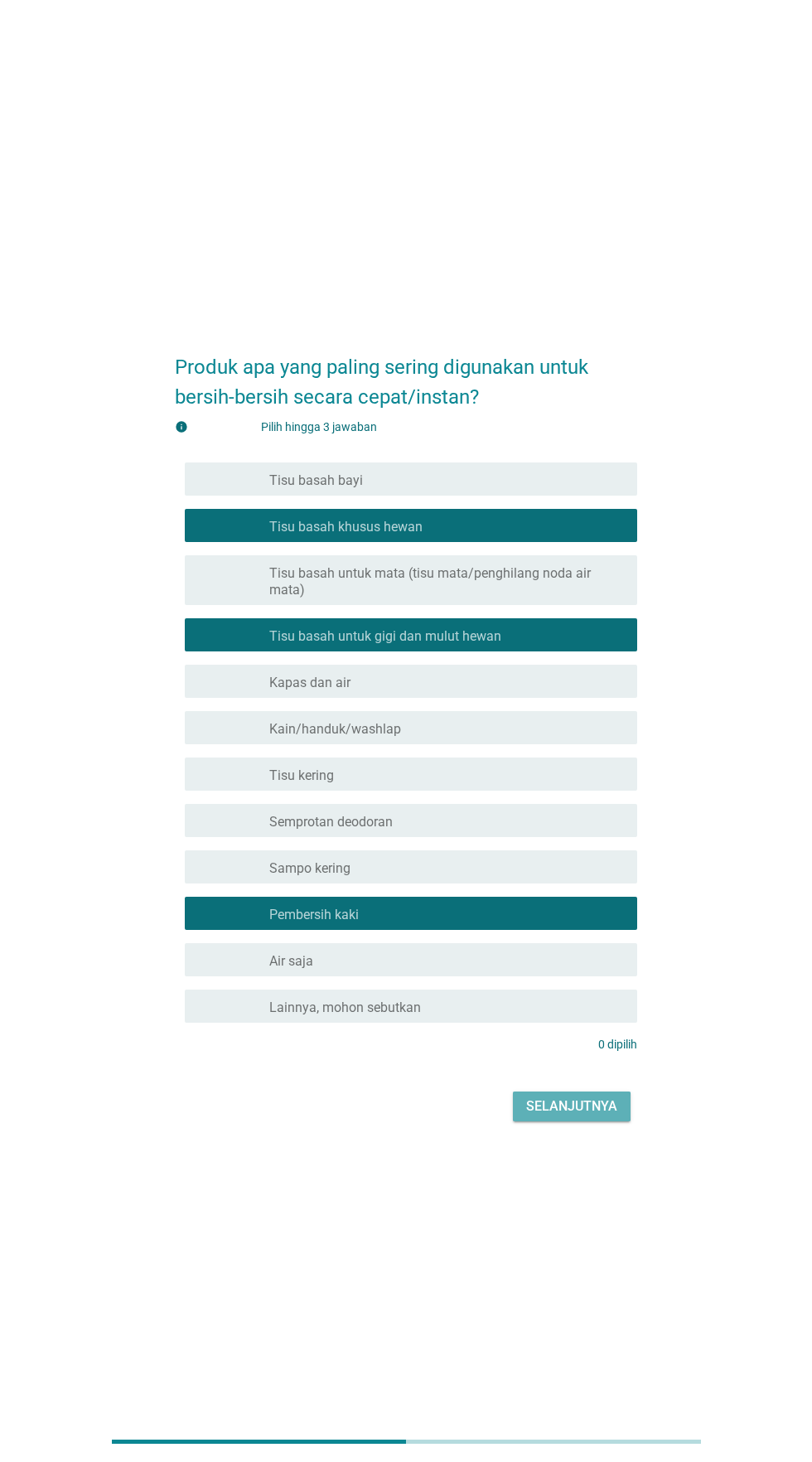
click at [592, 1114] on font "Selanjutnya" at bounding box center [572, 1106] width 91 height 15
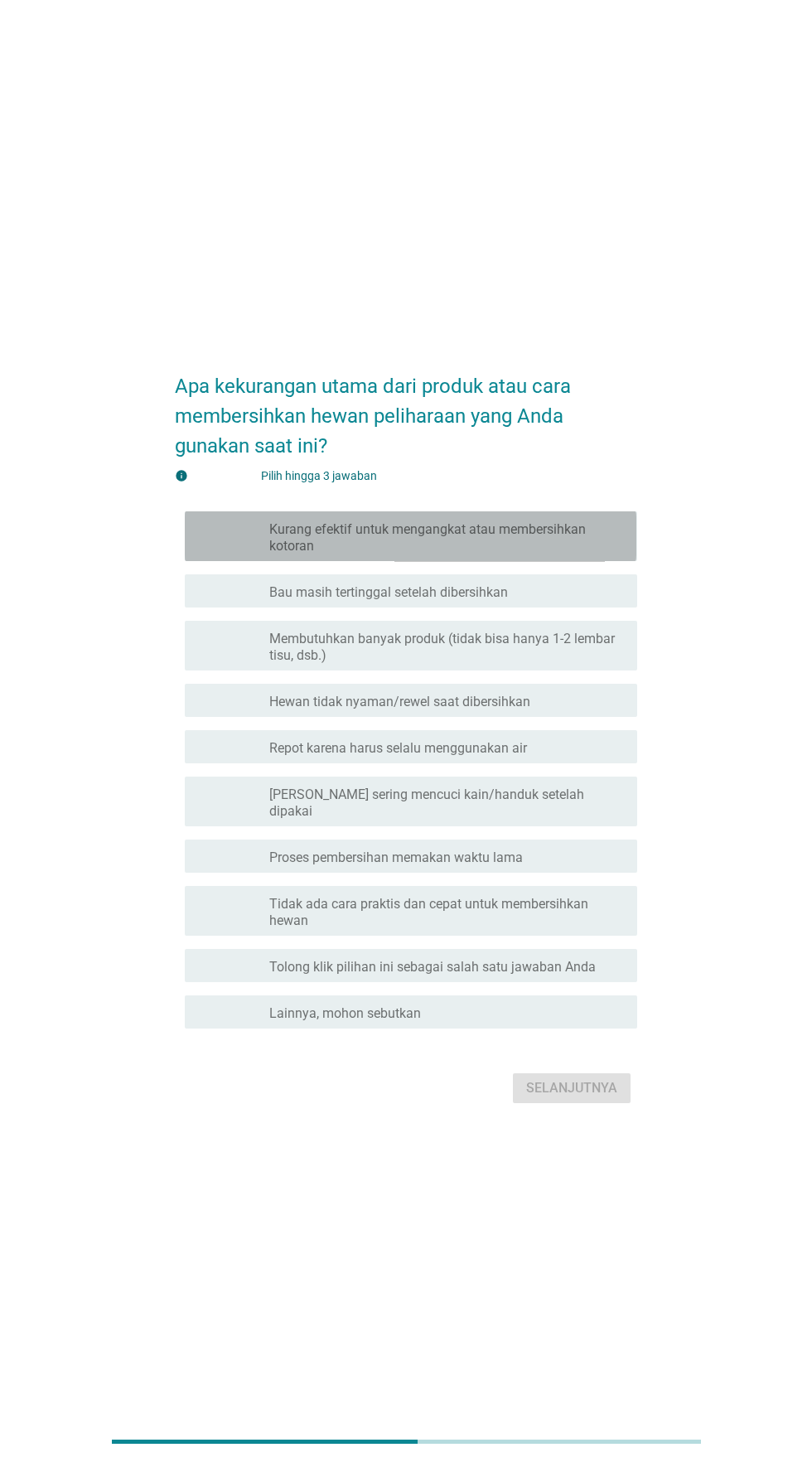
click at [551, 554] on font "Kurang efektif untuk mengangkat atau membersihkan kotoran" at bounding box center [427, 537] width 316 height 32
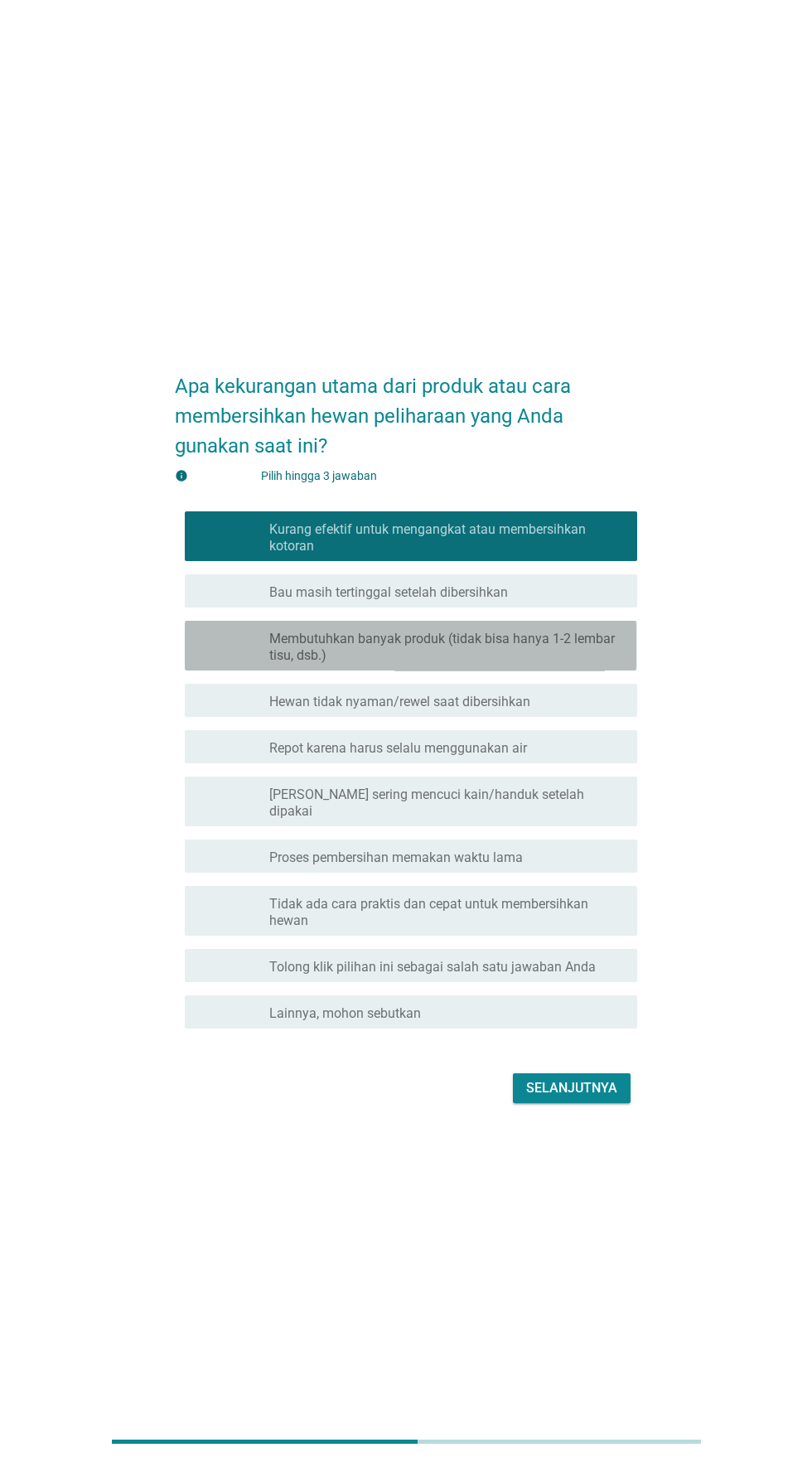
click at [556, 663] on font "Membutuhkan banyak produk (tidak bisa hanya 1-2 lembar tisu, dsb.)" at bounding box center [441, 647] width 346 height 32
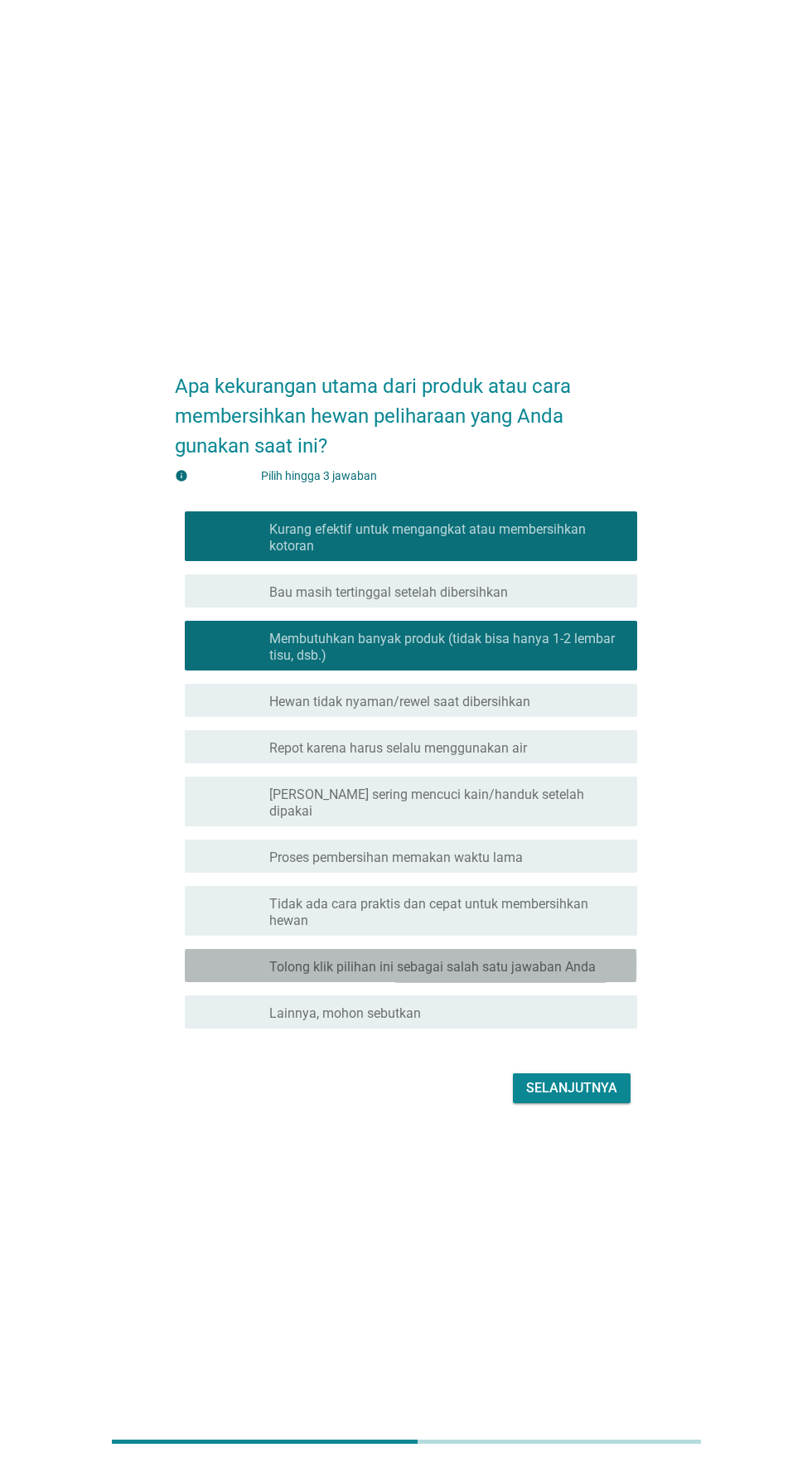
click at [553, 975] on font "Tolong klik pilihan ini sebagai salah satu jawaban Anda" at bounding box center [432, 967] width 326 height 15
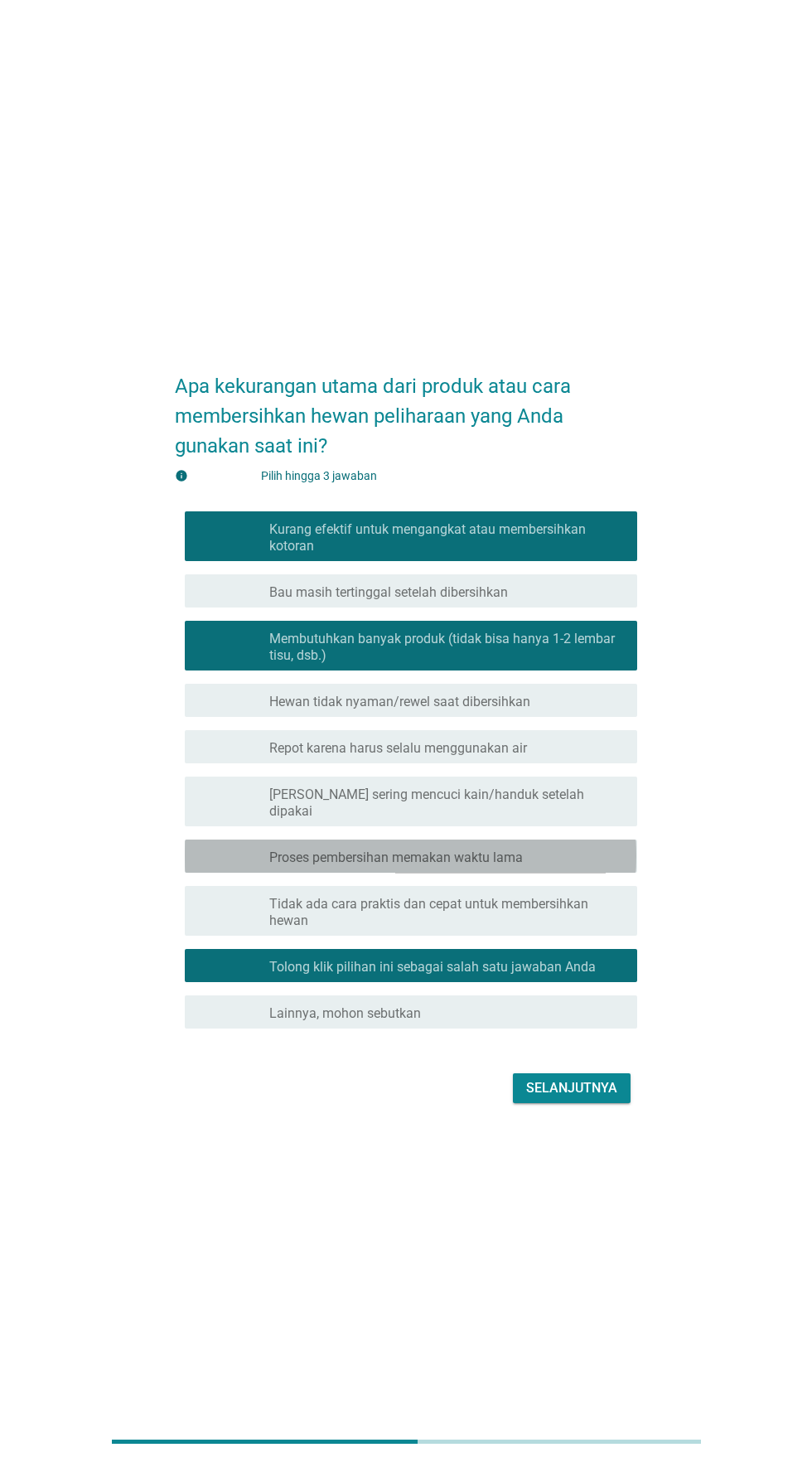
click at [516, 866] on font "Proses pembersihan memakan waktu lama" at bounding box center [396, 858] width 254 height 15
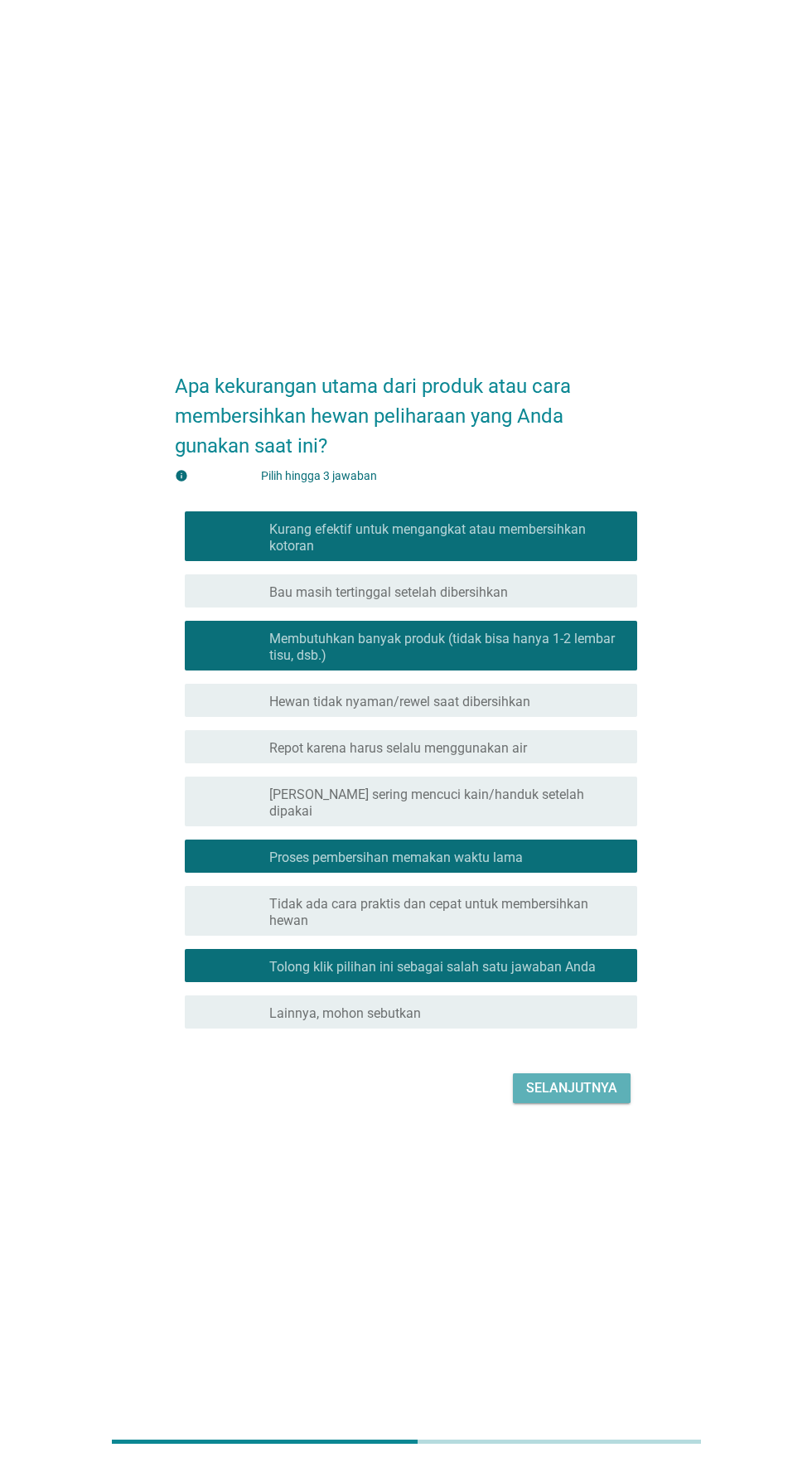
click at [562, 1096] on font "Selanjutnya" at bounding box center [572, 1088] width 91 height 15
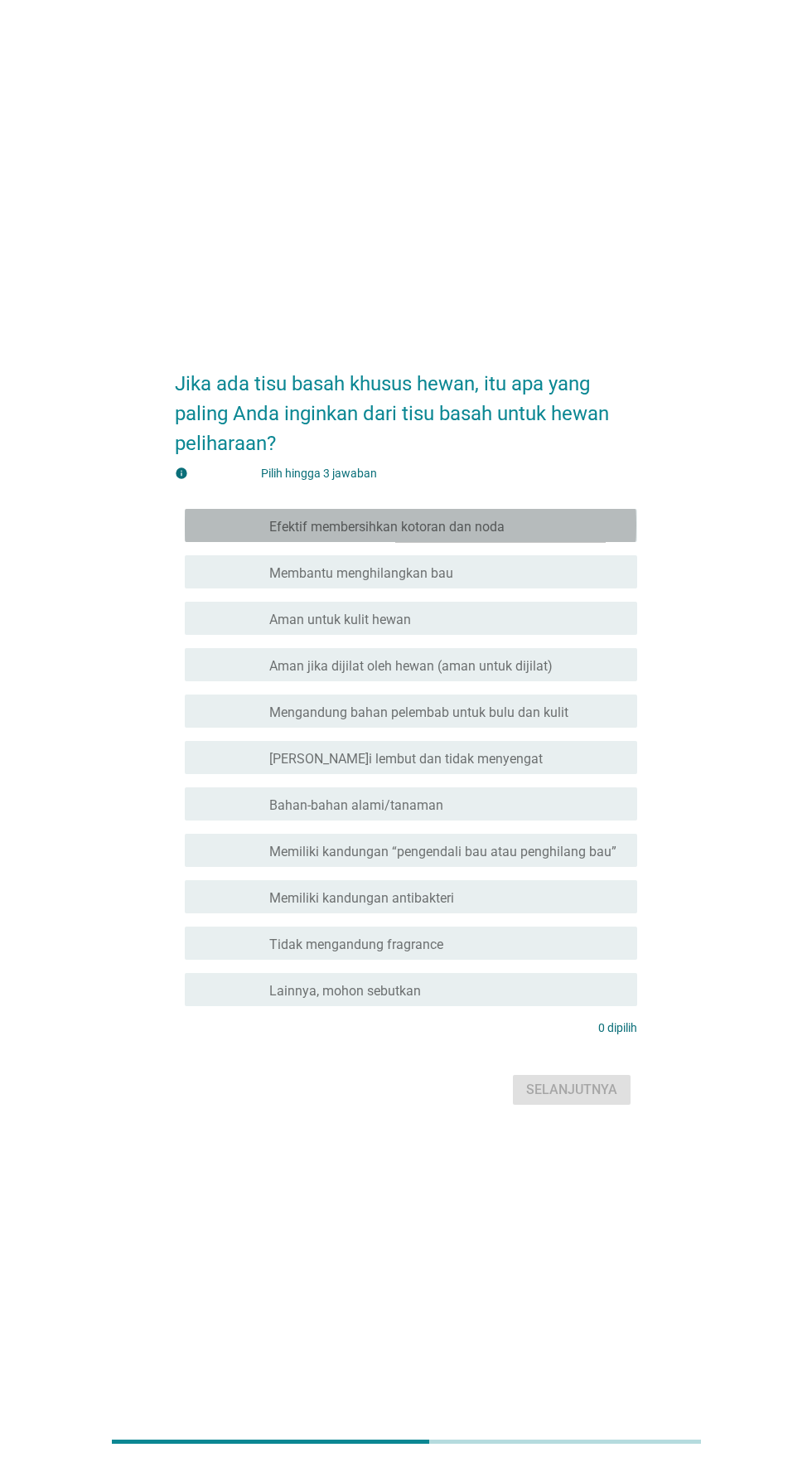
click at [549, 535] on div "garis besar kotak centang kosong Efektif membersihkan kotoran dan noda" at bounding box center [446, 526] width 354 height 20
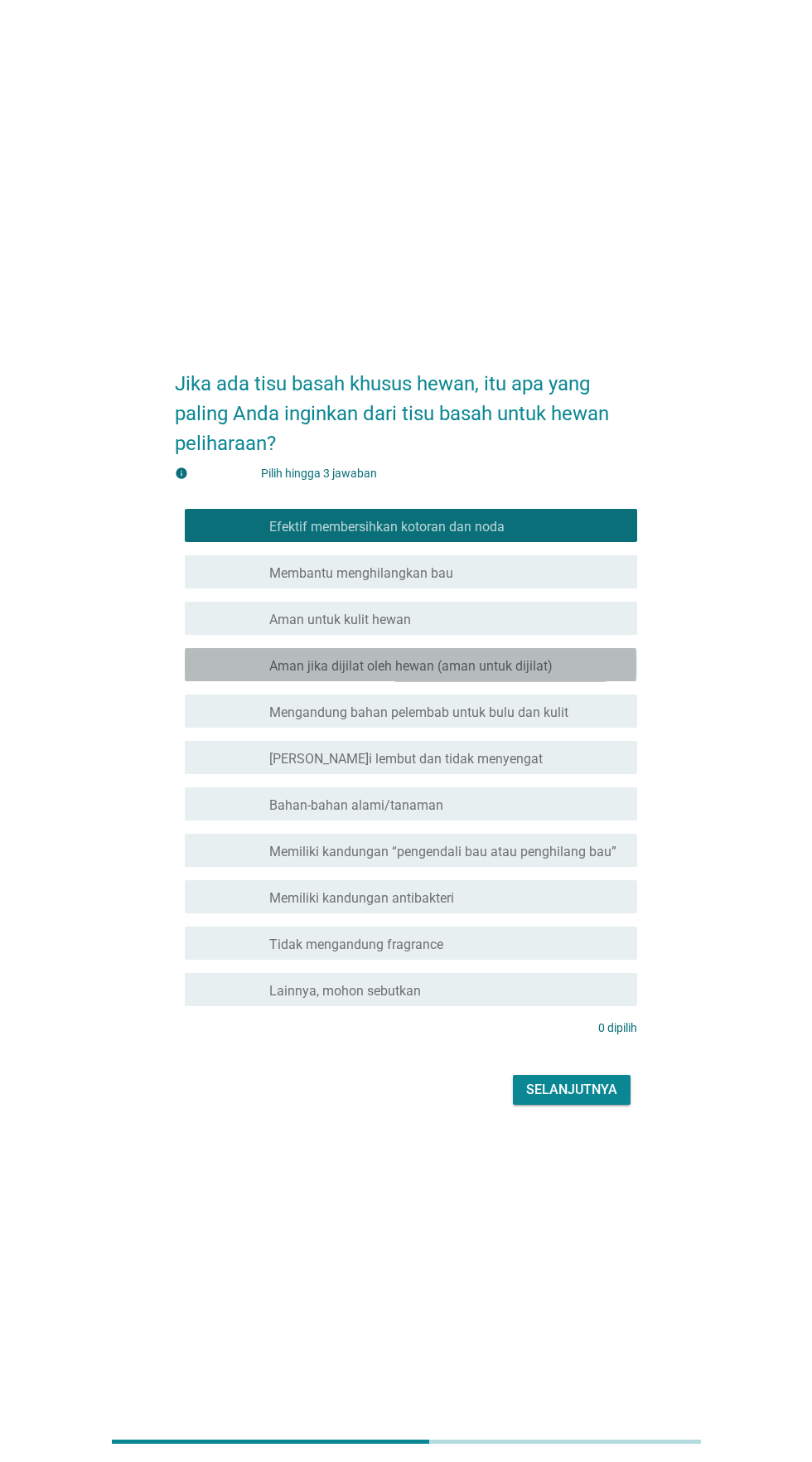
click at [533, 674] on font "Aman jika dijilat oleh hewan (aman untuk dijilat)" at bounding box center [410, 666] width 284 height 15
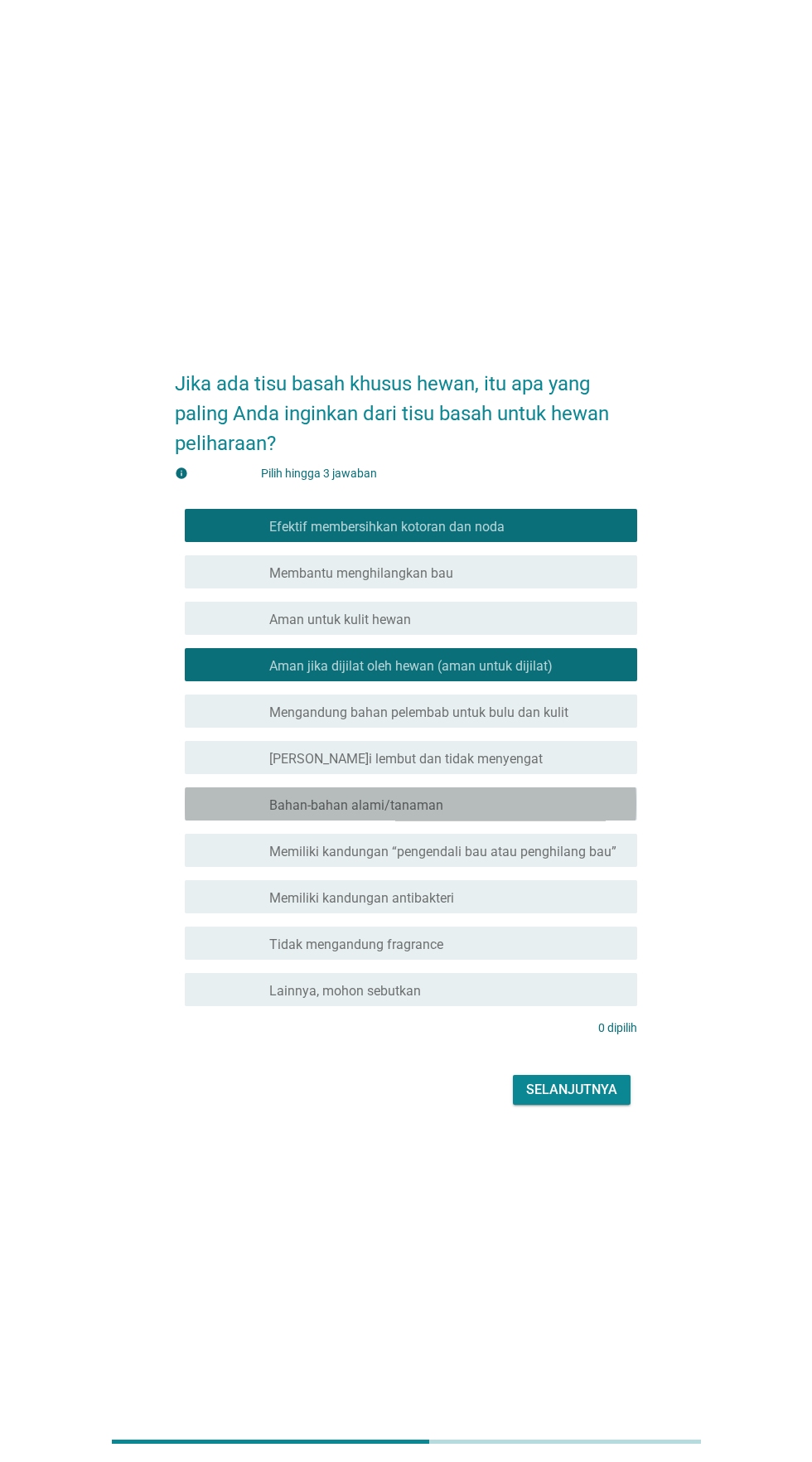
click at [516, 814] on div "garis besar kotak centang kosong Bahan-bahan alami/tanaman" at bounding box center [446, 804] width 354 height 20
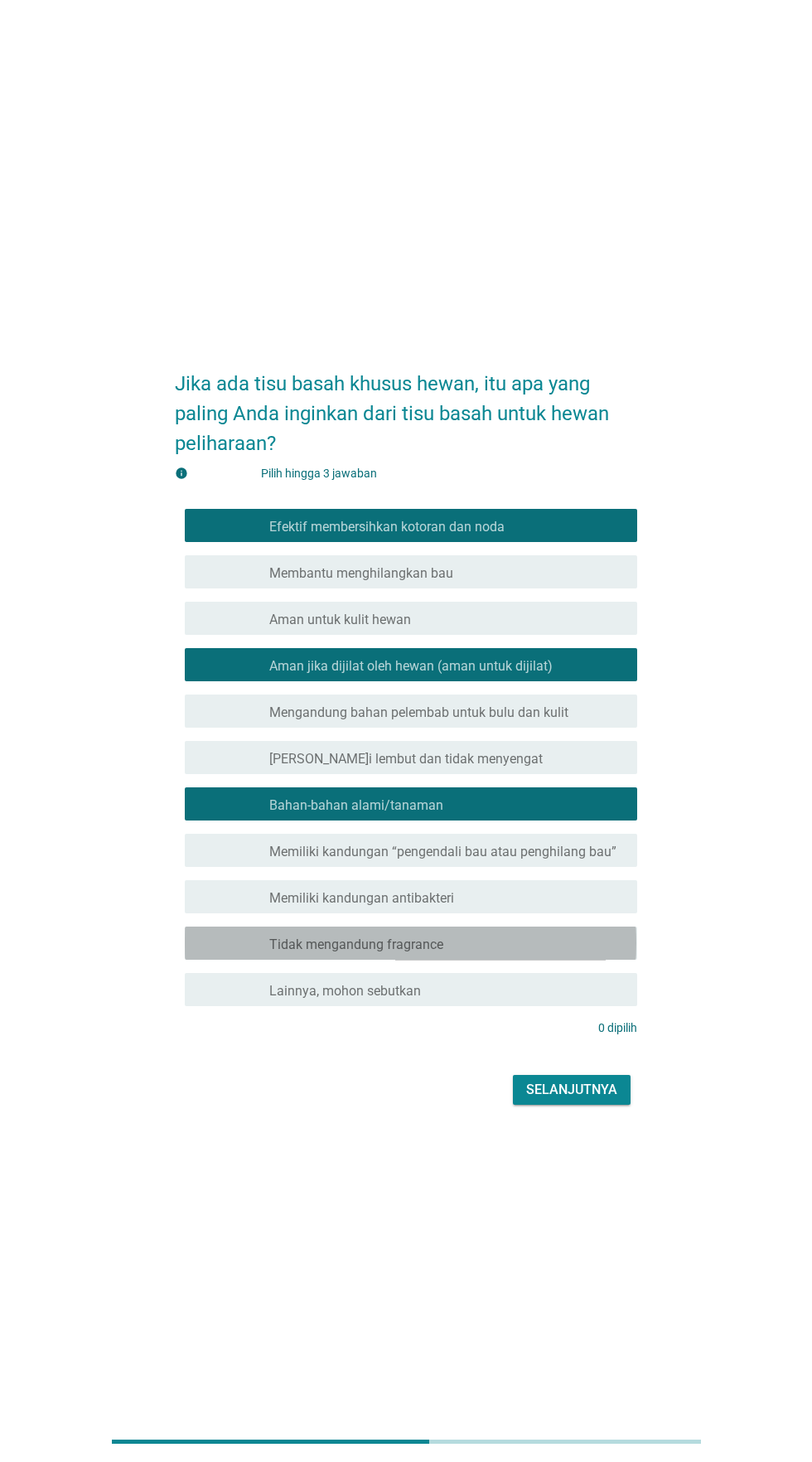
click at [521, 954] on div "garis besar kotak centang kosong Tidak mengandung fragrance" at bounding box center [446, 943] width 354 height 20
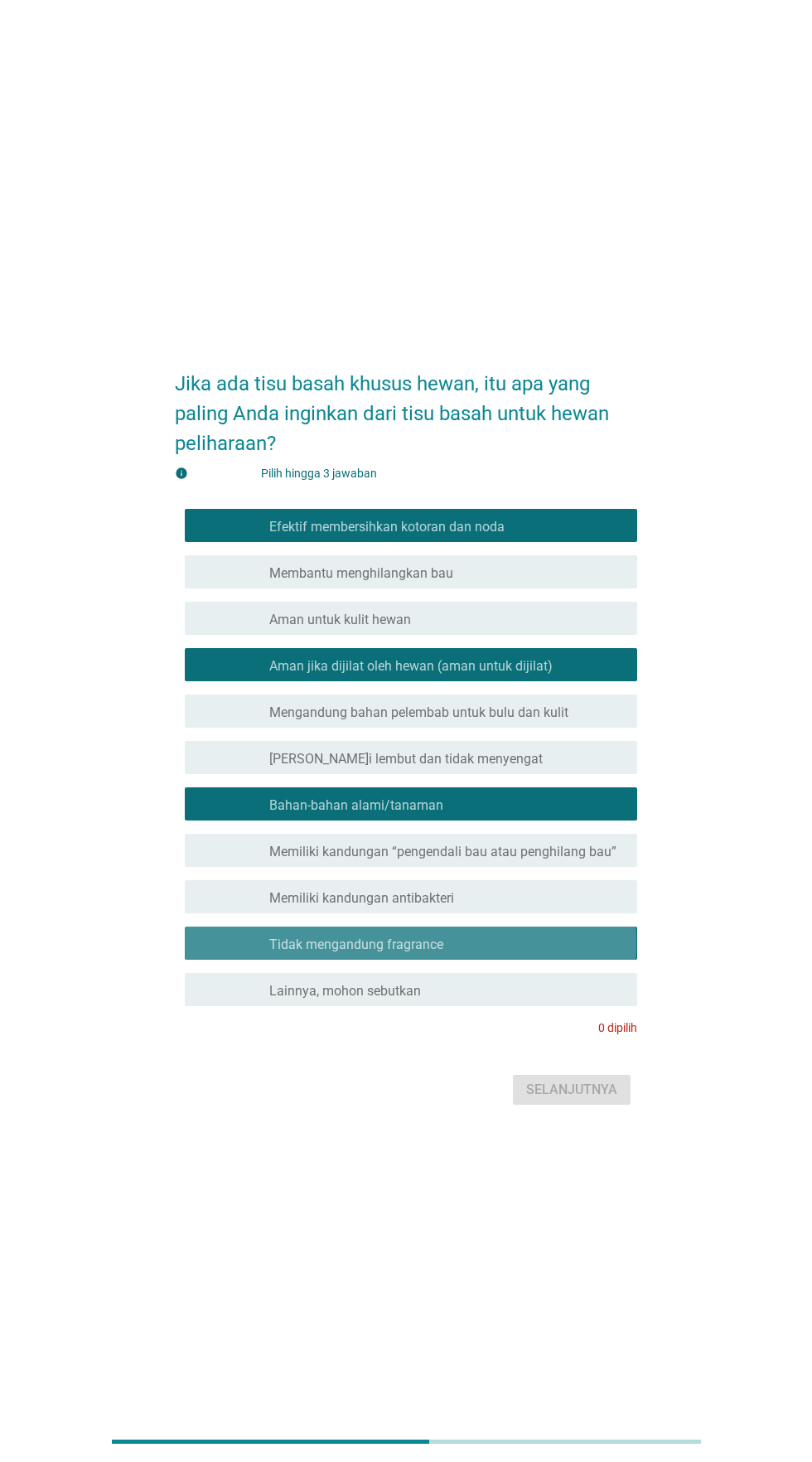
click at [518, 954] on div "garis besar kotak centang kosong Tidak mengandung fragrance" at bounding box center [446, 943] width 354 height 20
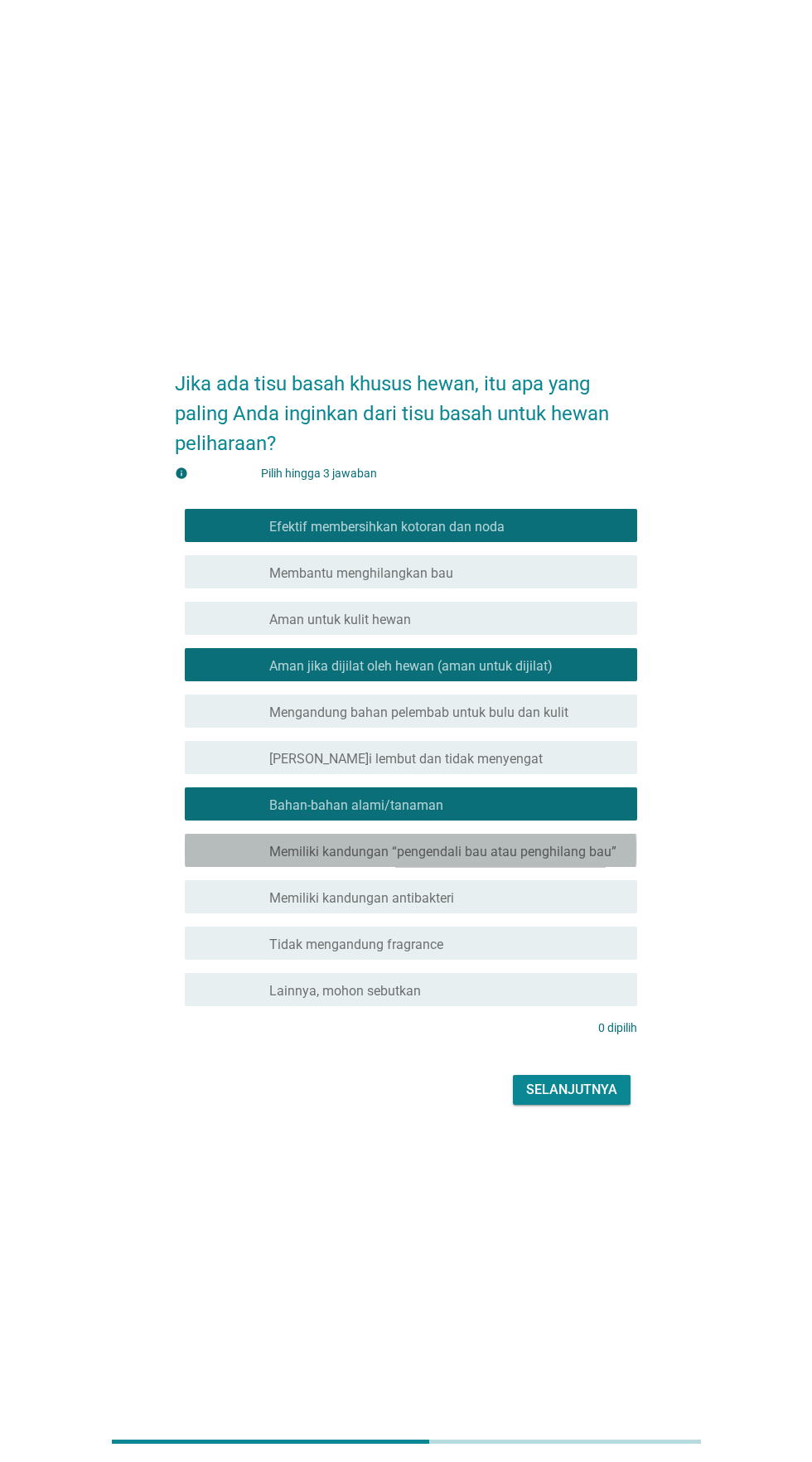
click at [580, 860] on font "Memiliki kandungan “pengendali bau atau penghilang bau”" at bounding box center [442, 852] width 347 height 15
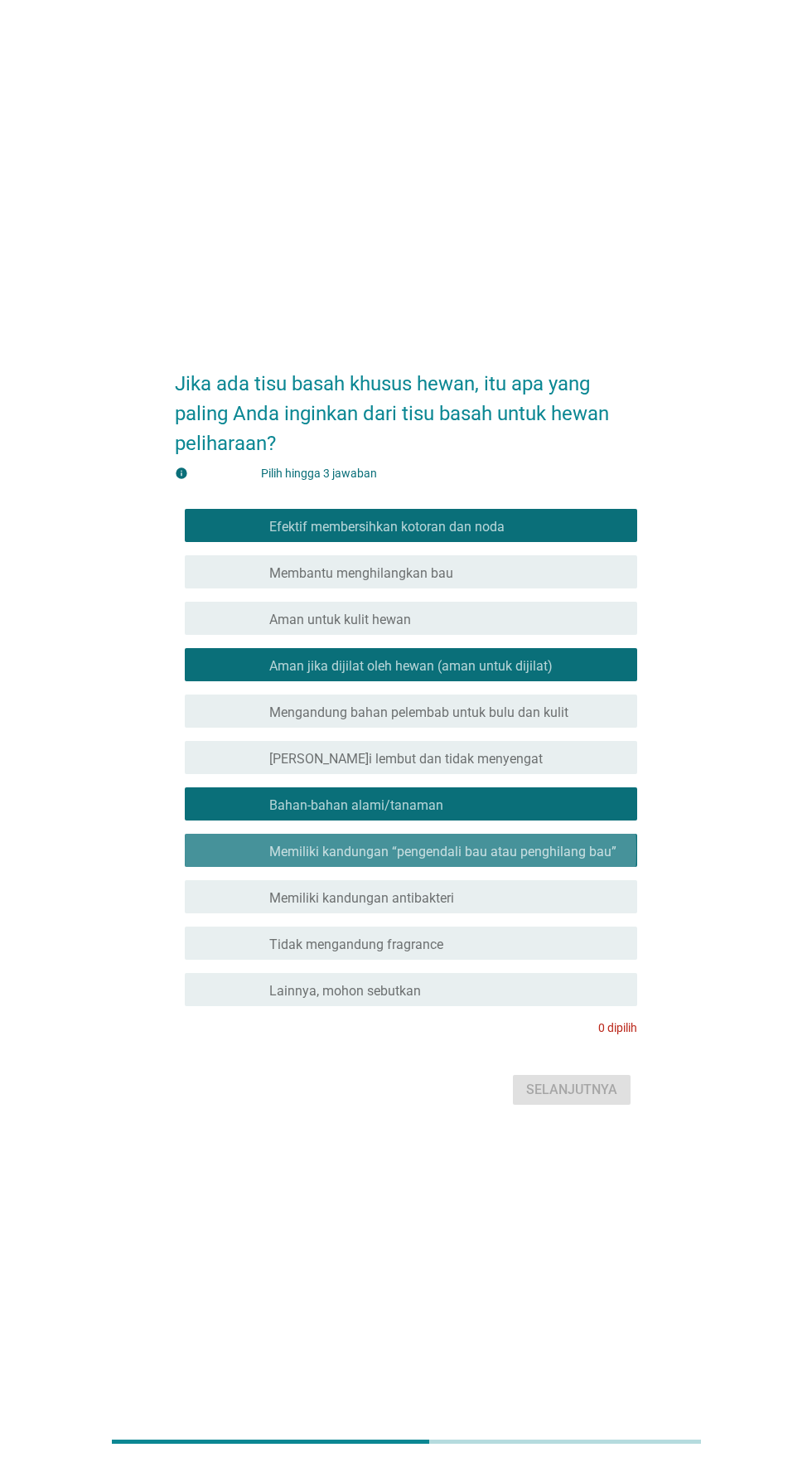
click at [574, 814] on div "garis besar kotak centang kosong Bahan-bahan alami/tanaman" at bounding box center [446, 804] width 354 height 20
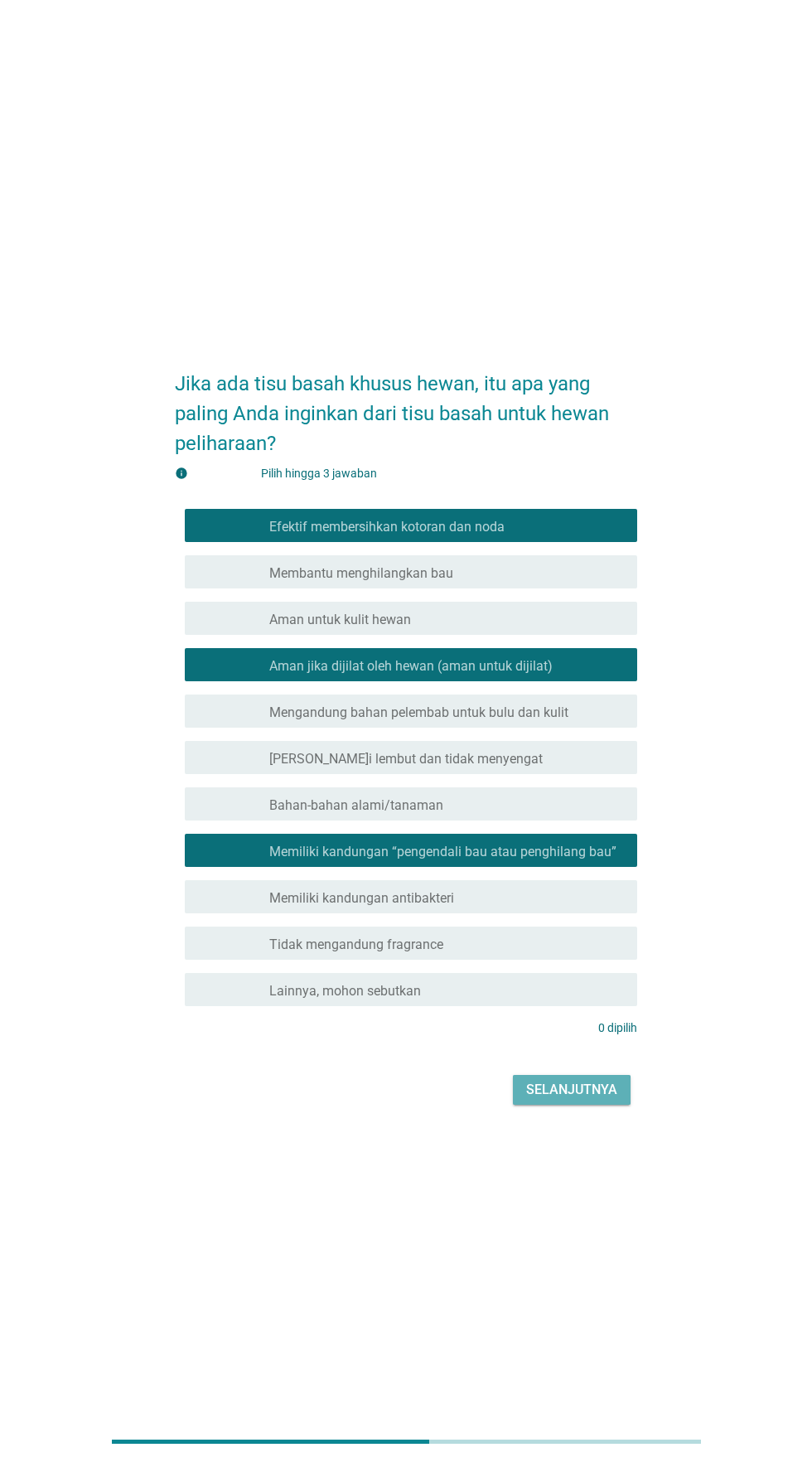
click at [571, 1098] on font "Selanjutnya" at bounding box center [572, 1089] width 91 height 15
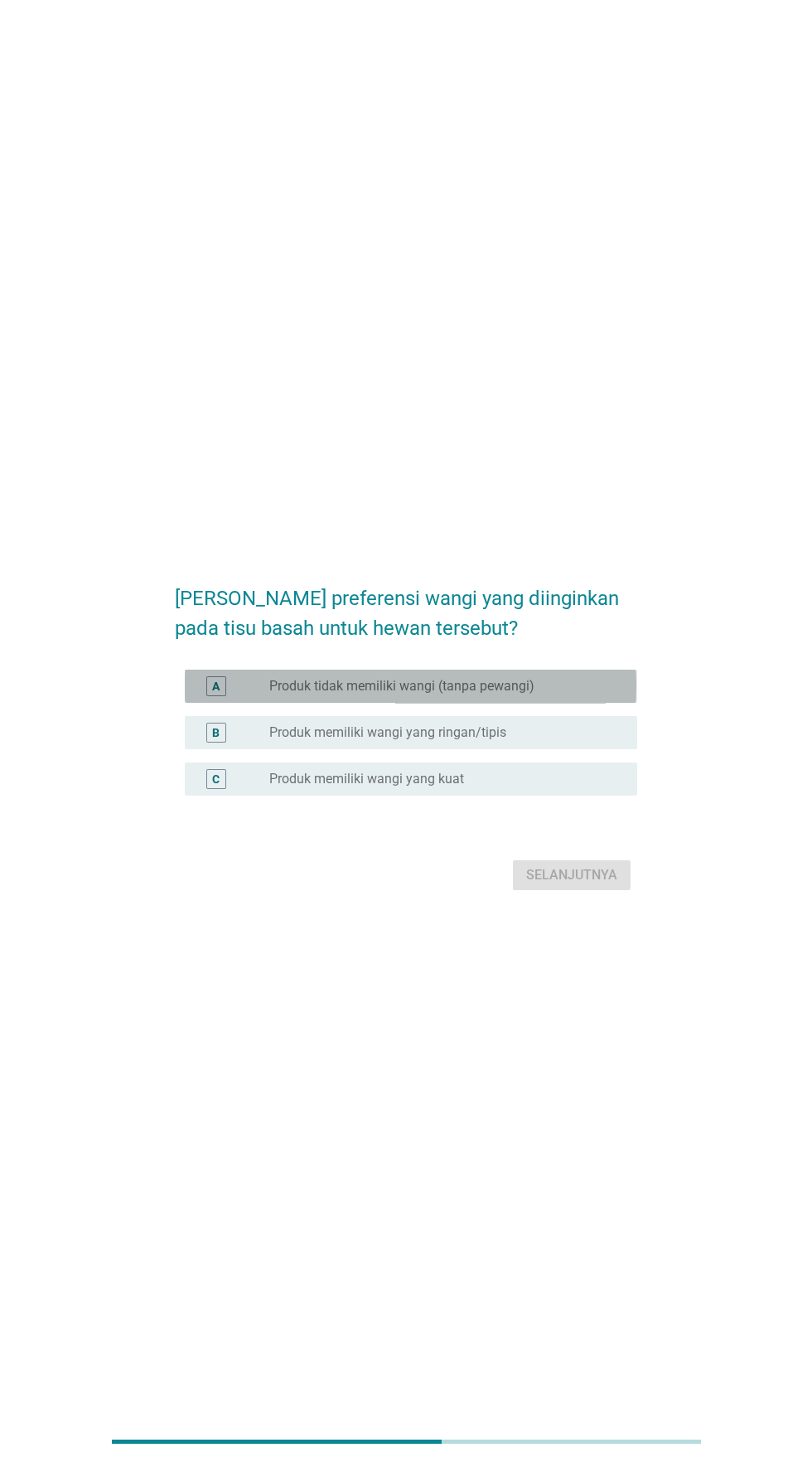
click at [589, 694] on div "tombol radio tidak dicentang Produk tidak memiliki wangi (tanpa pewangi)" at bounding box center [439, 685] width 342 height 16
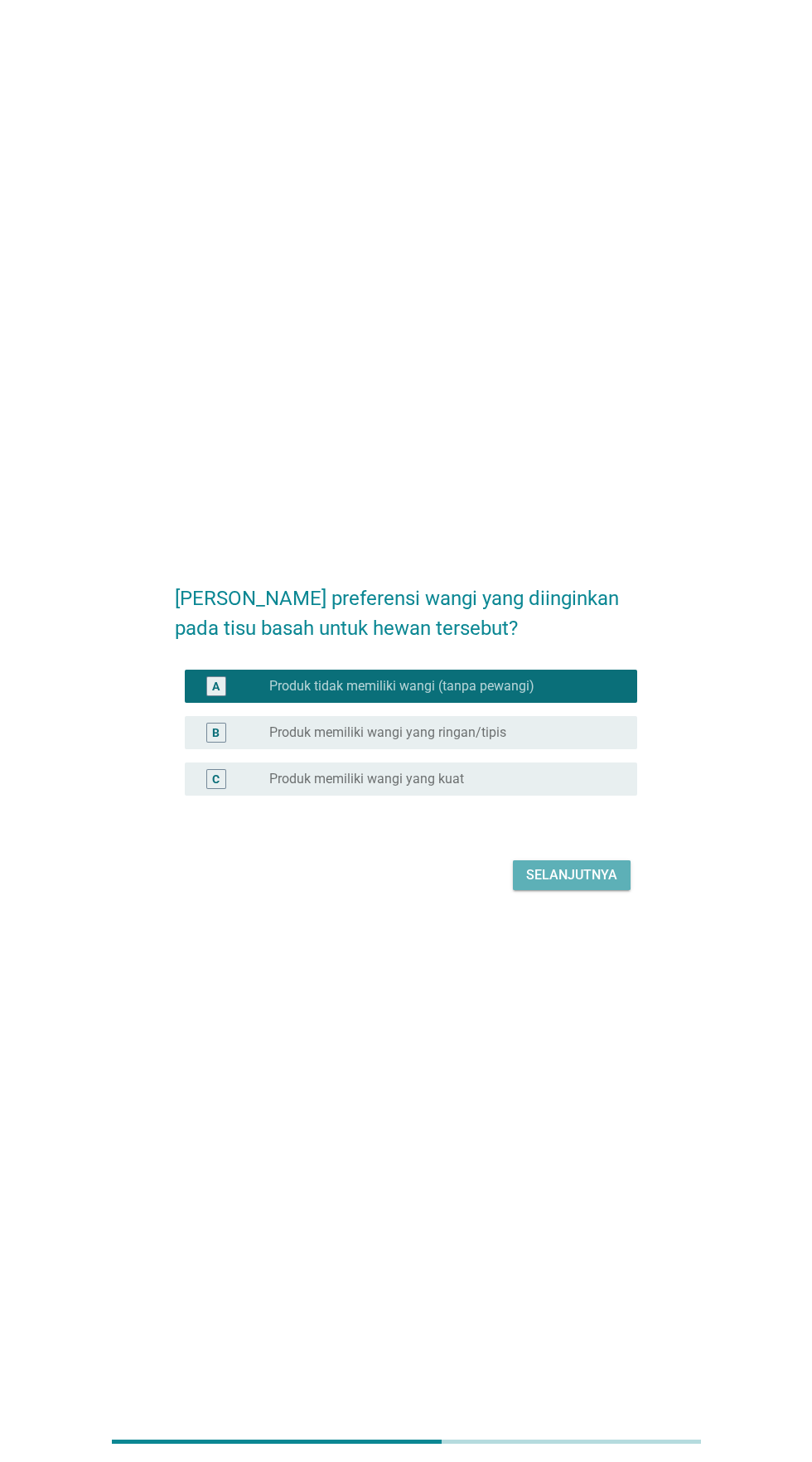
click at [578, 883] on font "Selanjutnya" at bounding box center [572, 875] width 91 height 15
click at [580, 896] on div "Selanjutnya" at bounding box center [406, 875] width 462 height 40
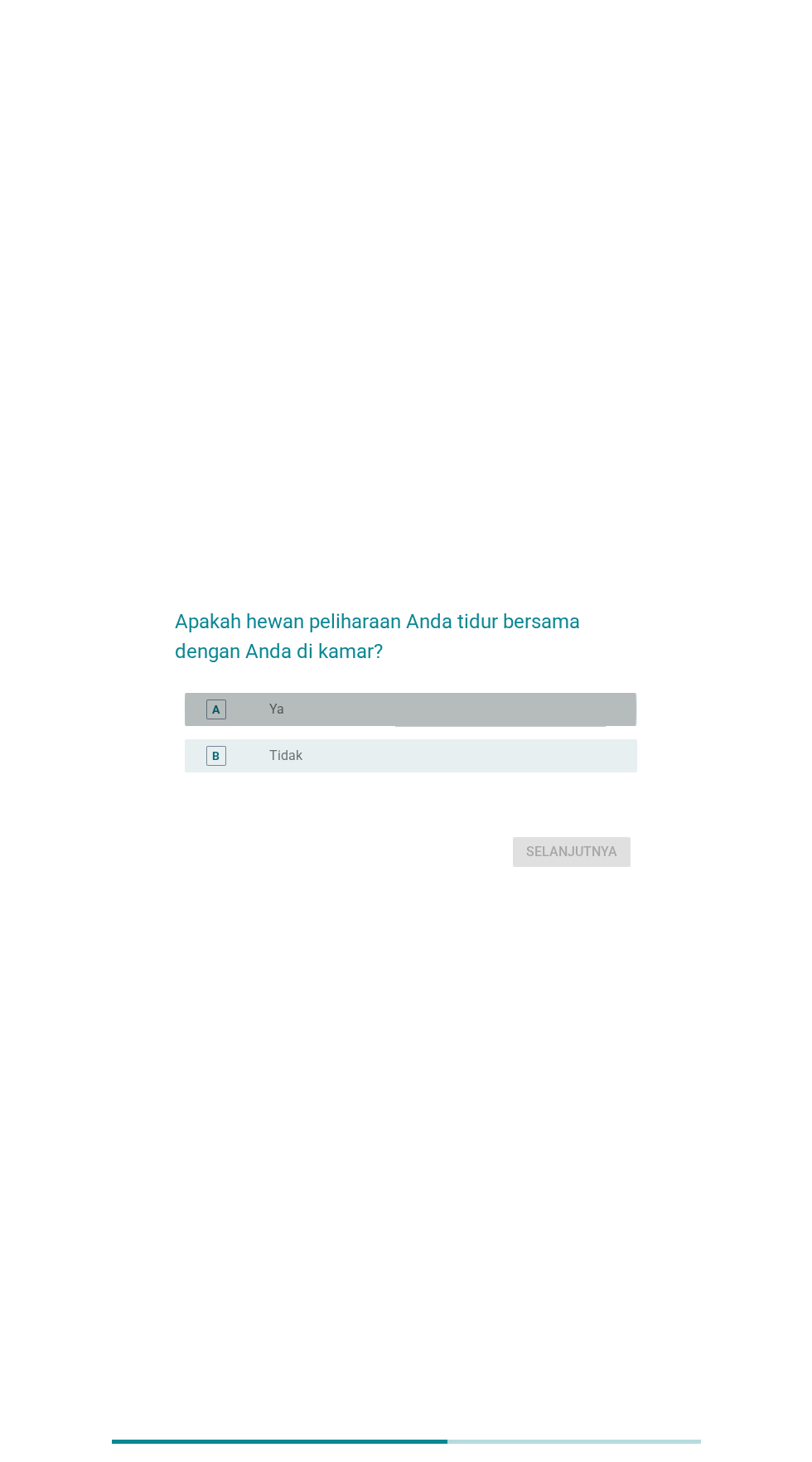
click at [556, 717] on div "tombol radio tidak dicentang Ya" at bounding box center [439, 709] width 342 height 16
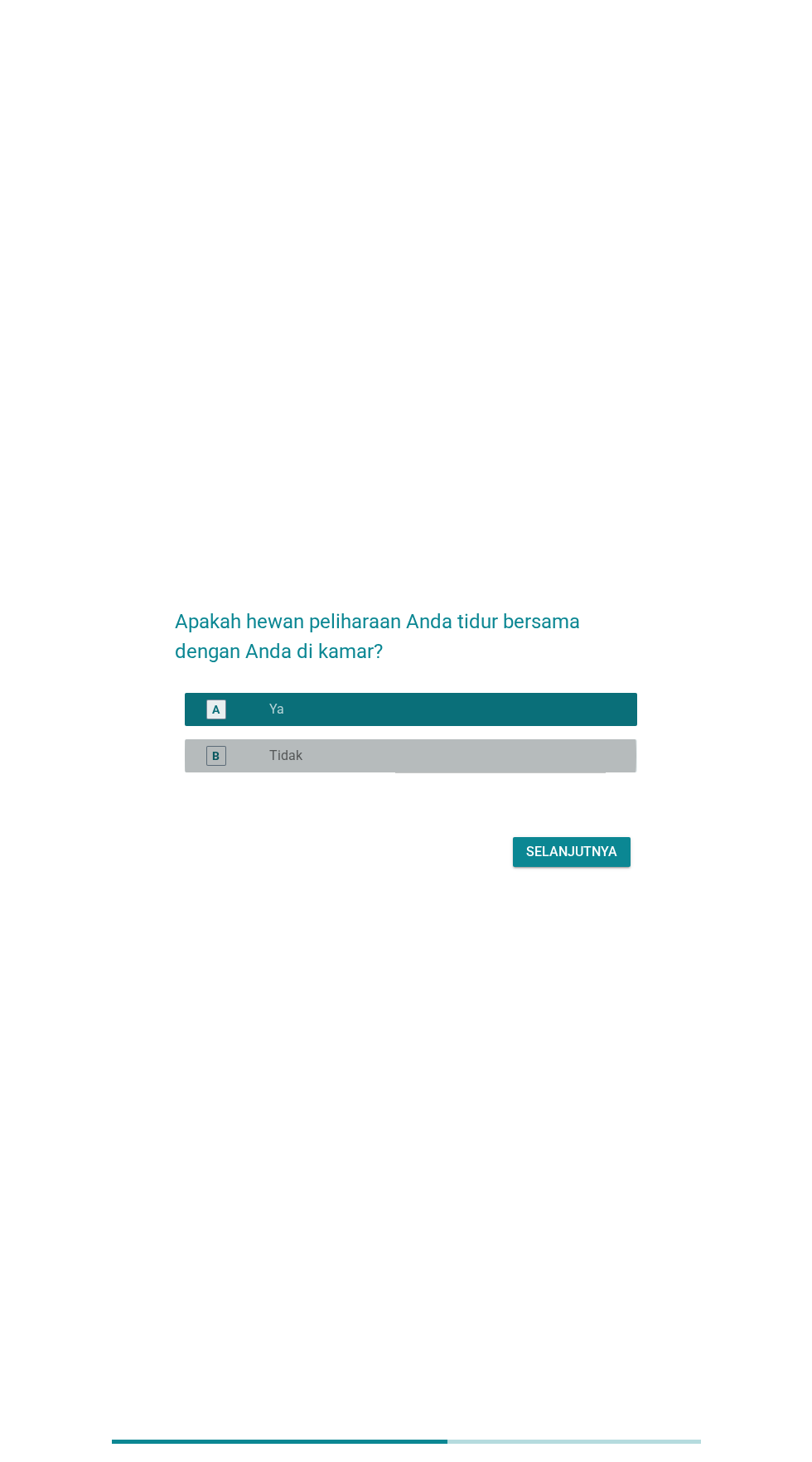
click at [556, 766] on div "tombol radio tidak dicentang Tidak" at bounding box center [446, 756] width 354 height 20
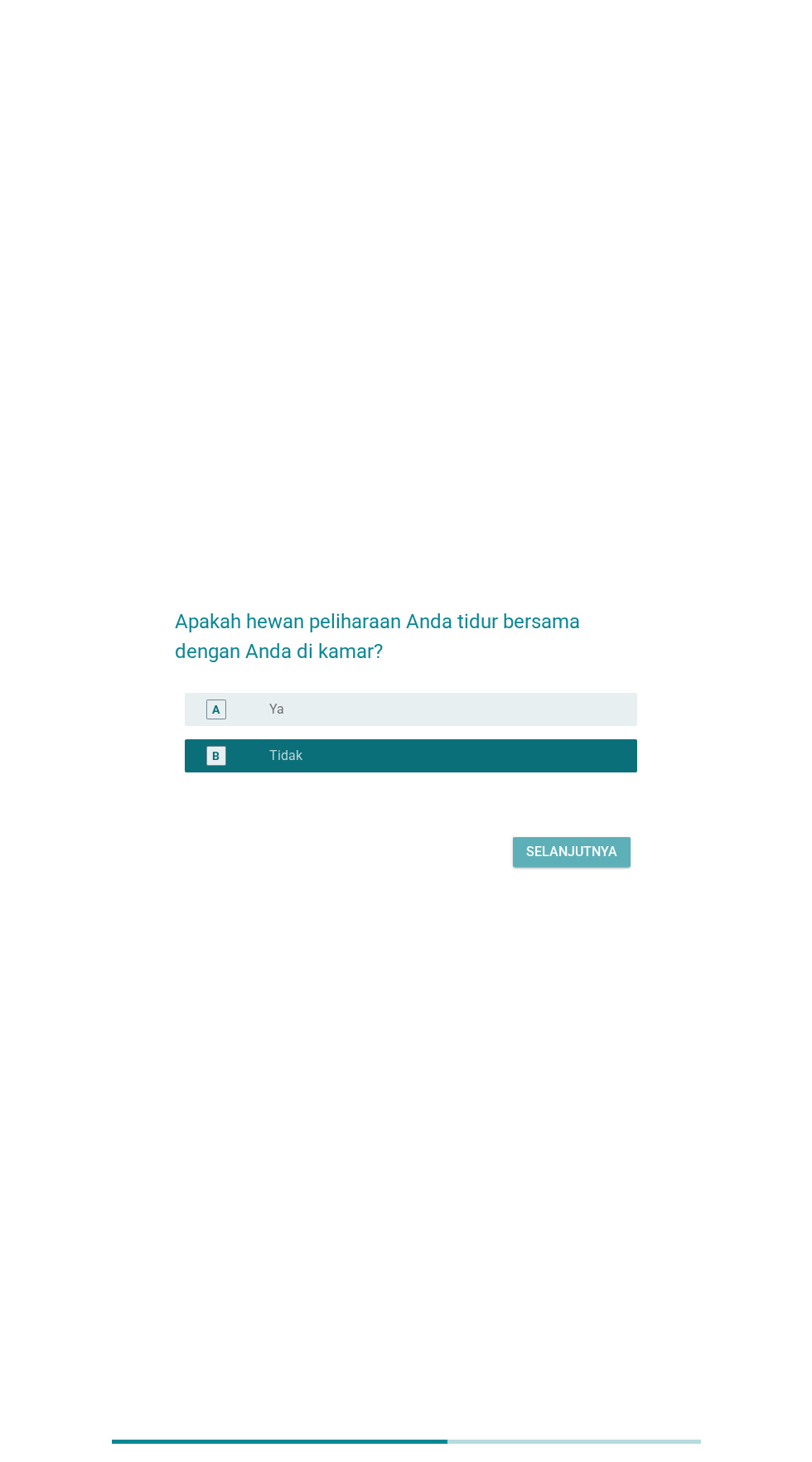
click at [575, 860] on font "Selanjutnya" at bounding box center [572, 852] width 91 height 15
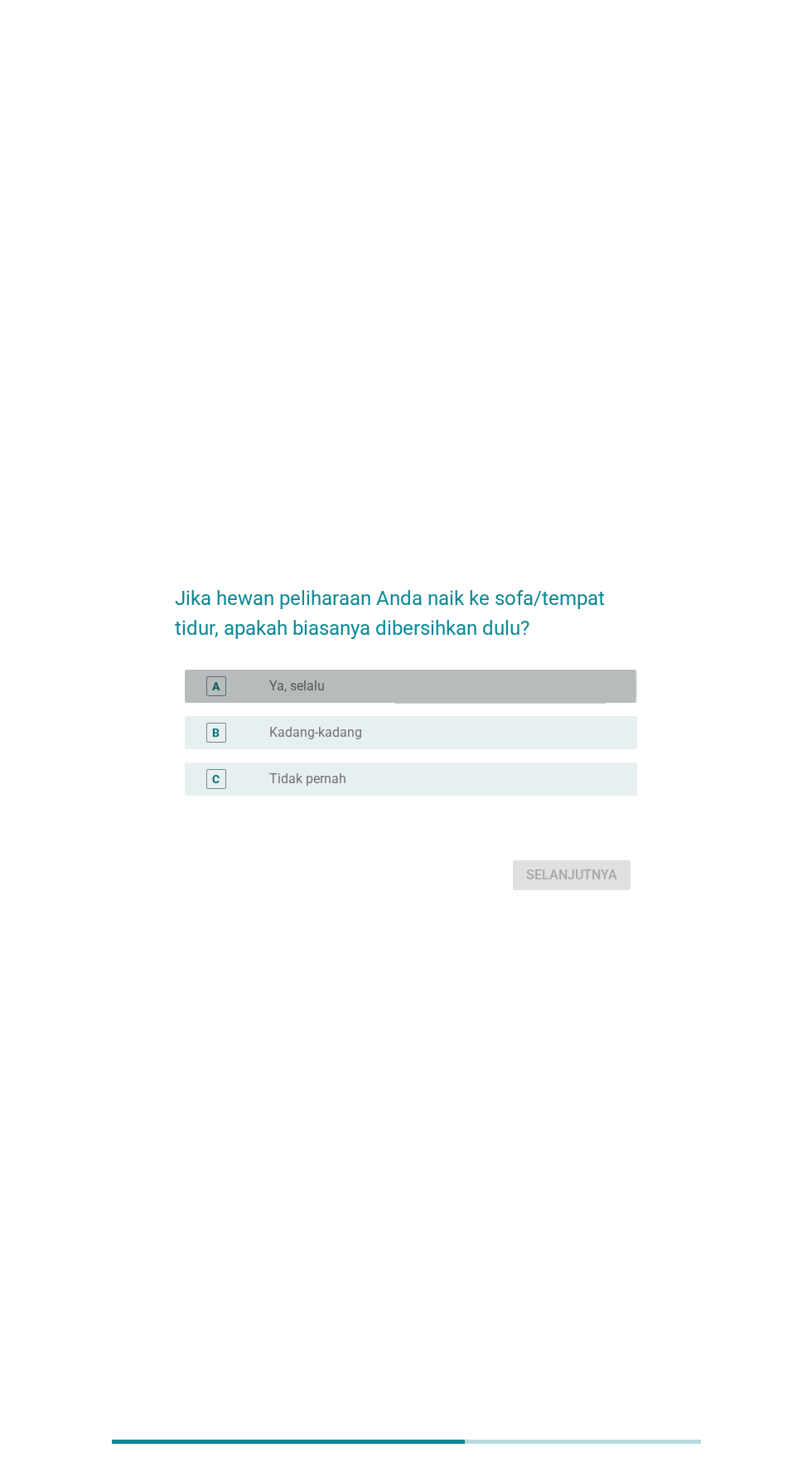
click at [553, 696] on div "tombol radio tidak dicentang Ya, selalu" at bounding box center [446, 686] width 354 height 20
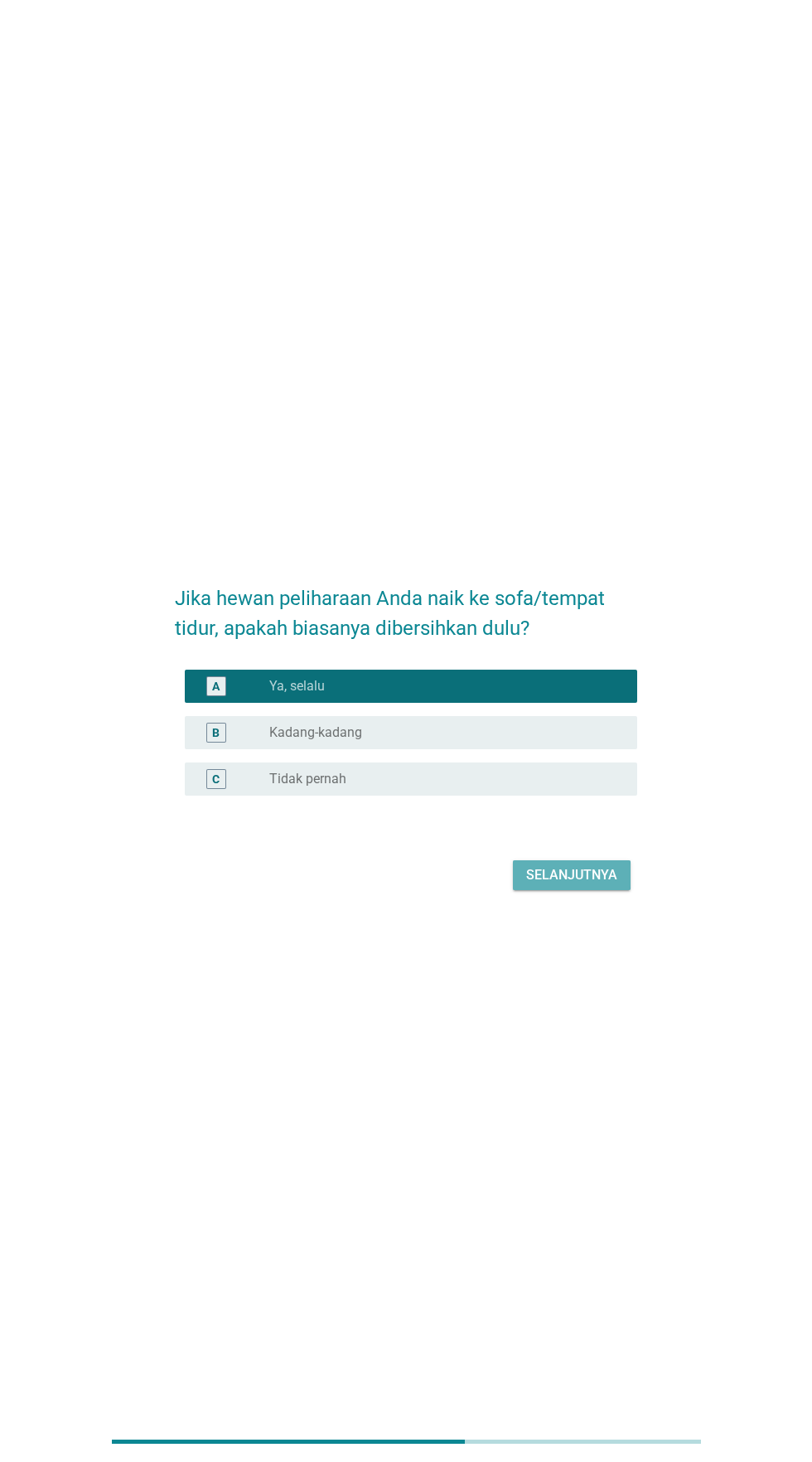
click at [573, 883] on font "Selanjutnya" at bounding box center [572, 875] width 91 height 15
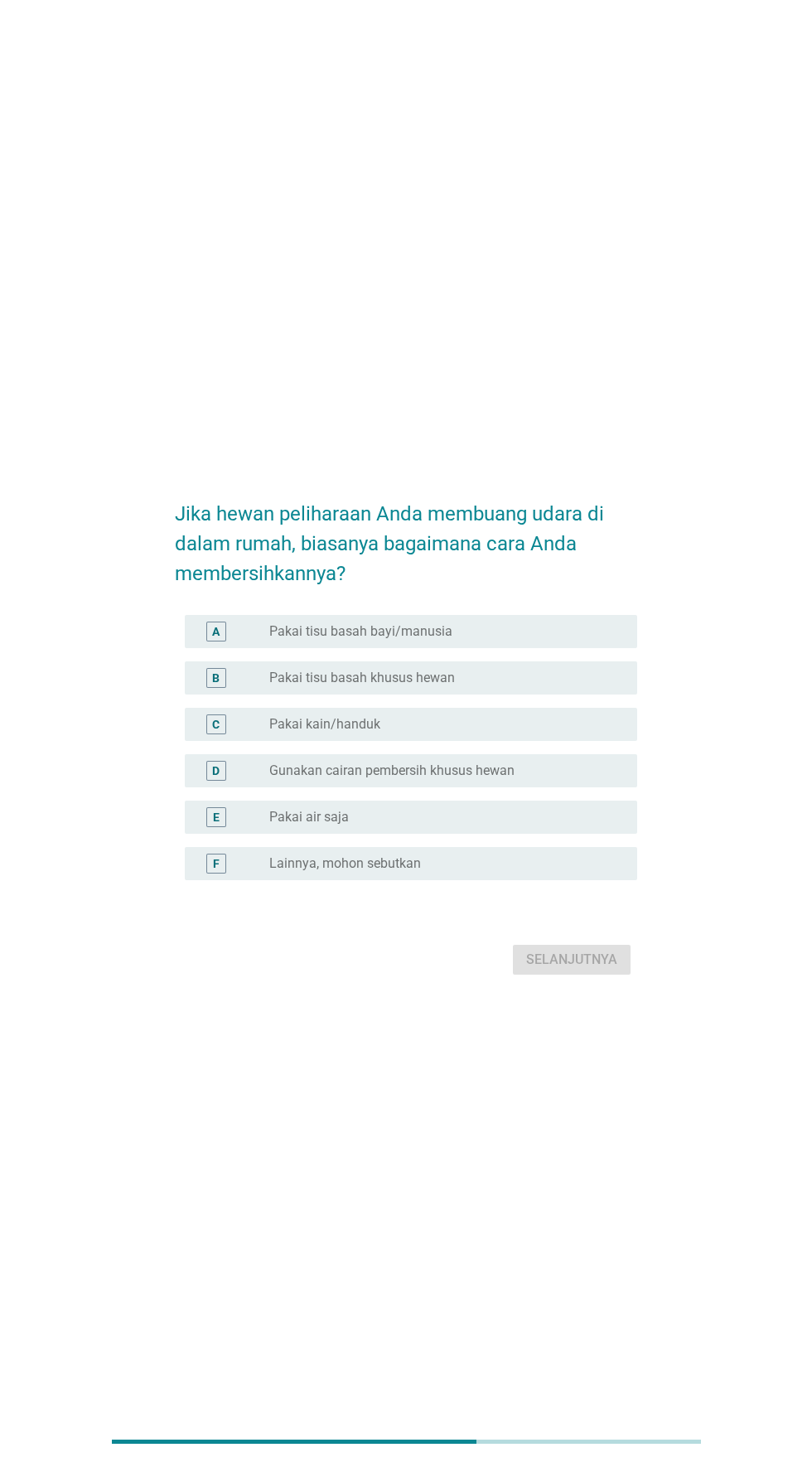
click at [540, 686] on div "tombol radio tidak dicentang Pakai tisu basah khusus hewan" at bounding box center [439, 678] width 342 height 16
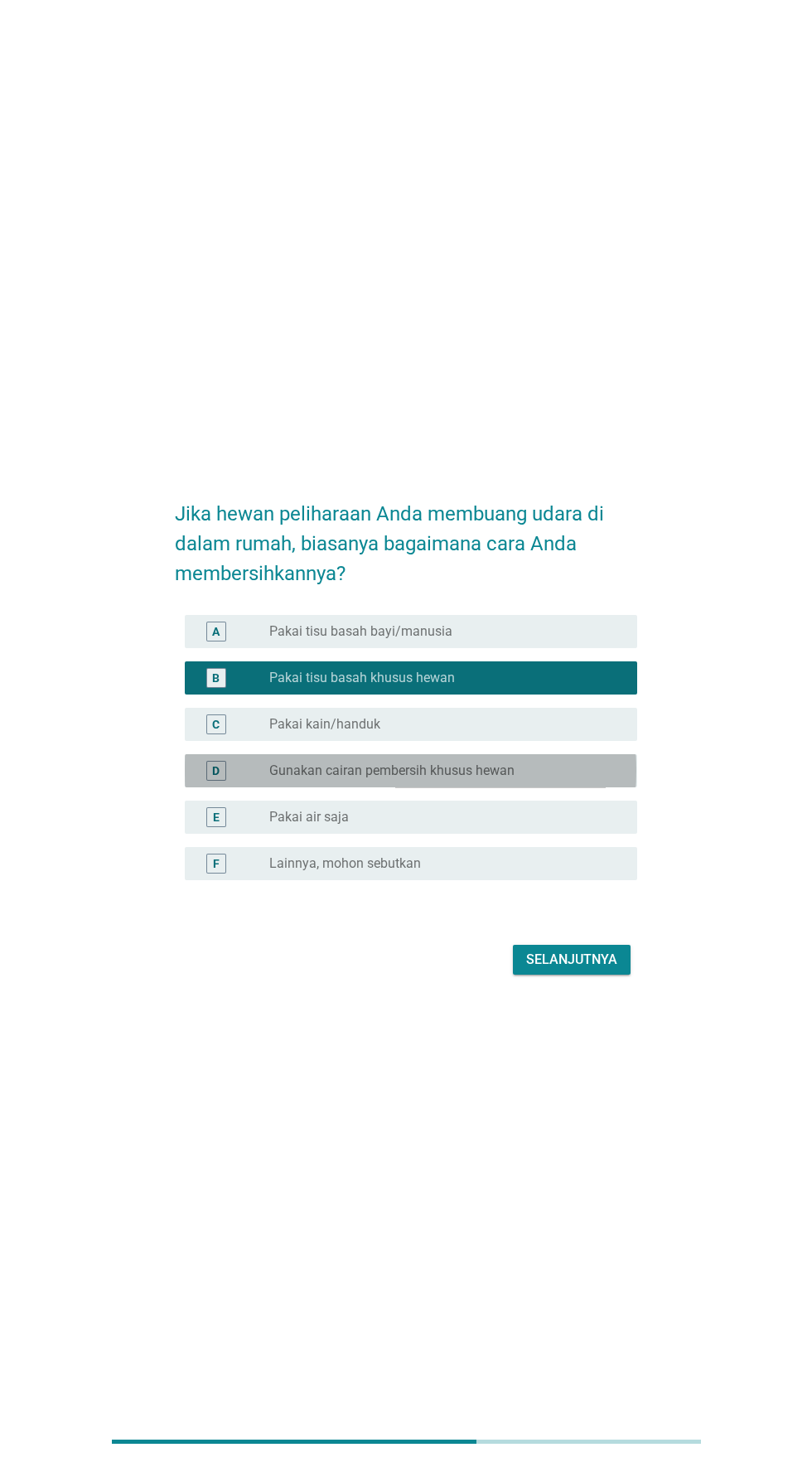
click at [567, 779] on div "tombol radio tidak dicentang Gunakan cairan pembersih khusus hewan" at bounding box center [439, 771] width 342 height 16
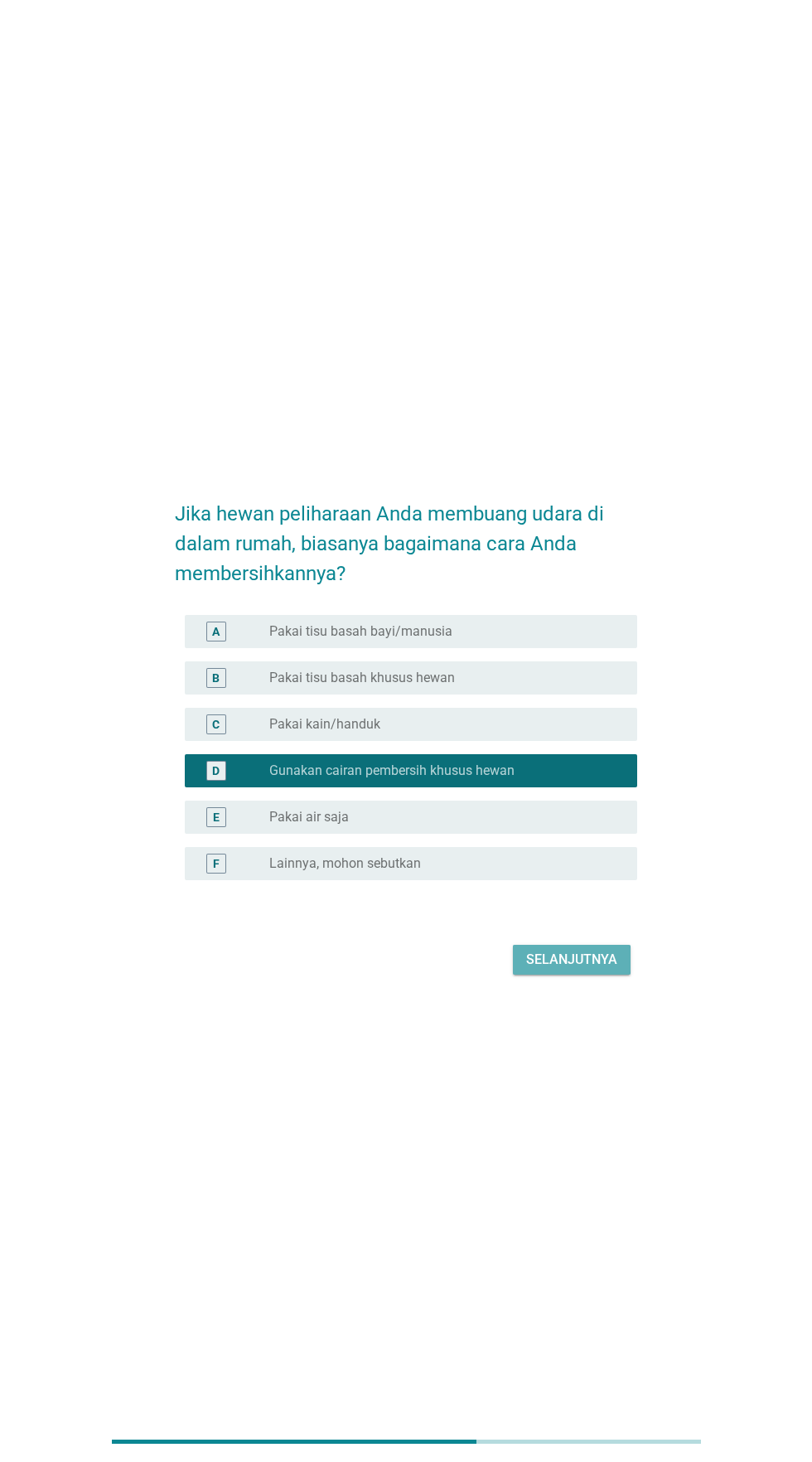
click at [581, 967] on font "Selanjutnya" at bounding box center [572, 959] width 91 height 15
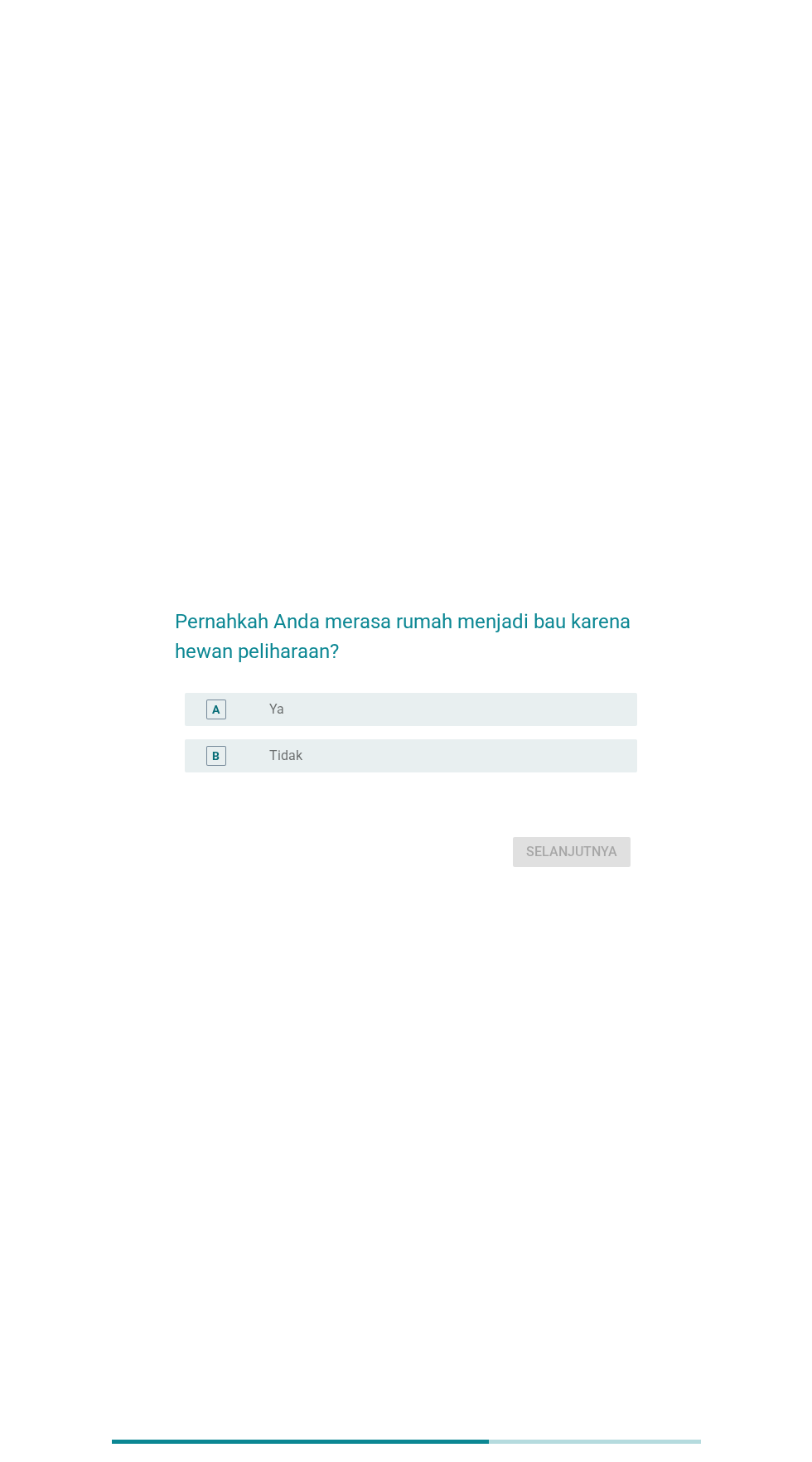
click at [556, 717] on div "tombol radio tidak dicentang Ya" at bounding box center [439, 709] width 342 height 16
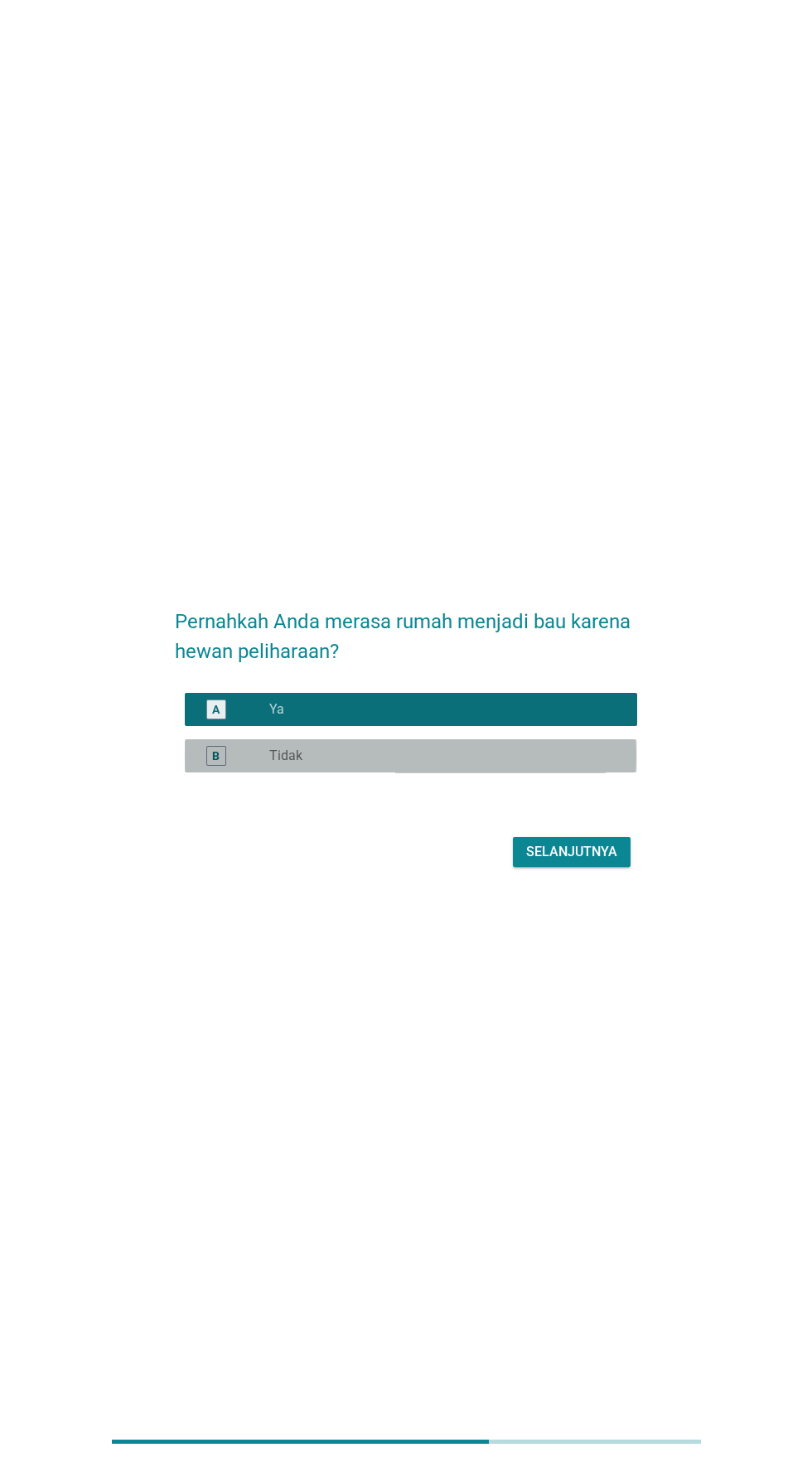
click at [552, 764] on div "tombol radio tidak dicentang Tidak" at bounding box center [439, 755] width 342 height 16
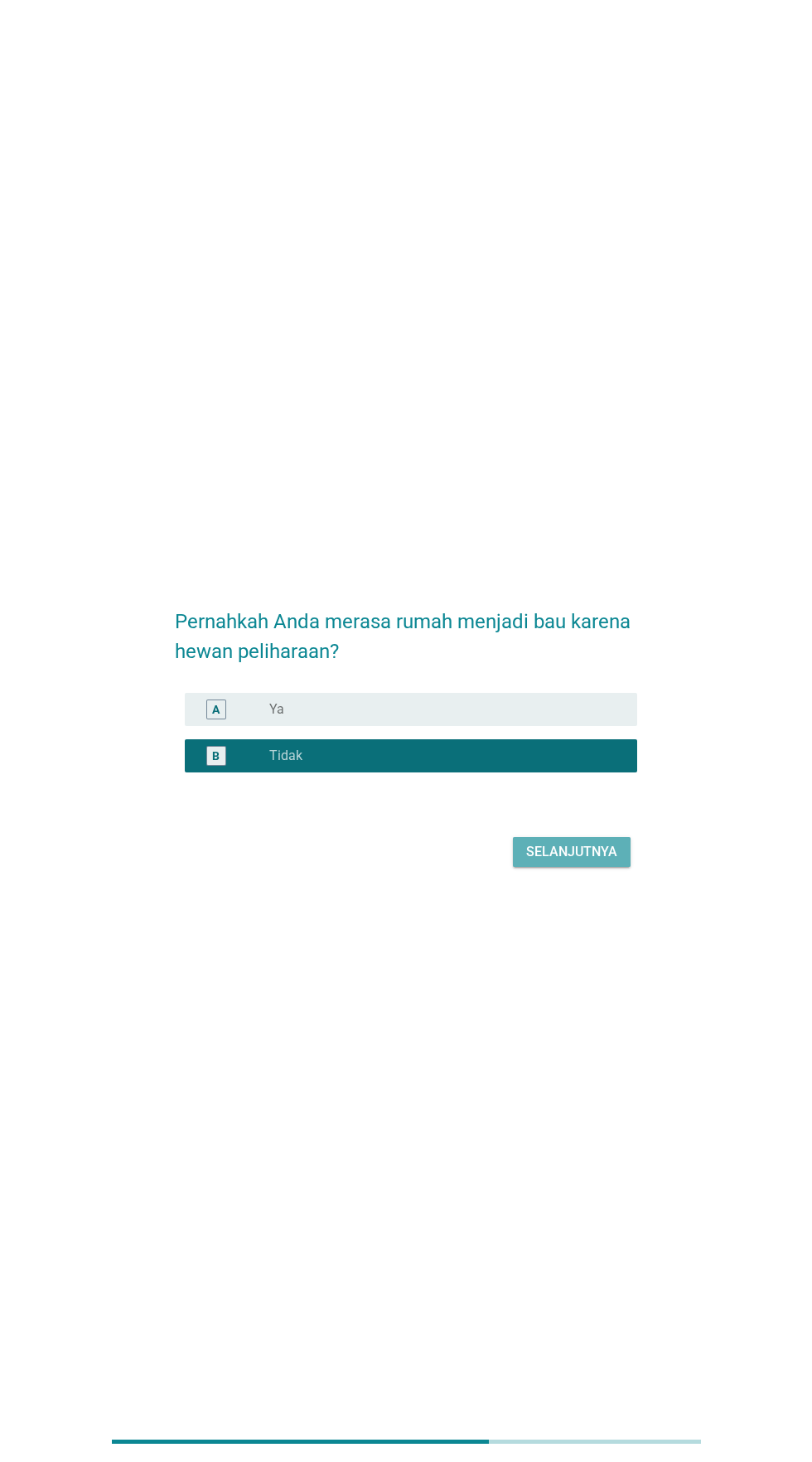
click at [577, 860] on font "Selanjutnya" at bounding box center [572, 852] width 91 height 15
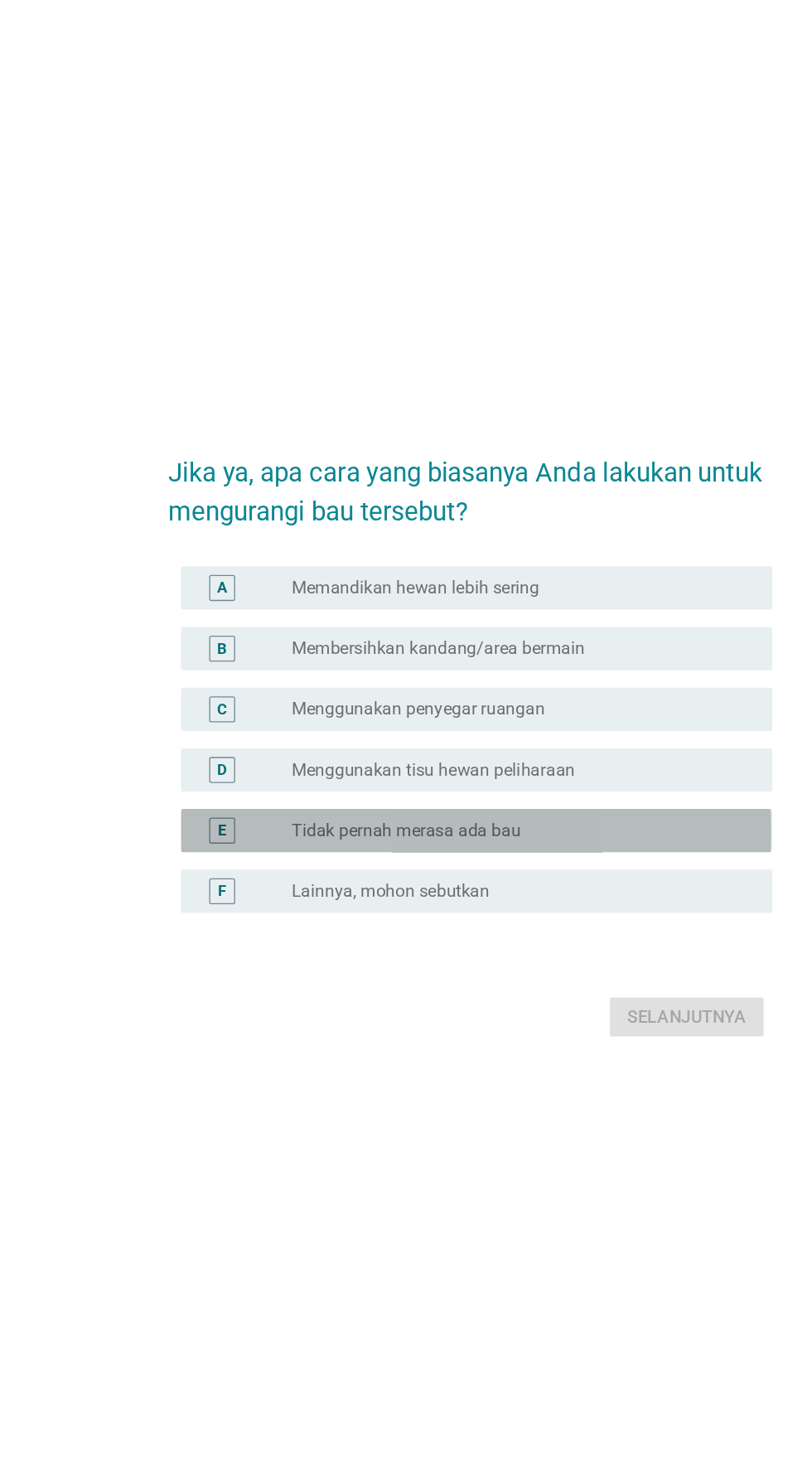
click at [475, 810] on div "tombol radio tidak dicentang Tidak pernah merasa ada bau" at bounding box center [439, 802] width 342 height 16
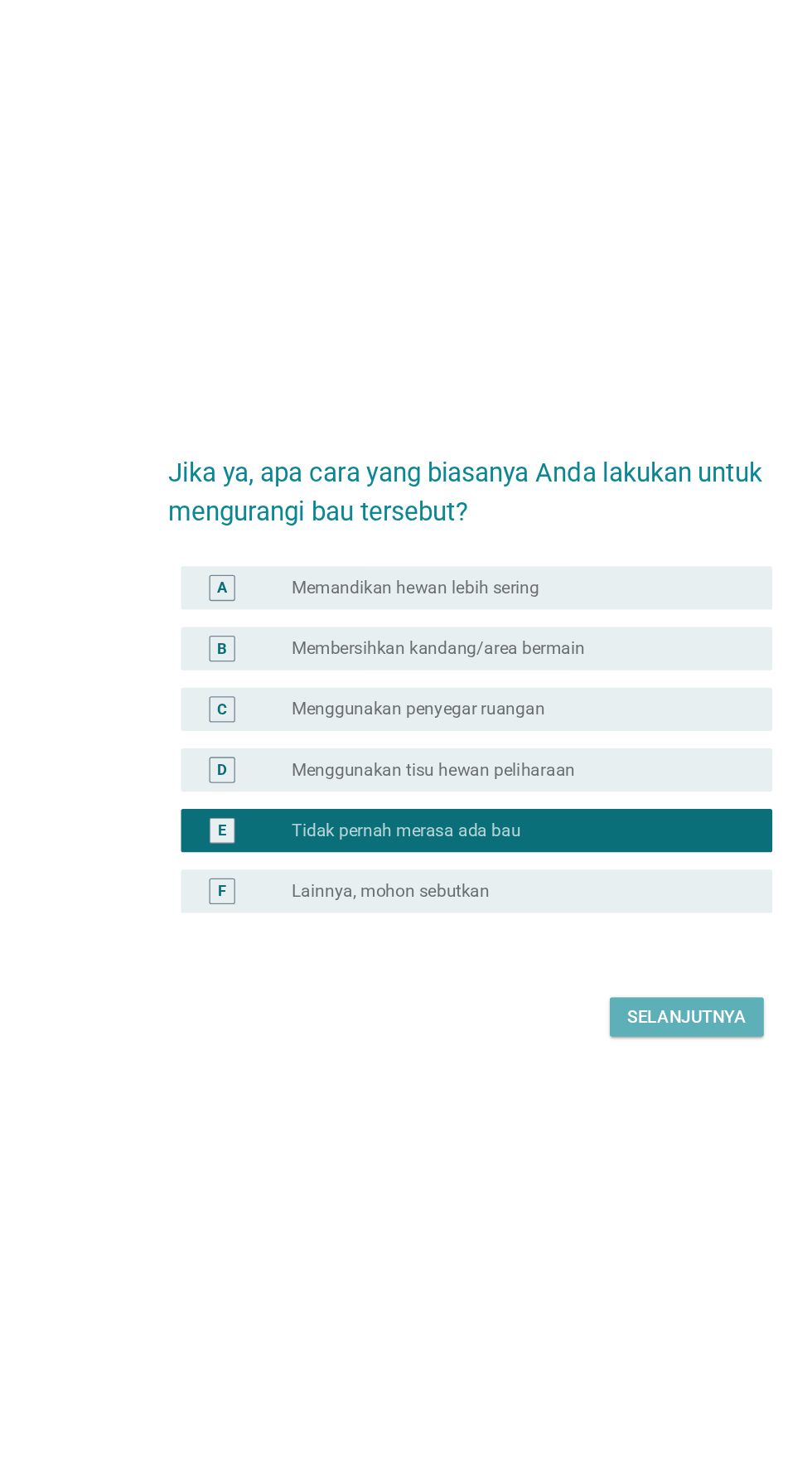
click at [563, 953] on font "Selanjutnya" at bounding box center [572, 944] width 91 height 15
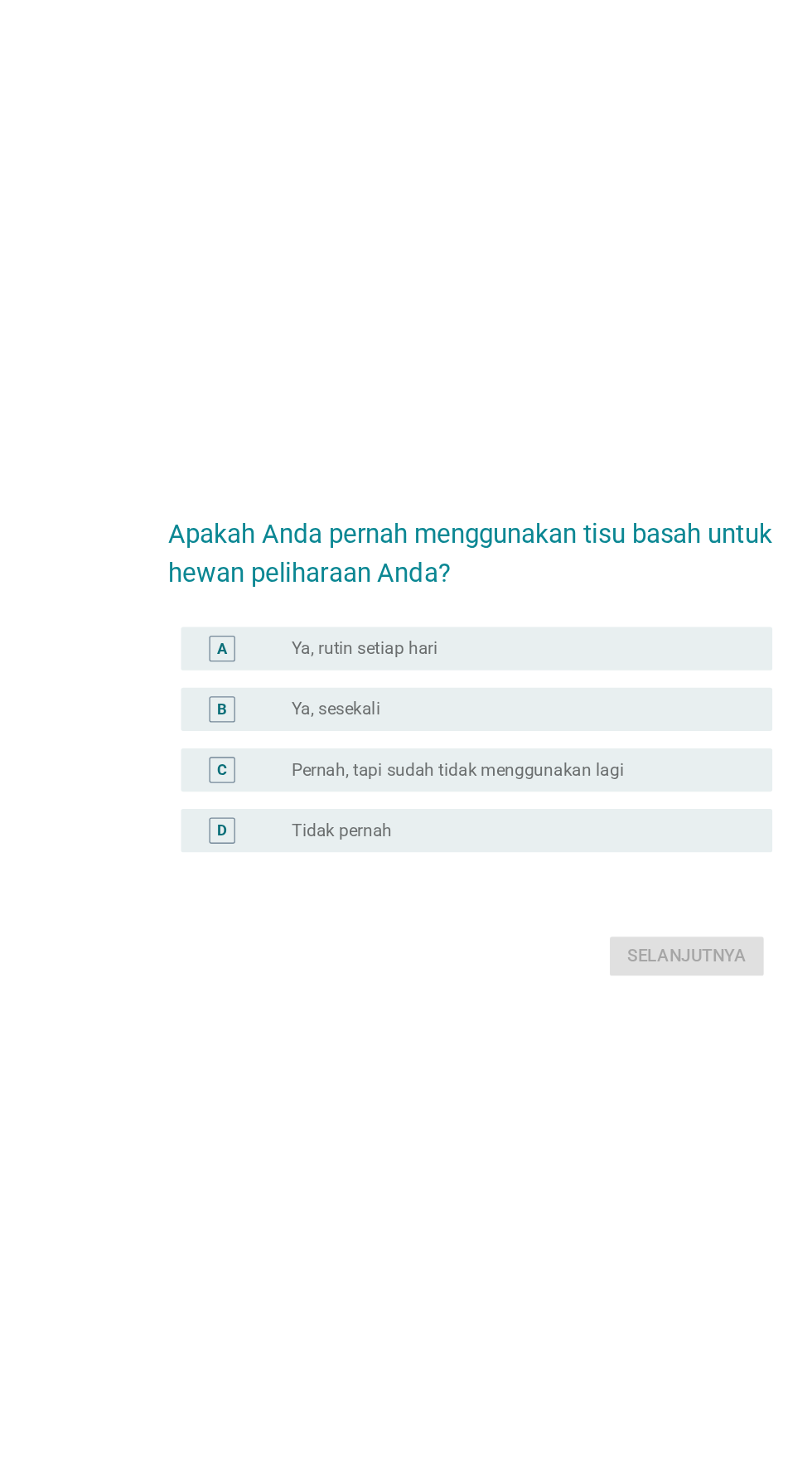
scroll to position [46, 0]
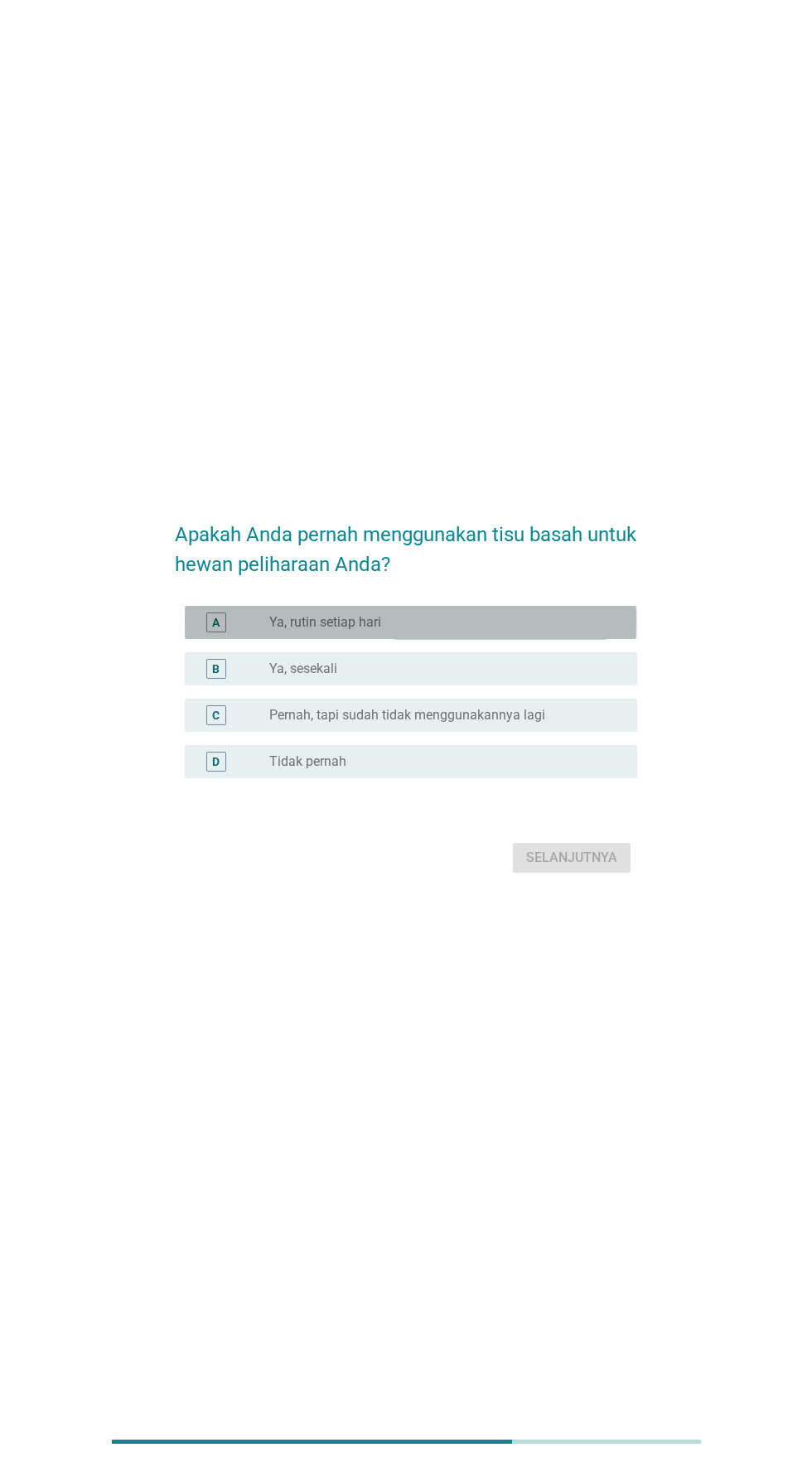
click at [538, 631] on div "tombol radio tidak dicentang Ya, rutin setiap hari" at bounding box center [439, 622] width 342 height 16
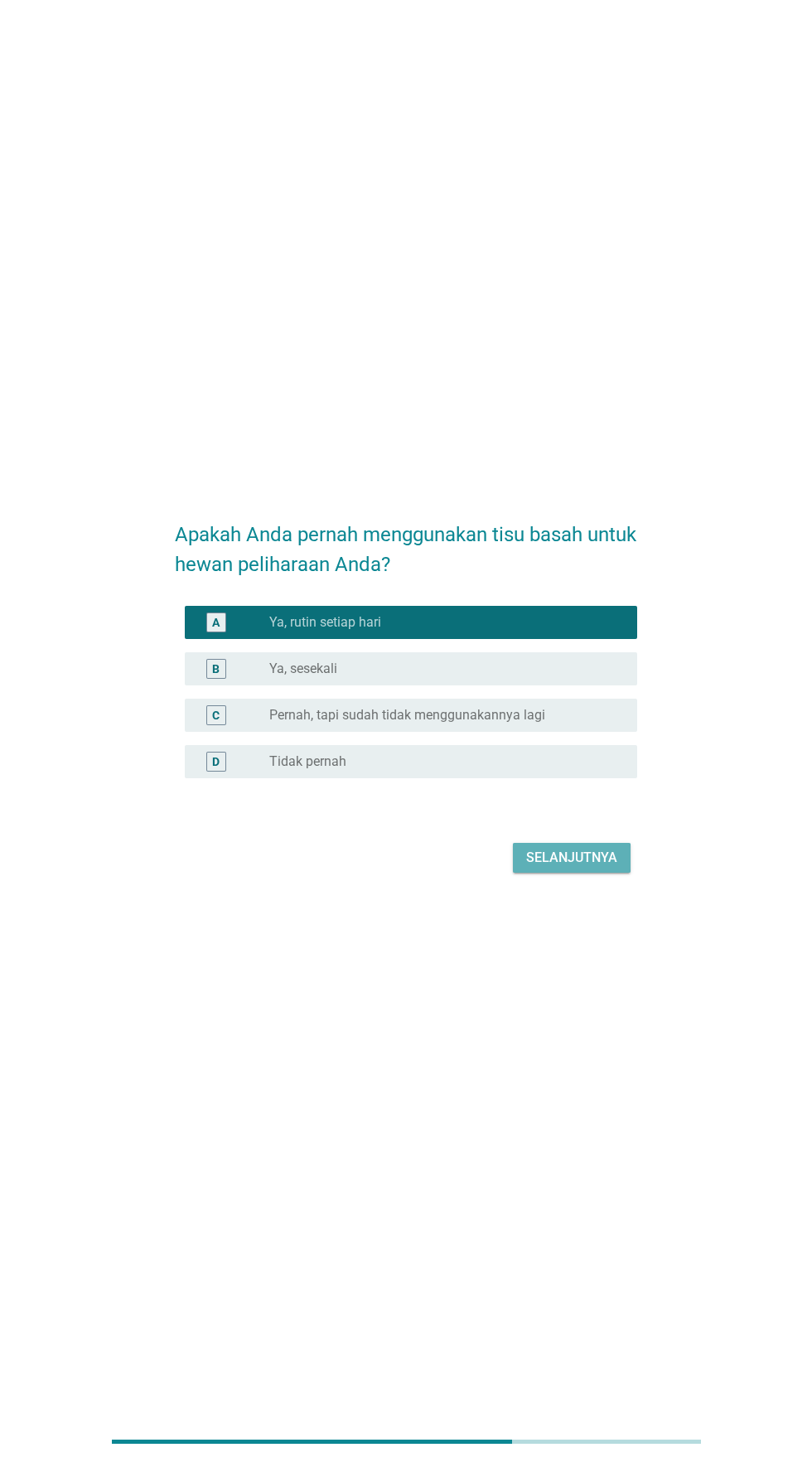
click at [558, 868] on font "Selanjutnya" at bounding box center [572, 858] width 91 height 20
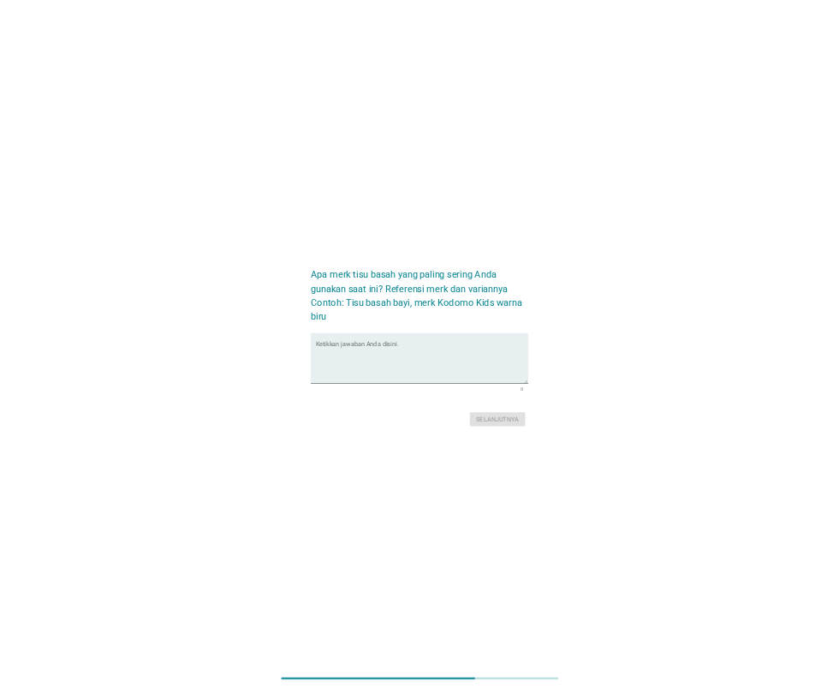
scroll to position [8, 0]
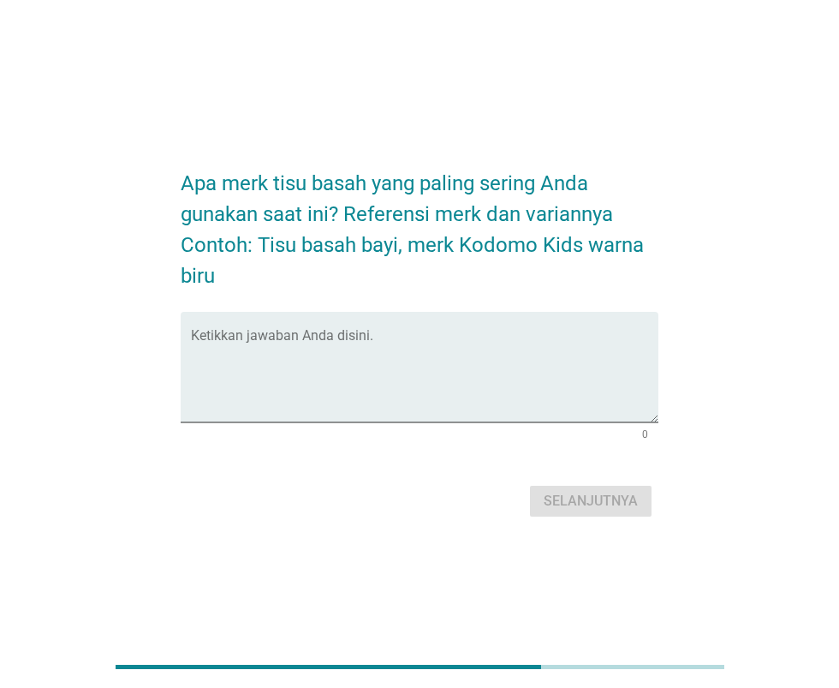
click at [520, 406] on textarea "Ketikkan jawaban Anda disini." at bounding box center [424, 377] width 467 height 90
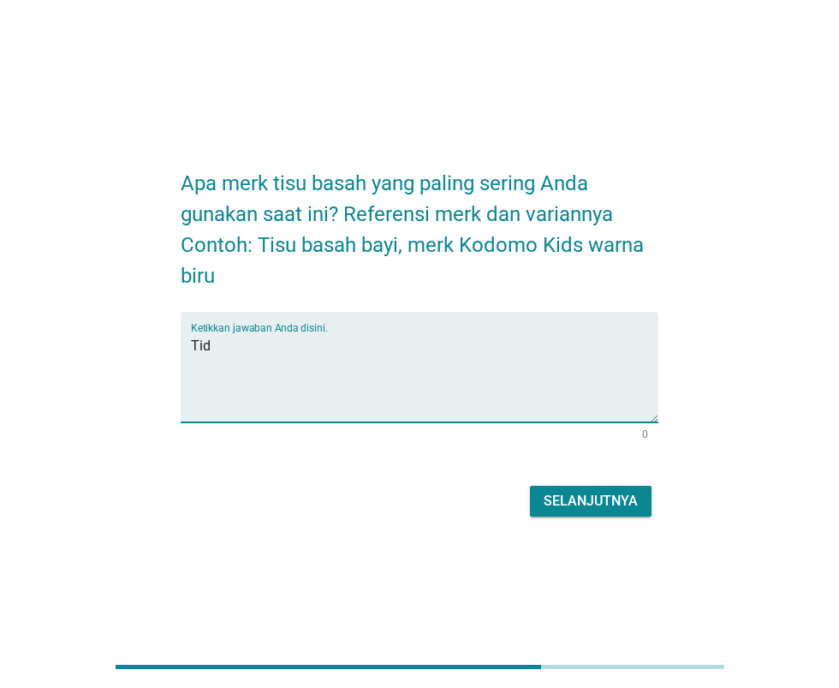
type textarea "Tidu"
type textarea "Tisu basah M-Pets"
click at [599, 509] on font "Selanjutnya" at bounding box center [591, 500] width 94 height 16
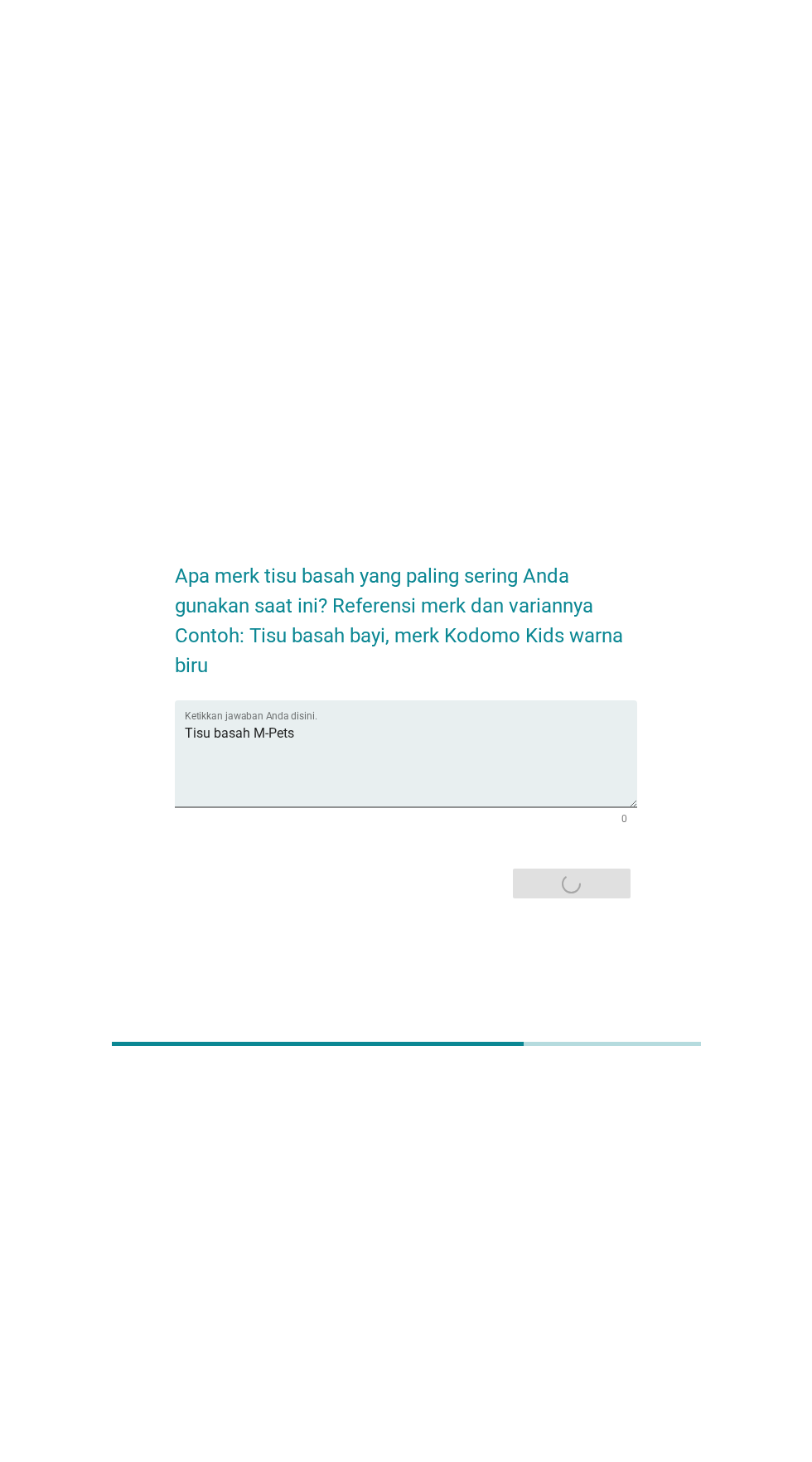
scroll to position [0, 0]
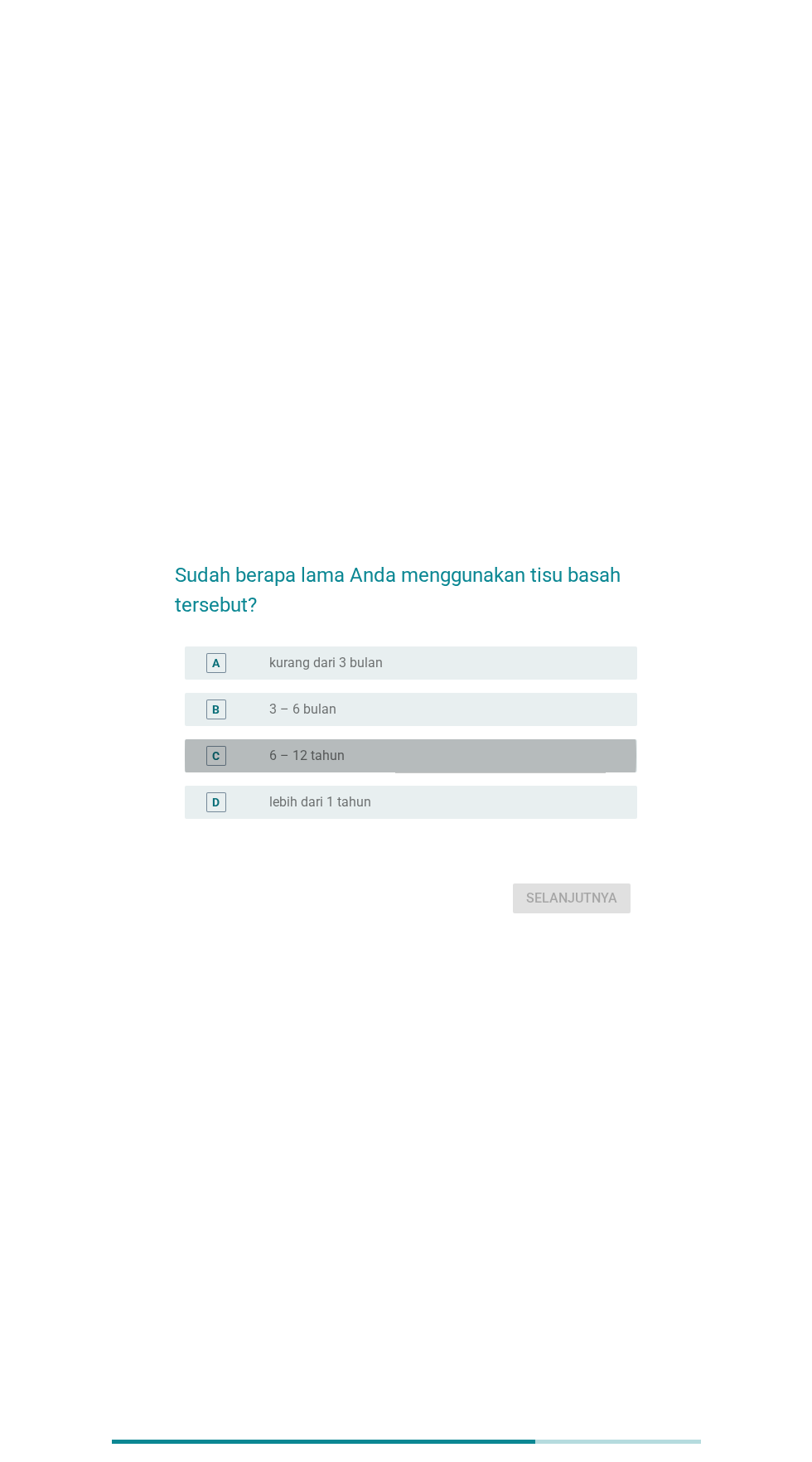
click at [508, 764] on div "tombol radio tidak dicentang 6 – 12 tahun" at bounding box center [439, 755] width 342 height 16
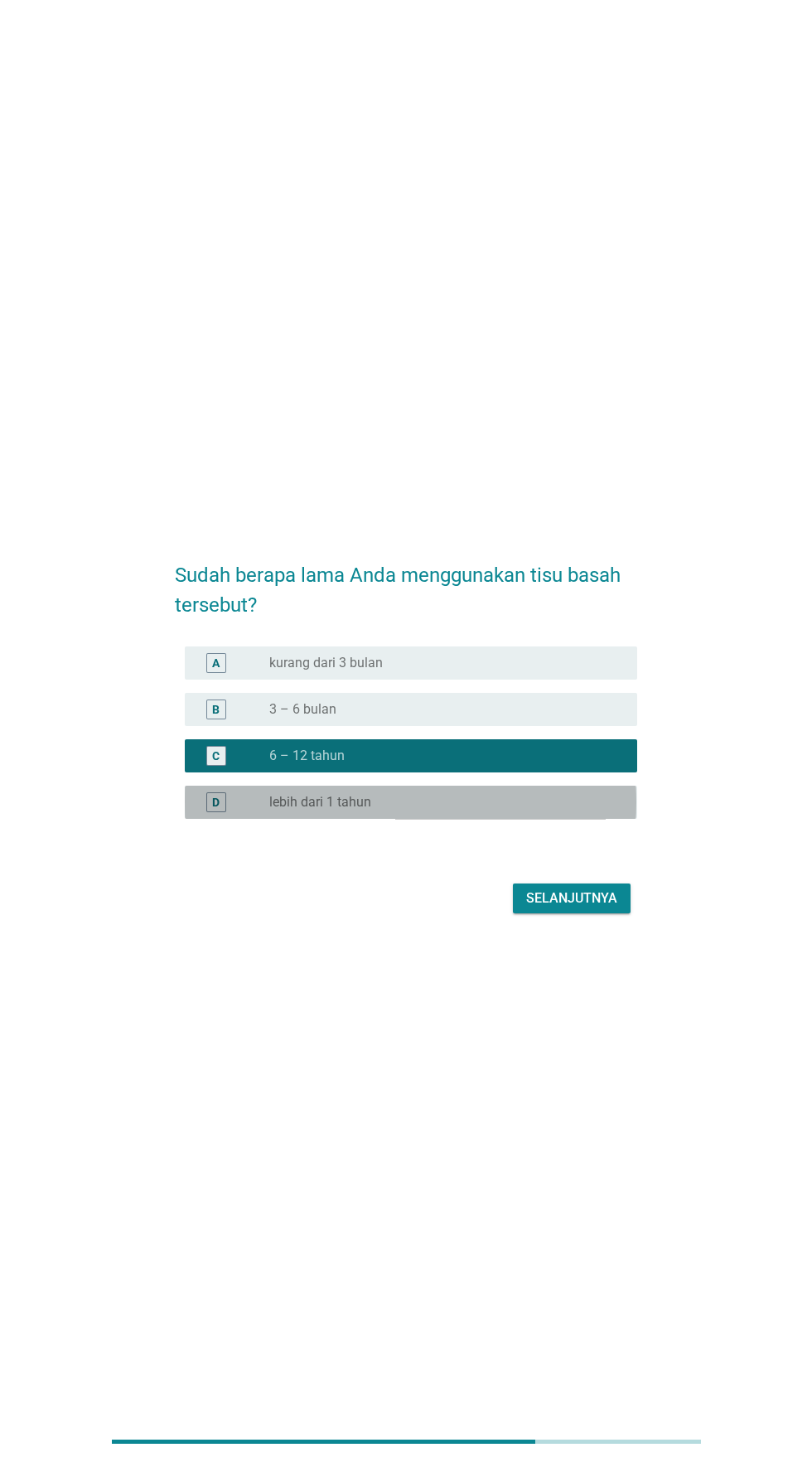
click at [514, 810] on div "tombol radio tidak dicentang lebih dari 1 tahun" at bounding box center [439, 802] width 342 height 16
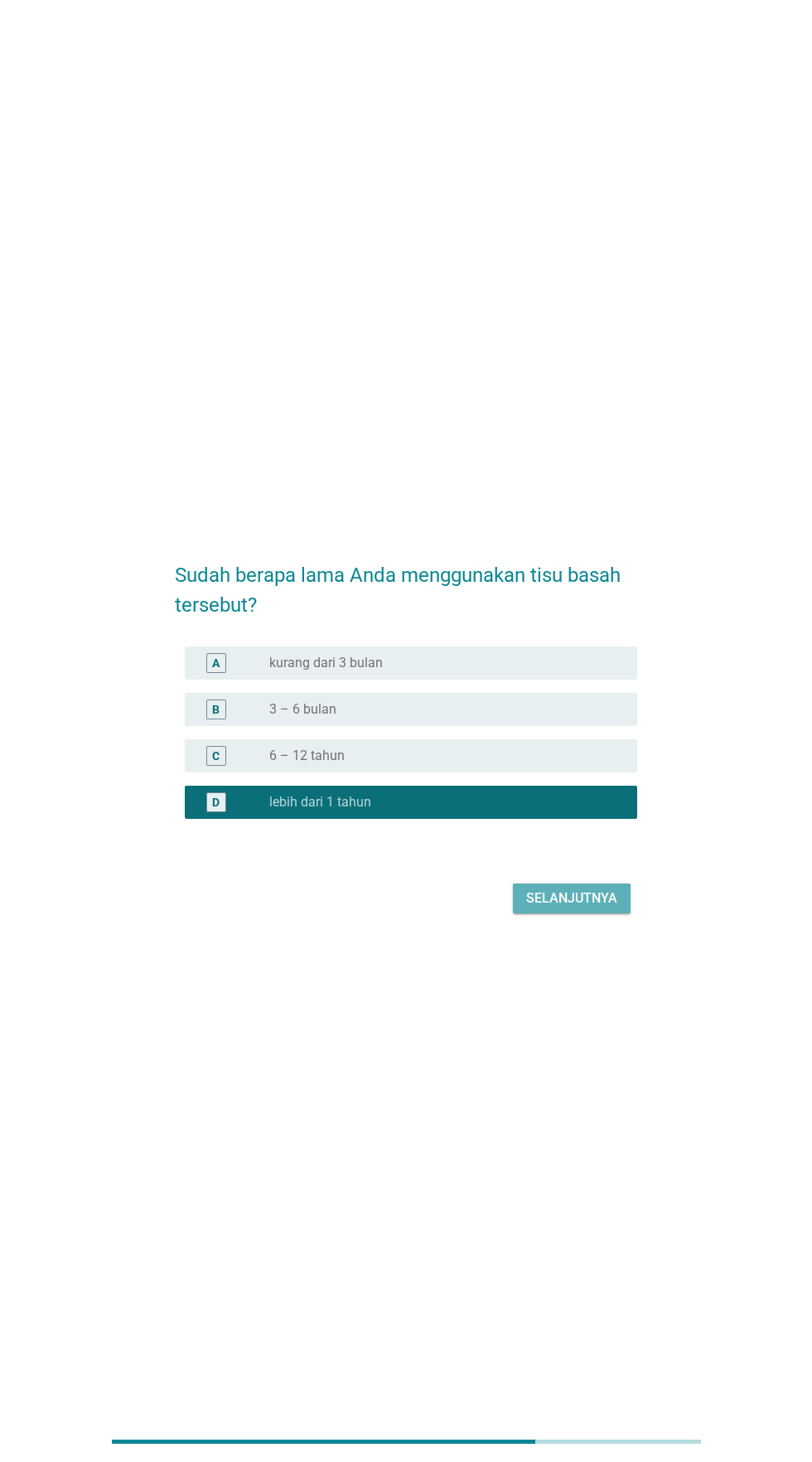
click at [564, 906] on font "Selanjutnya" at bounding box center [572, 899] width 91 height 15
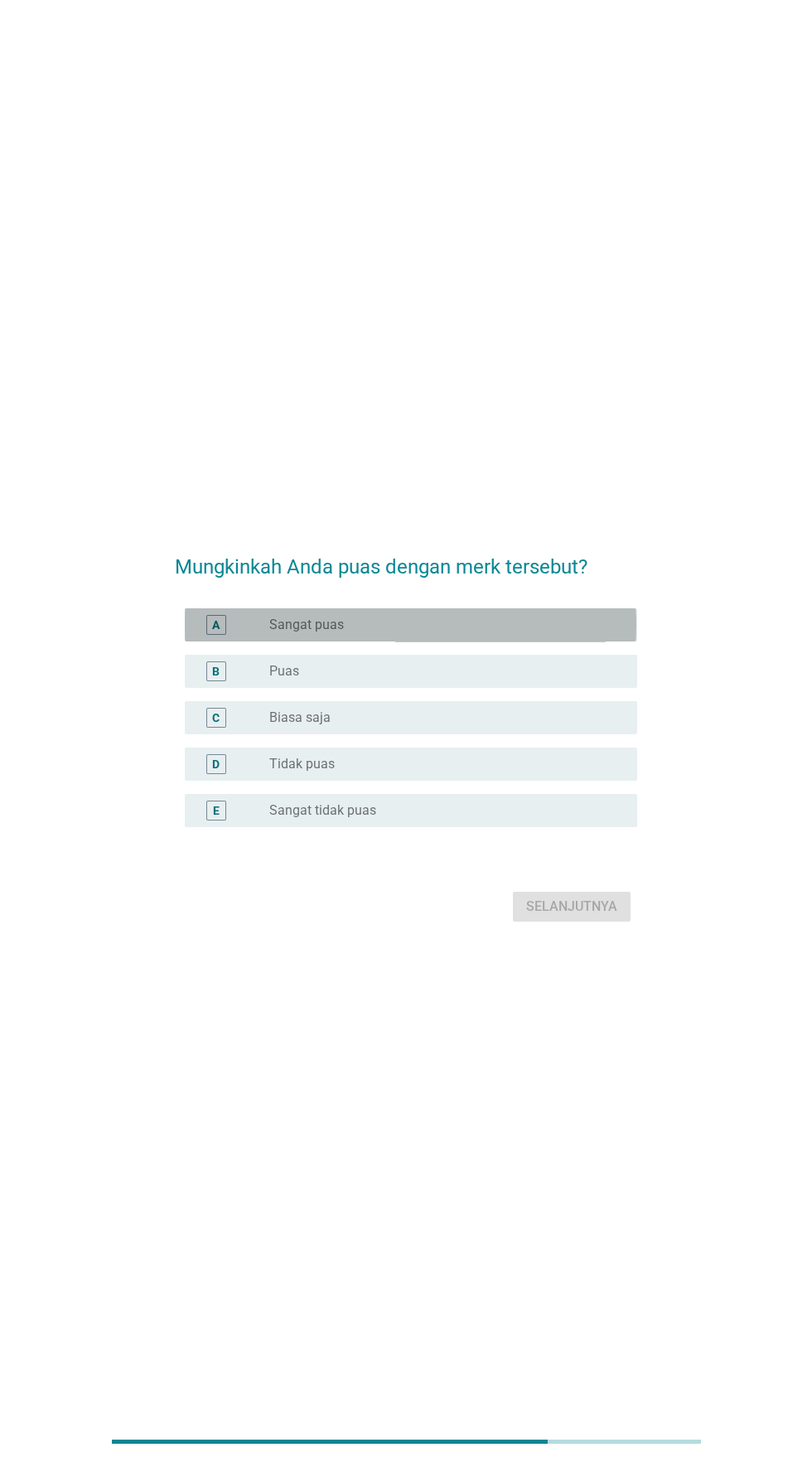
click at [540, 633] on div "tombol radio tidak dicentang Sangat puas" at bounding box center [439, 624] width 342 height 16
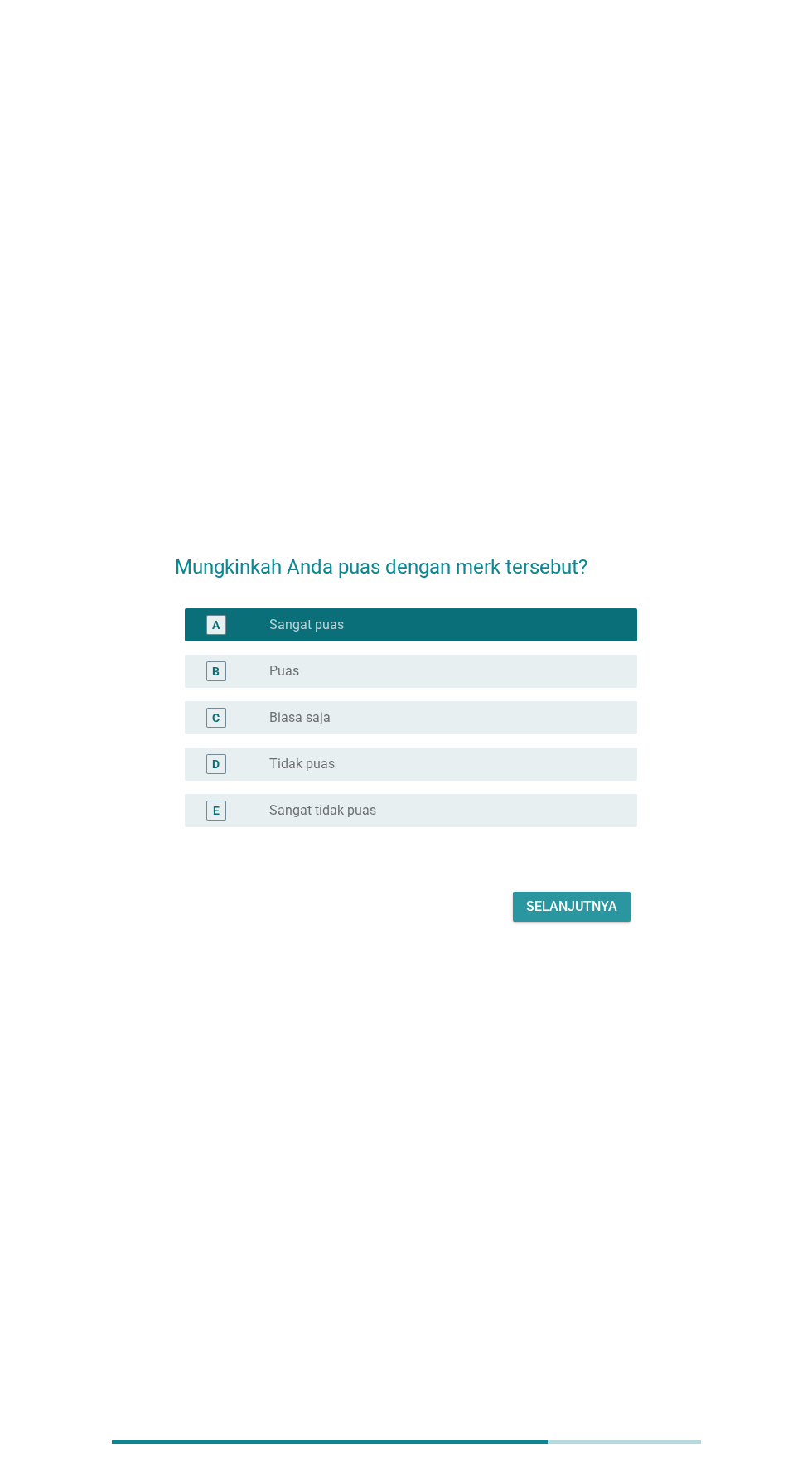
click at [579, 914] on font "Selanjutnya" at bounding box center [572, 906] width 91 height 15
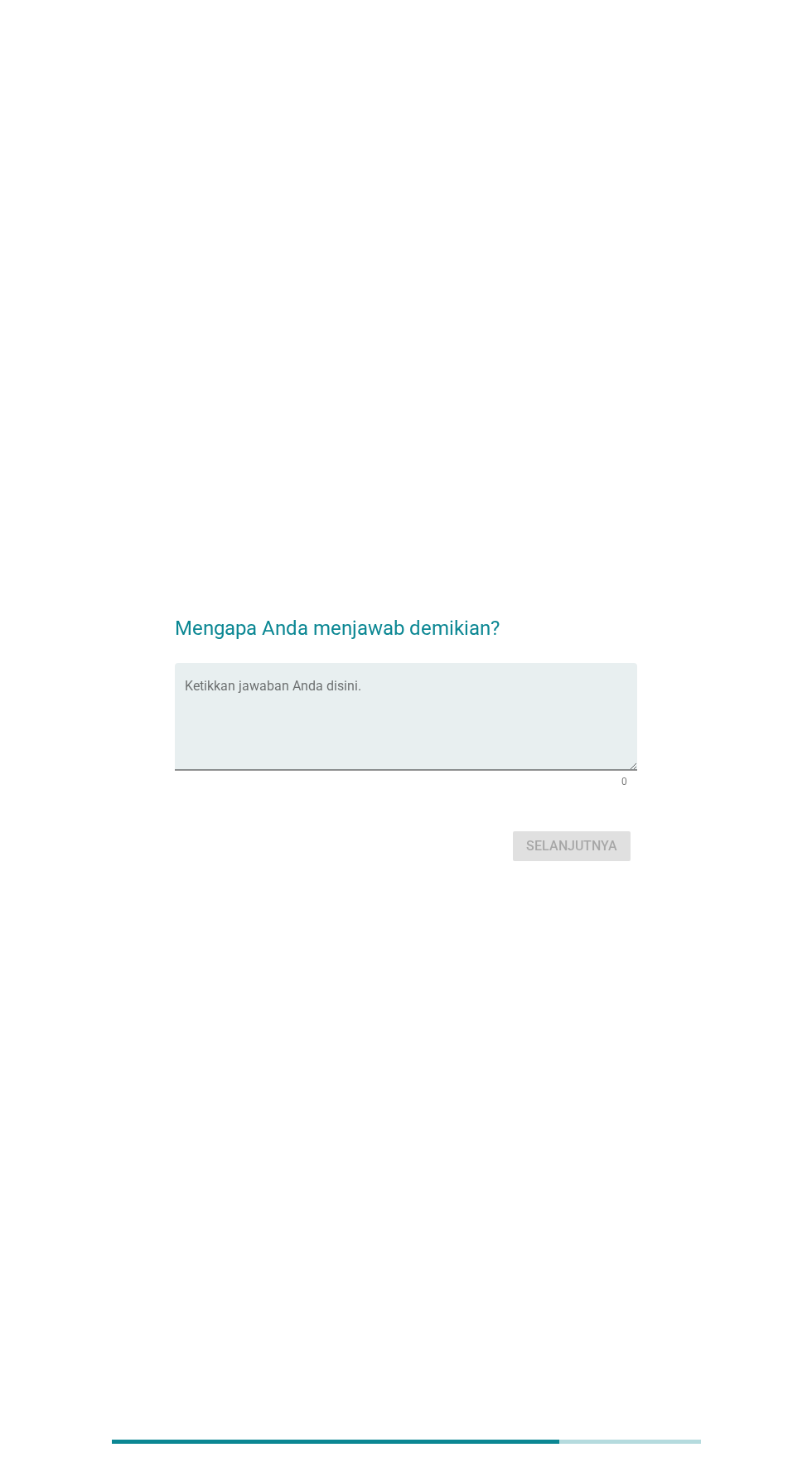
click at [478, 758] on textarea "Ketikkan jawaban Anda disini." at bounding box center [410, 727] width 452 height 87
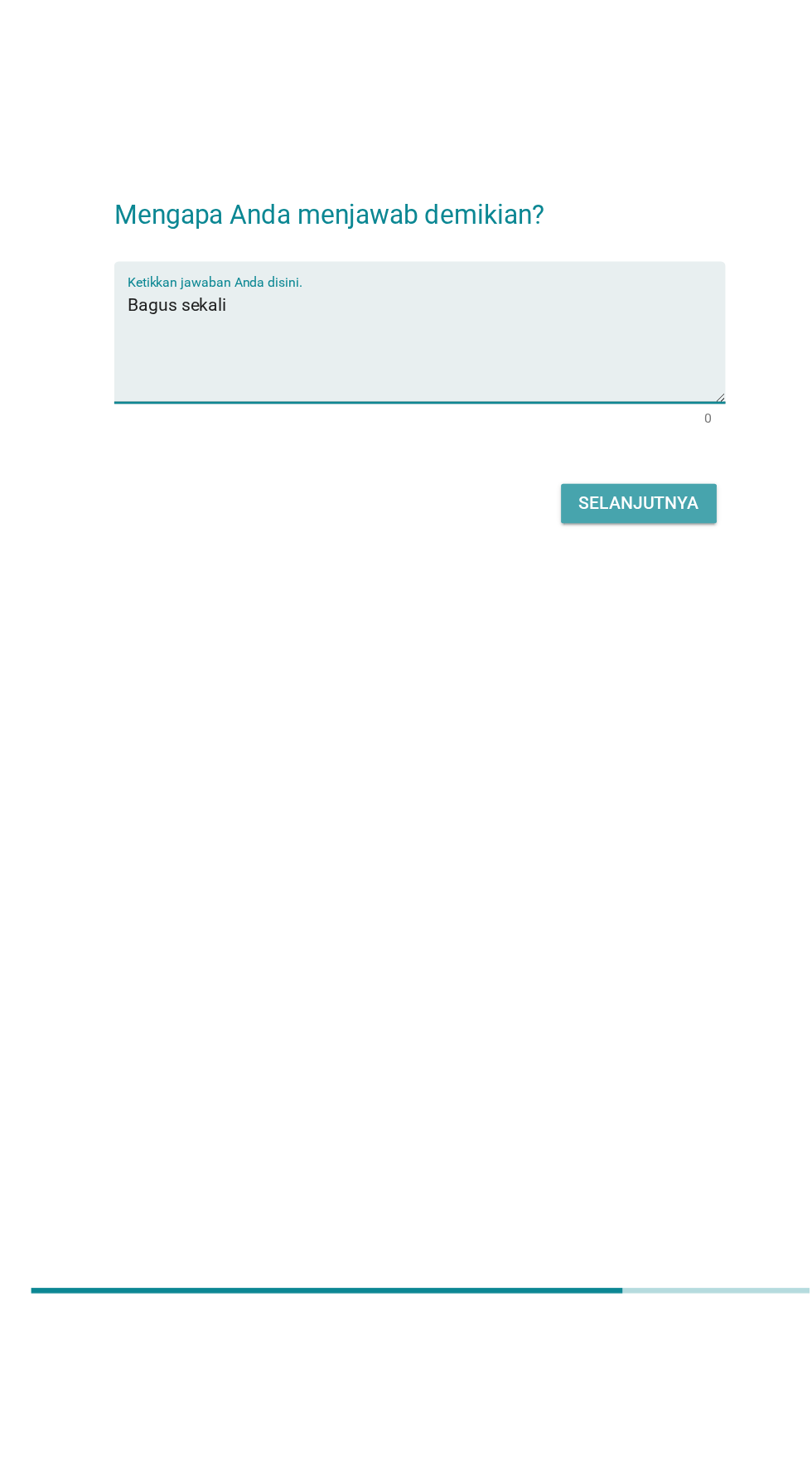
type textarea "Bagus sekali"
click at [602, 854] on font "Selanjutnya" at bounding box center [572, 846] width 91 height 15
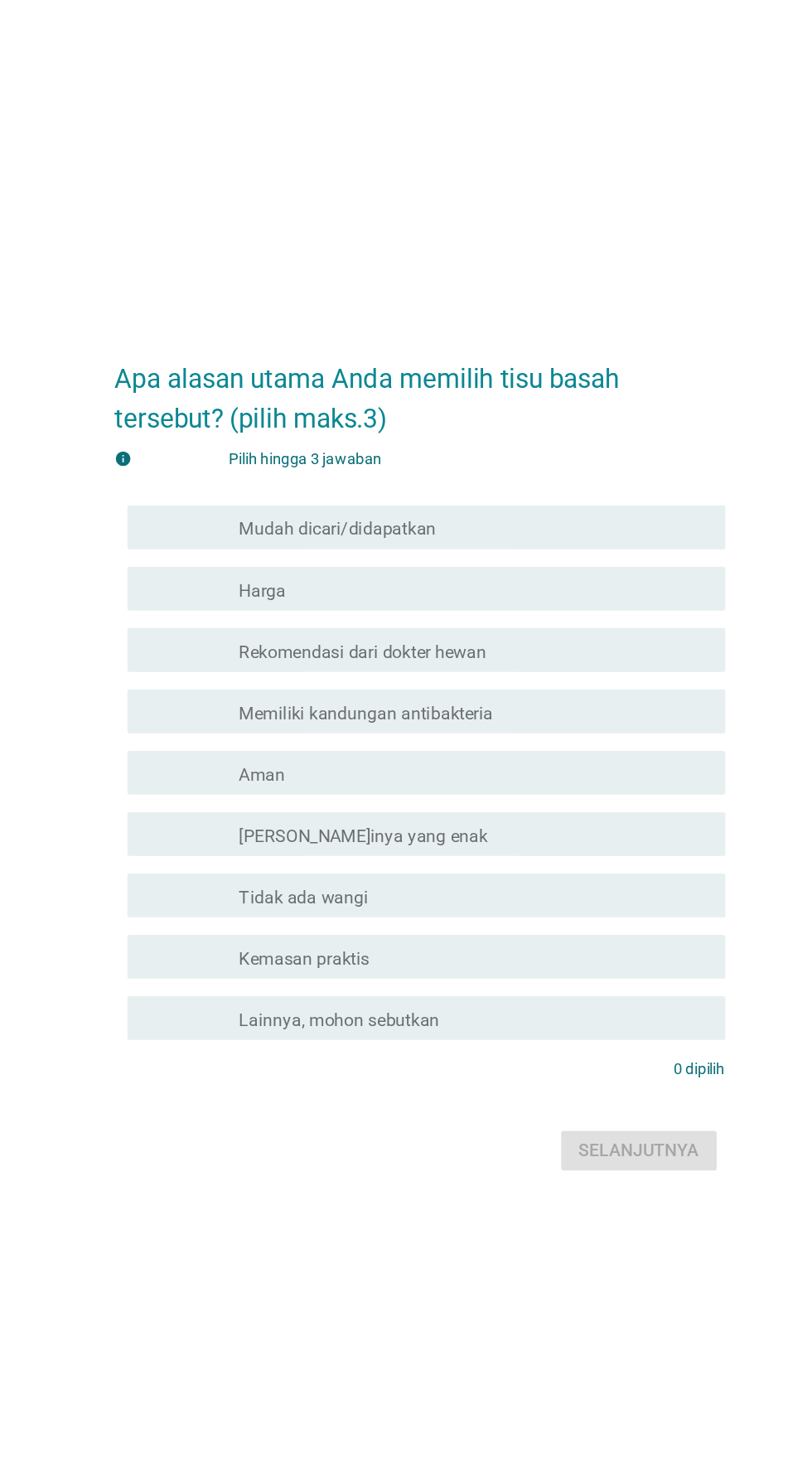
scroll to position [15, 0]
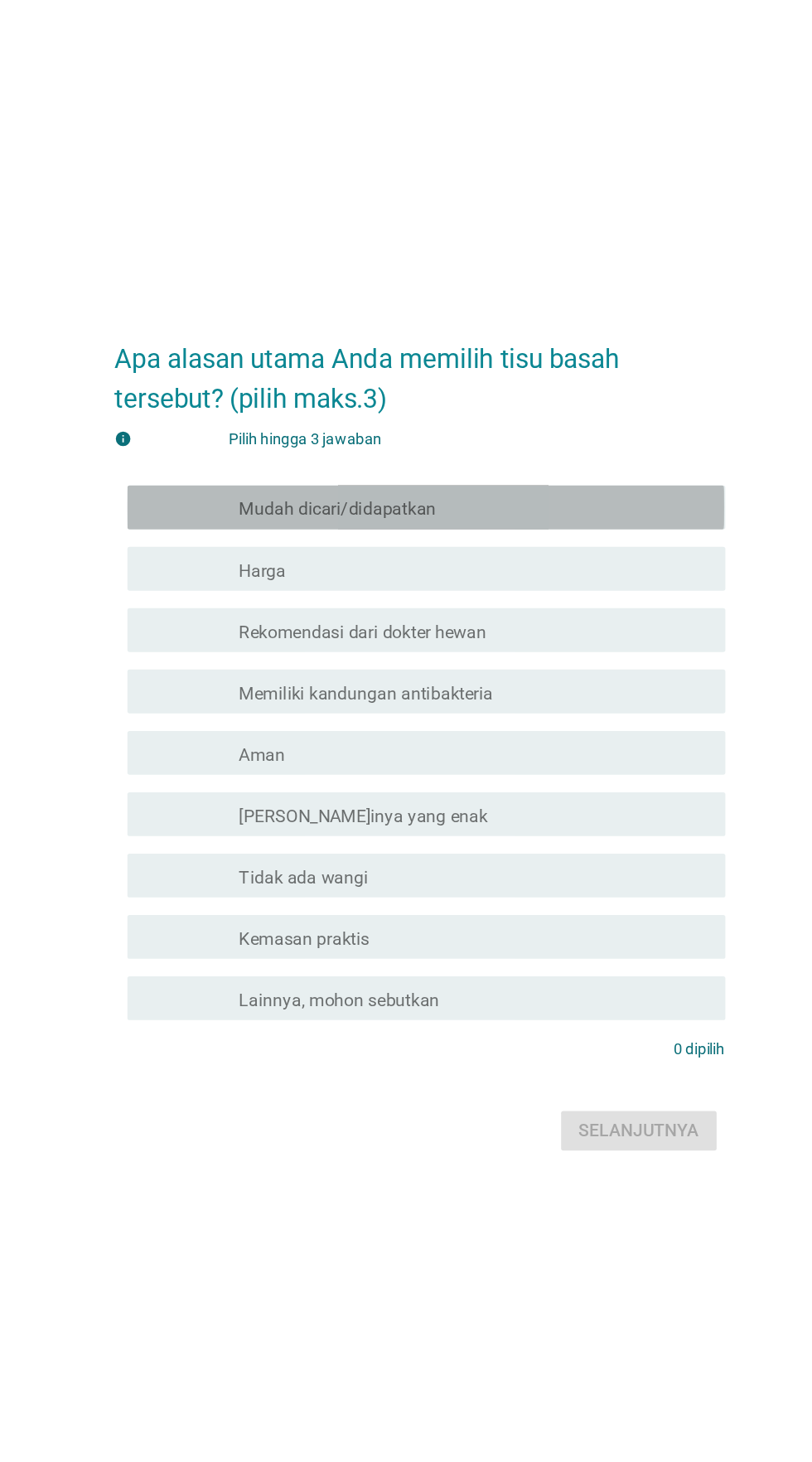
click at [552, 559] on div "memeriksa garis besar kotak centang kosong Mudah dicari/didapatkan" at bounding box center [410, 542] width 452 height 33
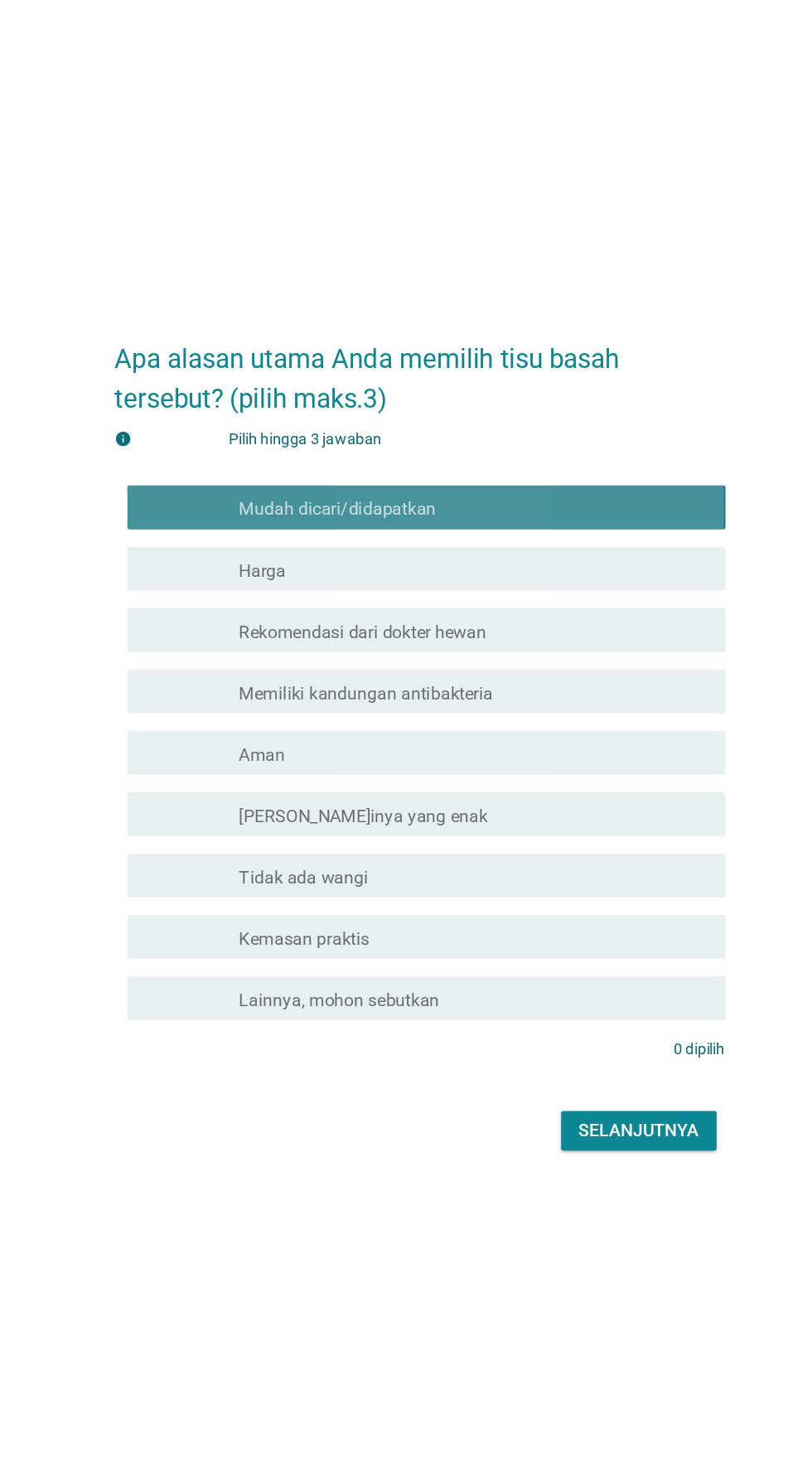
click at [501, 598] on div "garis besar kotak centang kosong Harga" at bounding box center [446, 589] width 354 height 20
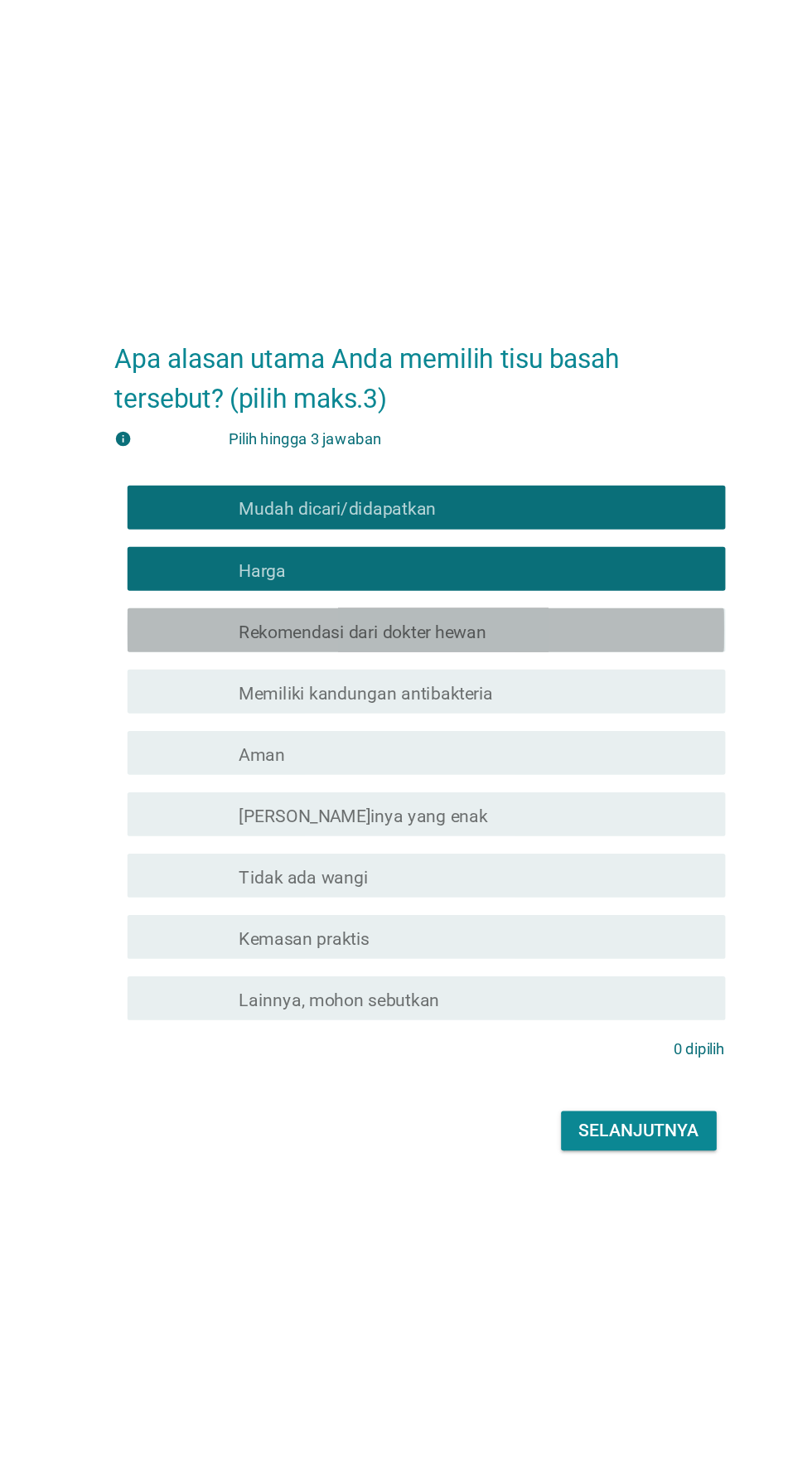
click at [533, 645] on div "garis besar kotak centang kosong Rekomendasi dari dokter hewan" at bounding box center [446, 635] width 354 height 20
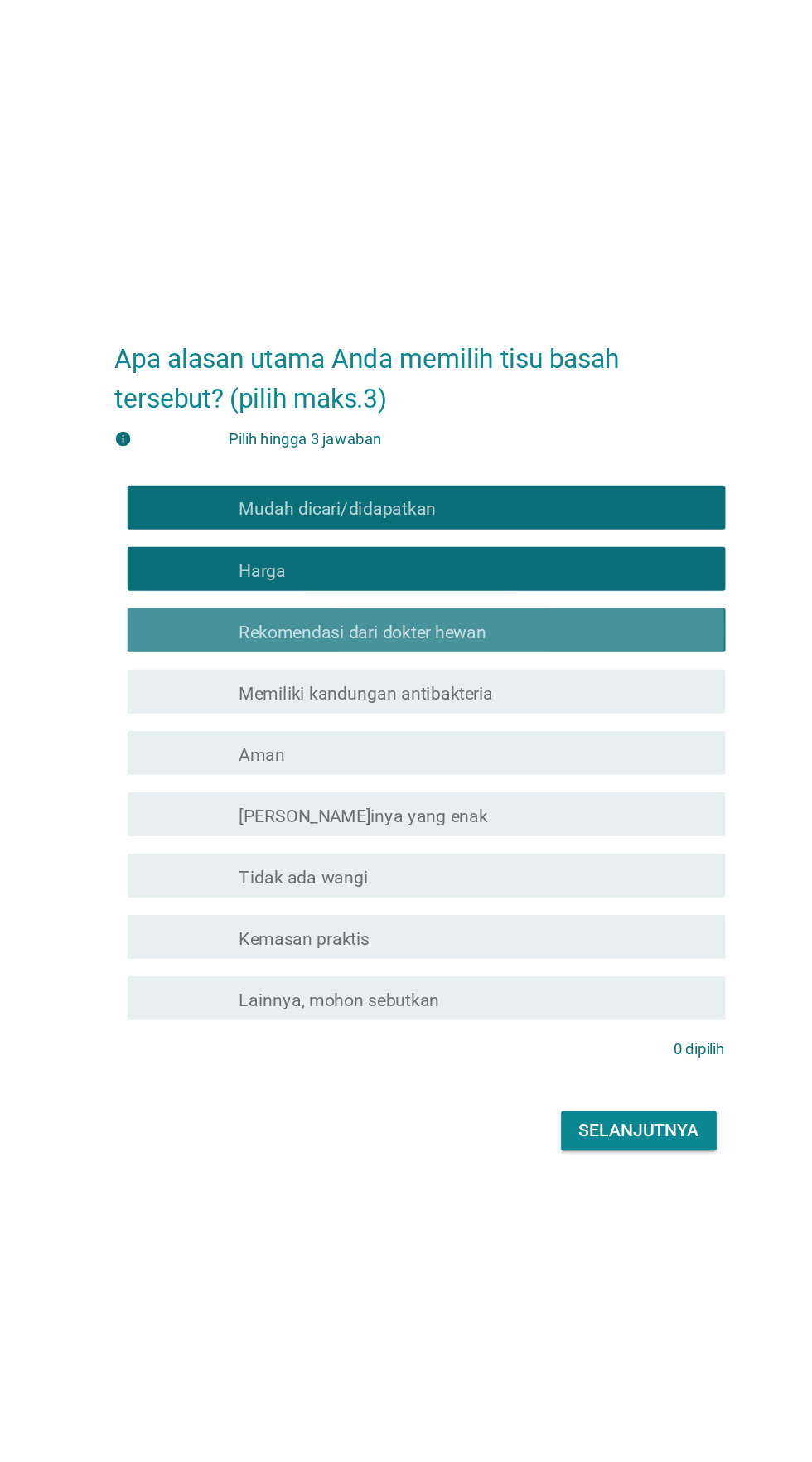
click at [537, 645] on div "garis besar kotak centang kosong Rekomendasi dari dokter hewan" at bounding box center [446, 635] width 354 height 20
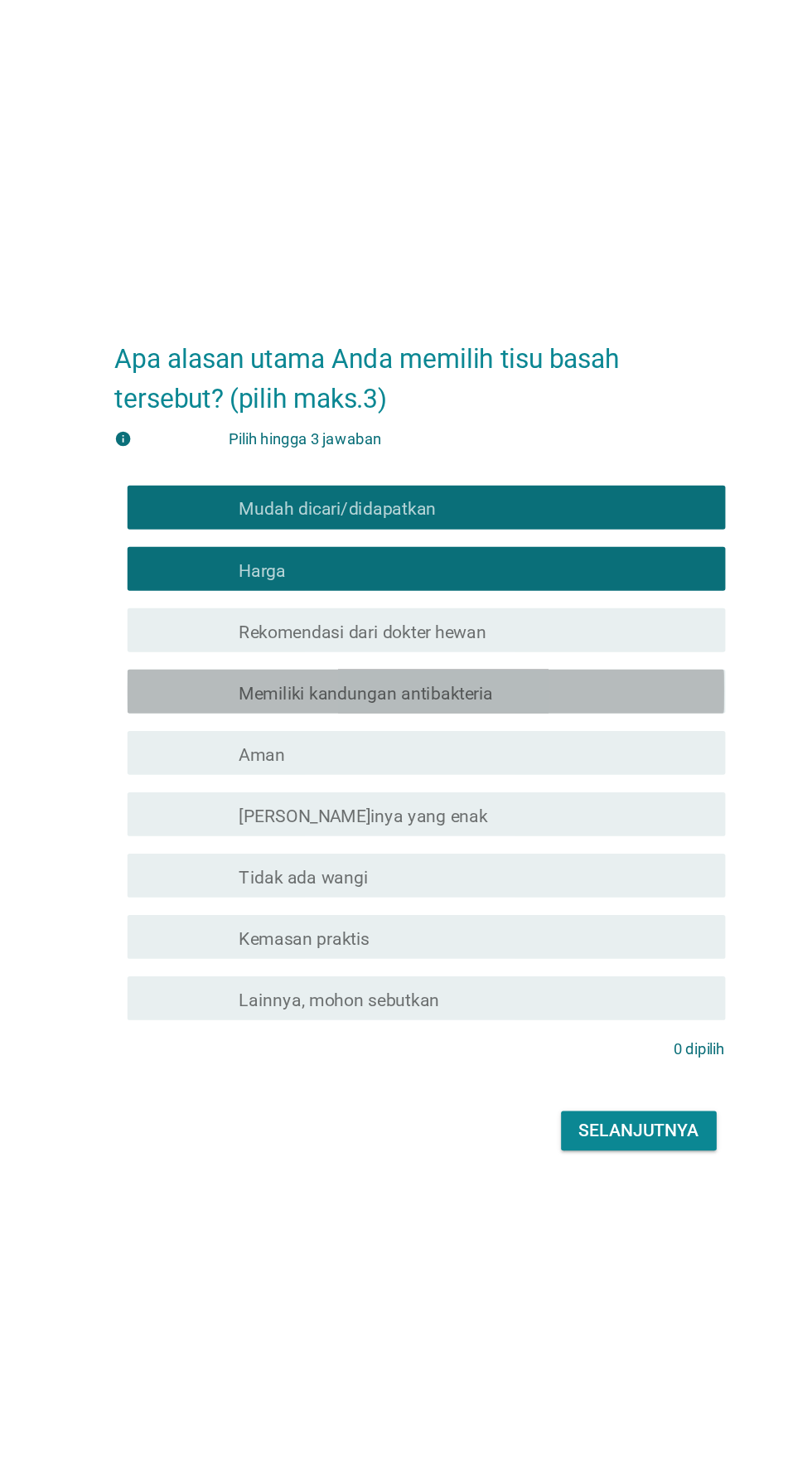
click at [484, 691] on div "garis besar kotak centang kosong Memiliki kandungan antibakteria" at bounding box center [446, 682] width 354 height 20
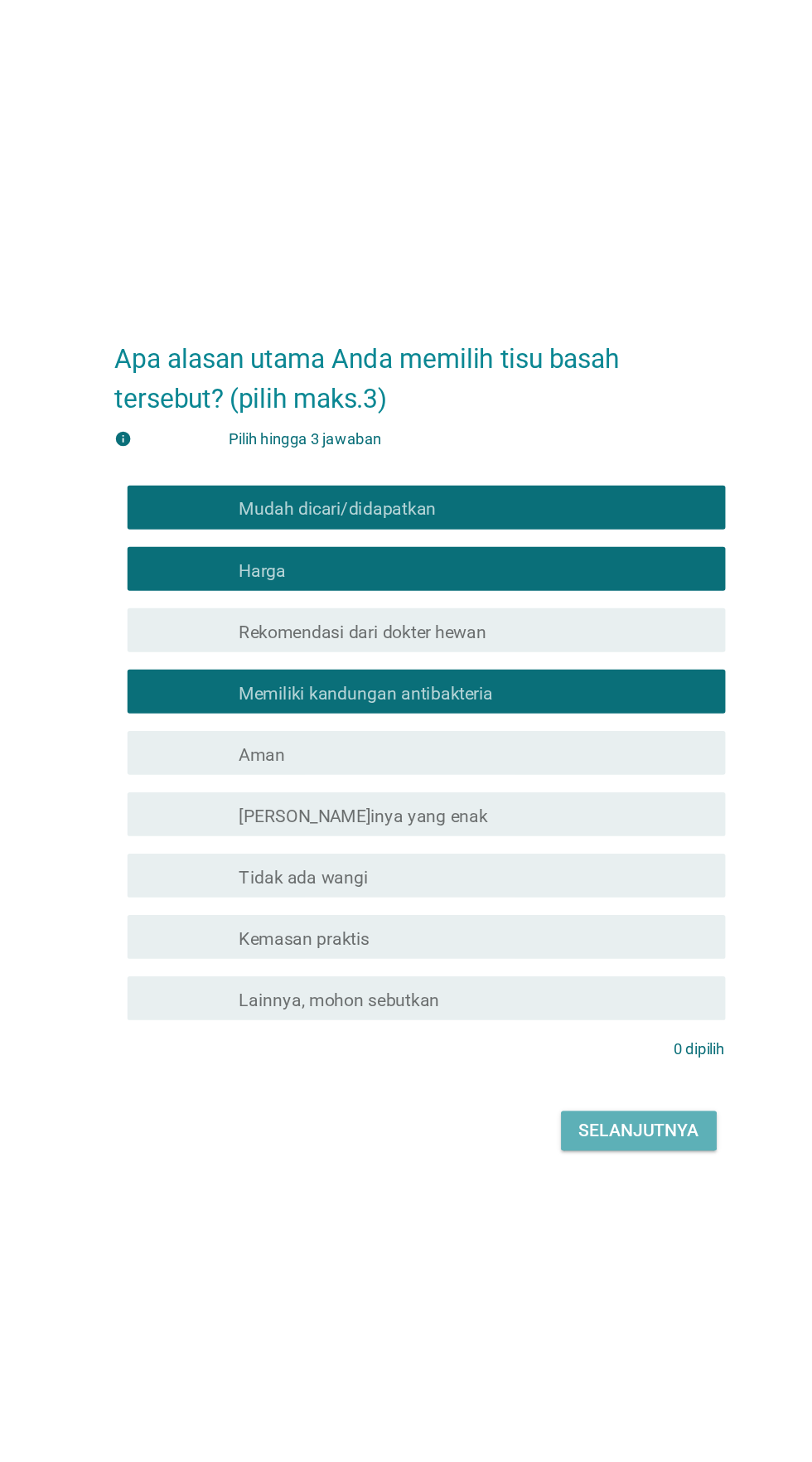
click at [559, 1021] on font "Selanjutnya" at bounding box center [572, 1014] width 91 height 15
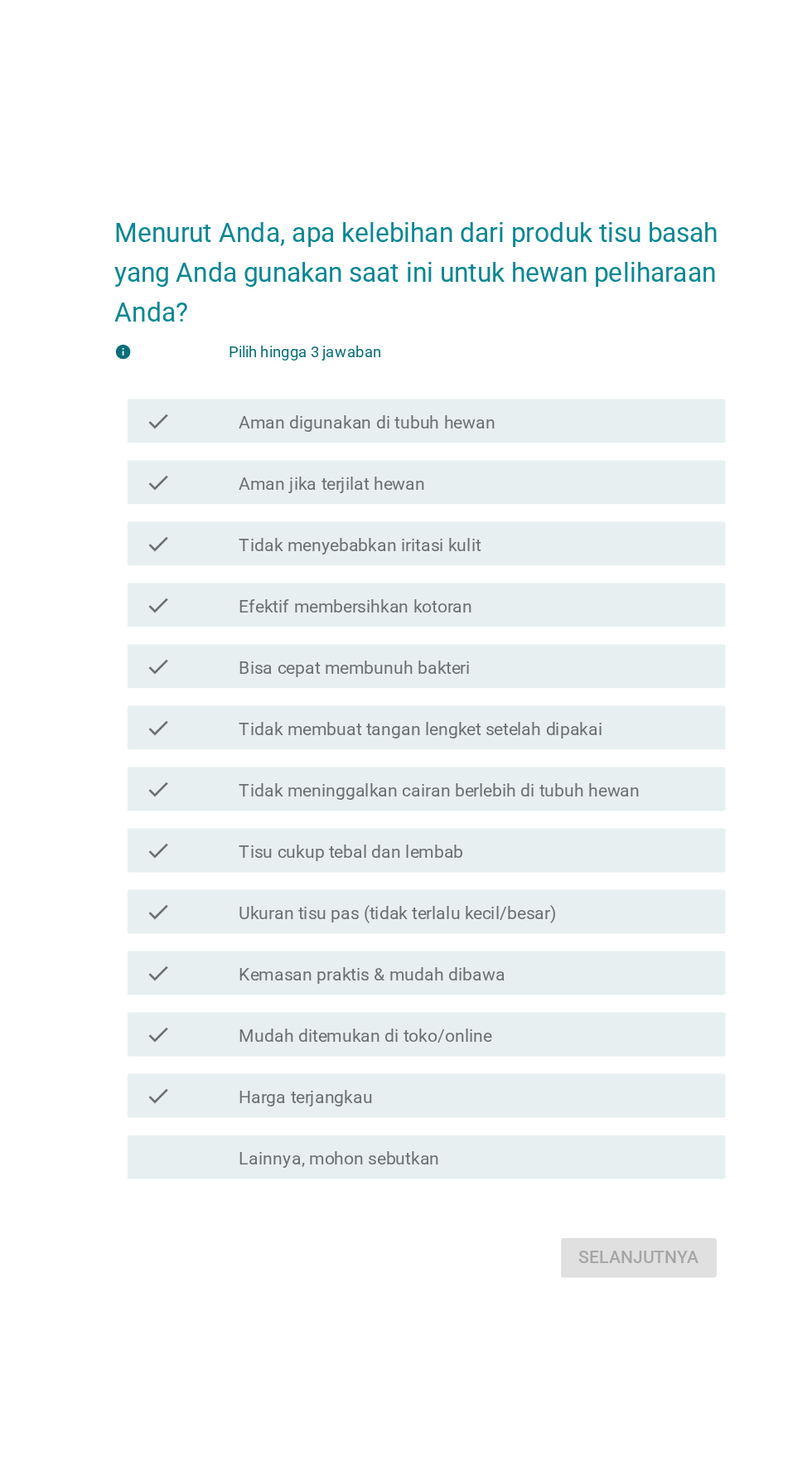
scroll to position [0, 0]
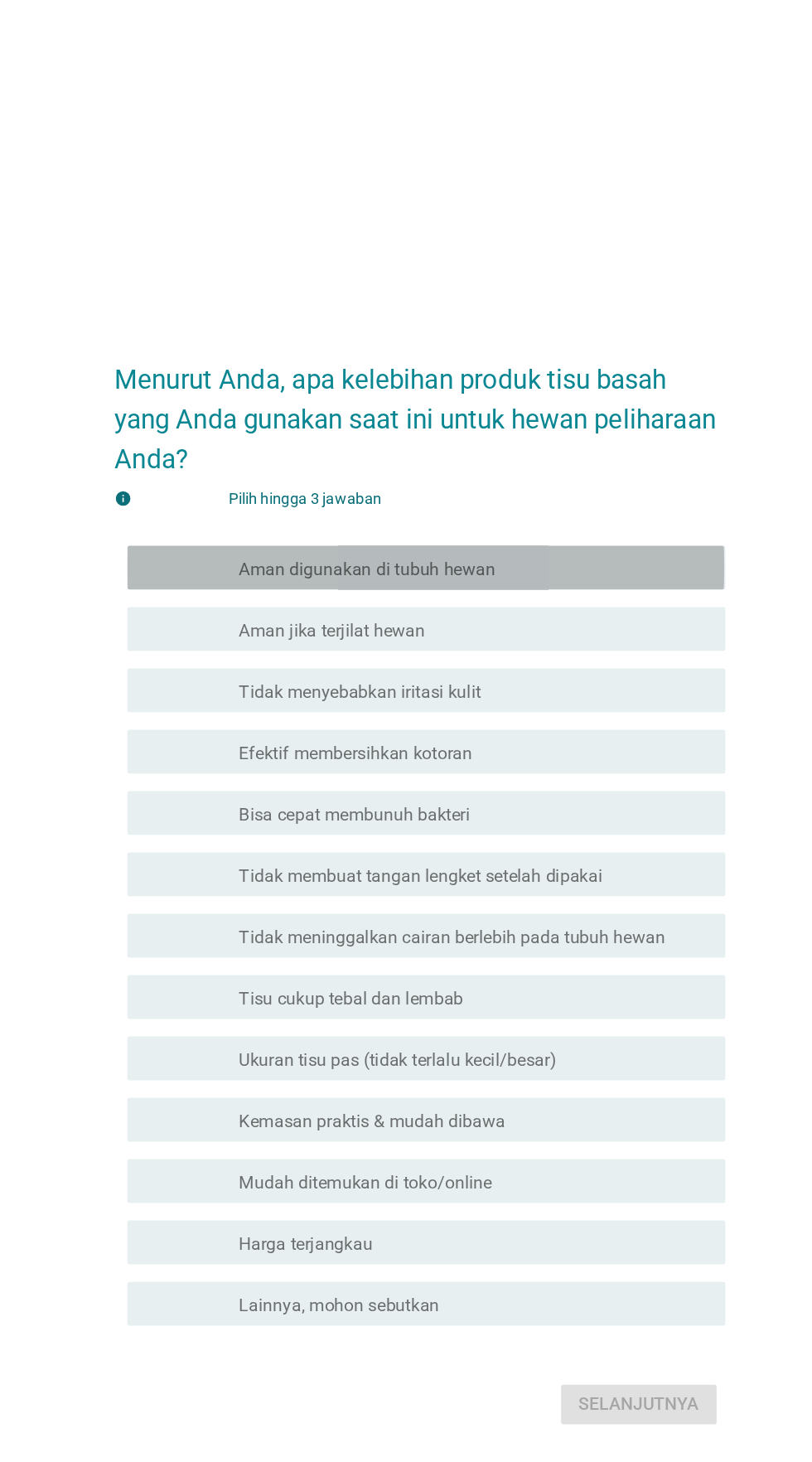
click at [540, 502] on div "garis besar kotak centang kosong Aman digunakan di tubuh hewan" at bounding box center [446, 491] width 354 height 20
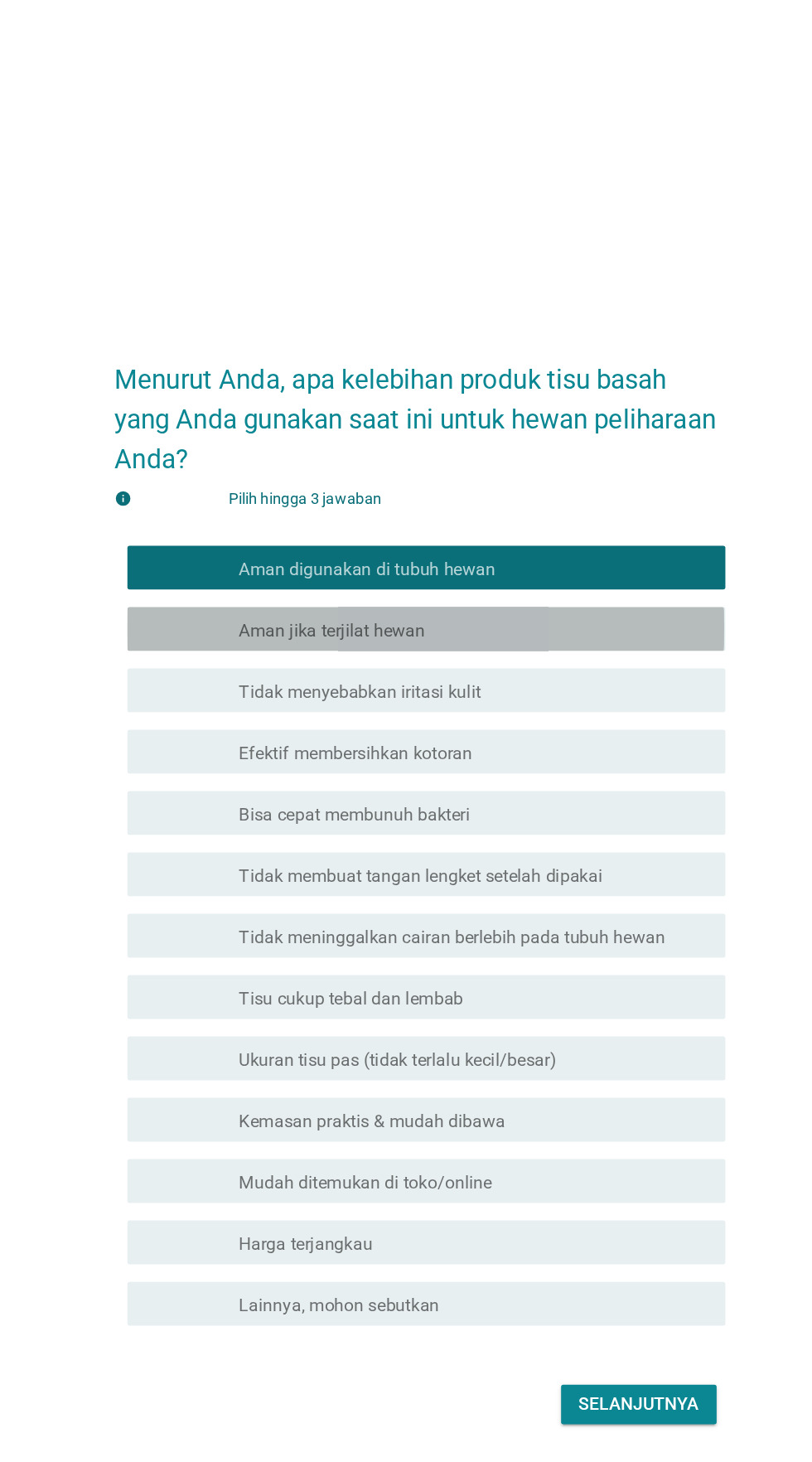
click at [528, 548] on div "garis besar kotak centang kosong Aman jika terjilat hewan" at bounding box center [446, 537] width 354 height 20
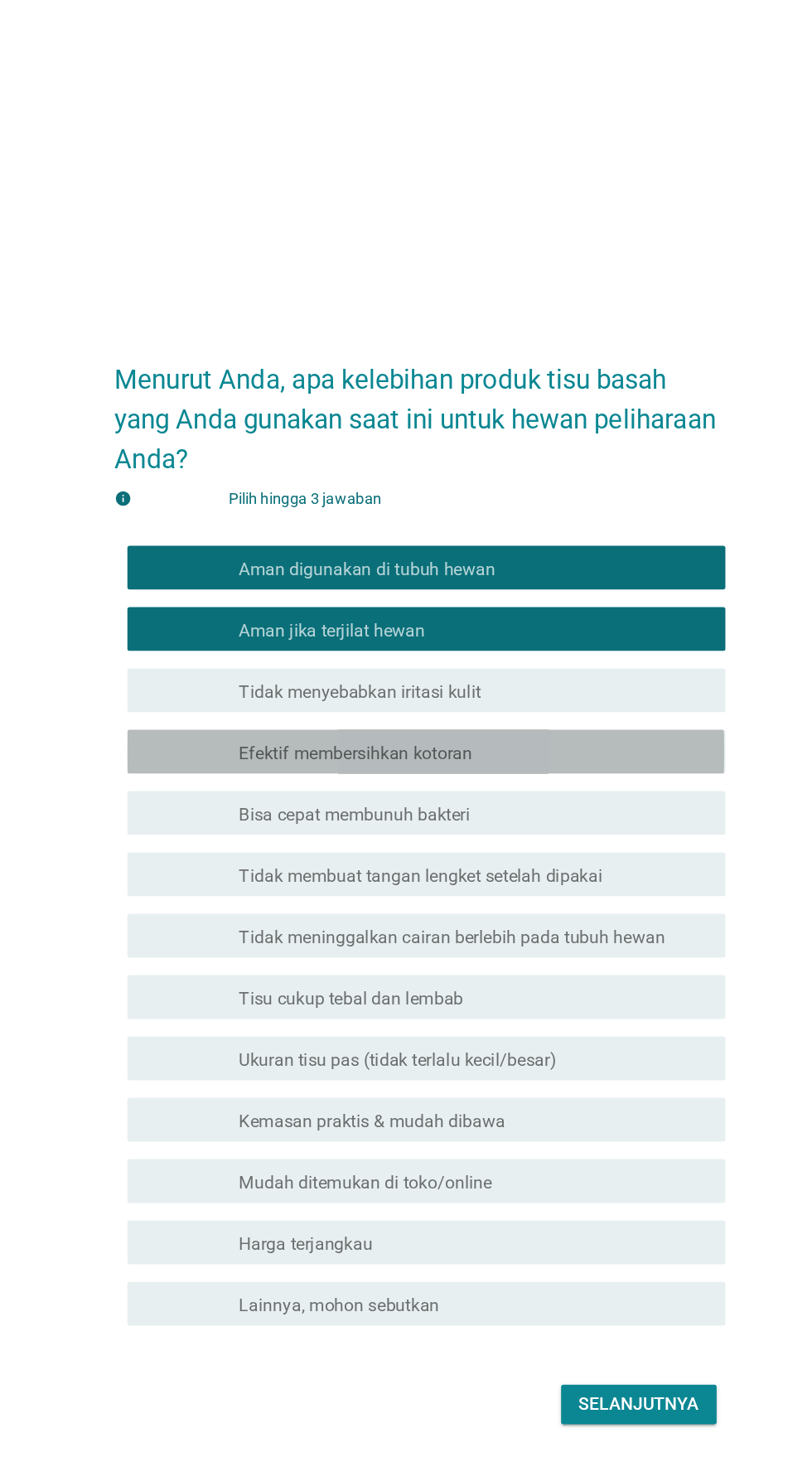
click at [522, 641] on div "garis besar kotak centang kosong Efektif membersihkan kotoran" at bounding box center [446, 630] width 354 height 20
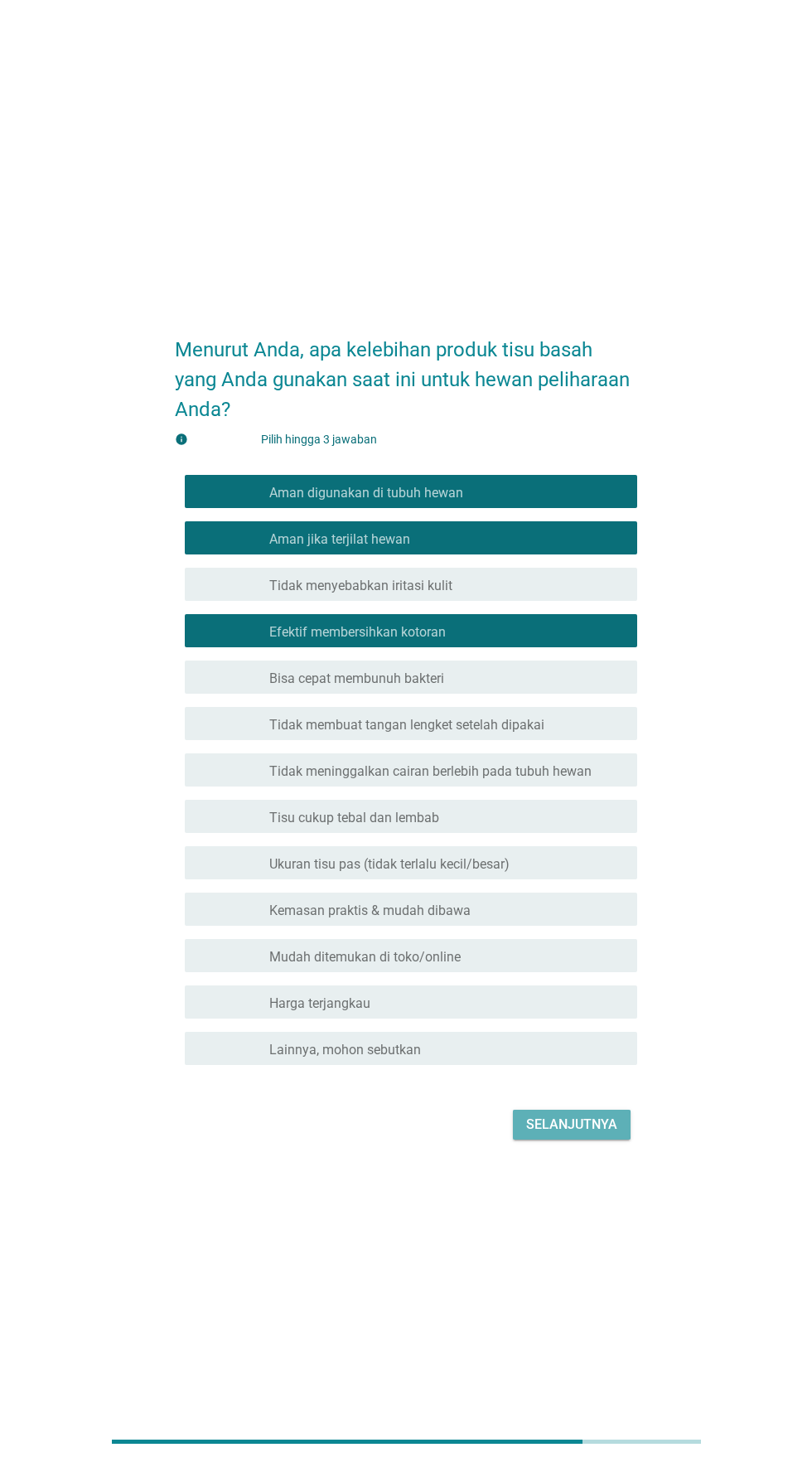
click at [559, 1133] on font "Selanjutnya" at bounding box center [572, 1124] width 91 height 15
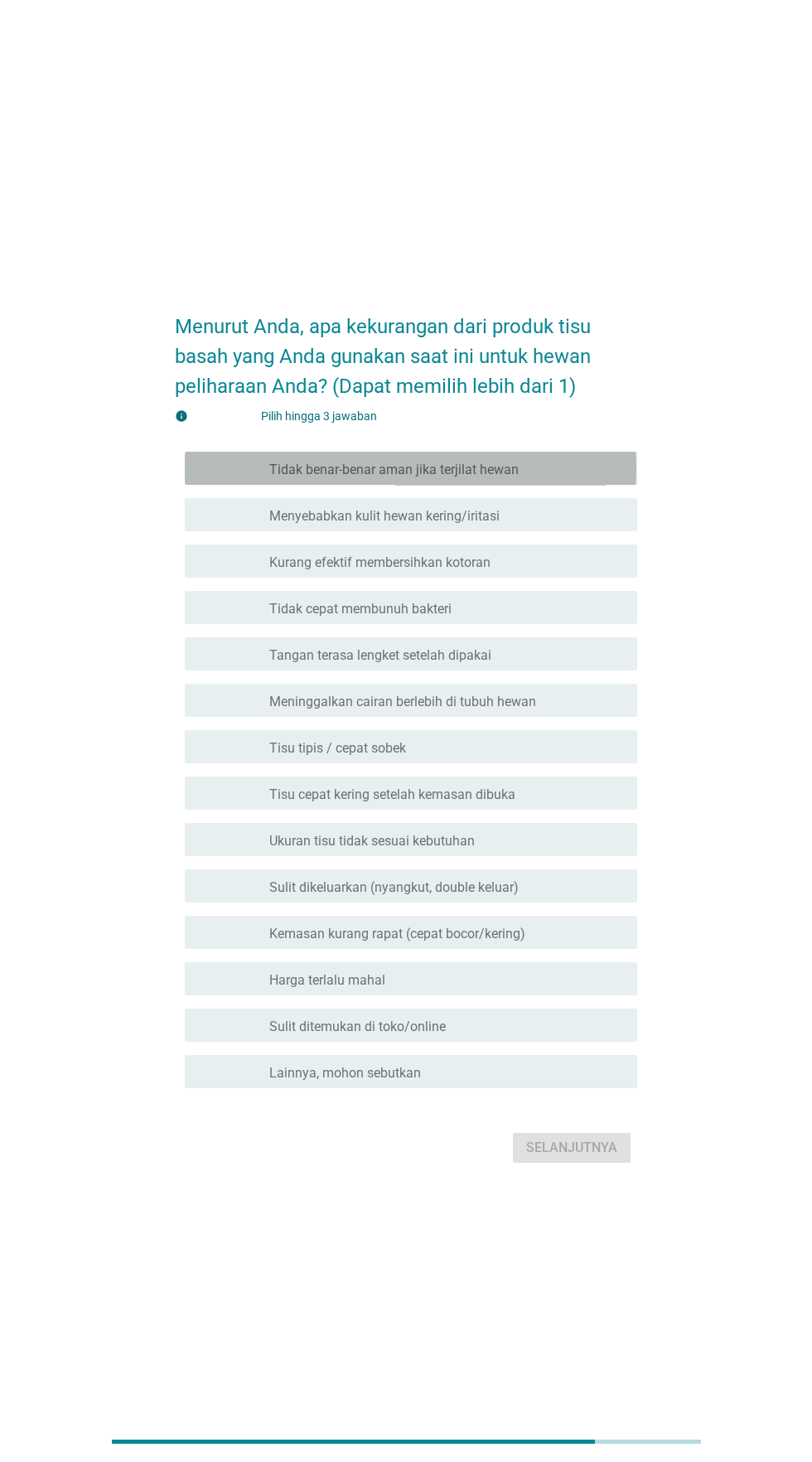
click at [550, 478] on div "garis besar kotak centang kosong Tidak benar-benar aman jika terjilat hewan" at bounding box center [446, 468] width 354 height 20
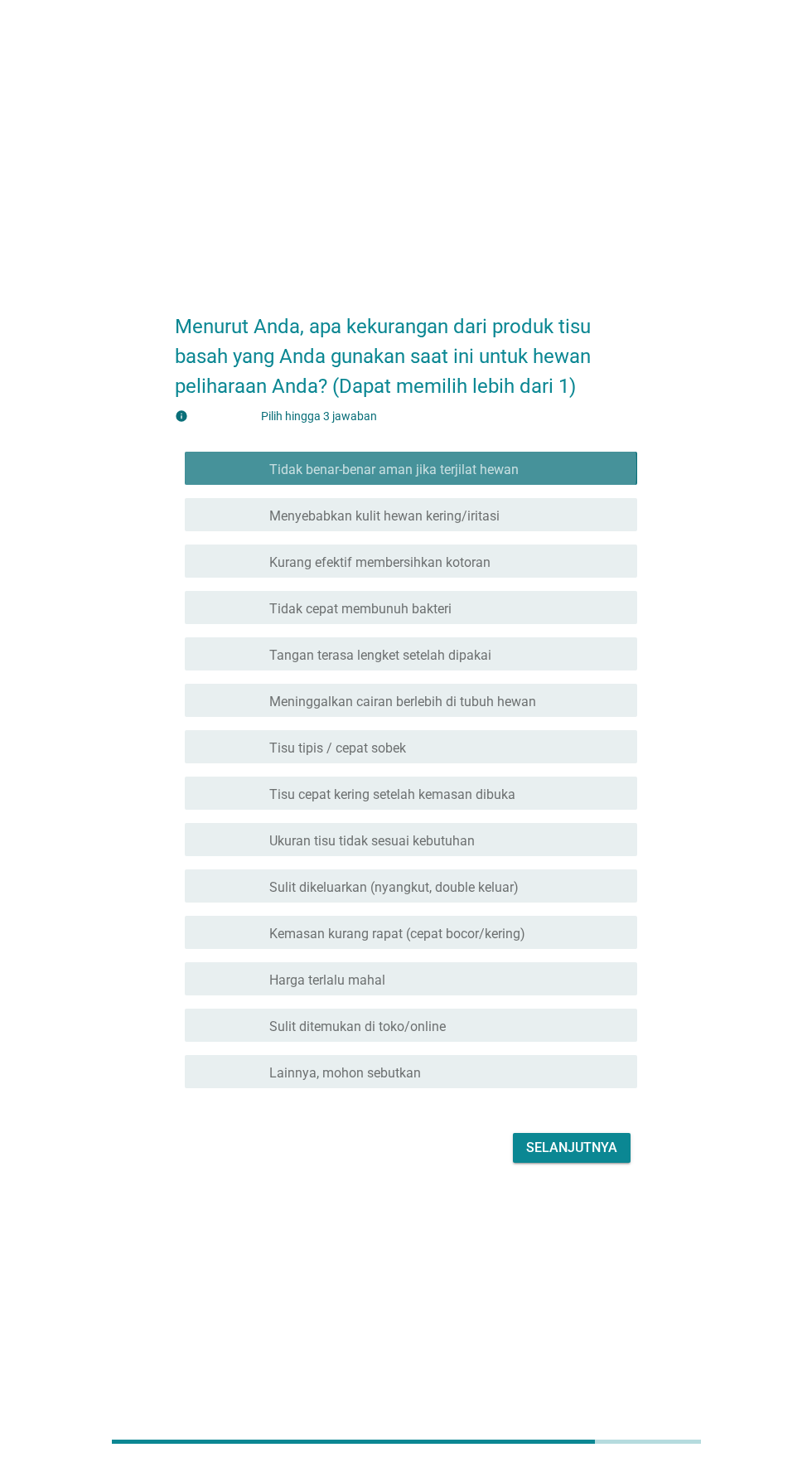
click at [580, 478] on div "garis besar kotak centang kosong Tidak benar-benar aman jika terjilat hewan" at bounding box center [446, 468] width 354 height 20
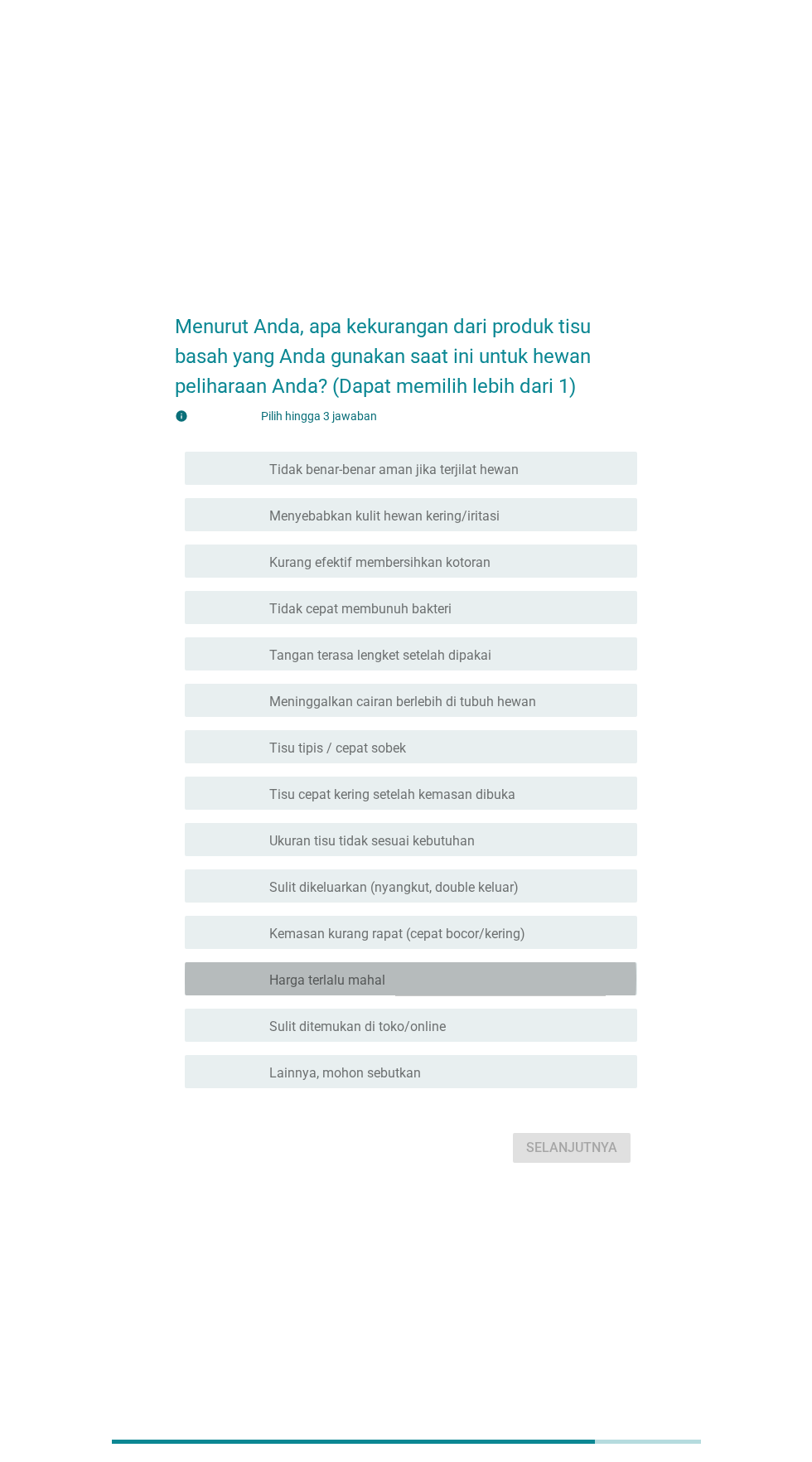
click at [478, 989] on div "garis besar kotak centang kosong Harga terlalu mahal" at bounding box center [446, 979] width 354 height 20
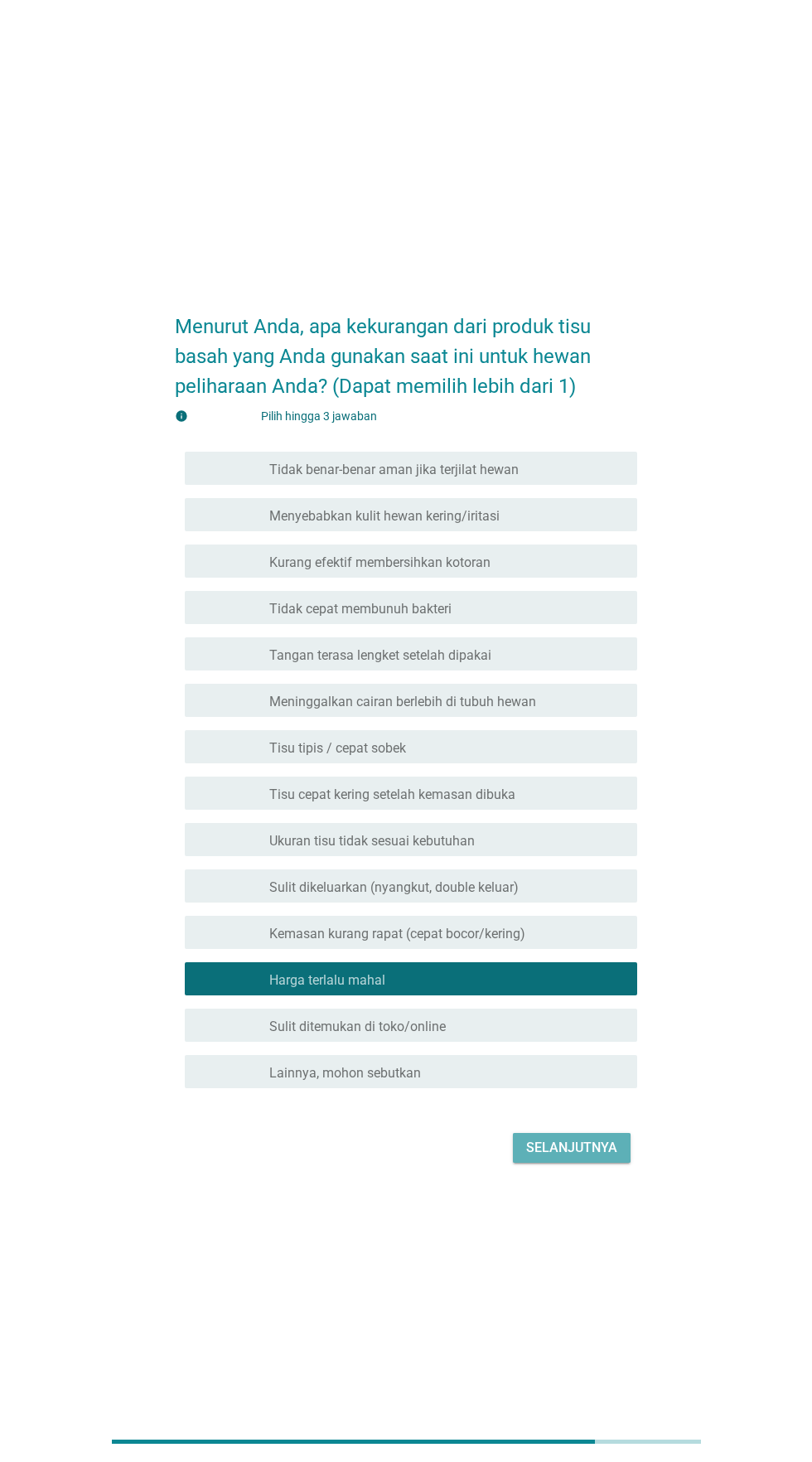
click at [574, 1156] on font "Selanjutnya" at bounding box center [572, 1147] width 91 height 15
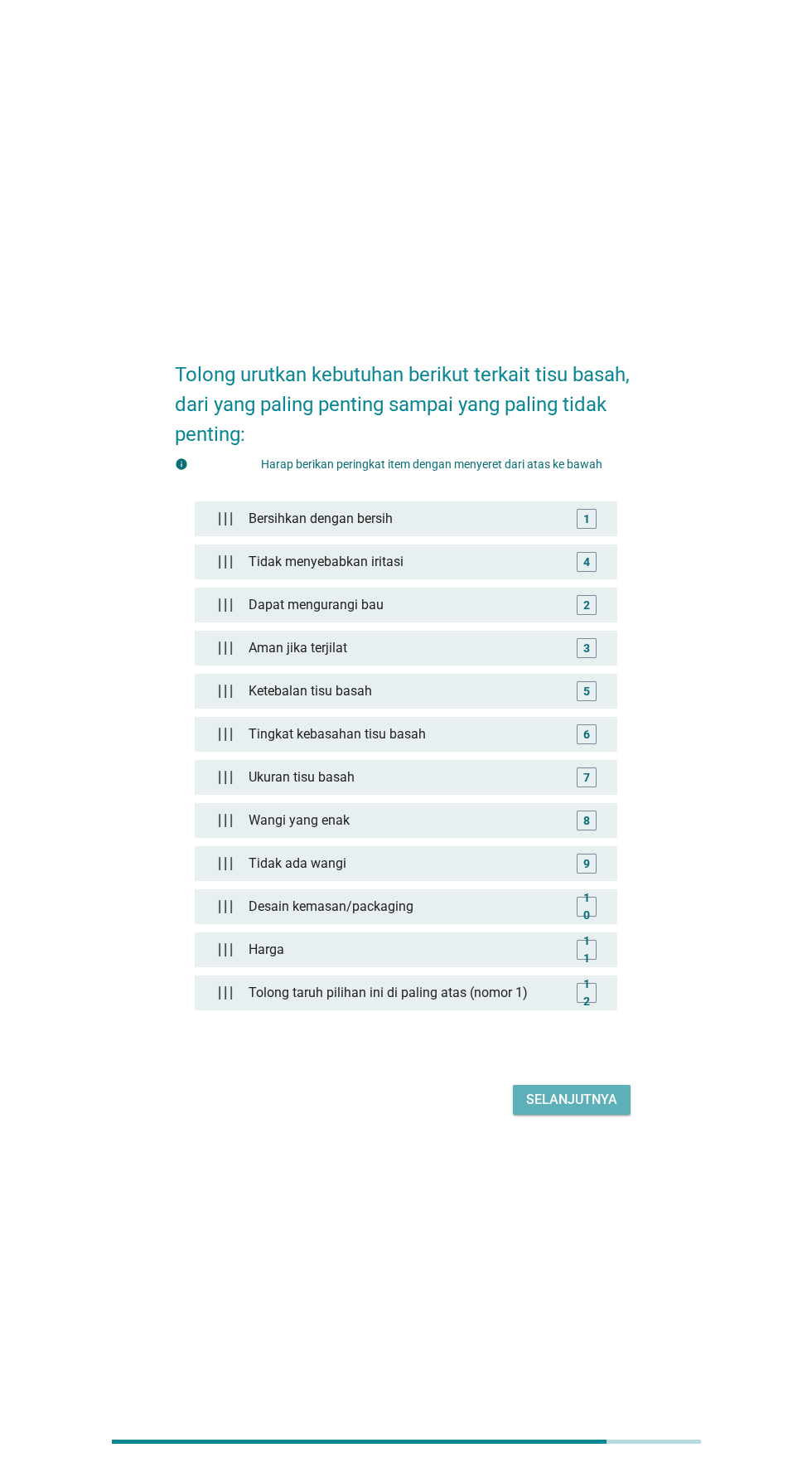
click at [578, 1108] on font "Selanjutnya" at bounding box center [572, 1100] width 91 height 15
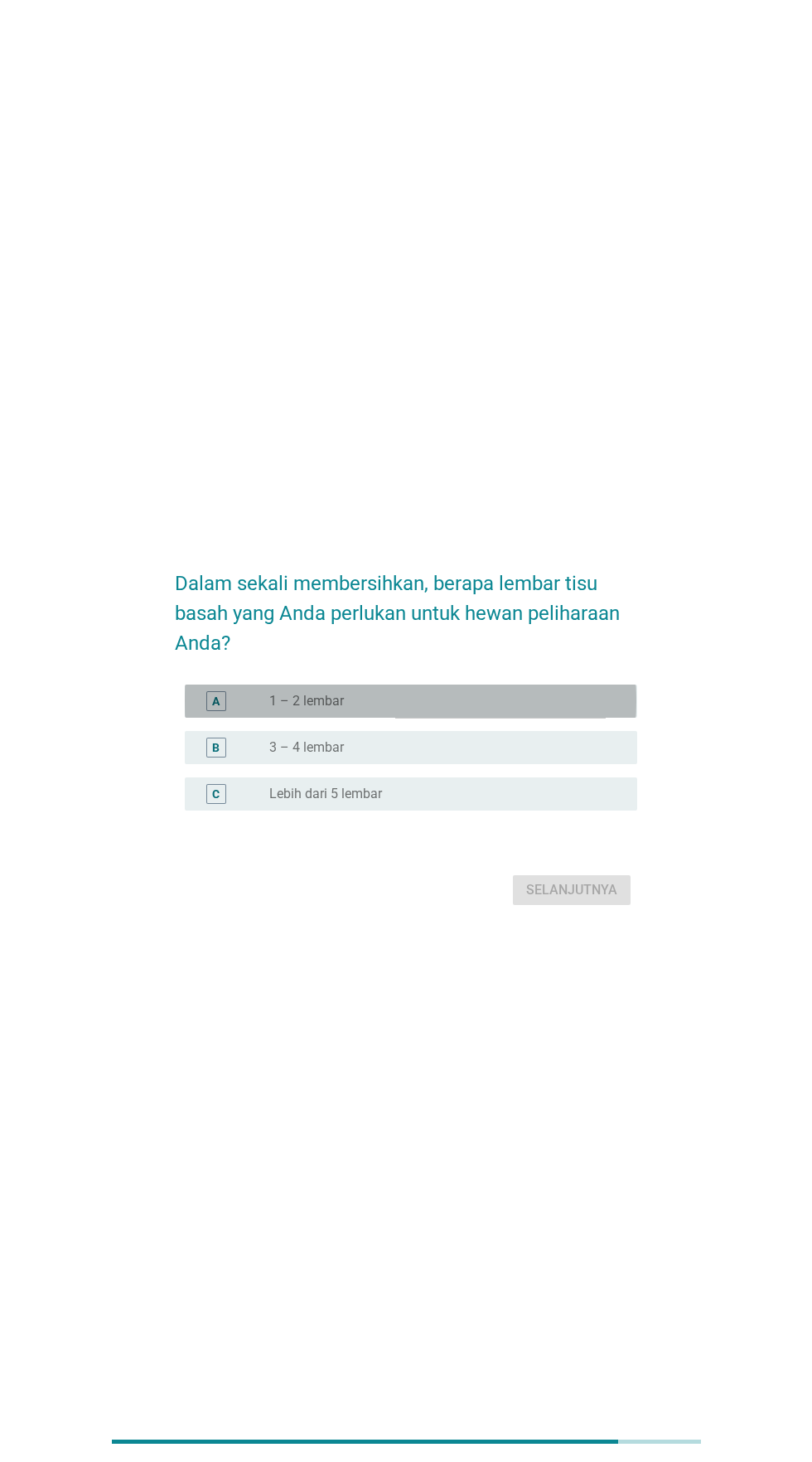
click at [553, 710] on div "tombol radio tidak dicentang 1 – 2 lembar" at bounding box center [439, 701] width 342 height 16
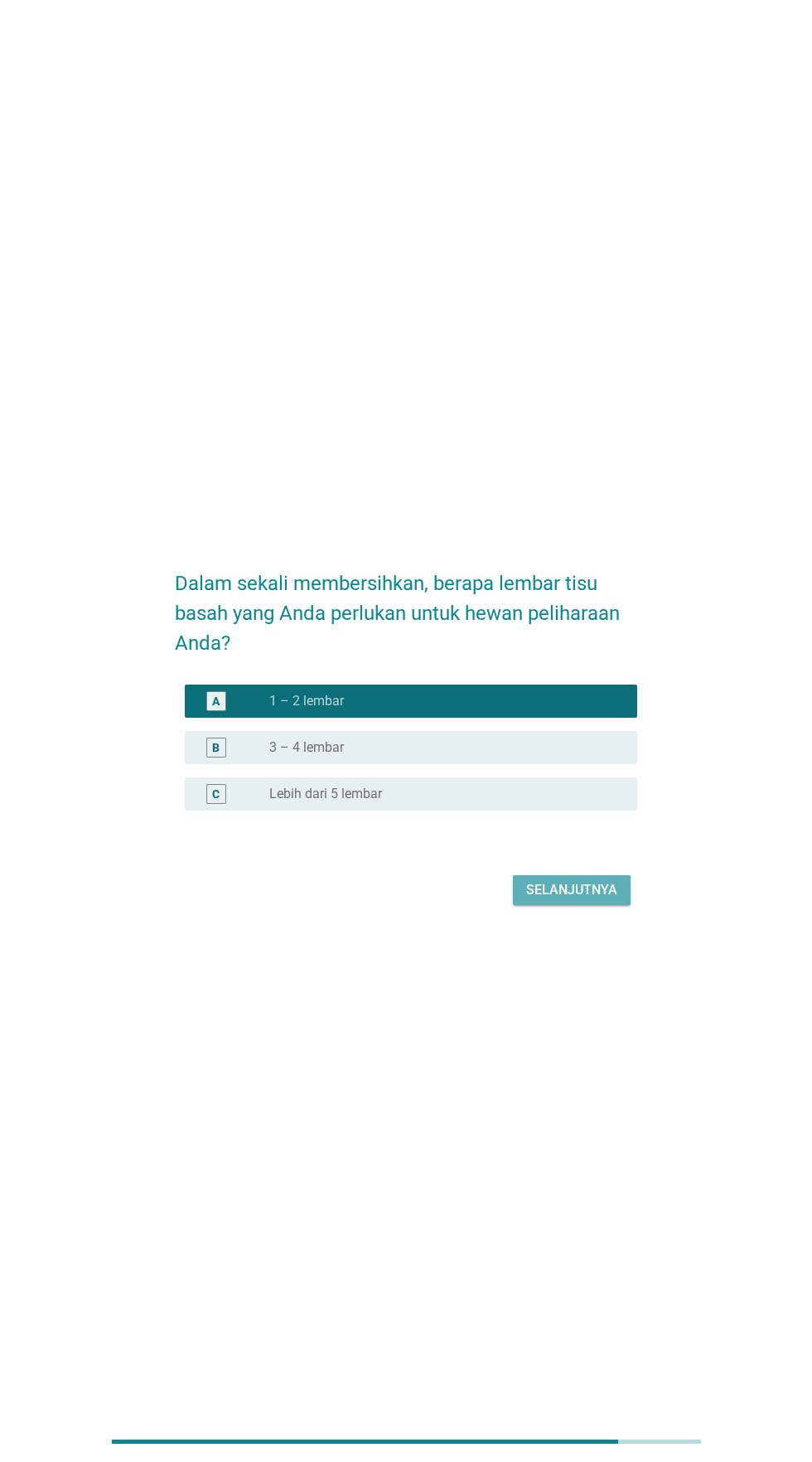
click at [565, 898] on font "Selanjutnya" at bounding box center [572, 890] width 91 height 15
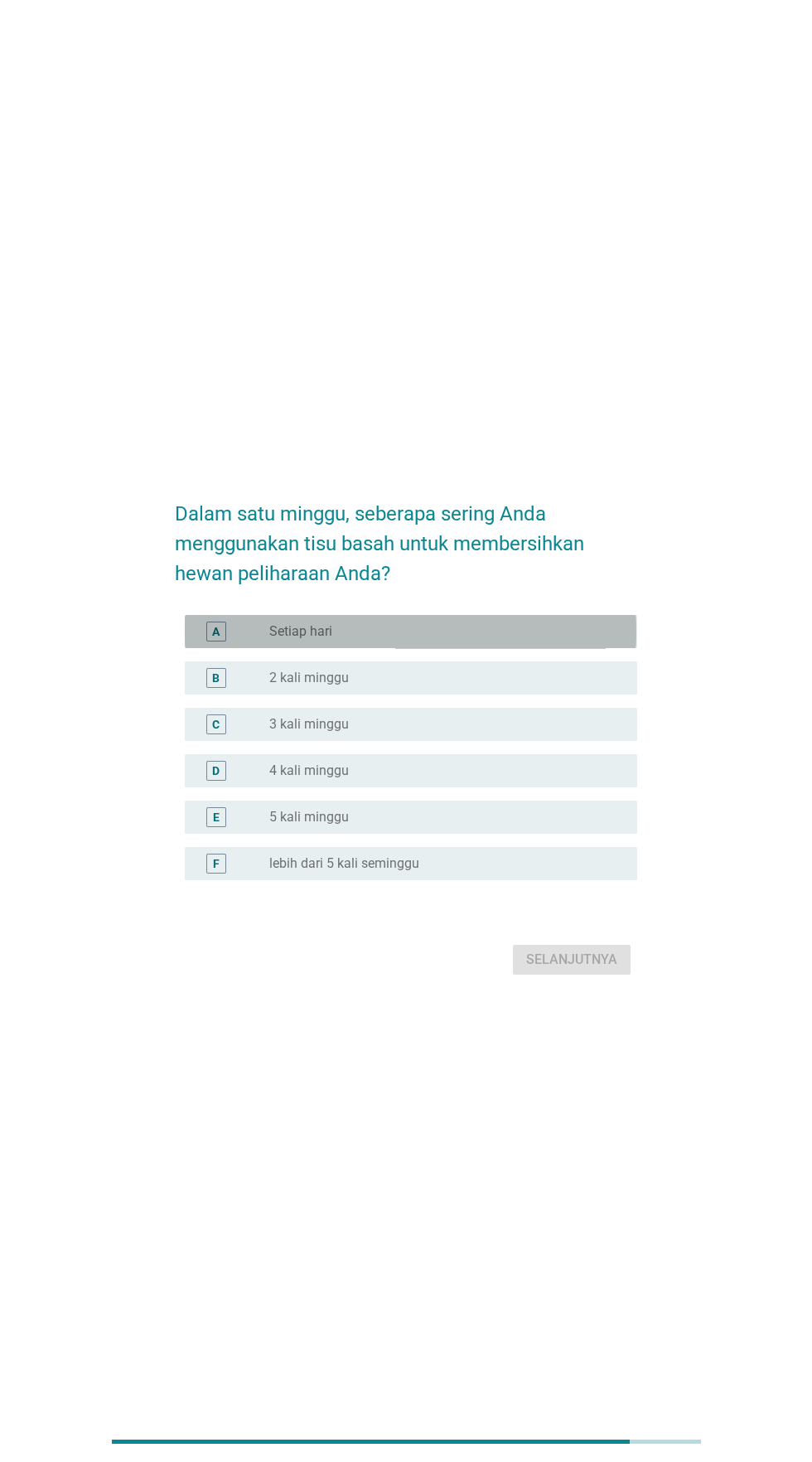
click at [527, 640] on div "tombol radio tidak dicentang Setiap hari" at bounding box center [439, 631] width 342 height 16
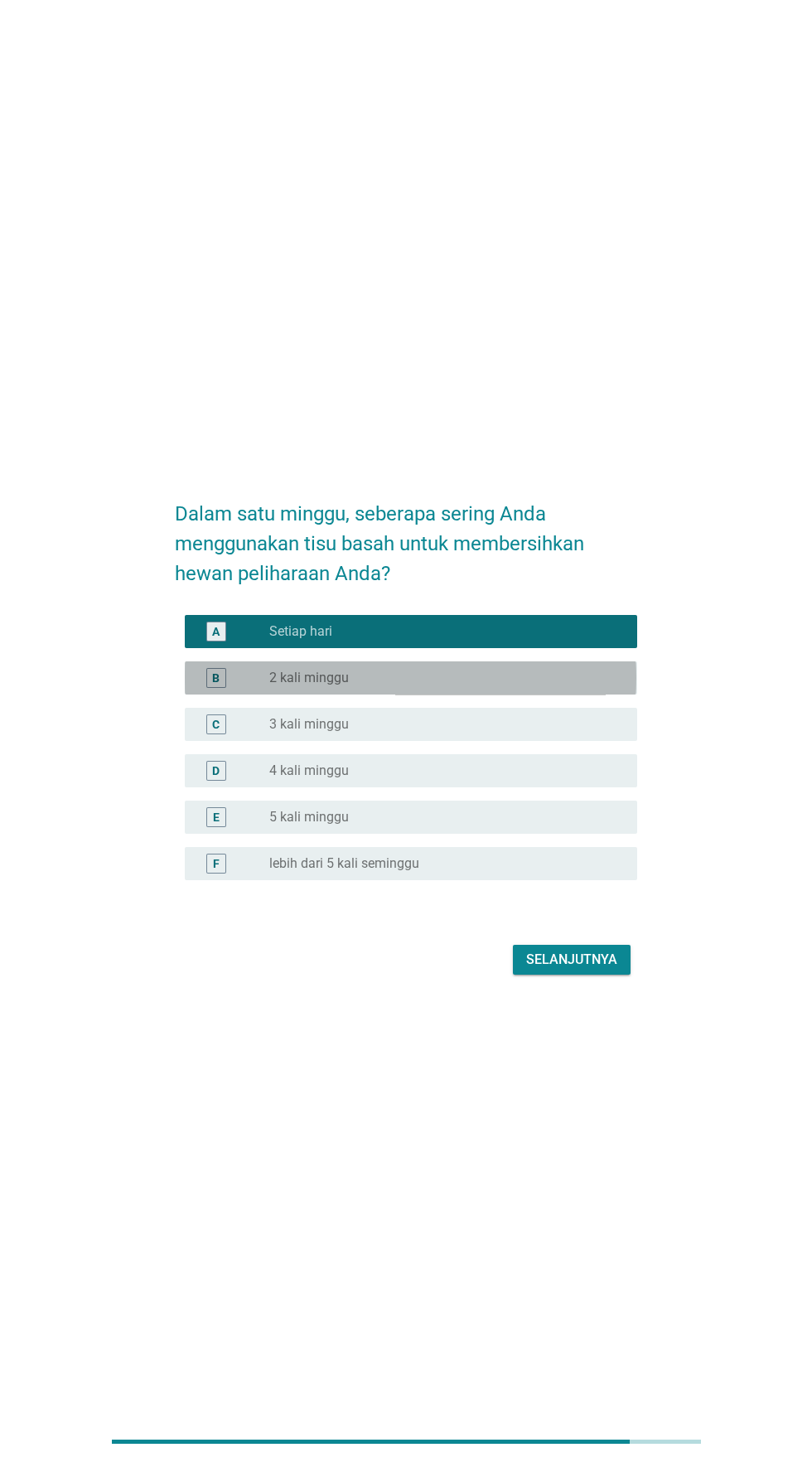
click at [519, 686] on div "tombol radio tidak dicentang 2 kali minggu" at bounding box center [439, 678] width 342 height 16
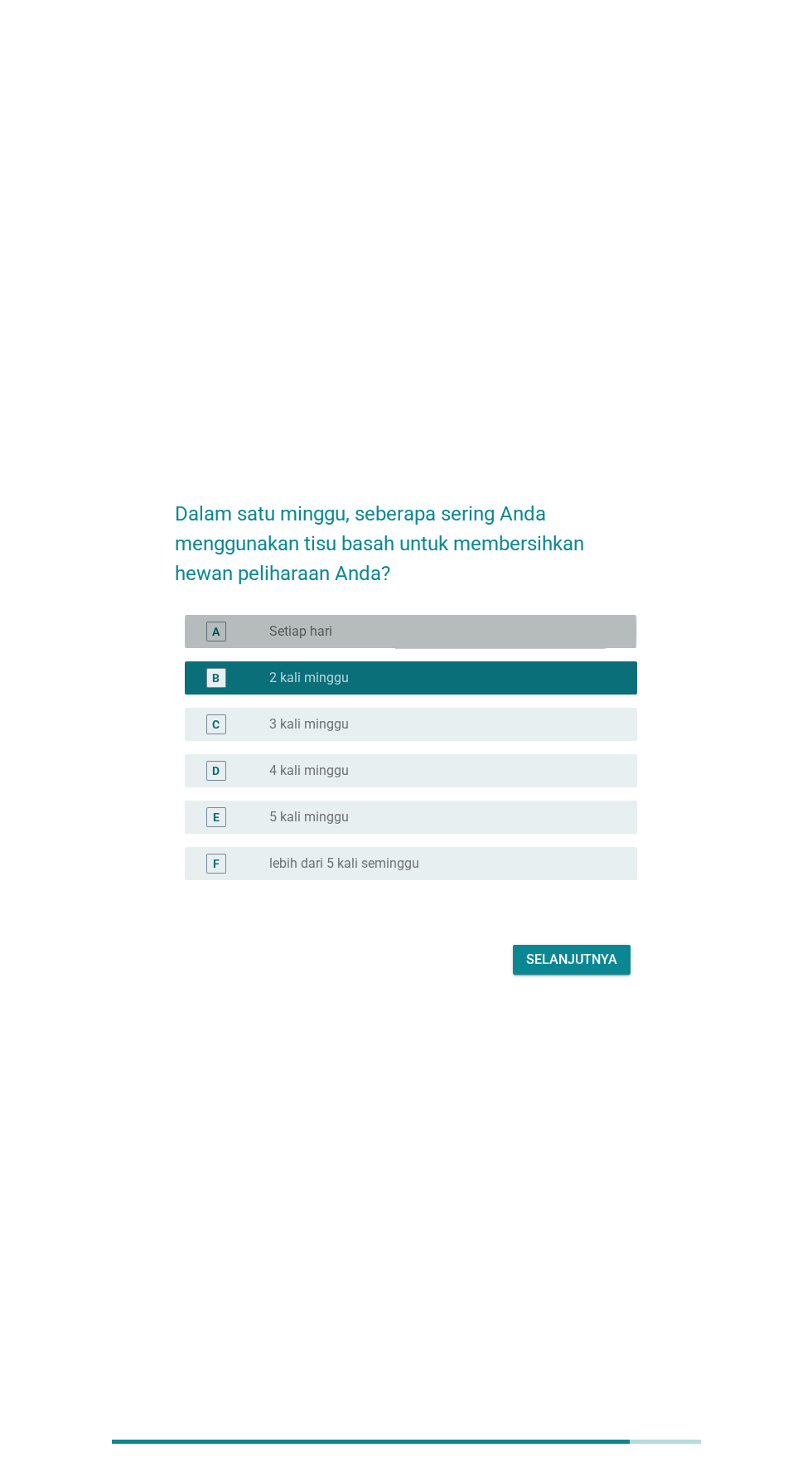
click at [533, 640] on div "tombol radio tidak dicentang Setiap hari" at bounding box center [439, 631] width 342 height 16
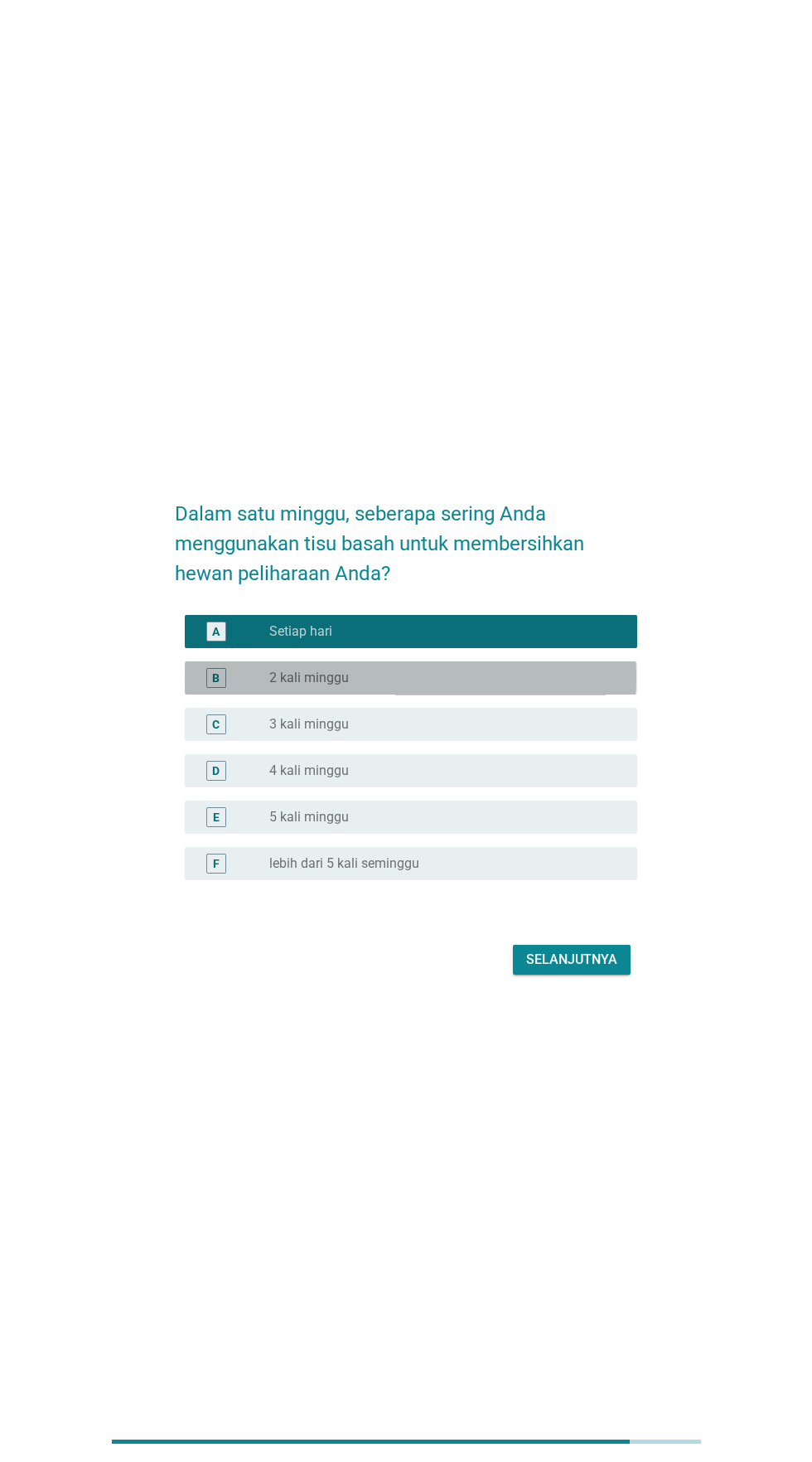
click at [527, 686] on div "tombol radio tidak dicentang 2 kali minggu" at bounding box center [439, 678] width 342 height 16
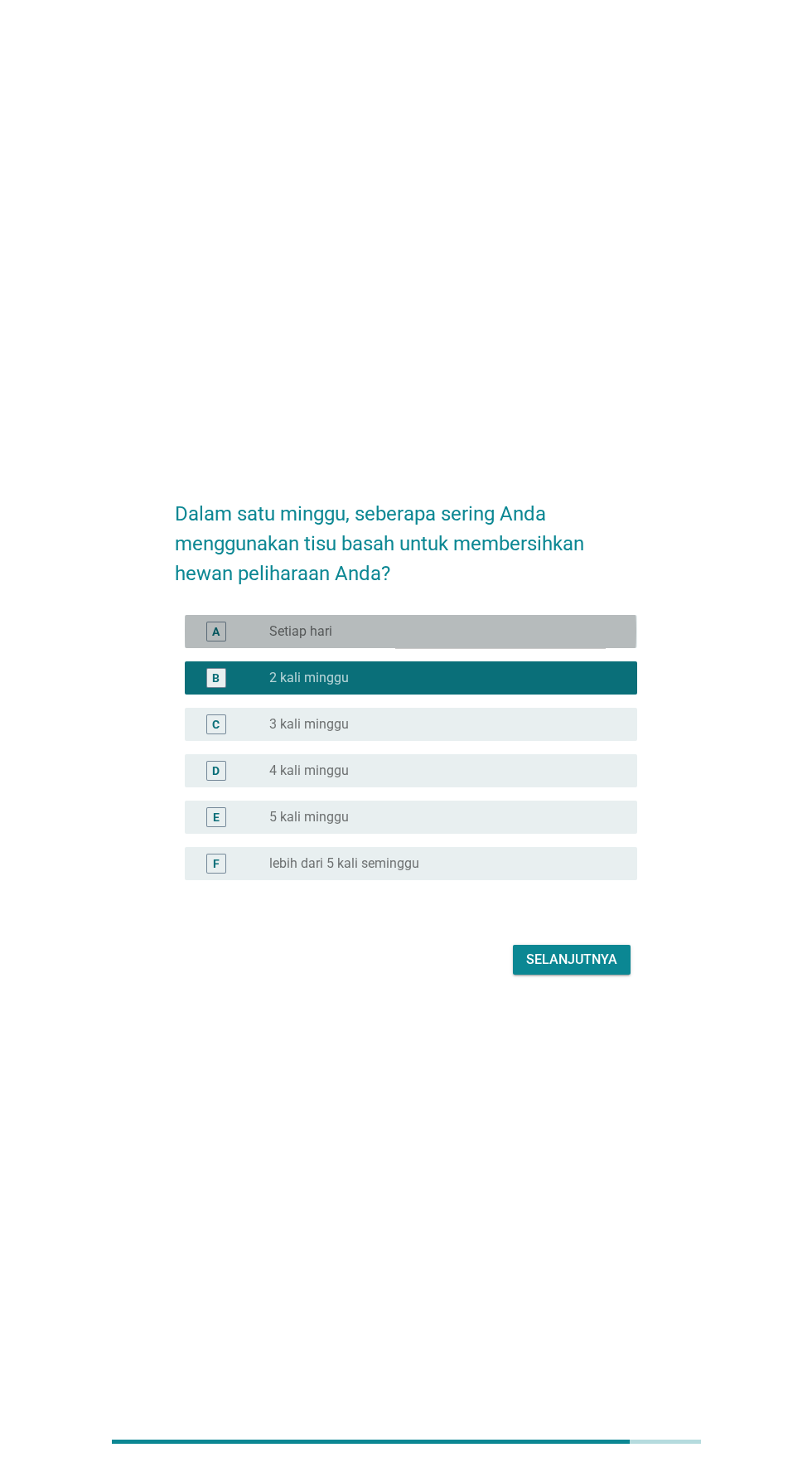
click at [549, 640] on div "tombol radio tidak dicentang Setiap hari" at bounding box center [439, 631] width 342 height 16
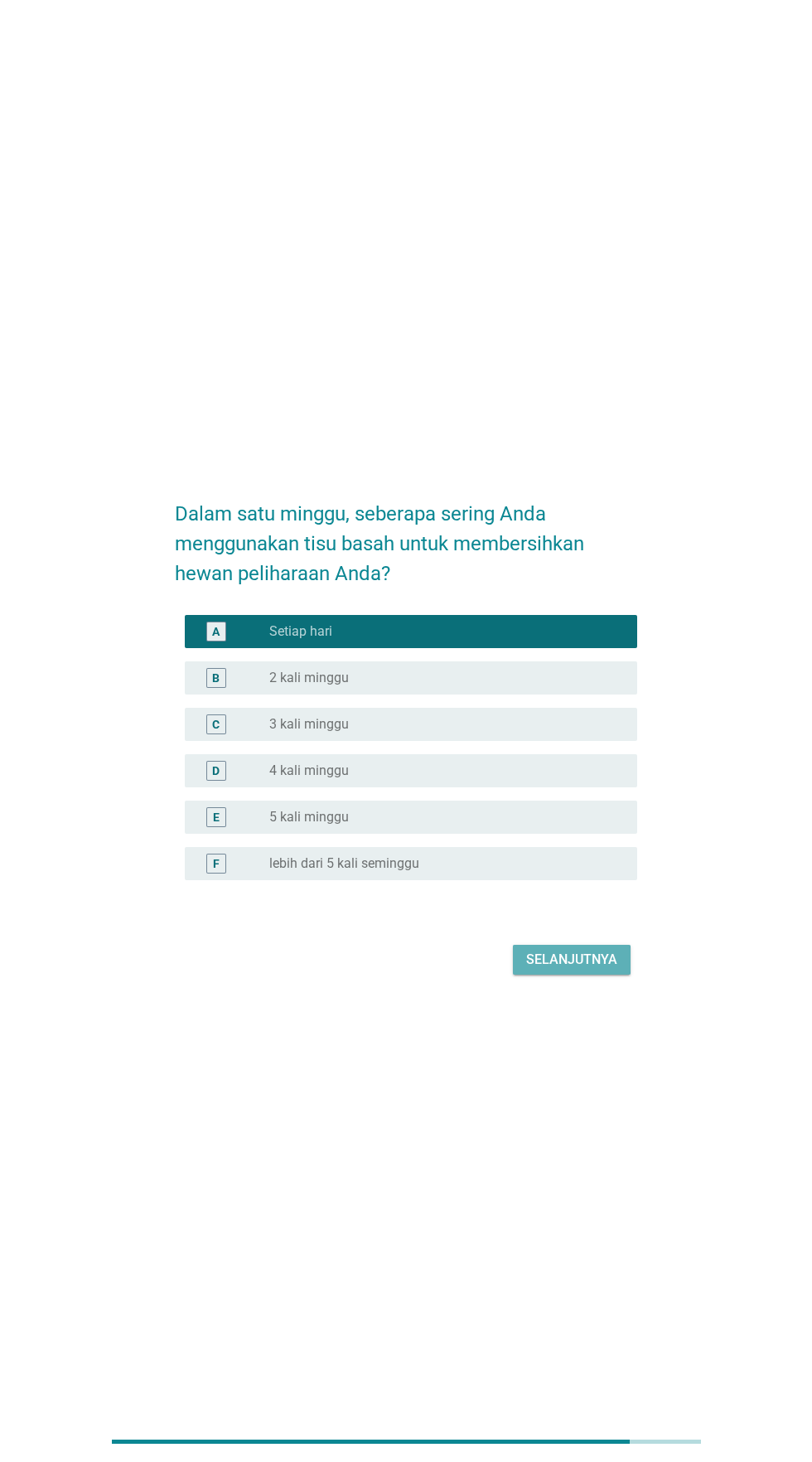
click at [575, 975] on button "Selanjutnya" at bounding box center [572, 959] width 118 height 30
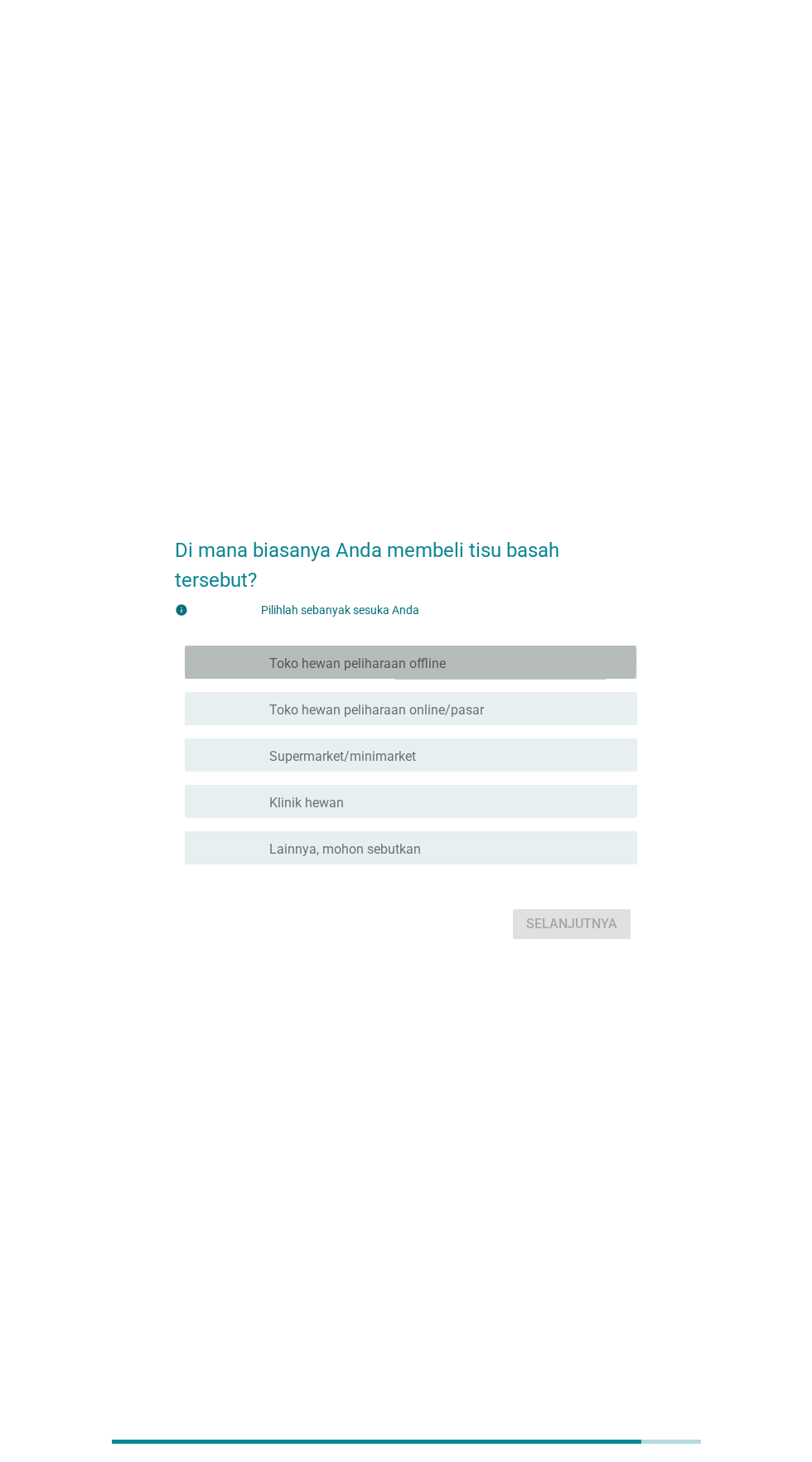
click at [543, 672] on div "garis besar kotak centang kosong Toko hewan peliharaan offline" at bounding box center [446, 662] width 354 height 20
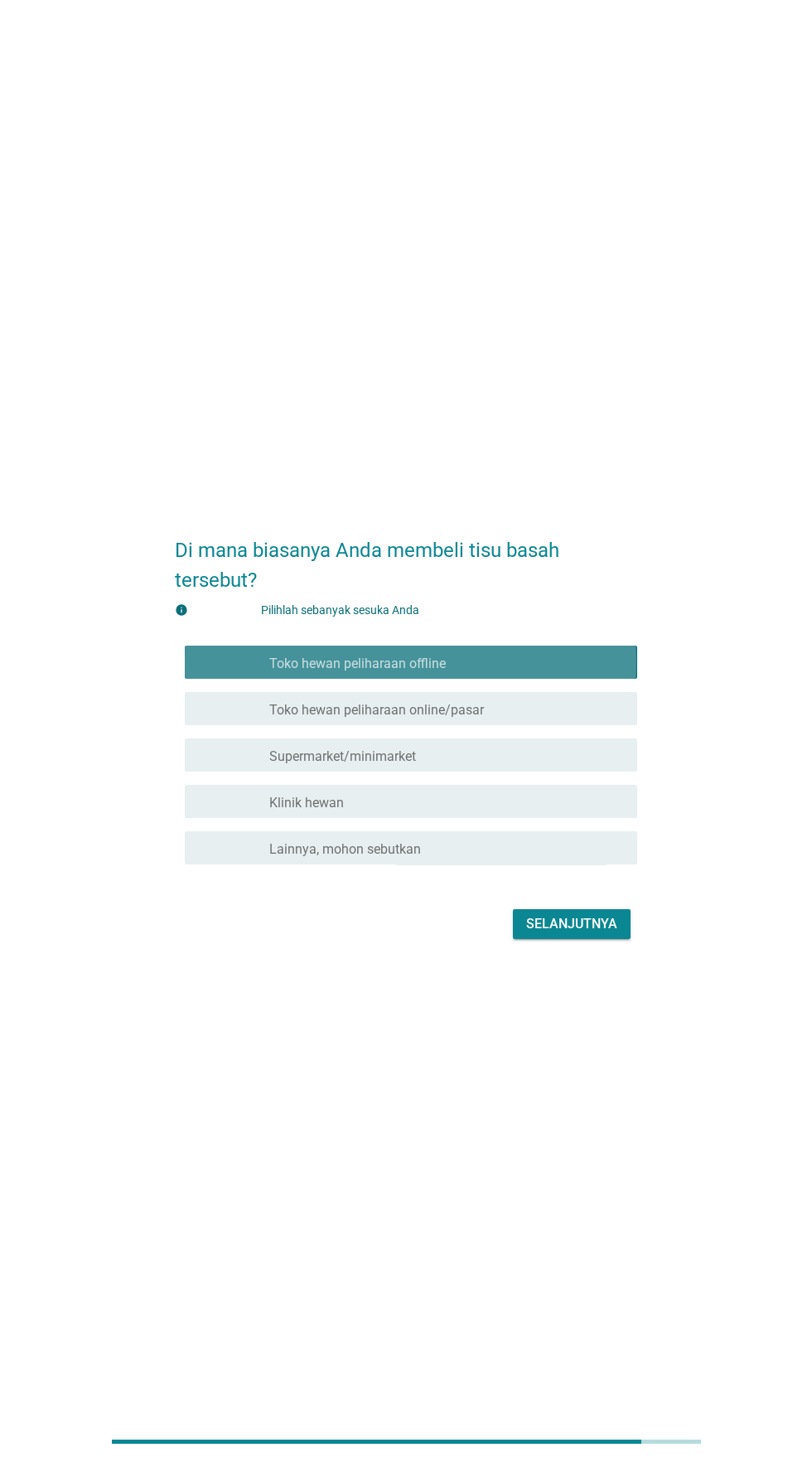
click at [533, 718] on div "garis besar kotak centang kosong Toko hewan peliharaan online/pasar" at bounding box center [446, 709] width 354 height 20
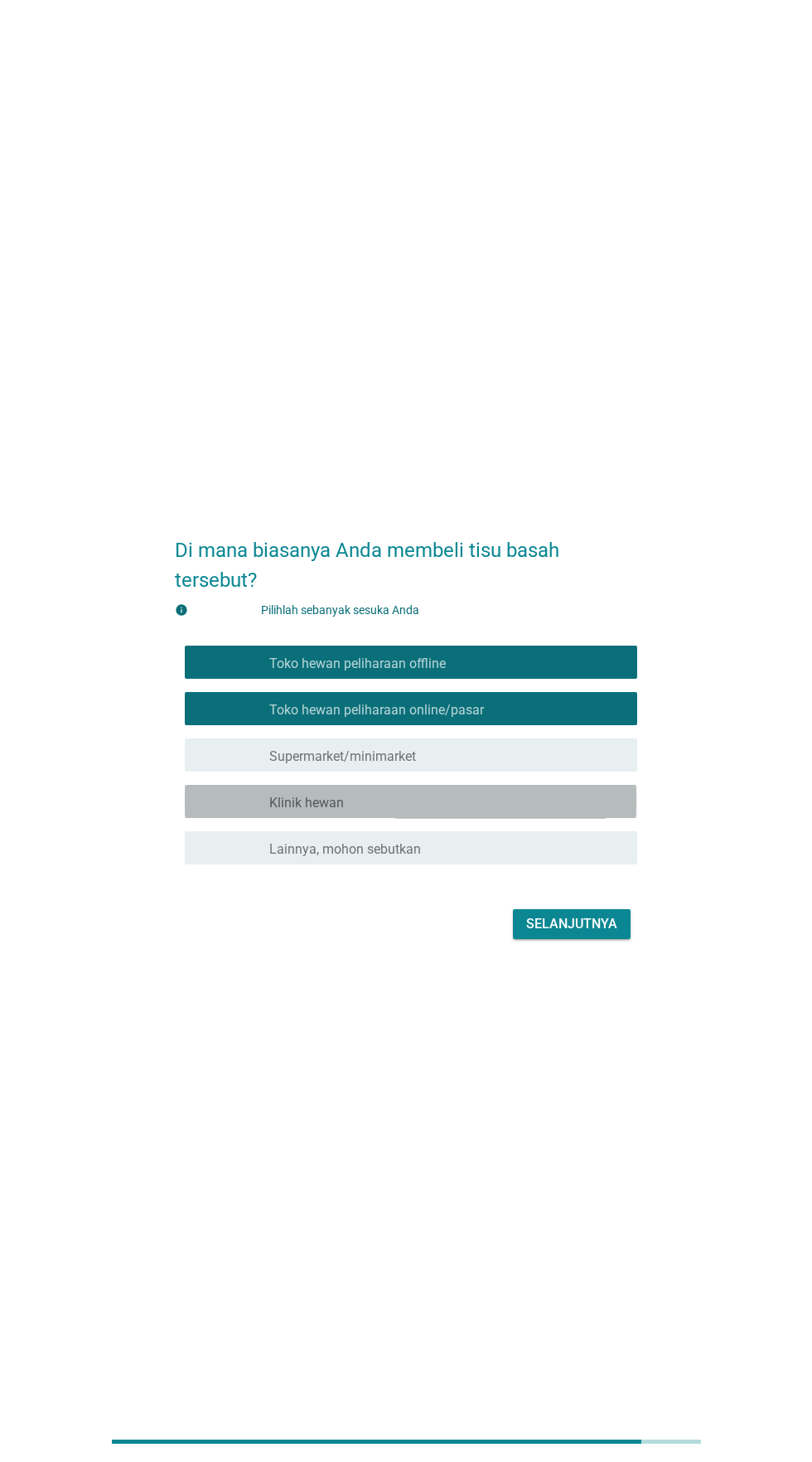
click at [504, 811] on div "garis besar kotak centang kosong Klinik hewan" at bounding box center [446, 802] width 354 height 20
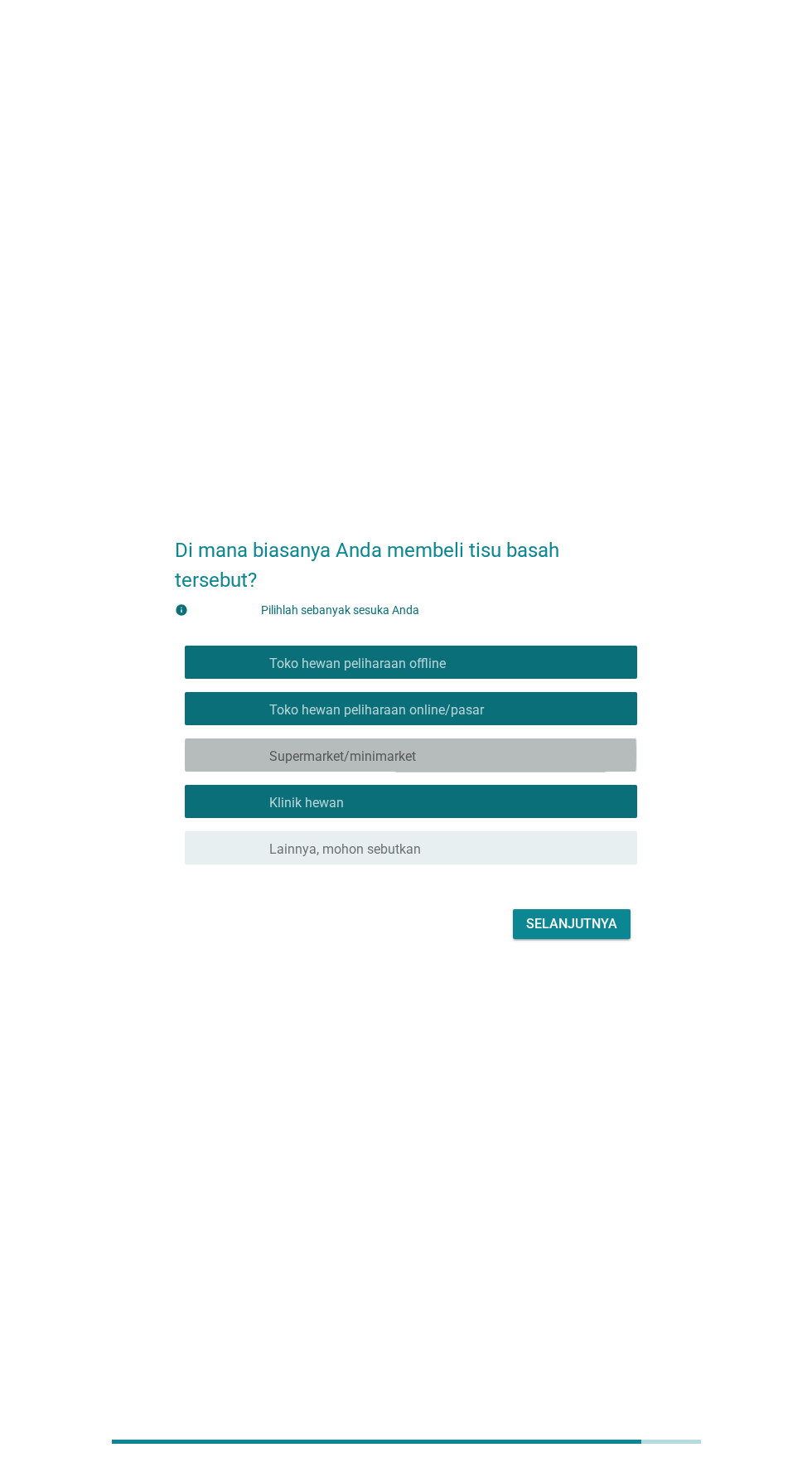
click at [536, 765] on div "garis besar kotak centang kosong Supermarket/minimarket" at bounding box center [446, 755] width 354 height 20
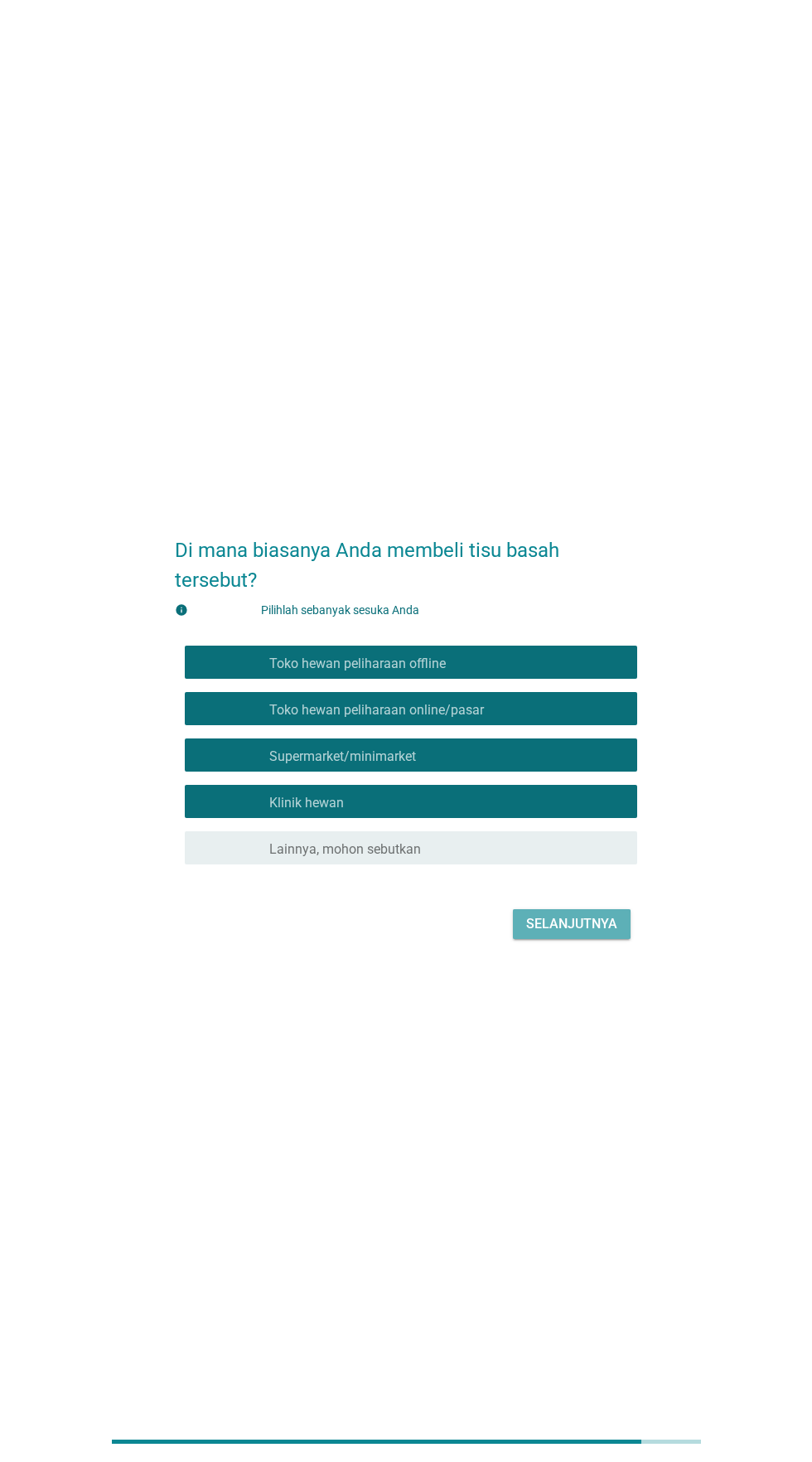
click at [573, 939] on button "Selanjutnya" at bounding box center [572, 924] width 118 height 30
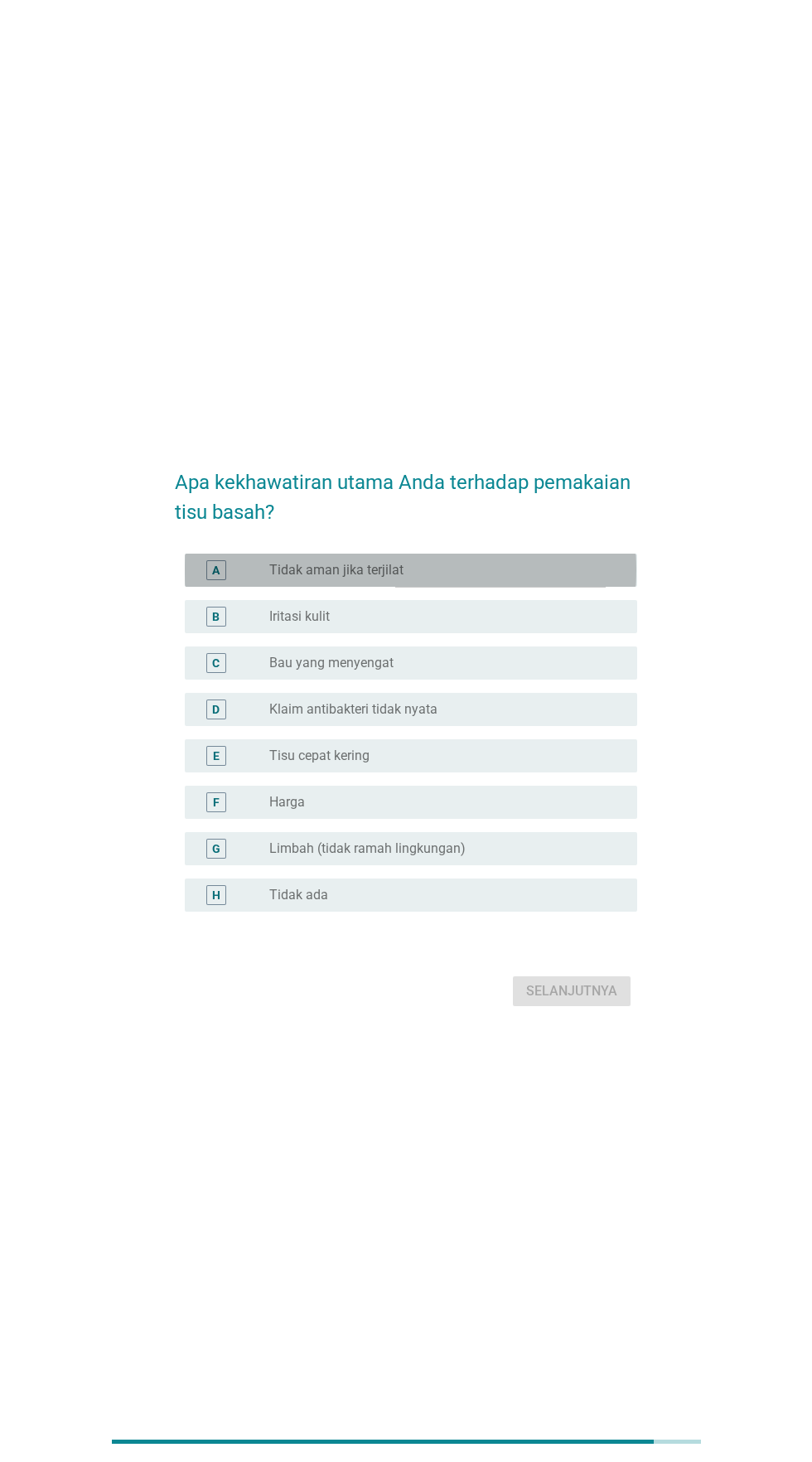
click at [545, 579] on div "tombol radio tidak dicentang Tidak aman jika terjilat" at bounding box center [439, 569] width 342 height 16
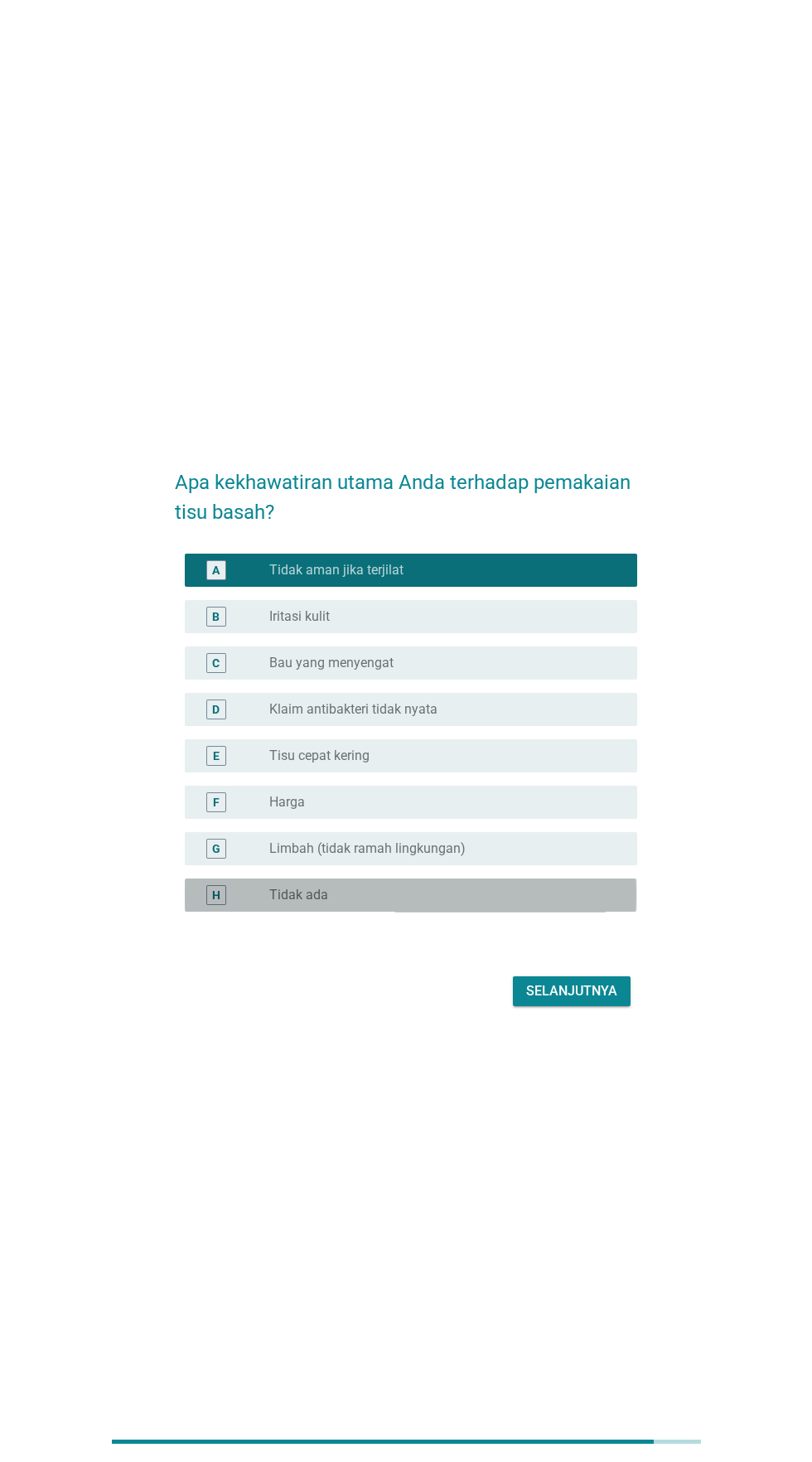
click at [428, 903] on div "tombol radio tidak dicentang Tidak ada" at bounding box center [439, 895] width 342 height 16
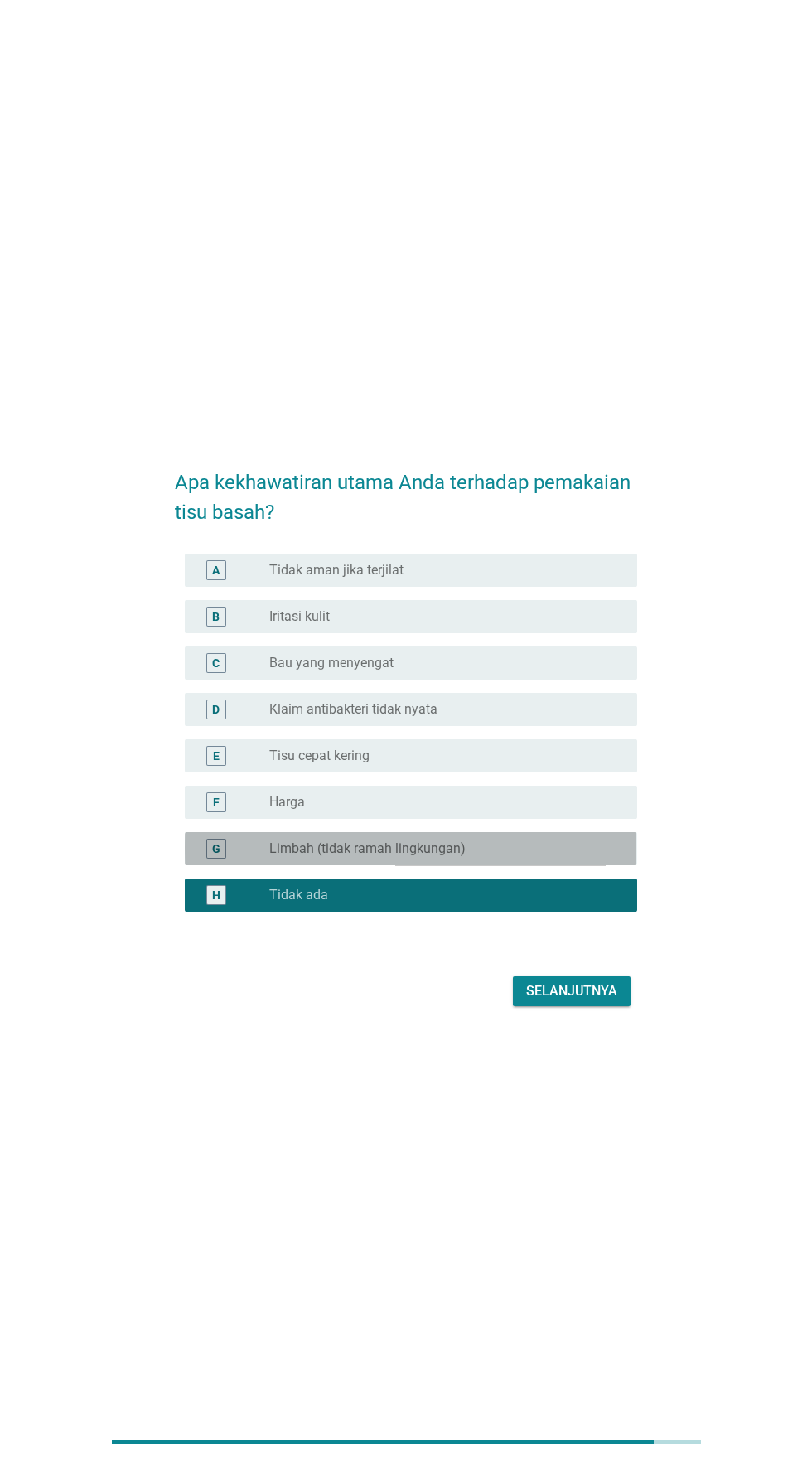
click at [490, 857] on div "tombol radio tidak dicentang Limbah (tidak ramah lingkungan)" at bounding box center [439, 848] width 342 height 16
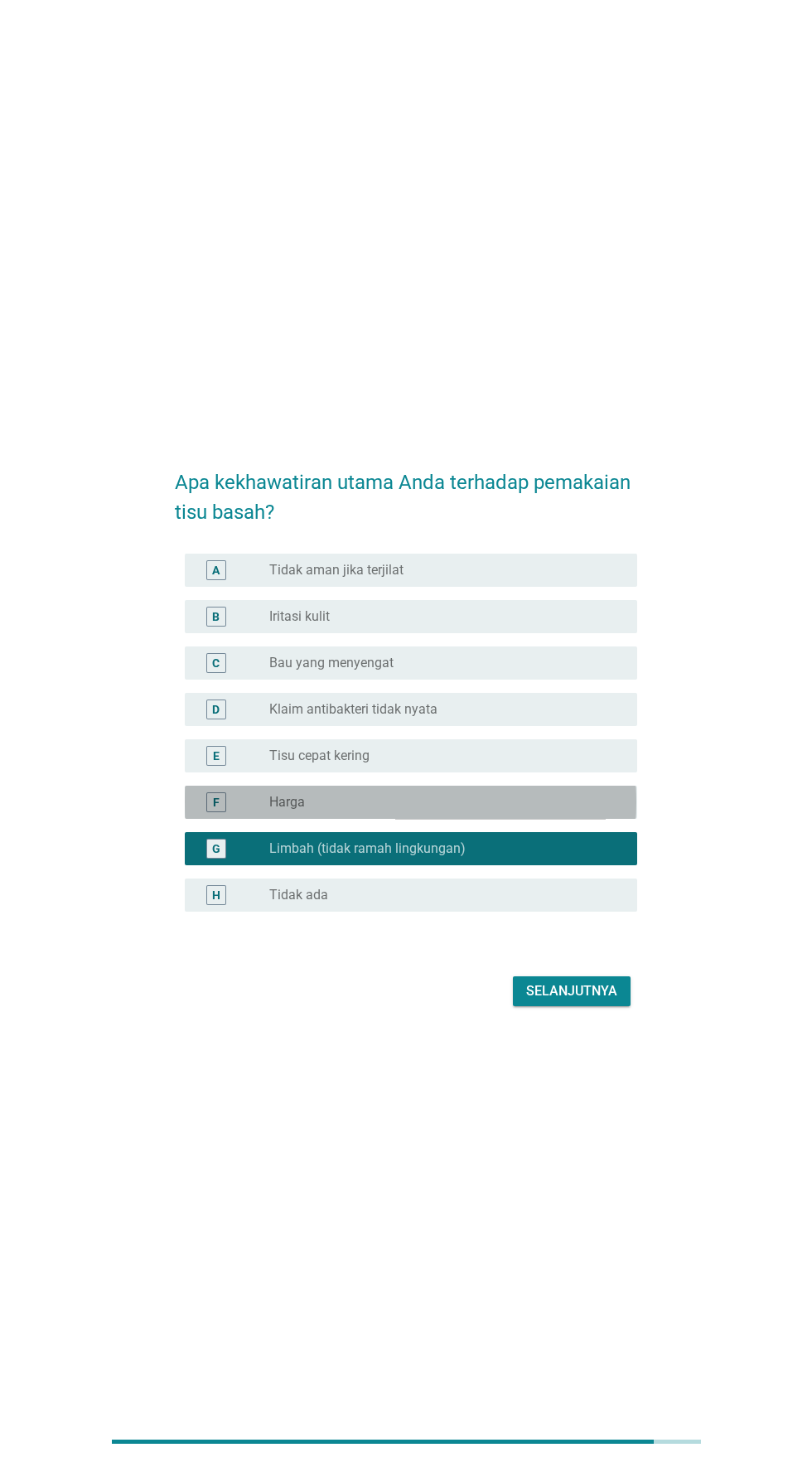
click at [482, 810] on div "tombol radio tidak dicentang Harga" at bounding box center [439, 802] width 342 height 16
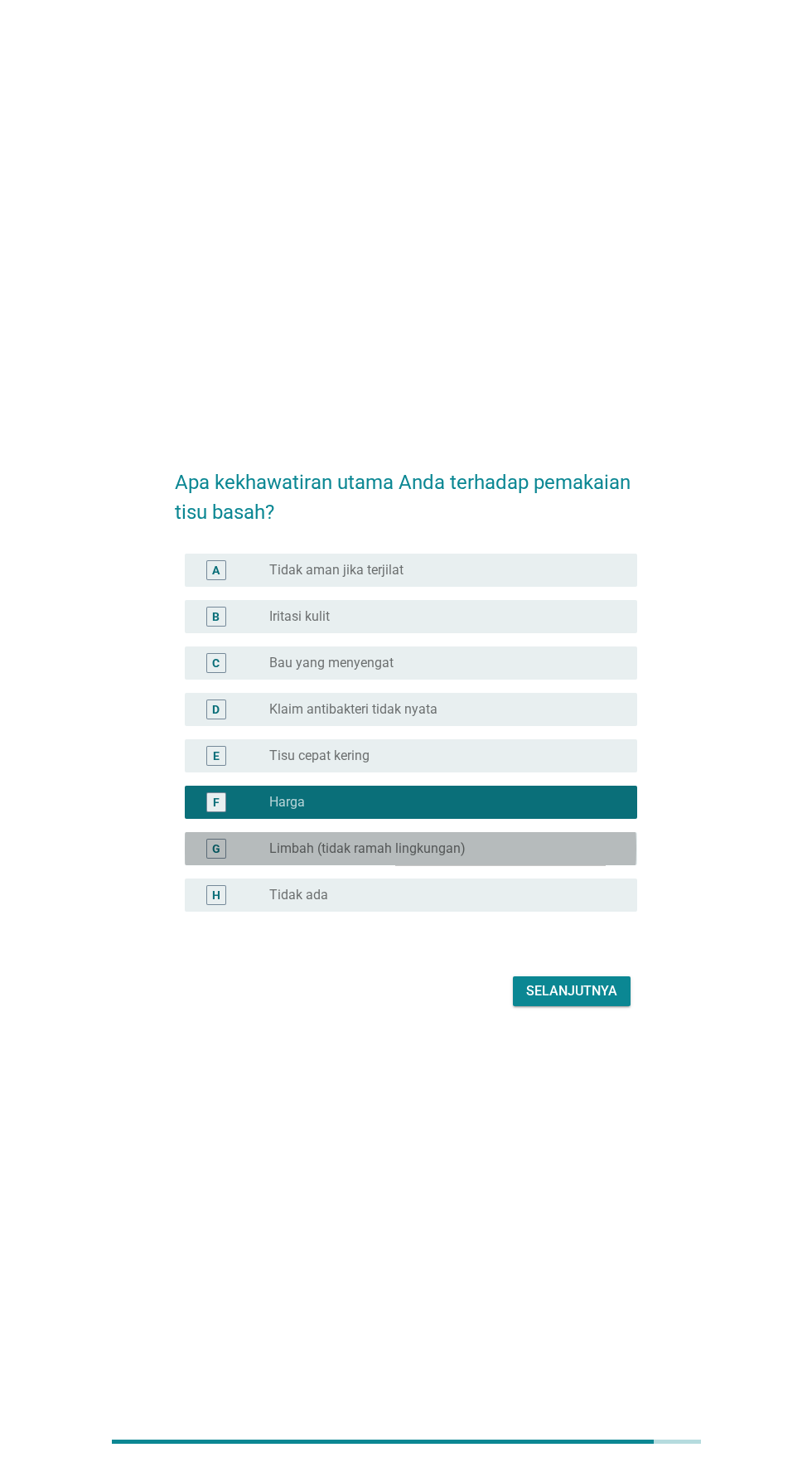
click at [460, 856] on font "Limbah (tidak ramah lingkungan)" at bounding box center [367, 848] width 196 height 15
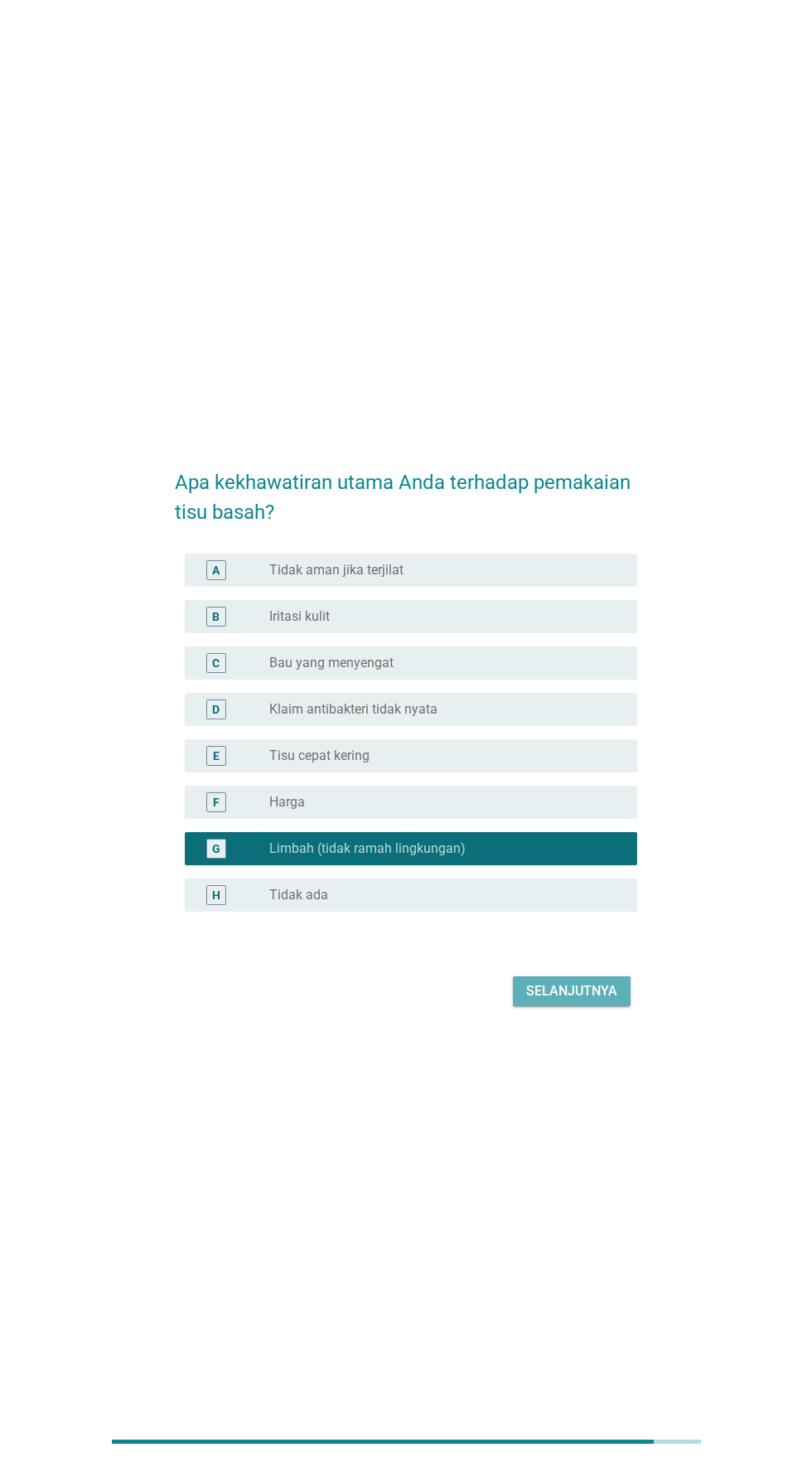
click at [567, 999] on font "Selanjutnya" at bounding box center [572, 990] width 91 height 15
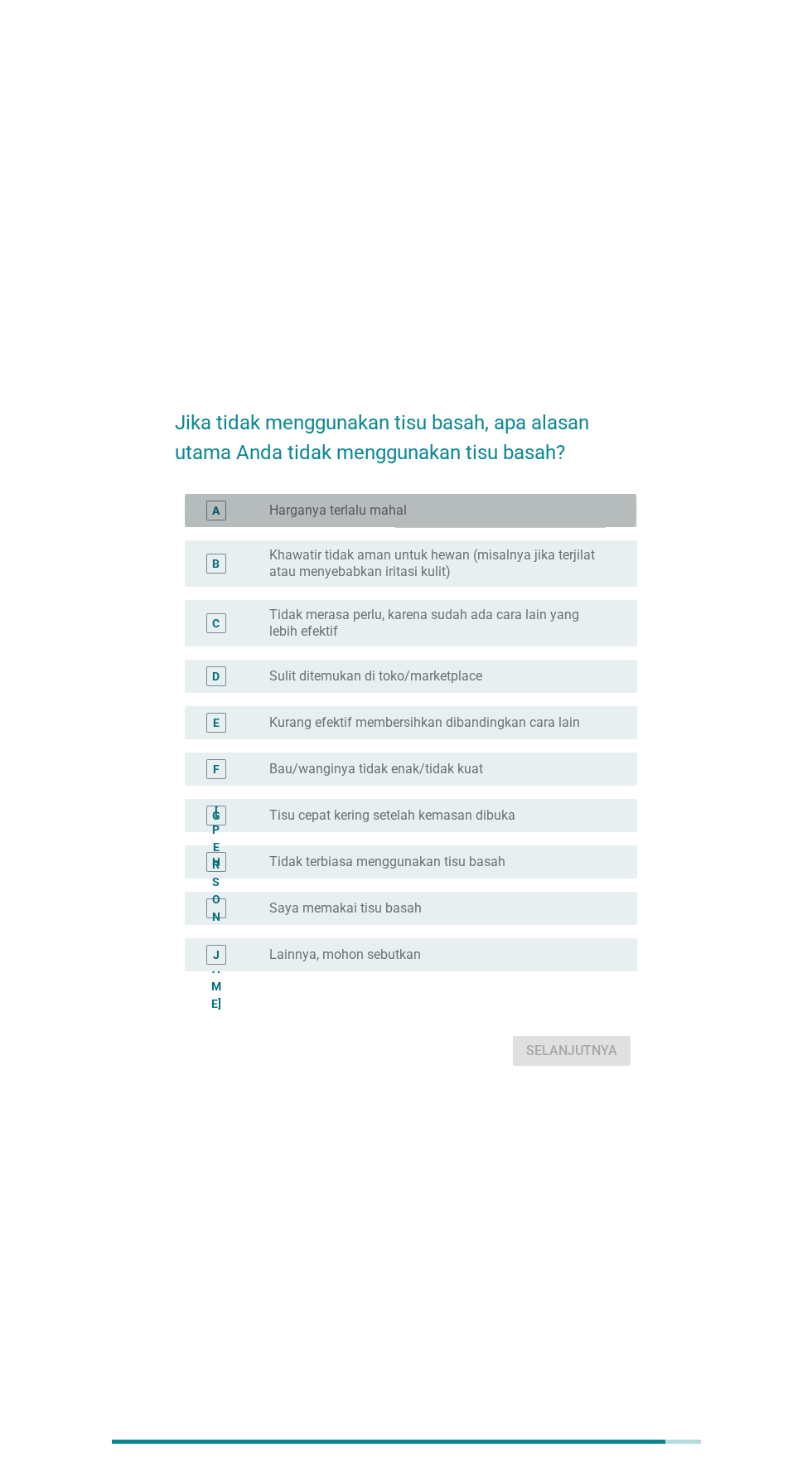
click at [558, 519] on div "tombol radio tidak dicentang Harganya terlalu mahal" at bounding box center [439, 510] width 342 height 16
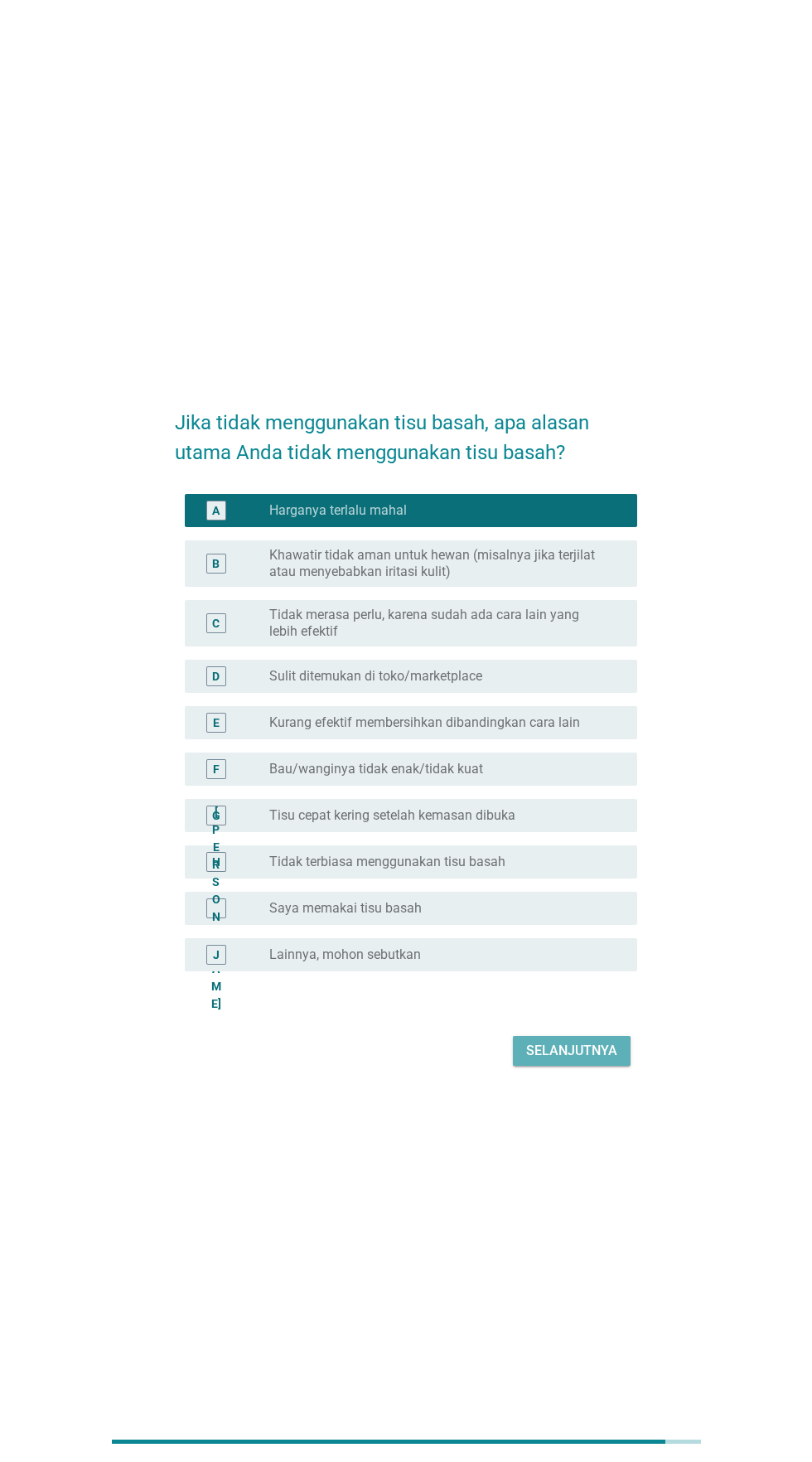
click at [549, 1066] on button "Selanjutnya" at bounding box center [572, 1051] width 118 height 30
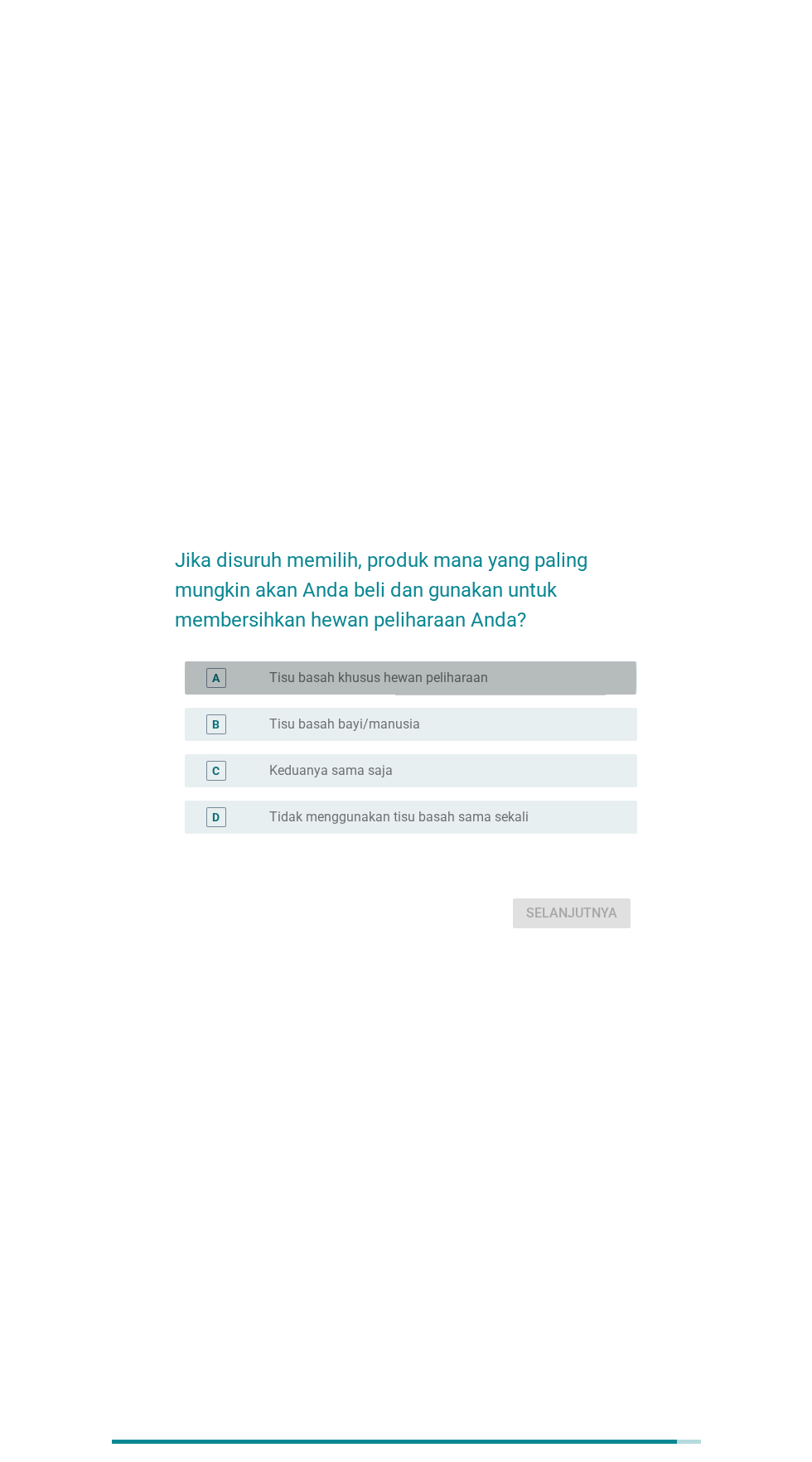
click at [538, 686] on div "tombol radio tidak dicentang Tisu basah khusus hewan peliharaan" at bounding box center [439, 678] width 342 height 16
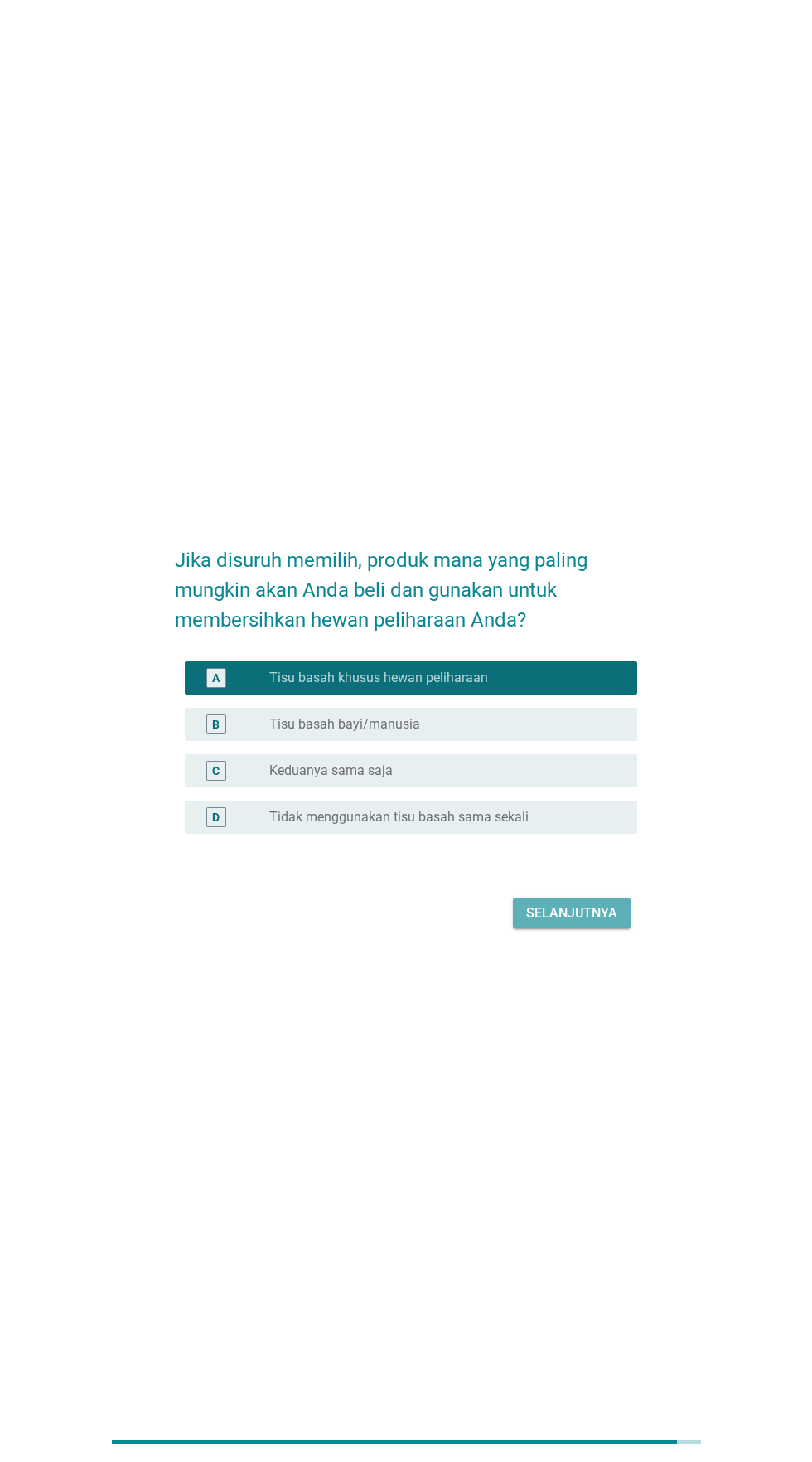
click at [556, 921] on font "Selanjutnya" at bounding box center [572, 913] width 91 height 15
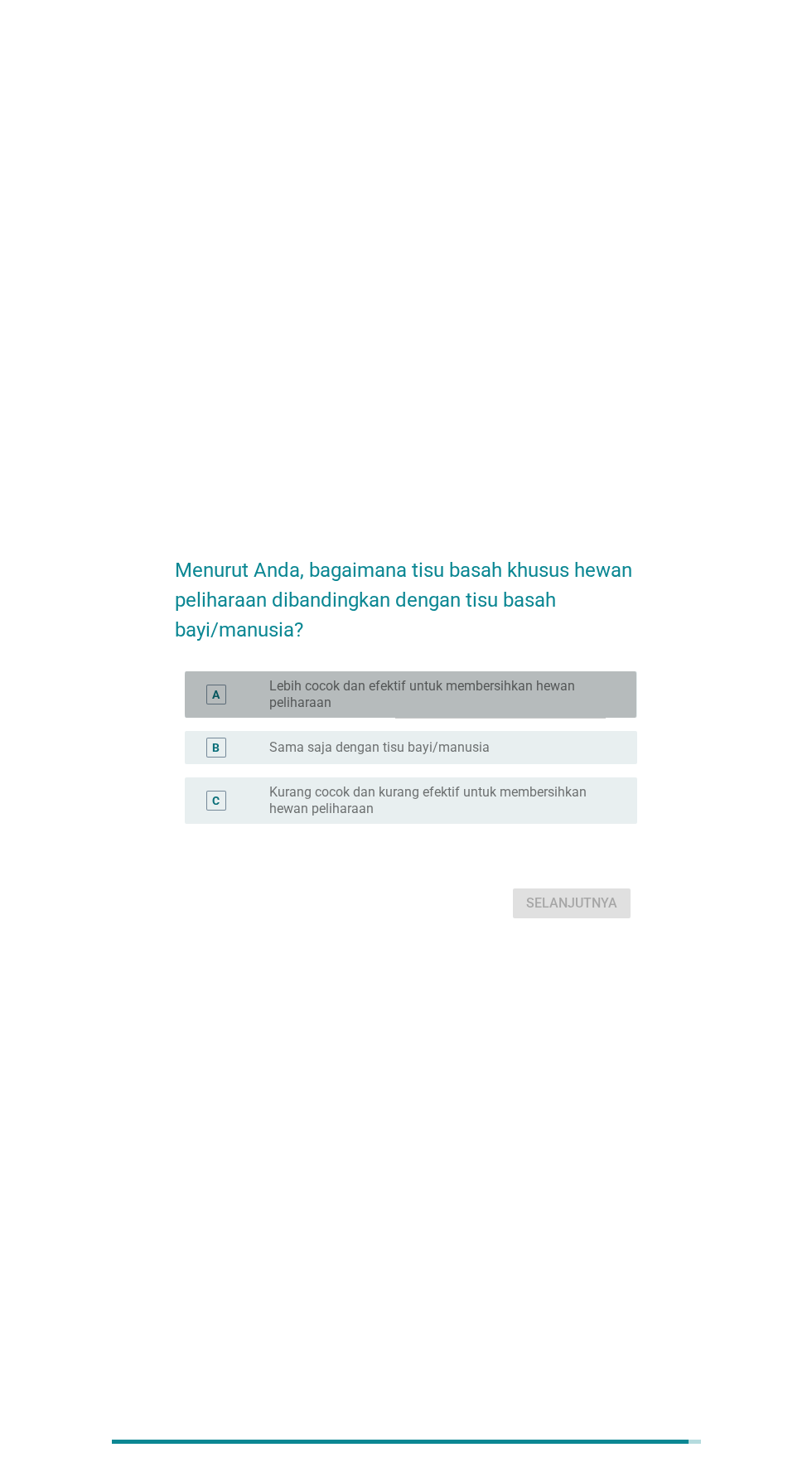
click at [550, 711] on font "Lebih cocok dan efektif untuk membersihkan hewan peliharaan" at bounding box center [422, 693] width 306 height 32
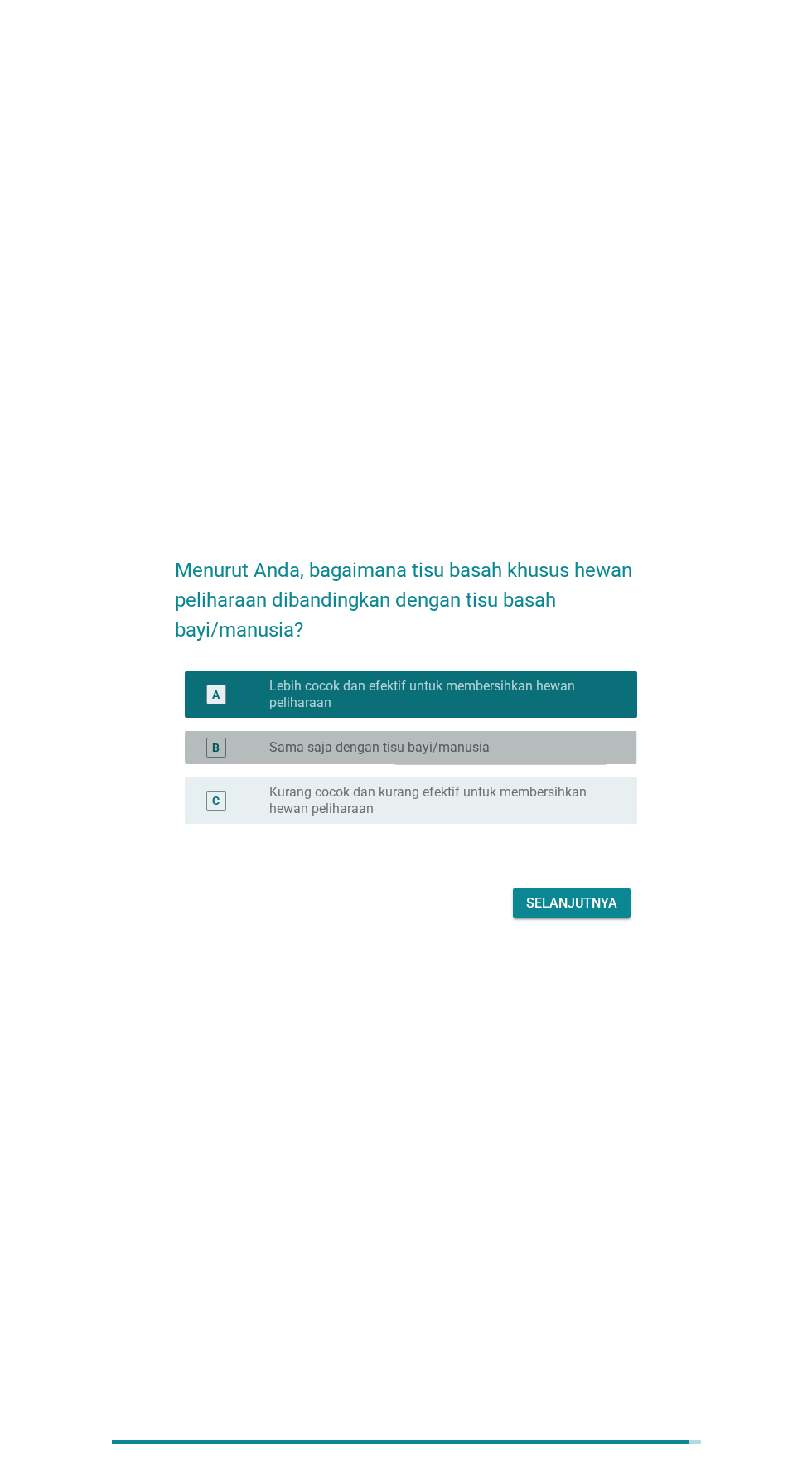
click at [549, 756] on div "tombol radio tidak dicentang Sama saja dengan tisu bayi/manusia" at bounding box center [439, 747] width 342 height 16
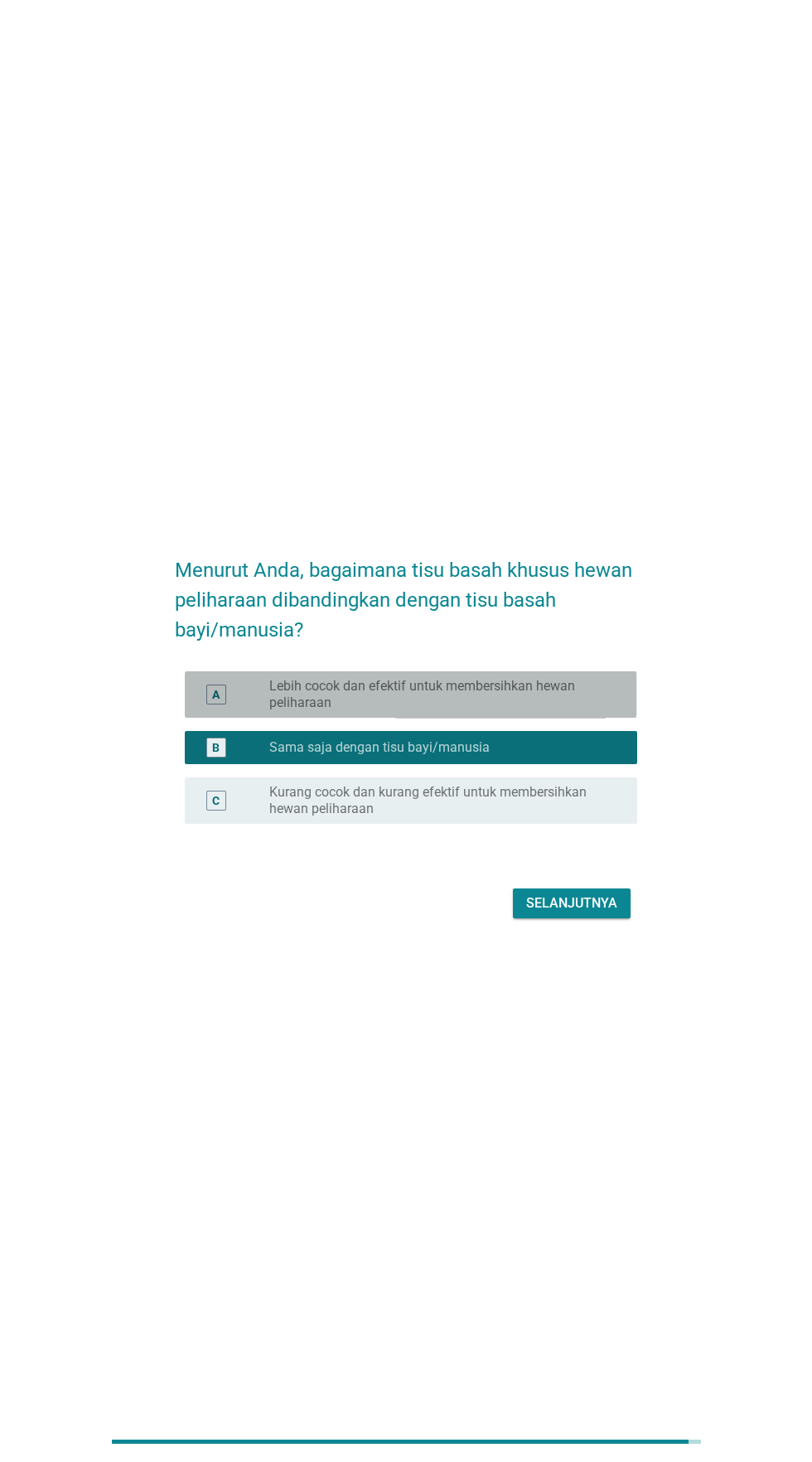
click at [559, 711] on font "Lebih cocok dan efektif untuk membersihkan hewan peliharaan" at bounding box center [422, 693] width 306 height 32
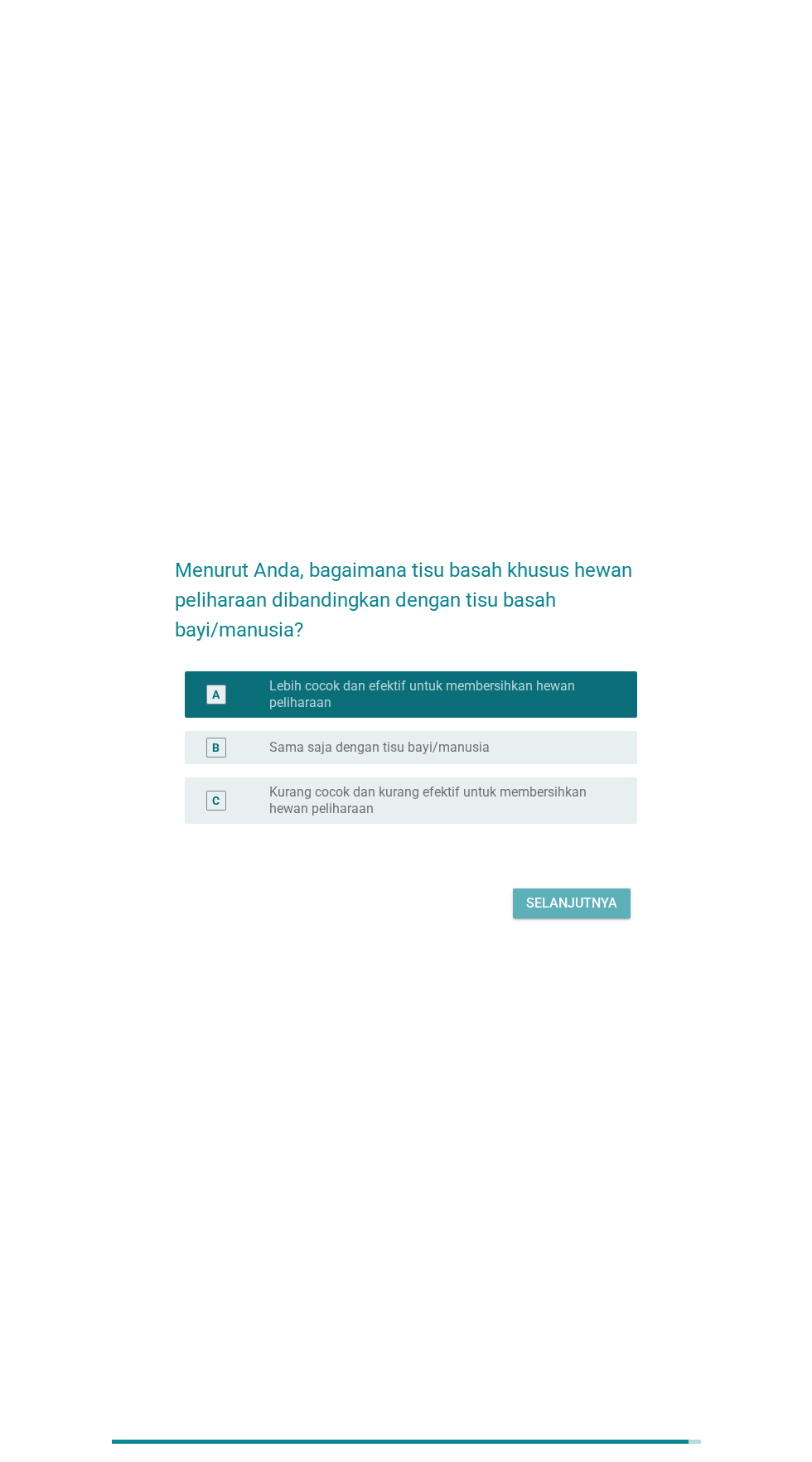
click at [553, 914] on font "Selanjutnya" at bounding box center [572, 903] width 91 height 20
